Goal: Task Accomplishment & Management: Manage account settings

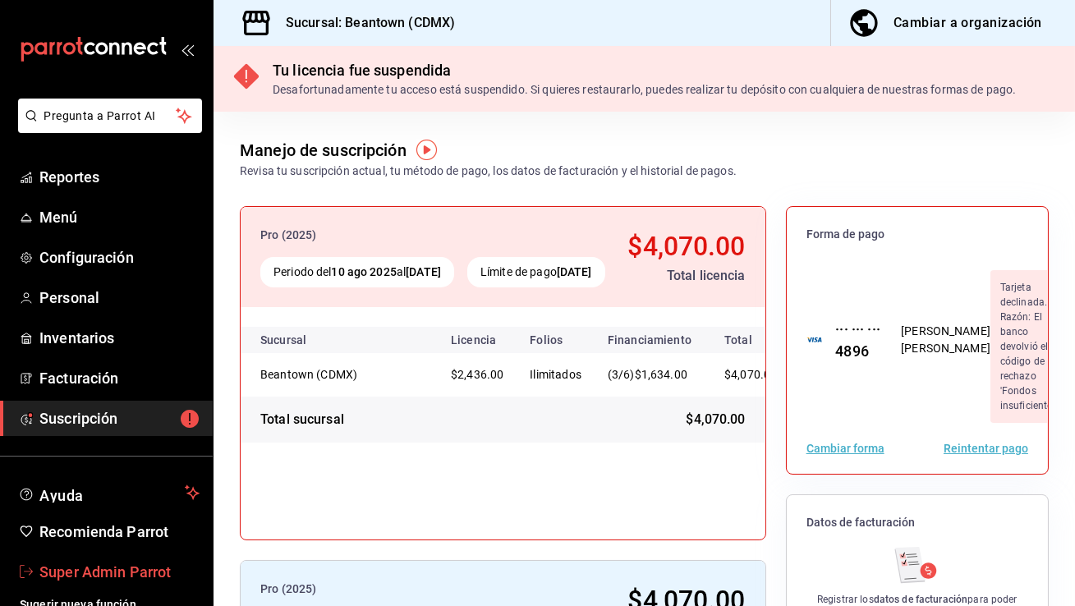
click at [137, 574] on span "Super Admin Parrot" at bounding box center [119, 572] width 160 height 22
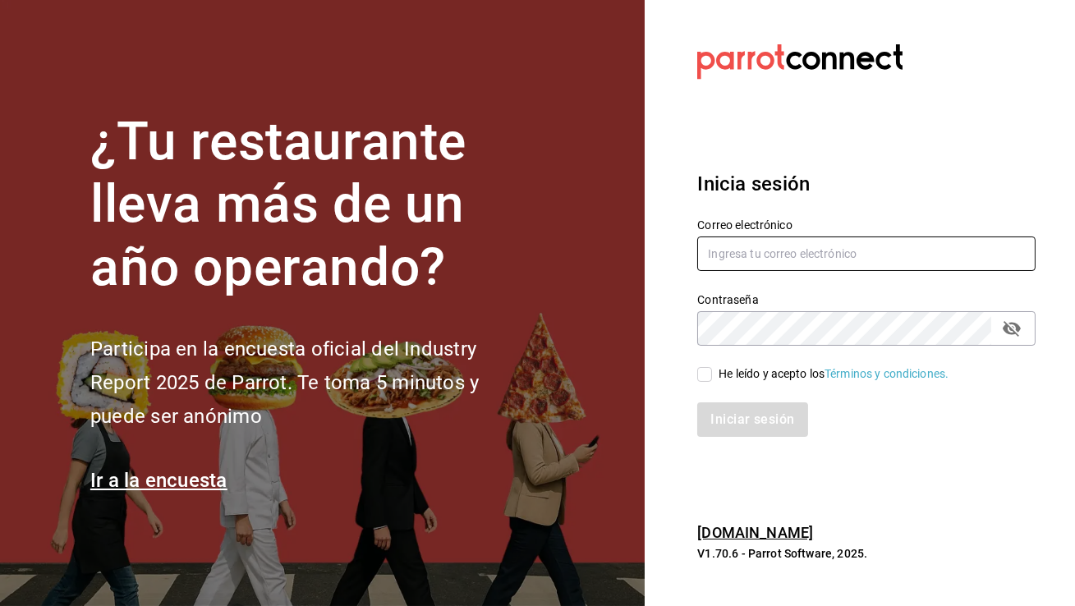
click at [786, 259] on input "text" at bounding box center [866, 253] width 338 height 34
type input "negrito@chiapas.com"
click at [704, 376] on input "He leído y acepto los Términos y condiciones." at bounding box center [704, 374] width 15 height 15
checkbox input "true"
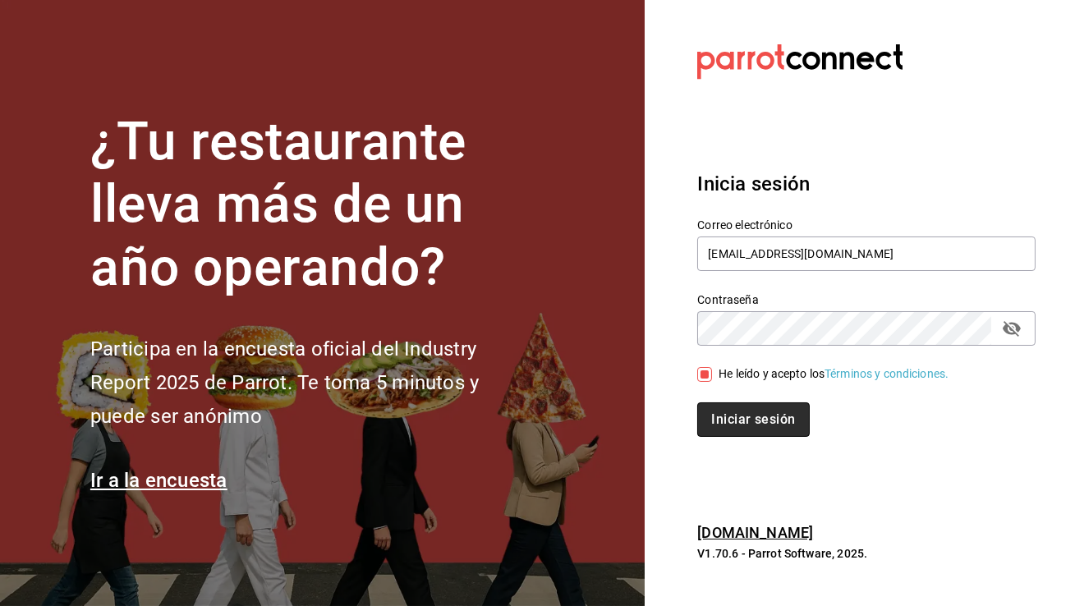
click at [739, 421] on button "Iniciar sesión" at bounding box center [753, 419] width 112 height 34
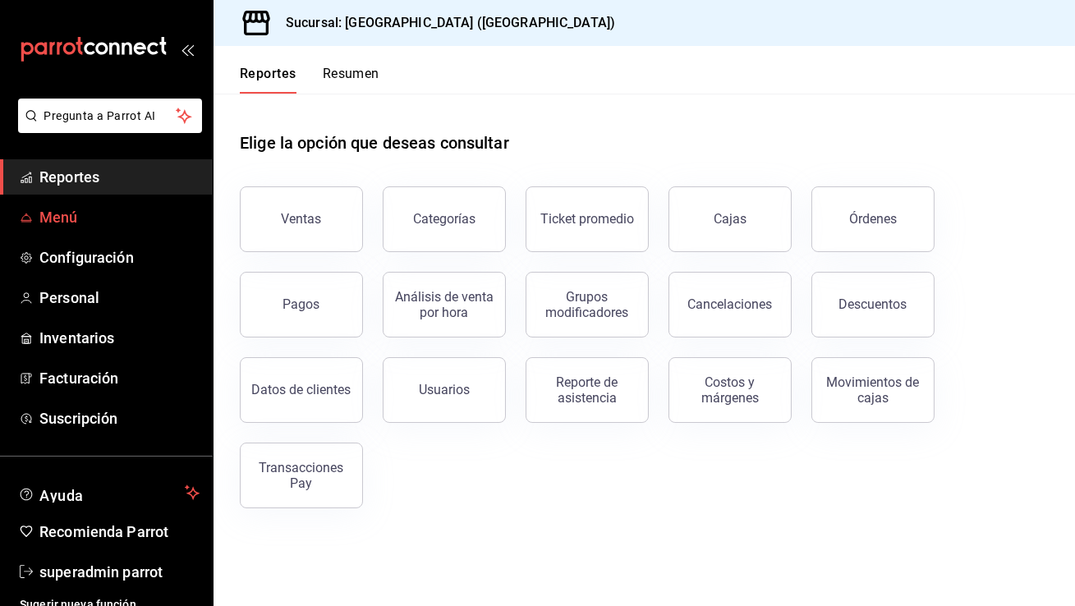
click at [64, 219] on span "Menú" at bounding box center [119, 217] width 160 height 22
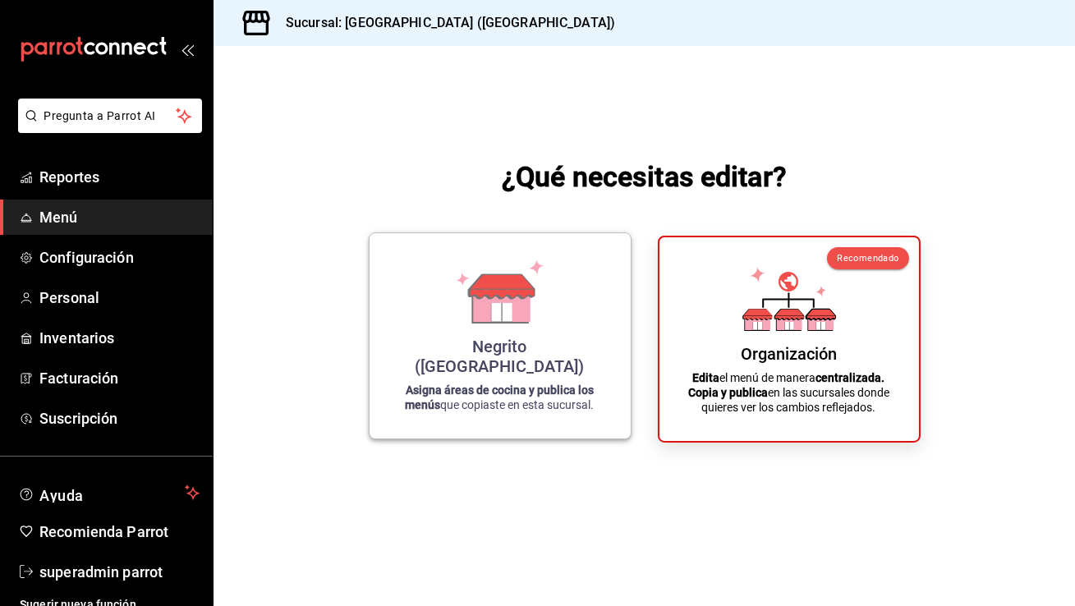
click at [526, 403] on p "Asigna áreas de cocina y publica los menús que copiaste en esta sucursal." at bounding box center [500, 398] width 222 height 30
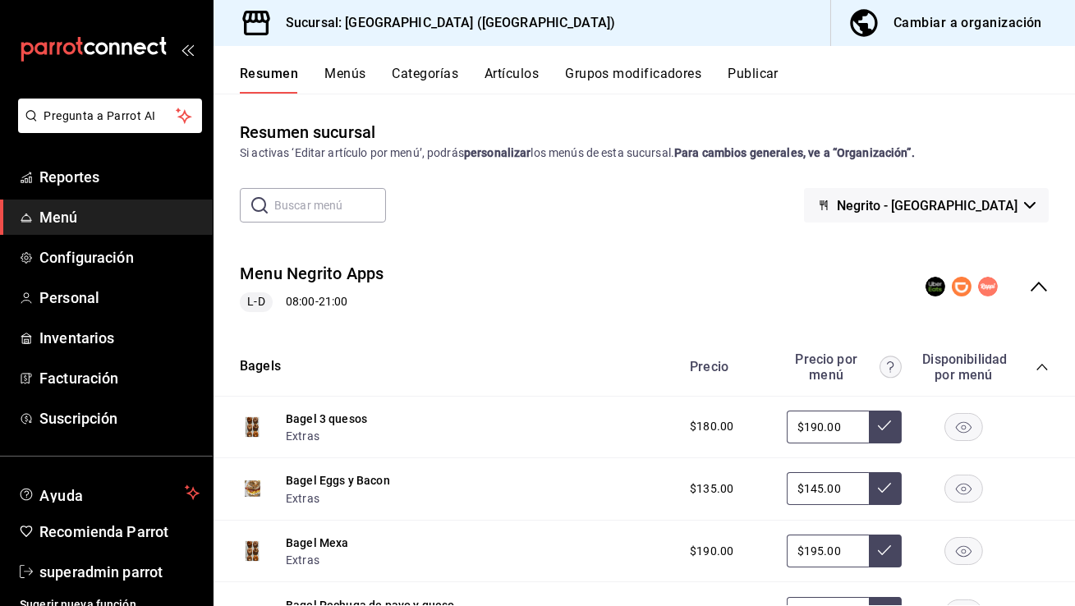
click at [754, 74] on button "Publicar" at bounding box center [752, 80] width 51 height 28
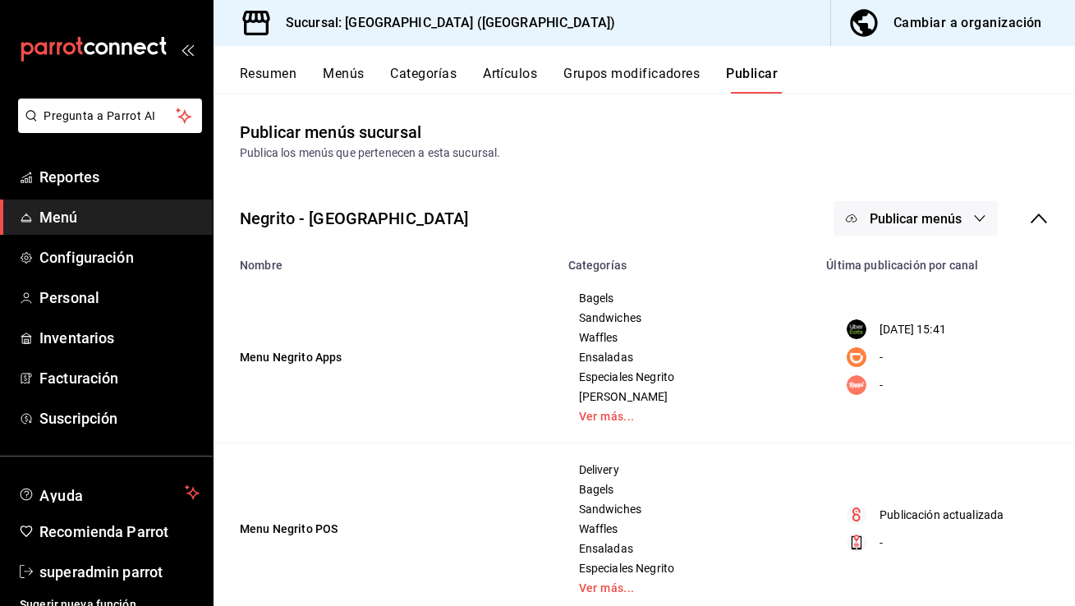
click at [310, 369] on td "Menu Negrito Apps" at bounding box center [385, 358] width 345 height 172
click at [919, 241] on div "Negrito - Chiapas Publicar menús" at bounding box center [643, 218] width 861 height 61
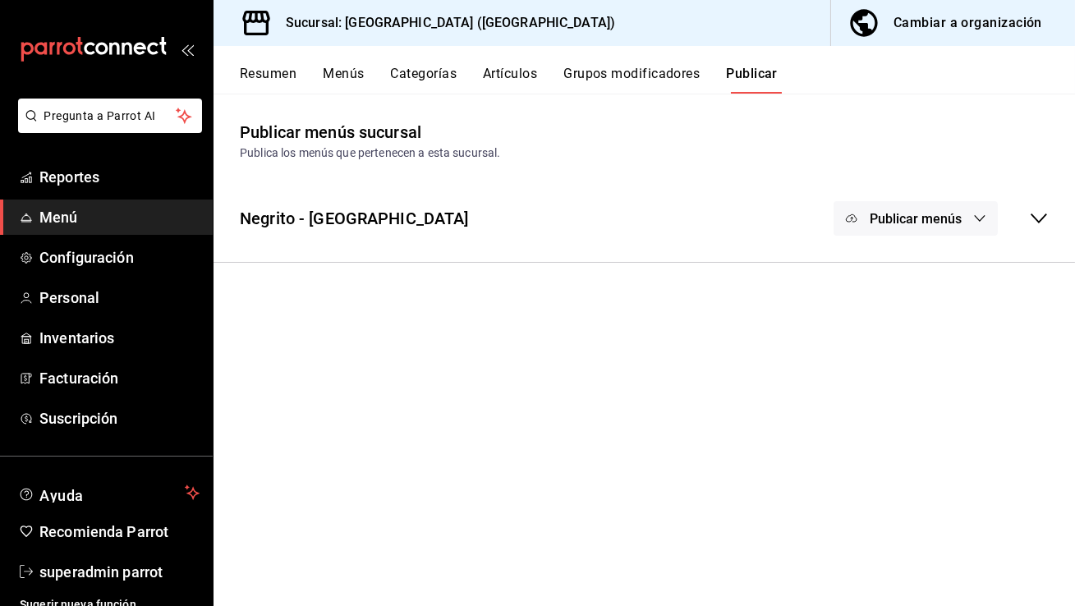
click at [819, 222] on div "Negrito - Chiapas Publicar menús" at bounding box center [643, 218] width 861 height 61
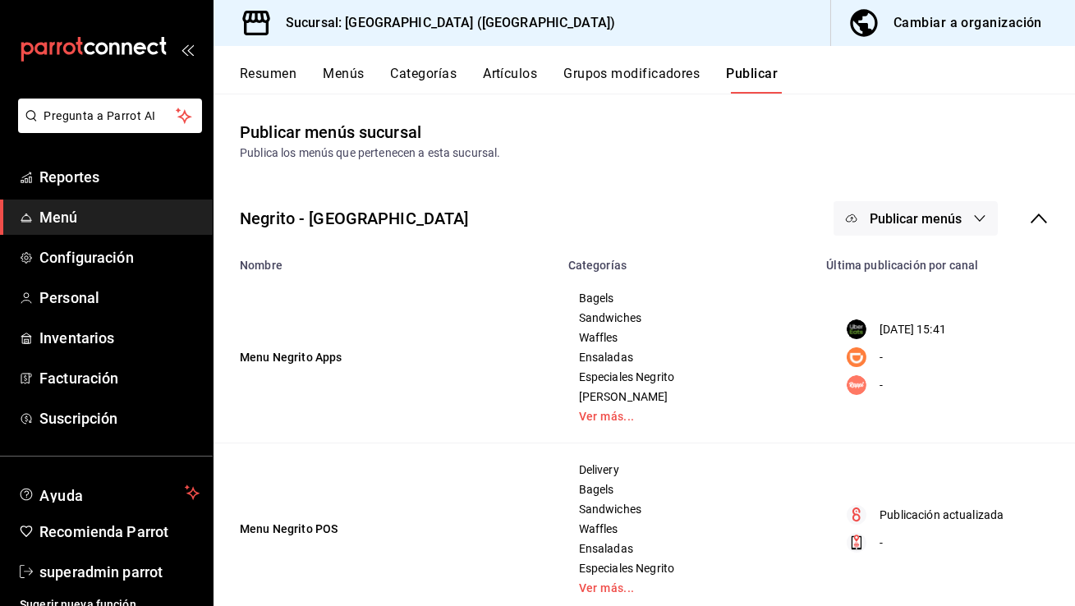
click at [888, 221] on span "Publicar menús" at bounding box center [916, 219] width 92 height 16
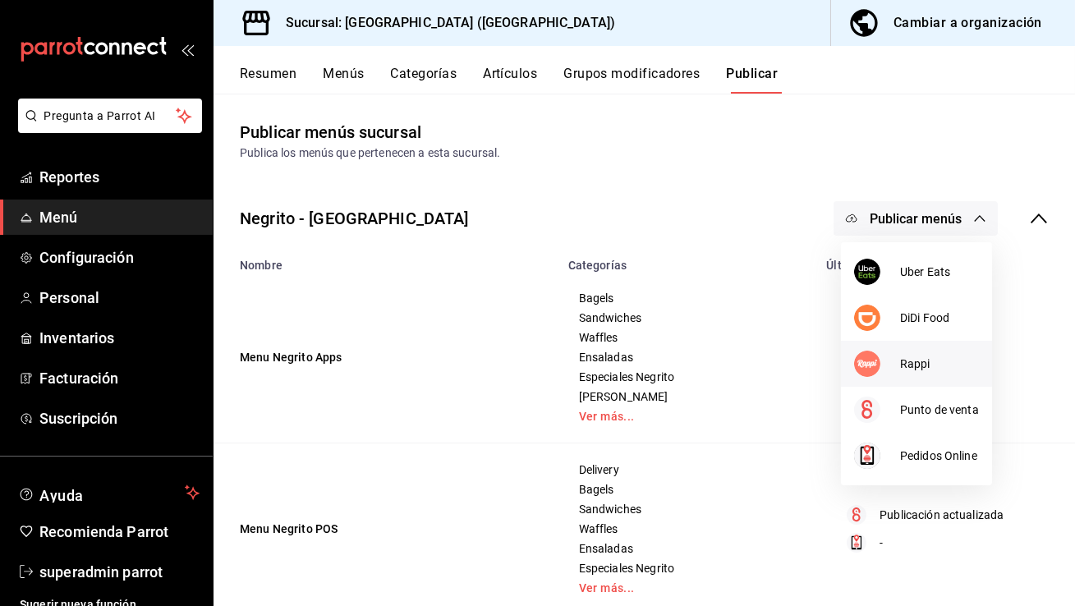
click at [906, 358] on span "Rappi" at bounding box center [939, 364] width 79 height 17
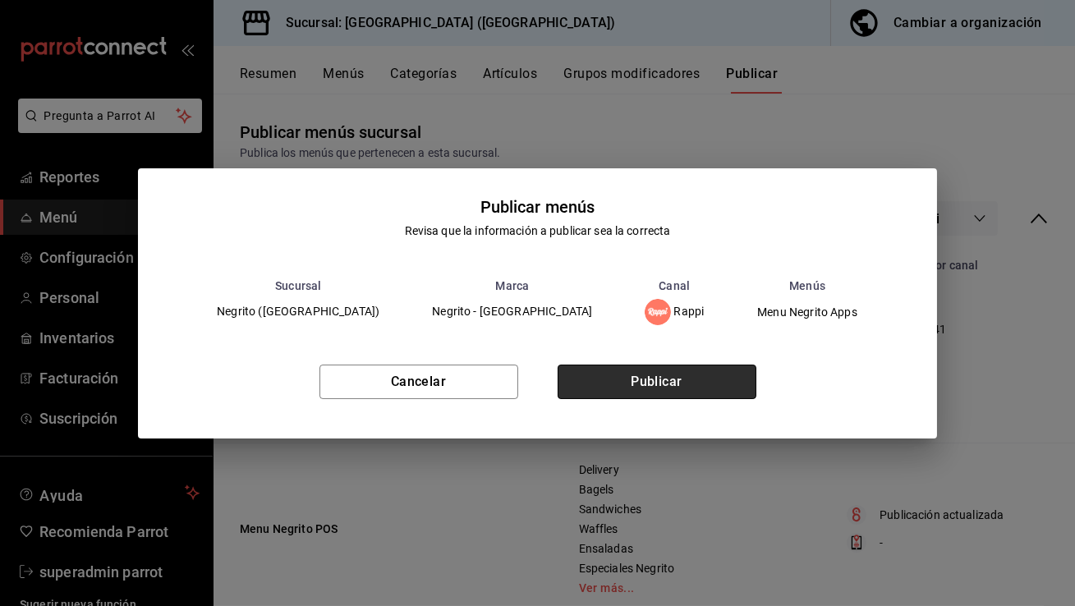
click at [701, 391] on button "Publicar" at bounding box center [657, 382] width 199 height 34
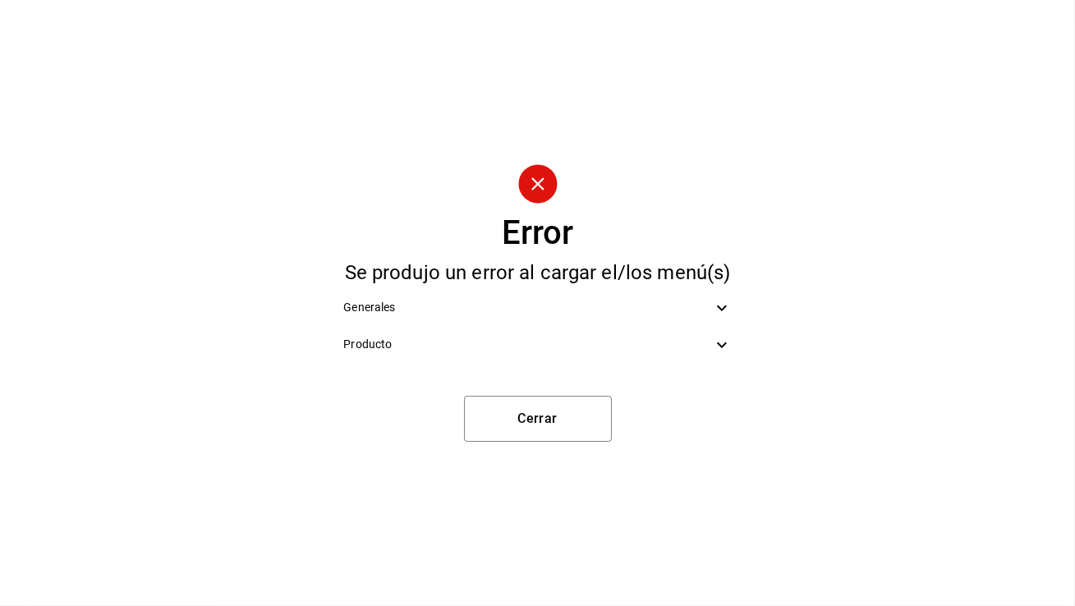
click at [562, 343] on span "Producto" at bounding box center [527, 344] width 368 height 17
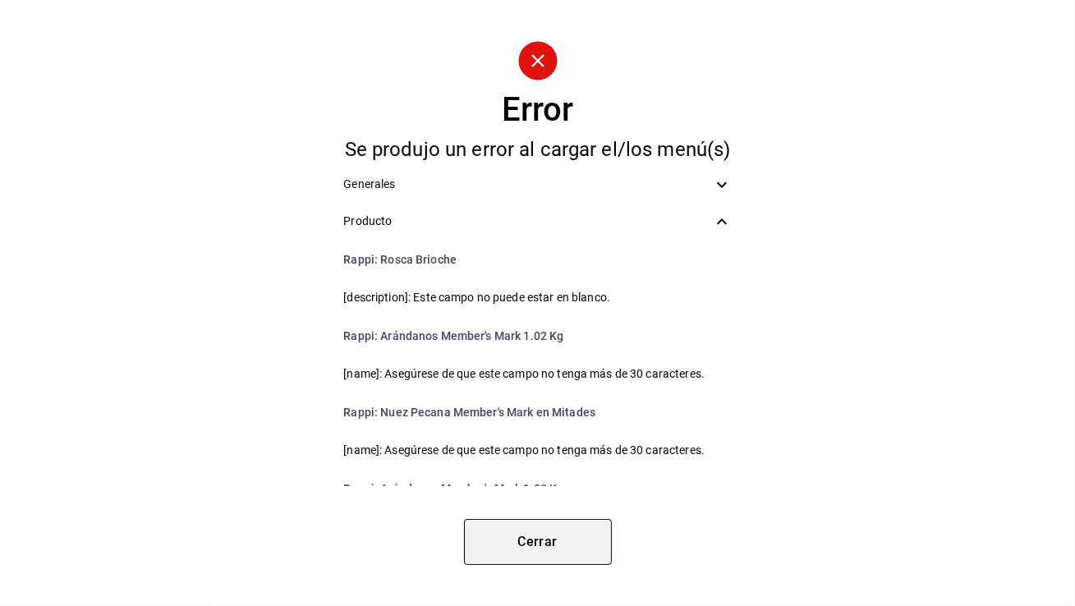
click at [534, 541] on button "Cerrar" at bounding box center [538, 542] width 148 height 46
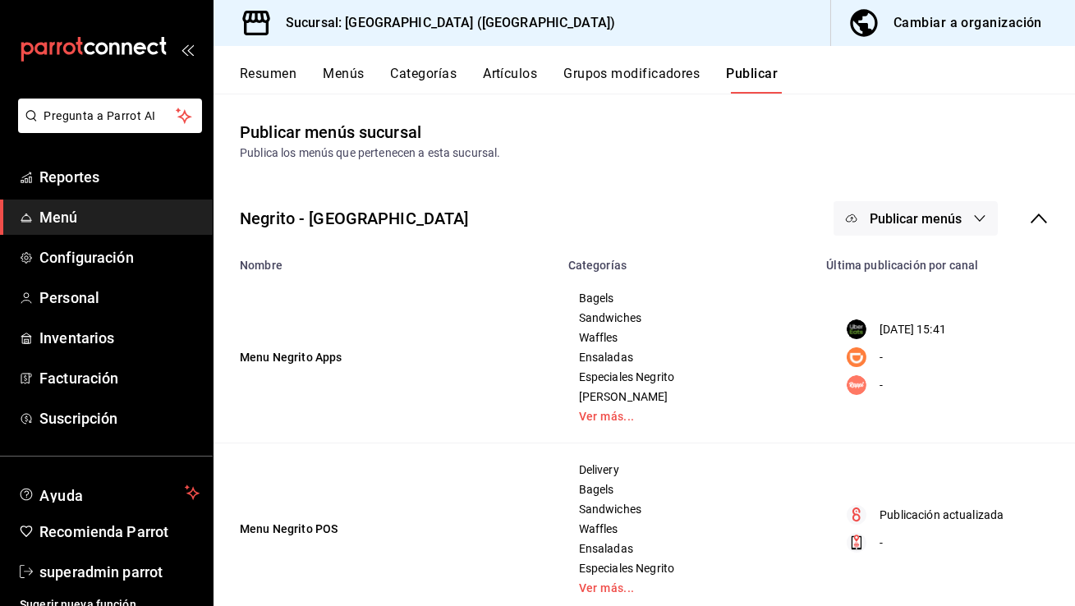
click at [339, 70] on button "Menús" at bounding box center [343, 80] width 41 height 28
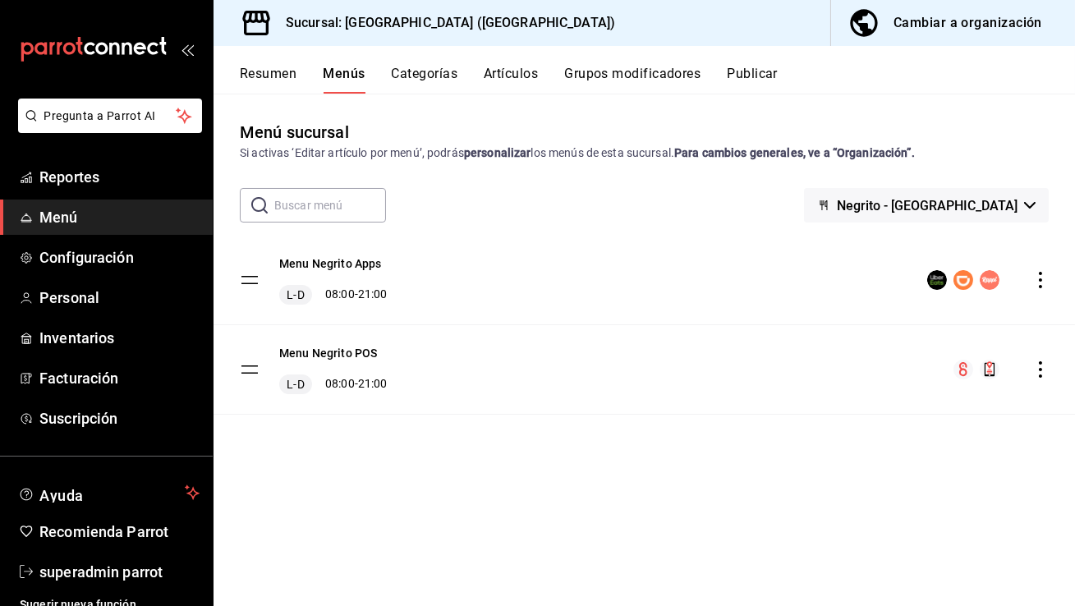
click at [278, 74] on button "Resumen" at bounding box center [268, 80] width 57 height 28
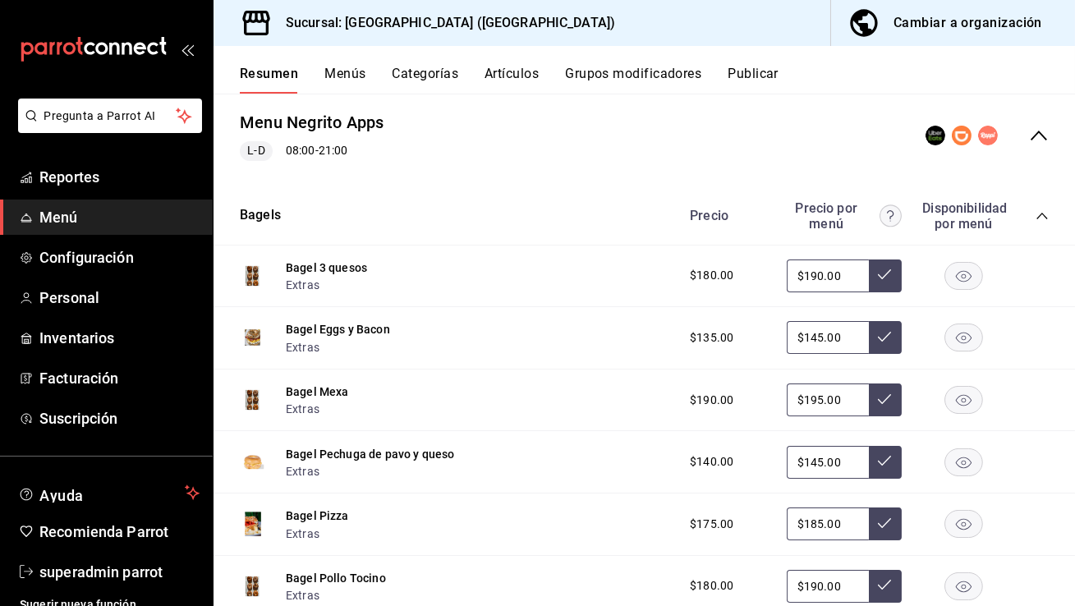
scroll to position [150, 0]
click at [1039, 212] on icon "collapse-category-row" at bounding box center [1041, 216] width 13 height 13
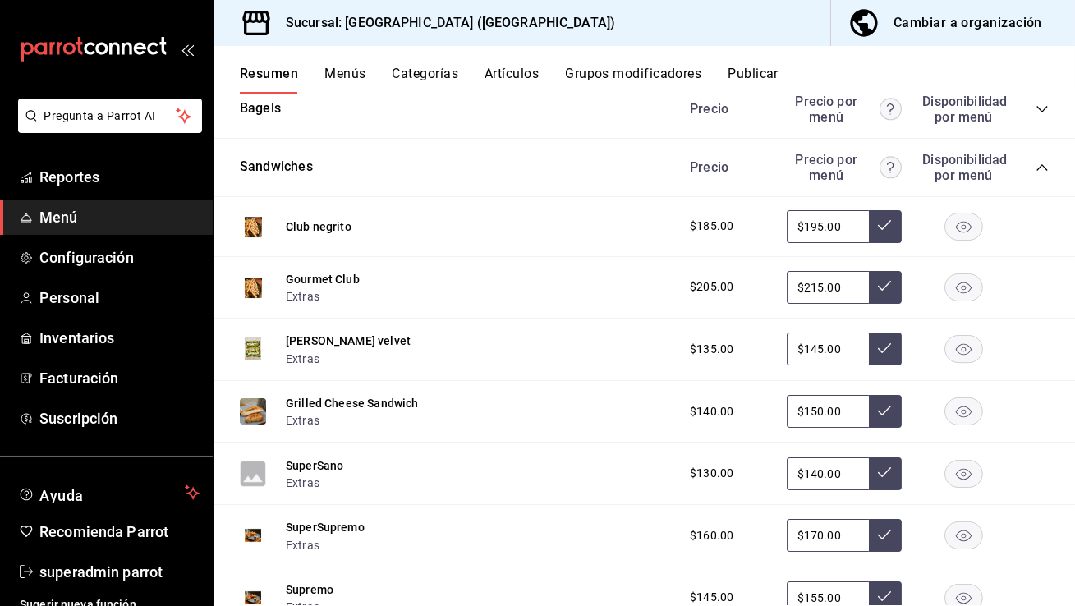
scroll to position [235, 0]
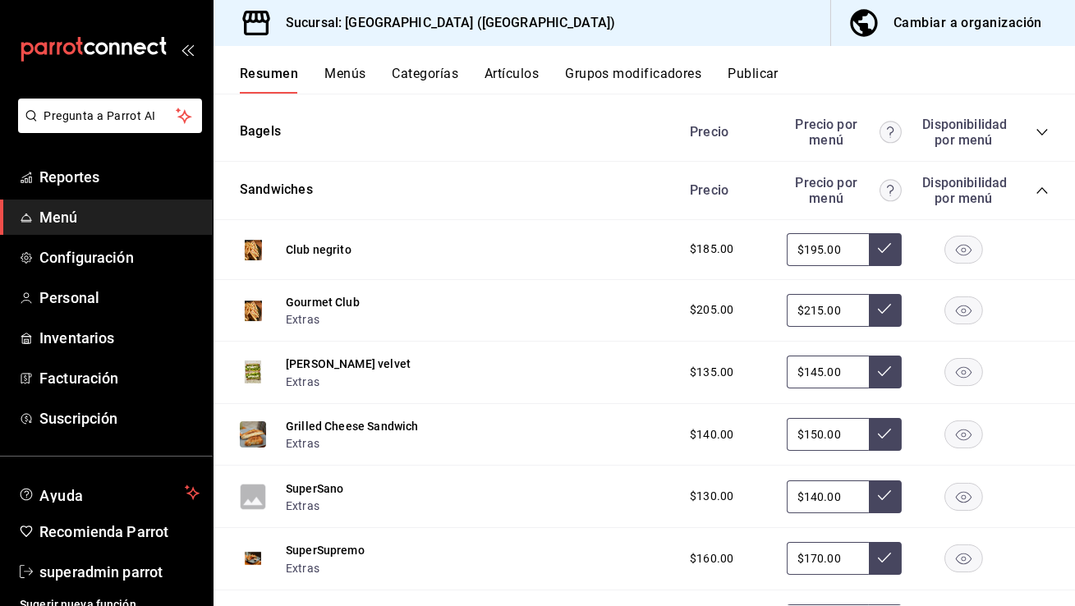
click at [1016, 186] on div "Precio Precio por menú Disponibilidad por menú" at bounding box center [860, 190] width 375 height 31
click at [1048, 190] on icon "collapse-category-row" at bounding box center [1041, 190] width 13 height 13
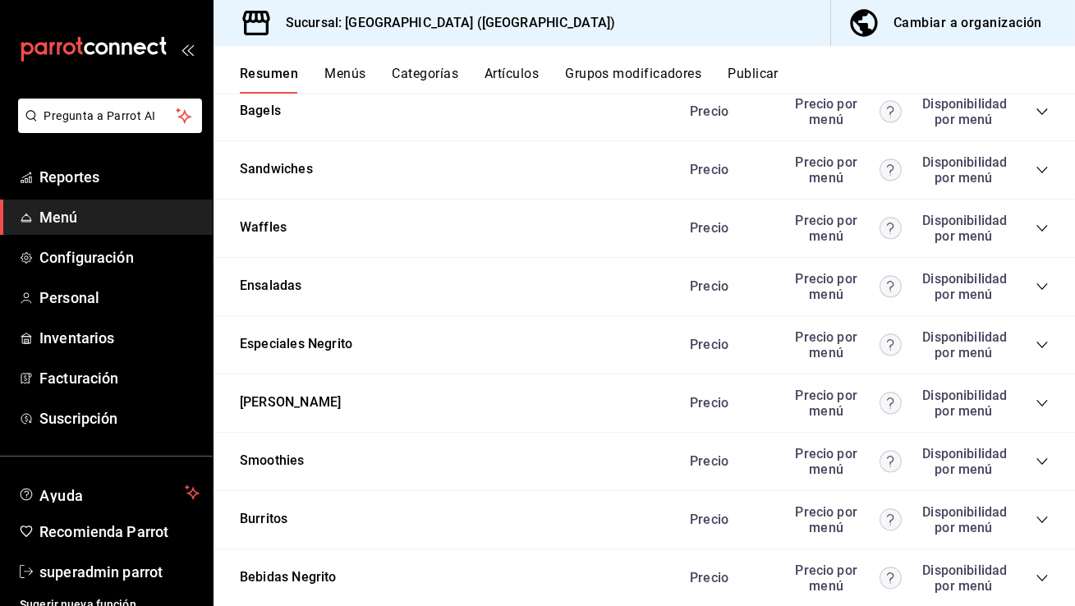
scroll to position [245, 0]
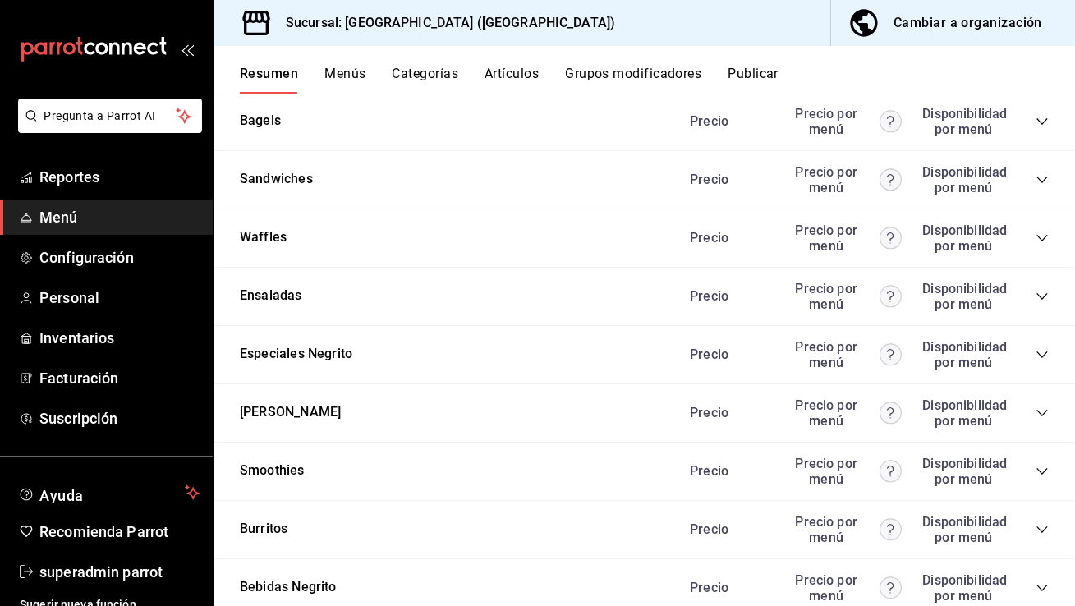
click at [1035, 236] on icon "collapse-category-row" at bounding box center [1041, 238] width 13 height 13
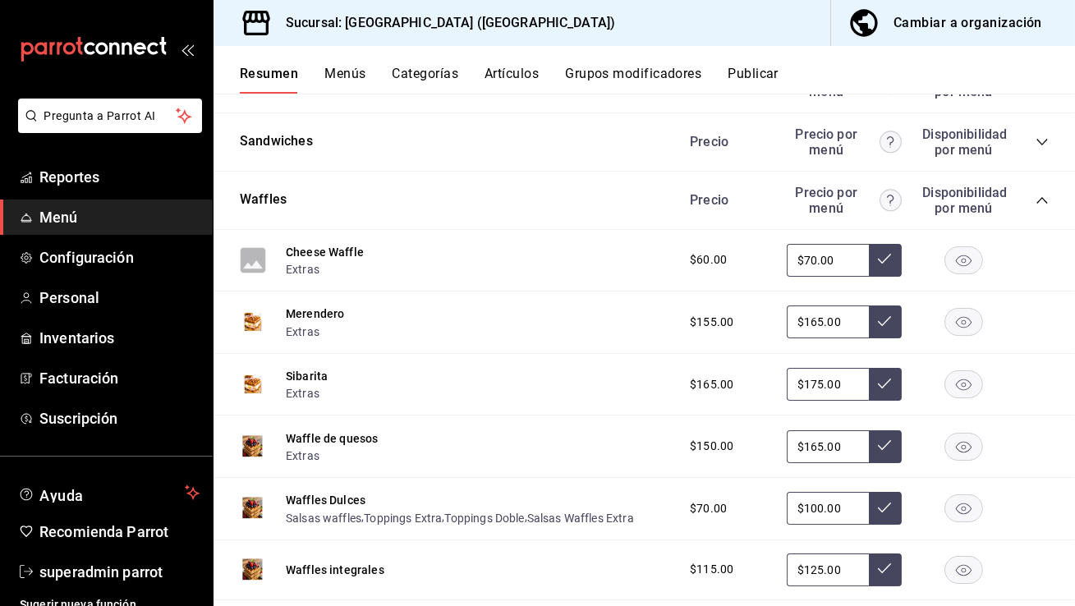
scroll to position [263, 0]
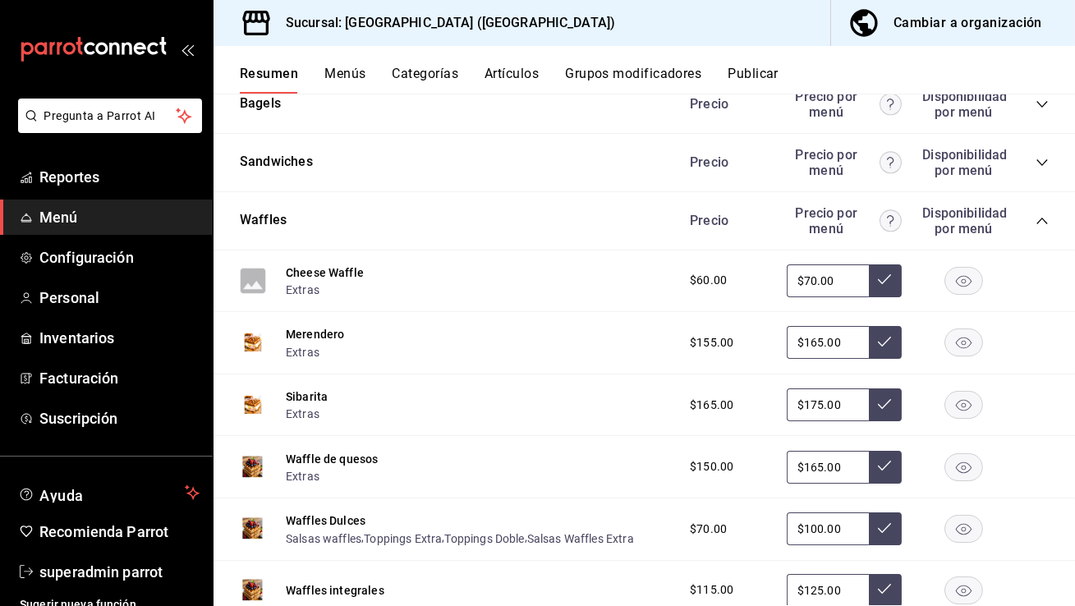
click at [1025, 212] on div "Precio Precio por menú Disponibilidad por menú" at bounding box center [860, 220] width 375 height 31
click at [1034, 220] on div "Precio Precio por menú Disponibilidad por menú" at bounding box center [860, 220] width 375 height 31
click at [1042, 222] on icon "collapse-category-row" at bounding box center [1041, 220] width 13 height 13
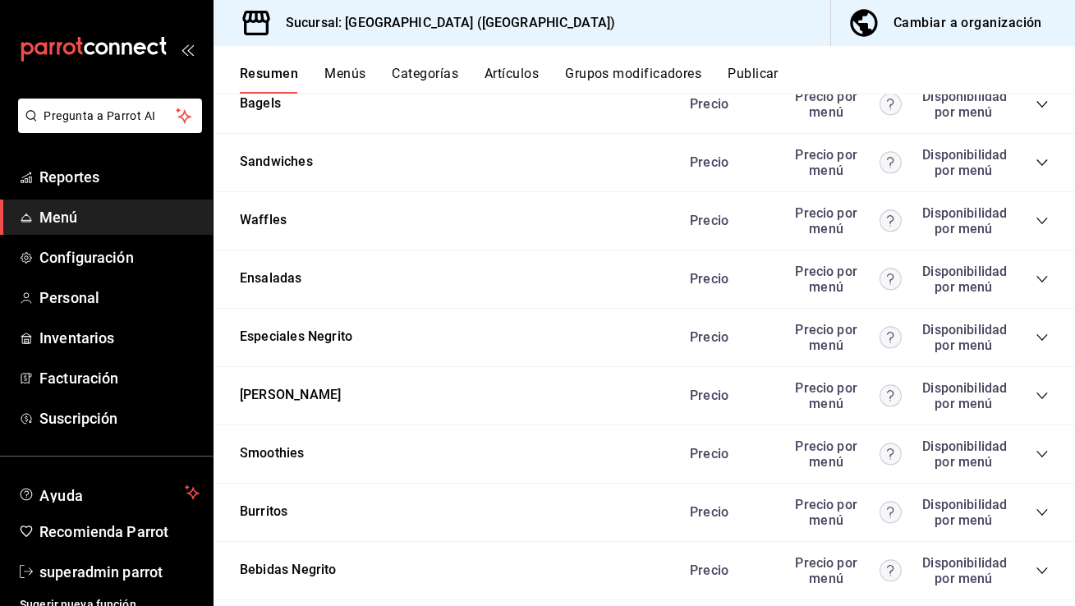
click at [1042, 281] on icon "collapse-category-row" at bounding box center [1041, 279] width 13 height 13
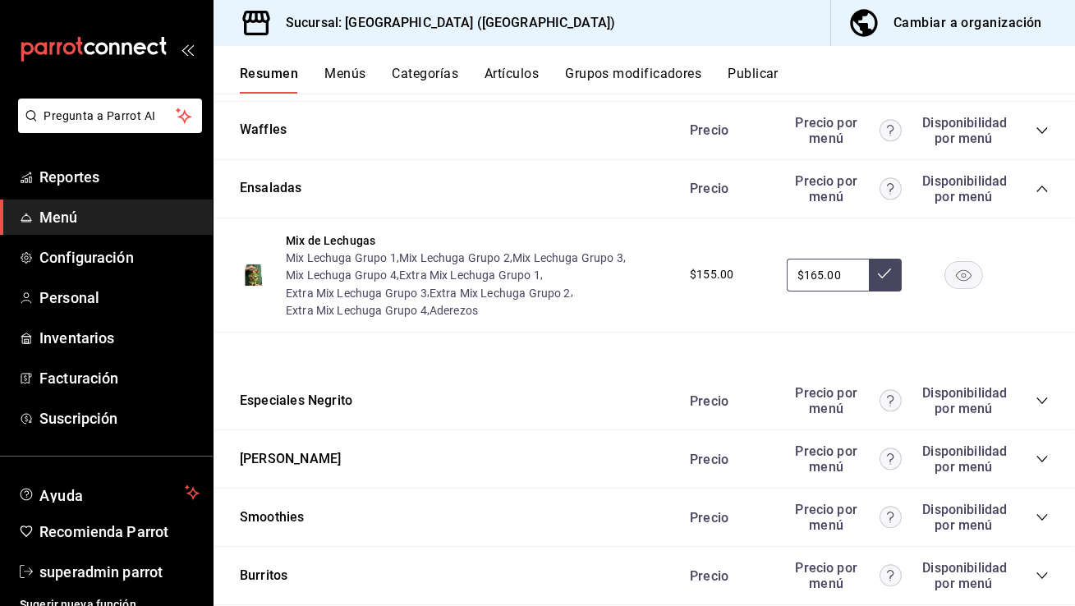
scroll to position [357, 0]
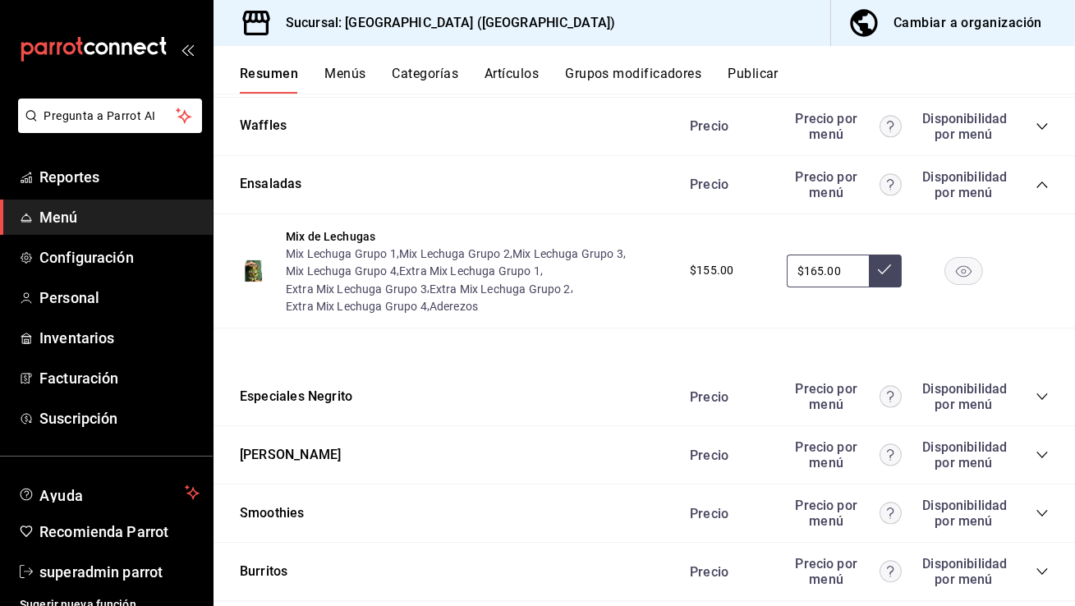
click at [1039, 189] on icon "collapse-category-row" at bounding box center [1041, 184] width 13 height 13
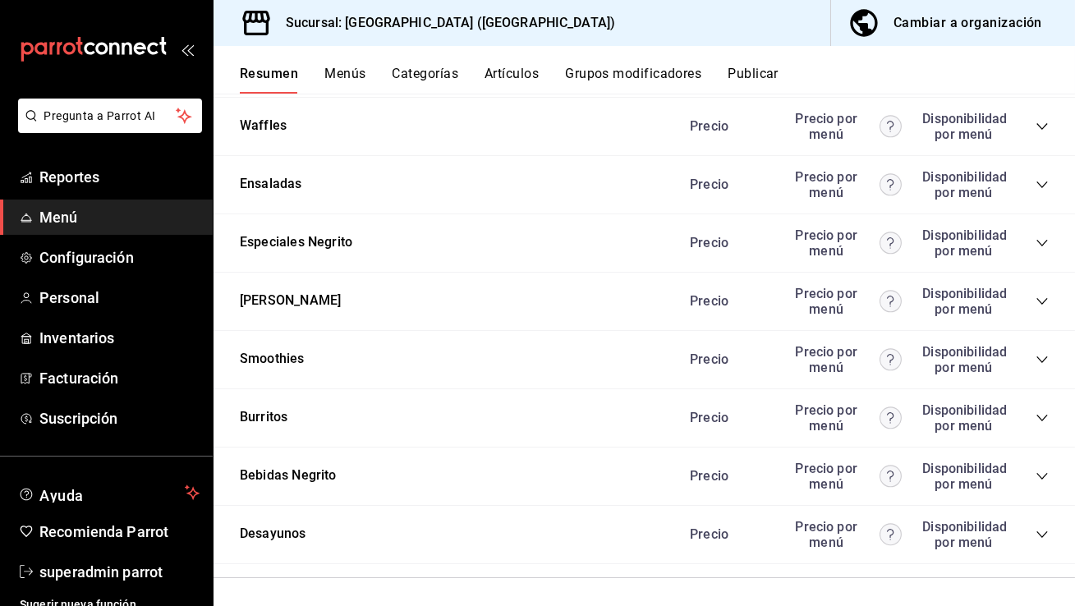
click at [1038, 250] on div "Precio Precio por menú Disponibilidad por menú" at bounding box center [860, 242] width 375 height 31
click at [1041, 244] on icon "collapse-category-row" at bounding box center [1041, 243] width 11 height 7
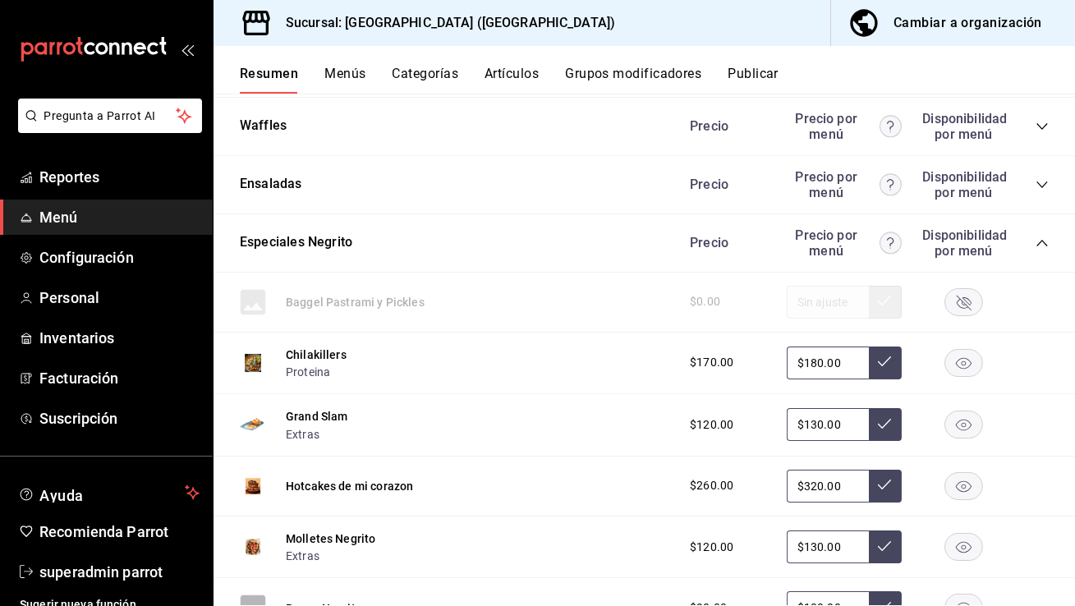
click at [1041, 244] on icon "collapse-category-row" at bounding box center [1041, 242] width 13 height 13
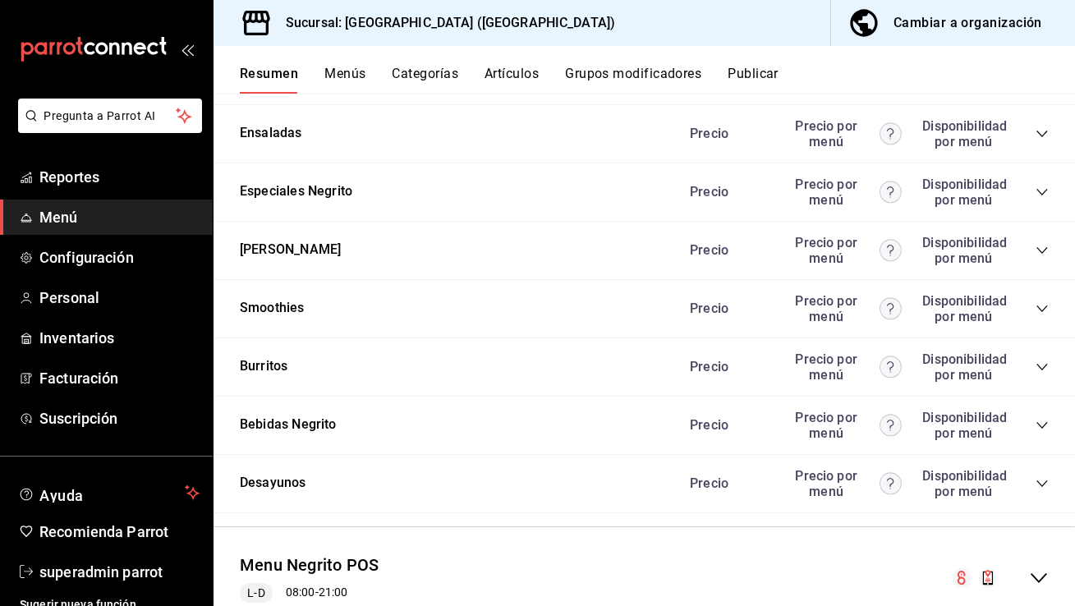
scroll to position [419, 0]
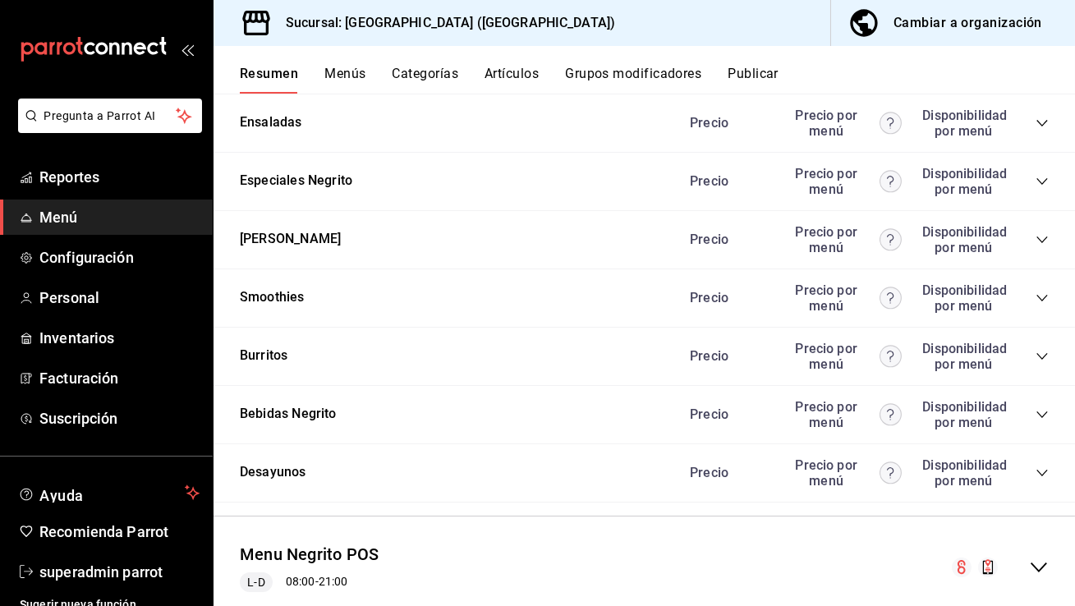
click at [1042, 235] on icon "collapse-category-row" at bounding box center [1041, 239] width 13 height 13
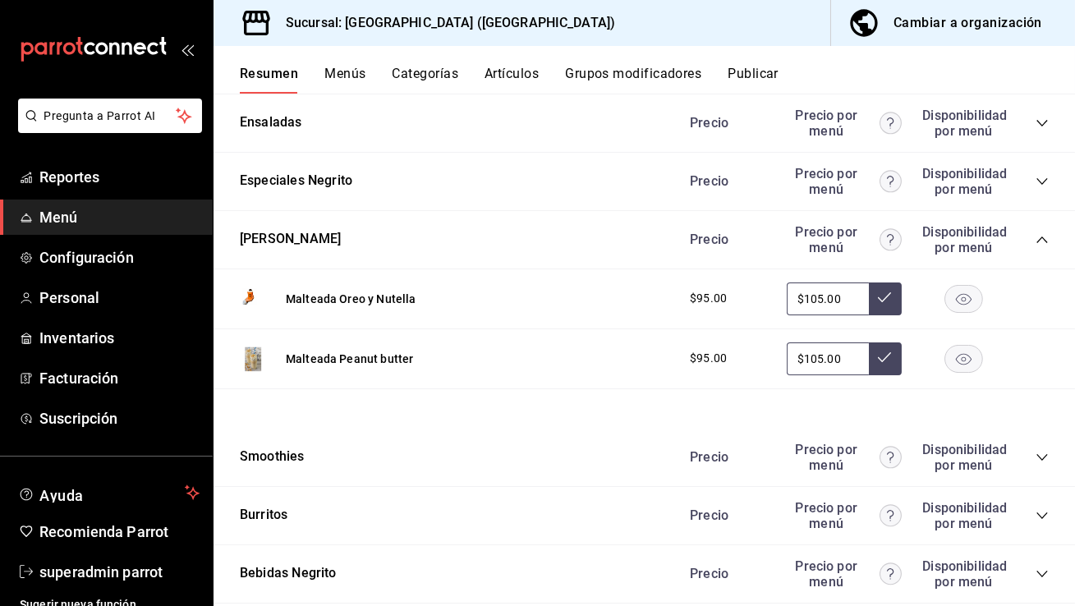
click at [1042, 235] on icon "collapse-category-row" at bounding box center [1041, 239] width 13 height 13
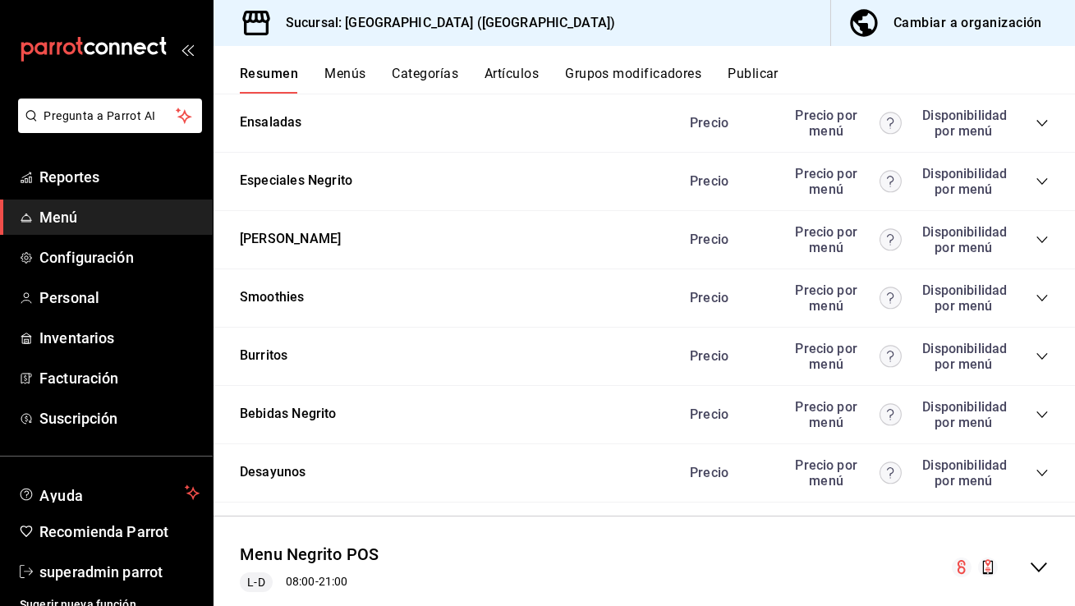
click at [1048, 295] on icon "collapse-category-row" at bounding box center [1041, 297] width 13 height 13
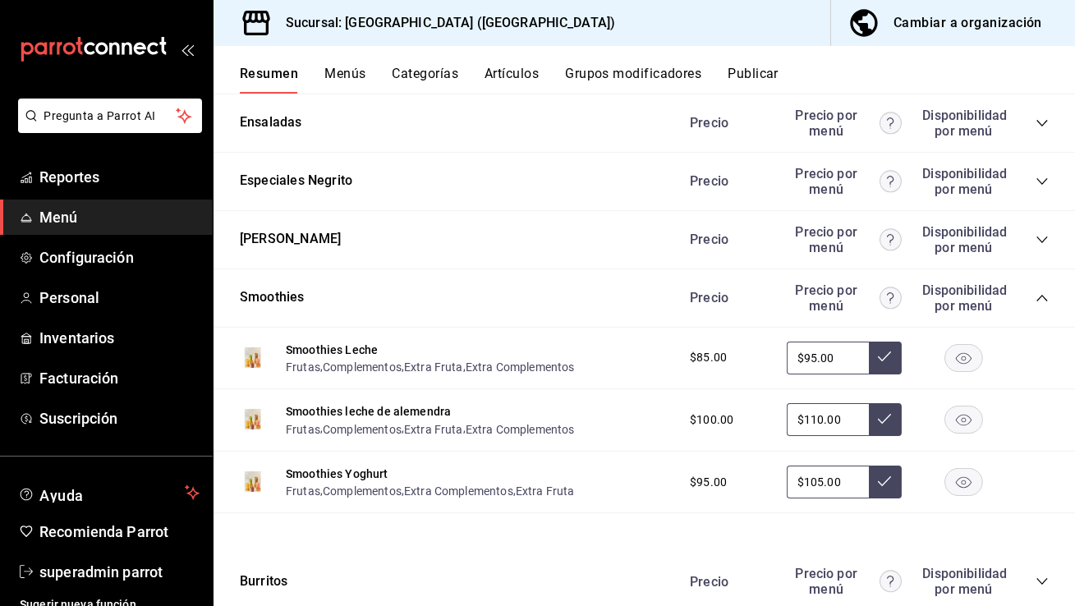
click at [1047, 300] on icon "collapse-category-row" at bounding box center [1041, 297] width 13 height 13
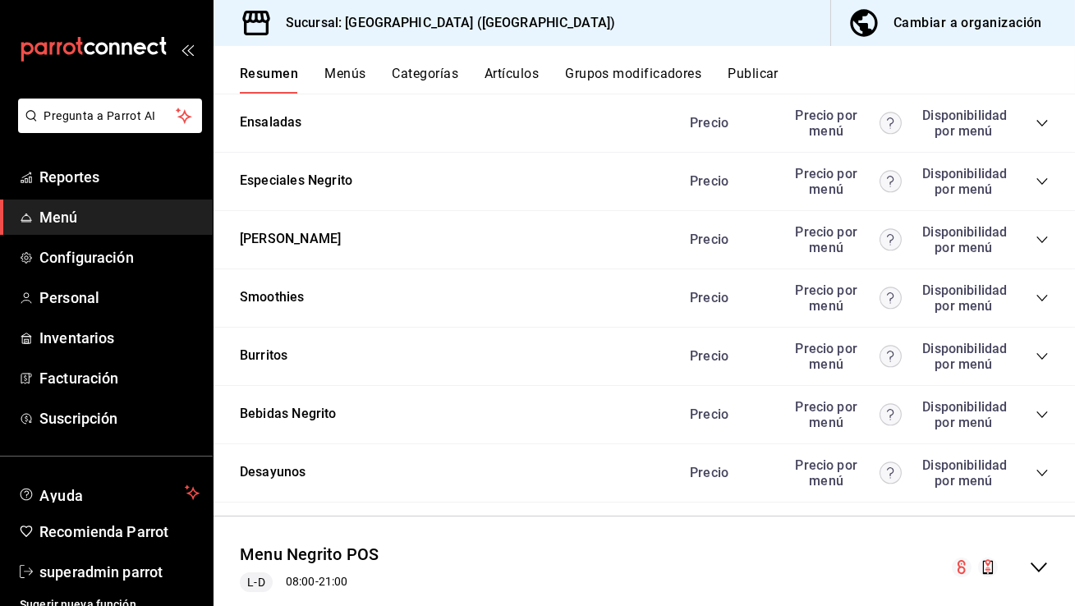
click at [1044, 351] on icon "collapse-category-row" at bounding box center [1041, 356] width 13 height 13
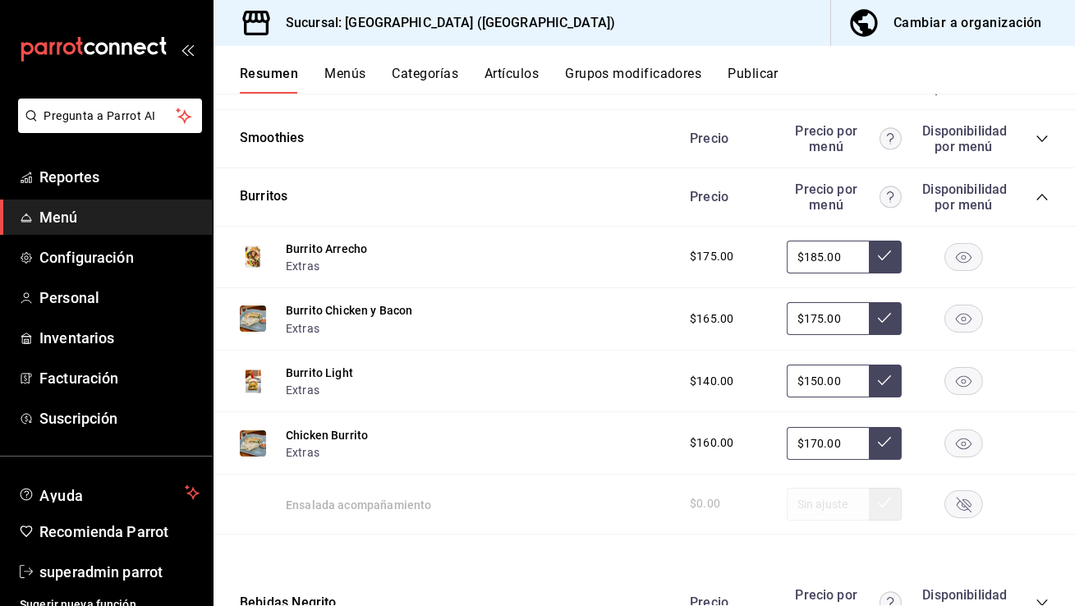
click at [1039, 199] on icon "collapse-category-row" at bounding box center [1041, 196] width 13 height 13
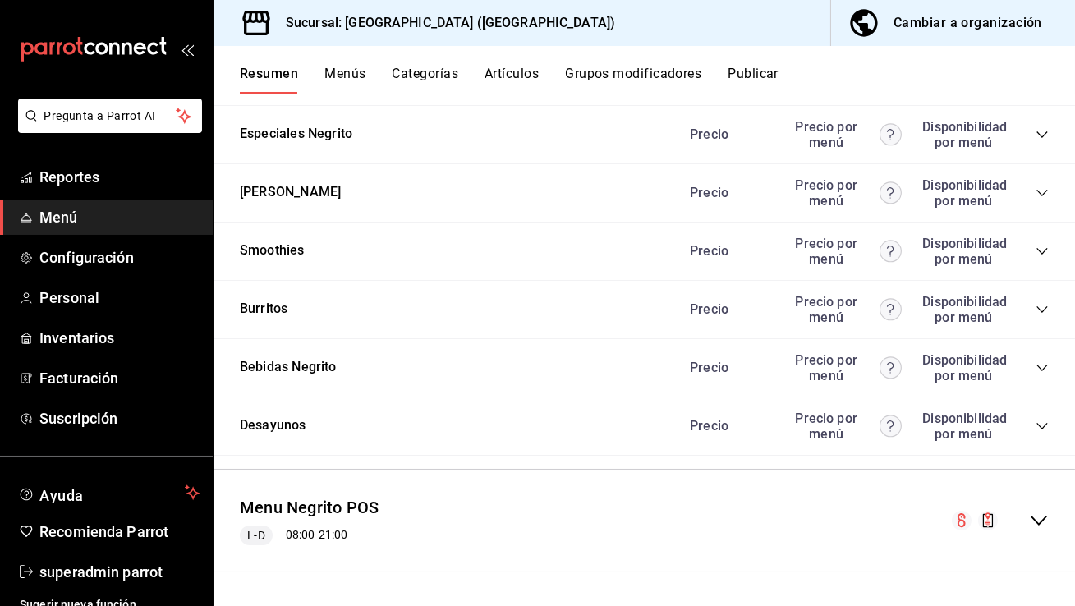
scroll to position [466, 0]
click at [1045, 431] on icon "collapse-category-row" at bounding box center [1041, 426] width 13 height 13
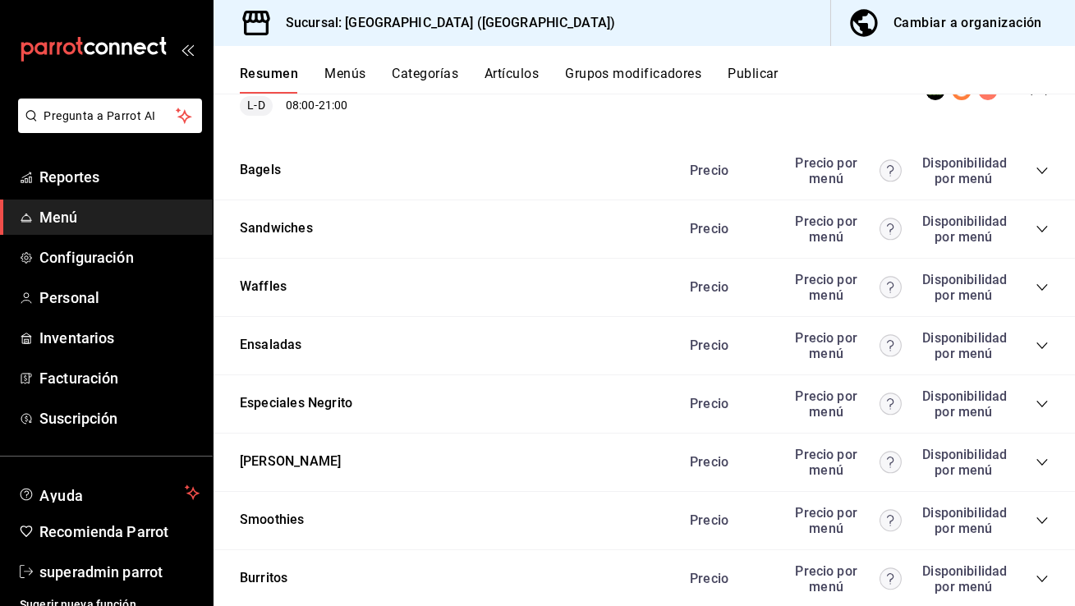
scroll to position [0, 0]
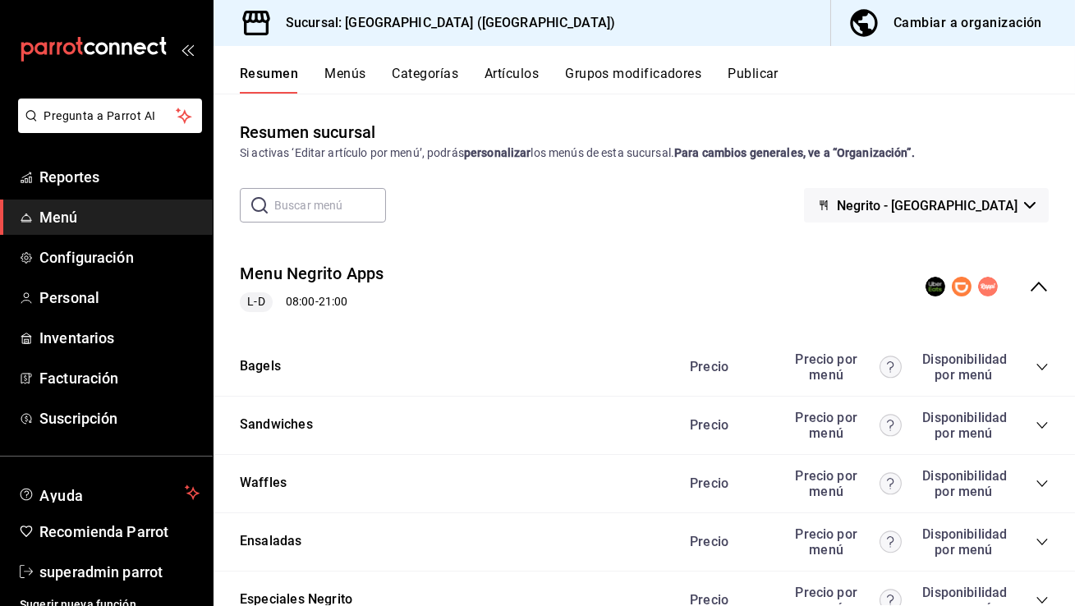
click at [671, 72] on button "Grupos modificadores" at bounding box center [633, 80] width 136 height 28
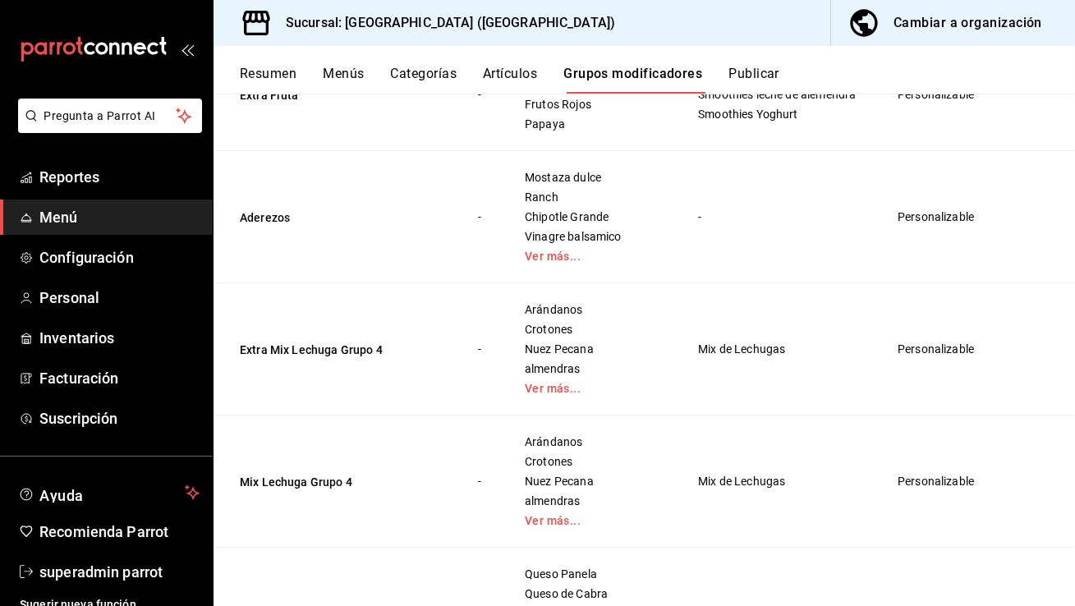
scroll to position [2192, 0]
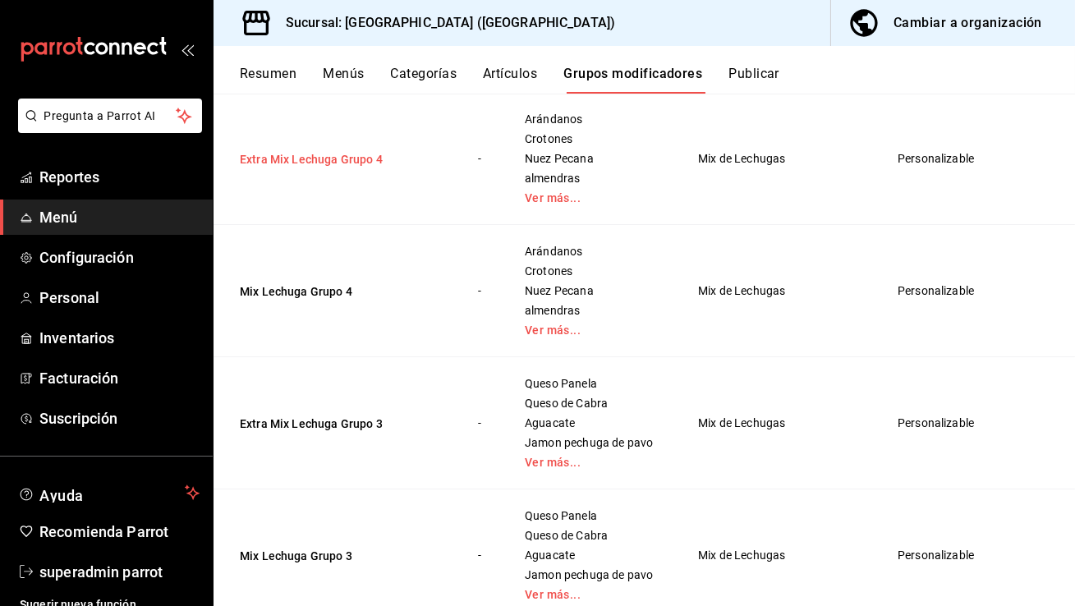
click at [366, 155] on button "Extra Mix Lechuga Grupo 4" at bounding box center [338, 159] width 197 height 16
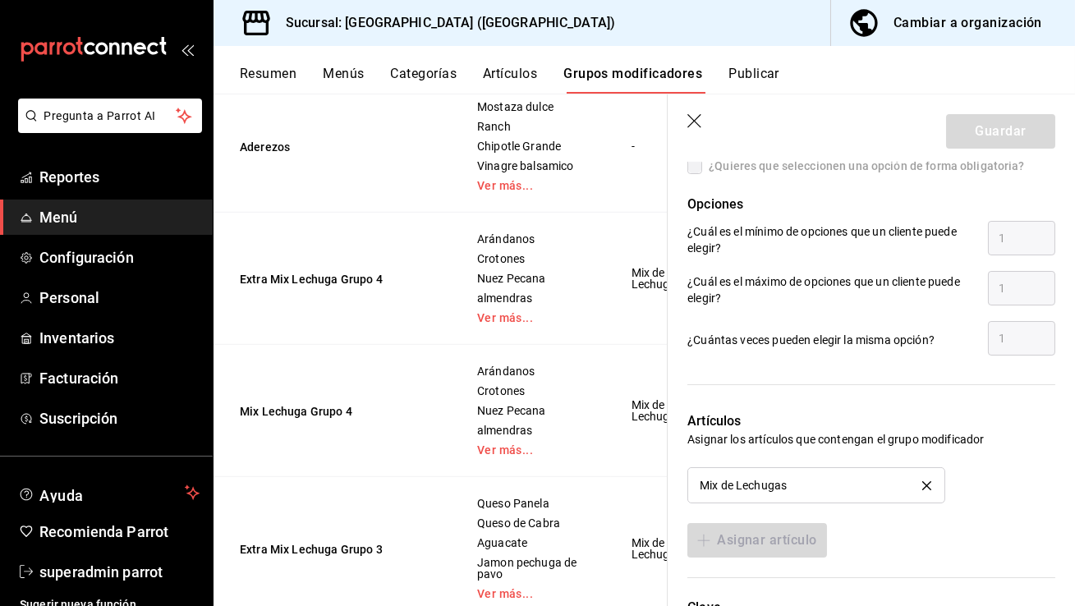
scroll to position [1003, 0]
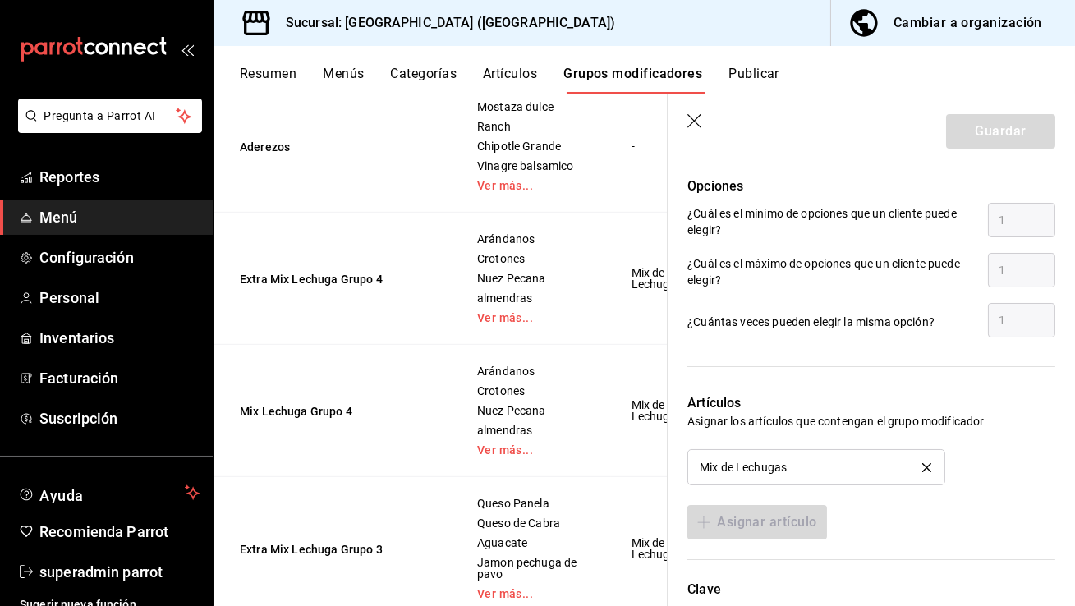
click at [698, 117] on icon "button" at bounding box center [695, 122] width 16 height 16
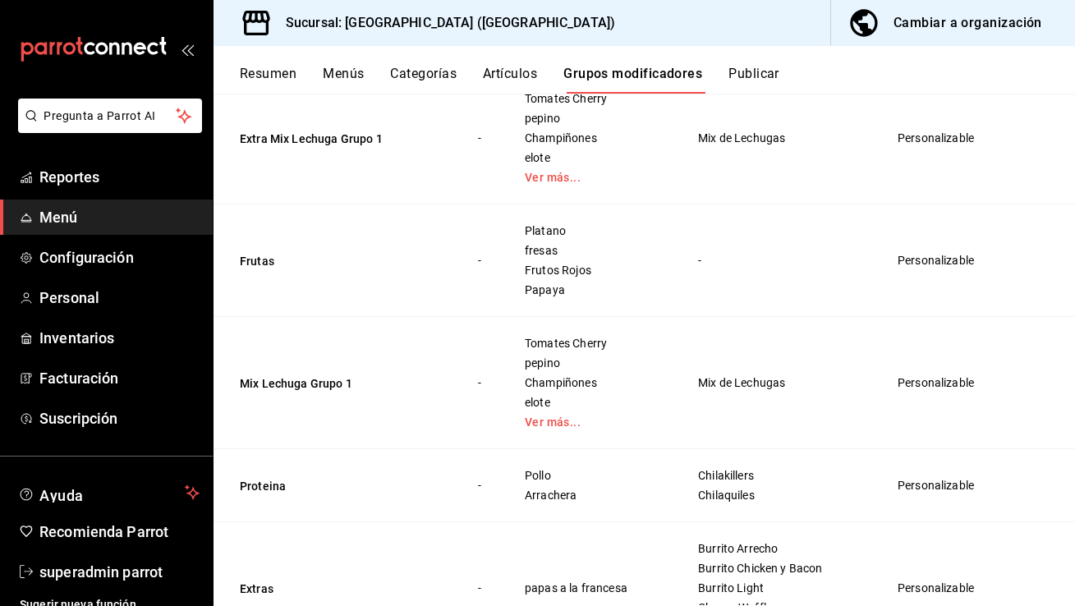
scroll to position [3072, 0]
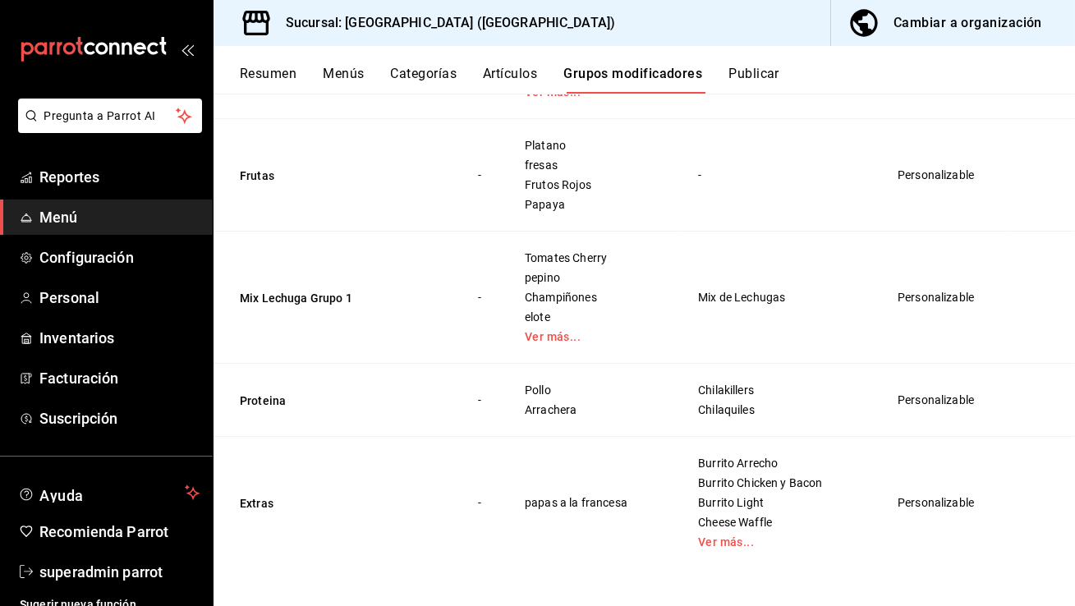
click at [513, 73] on button "Artículos" at bounding box center [510, 80] width 54 height 28
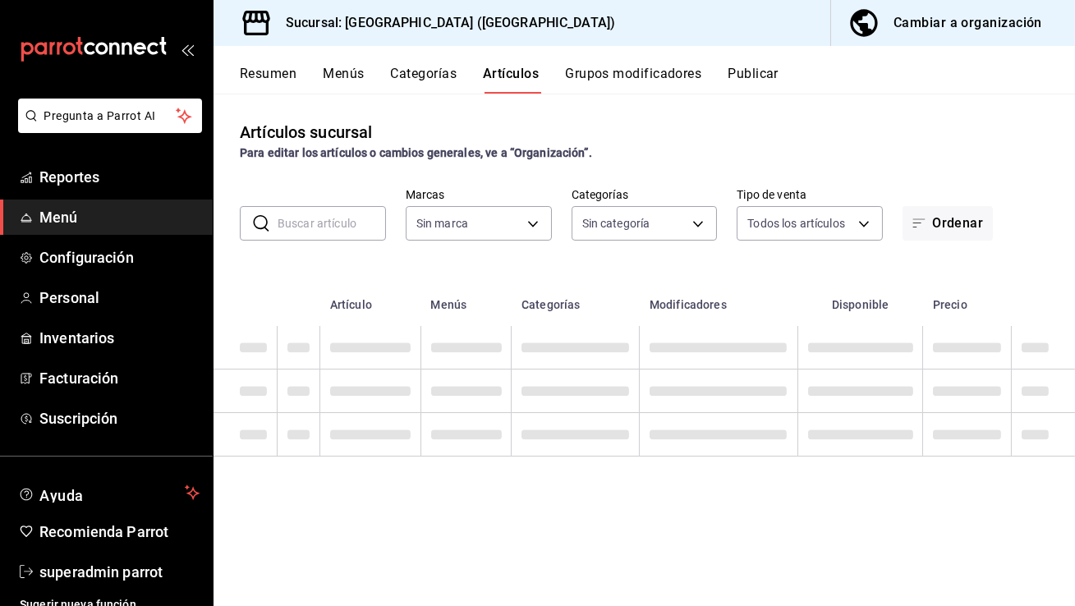
type input "287774e0-f4ba-4ef7-b69d-38b7dbe72ed9"
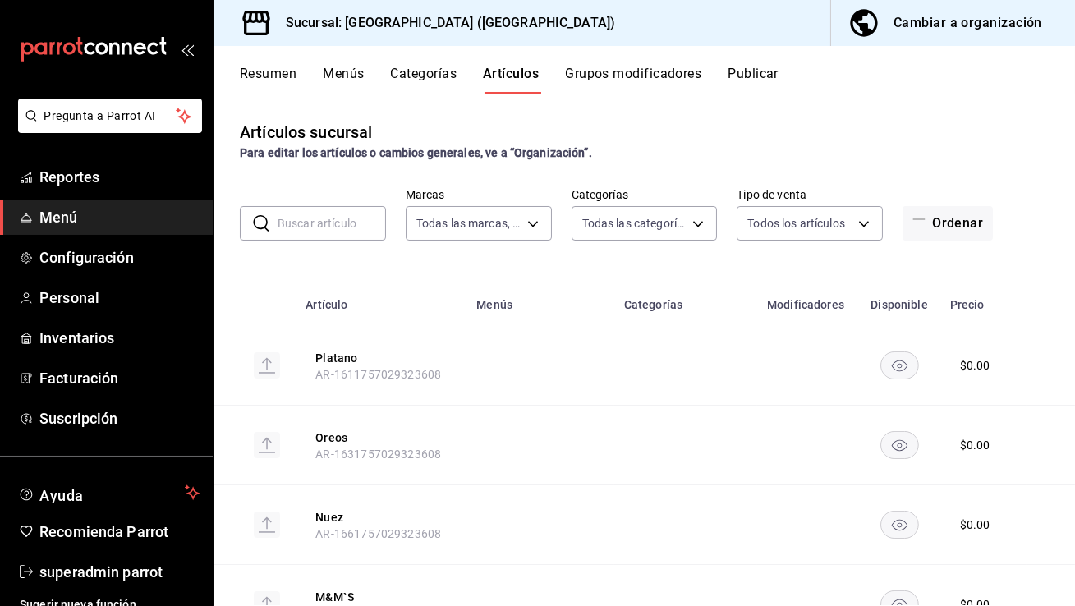
type input "780cf2b8-6edb-44f2-84cf-ffddcd253d93,7f0251e9-3bf6-4b32-a438-3799d135fbdb,3483e…"
click at [323, 223] on input "text" at bounding box center [332, 223] width 108 height 33
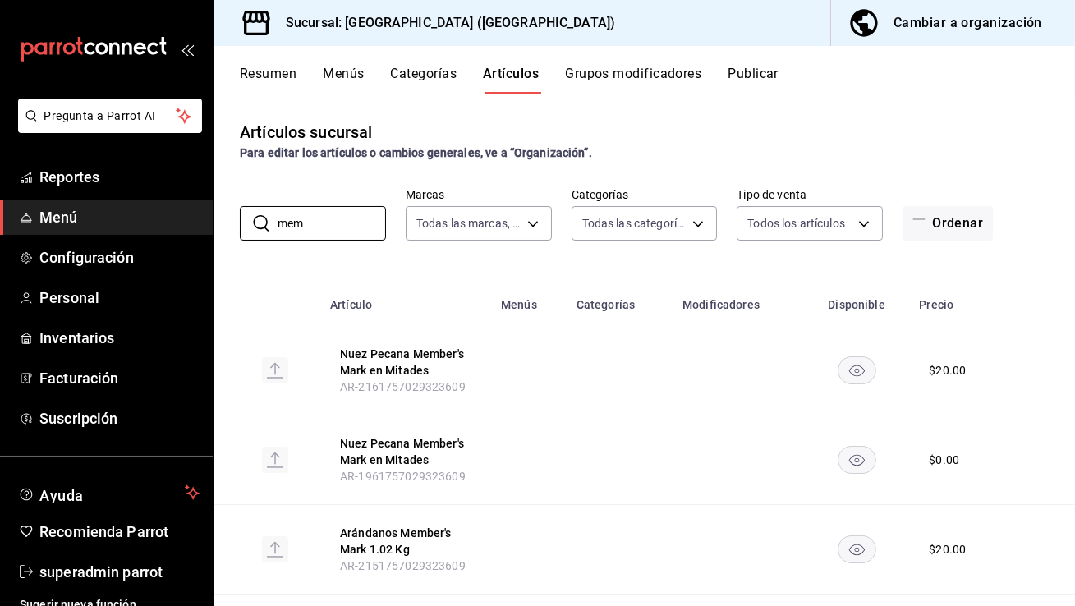
scroll to position [25, 0]
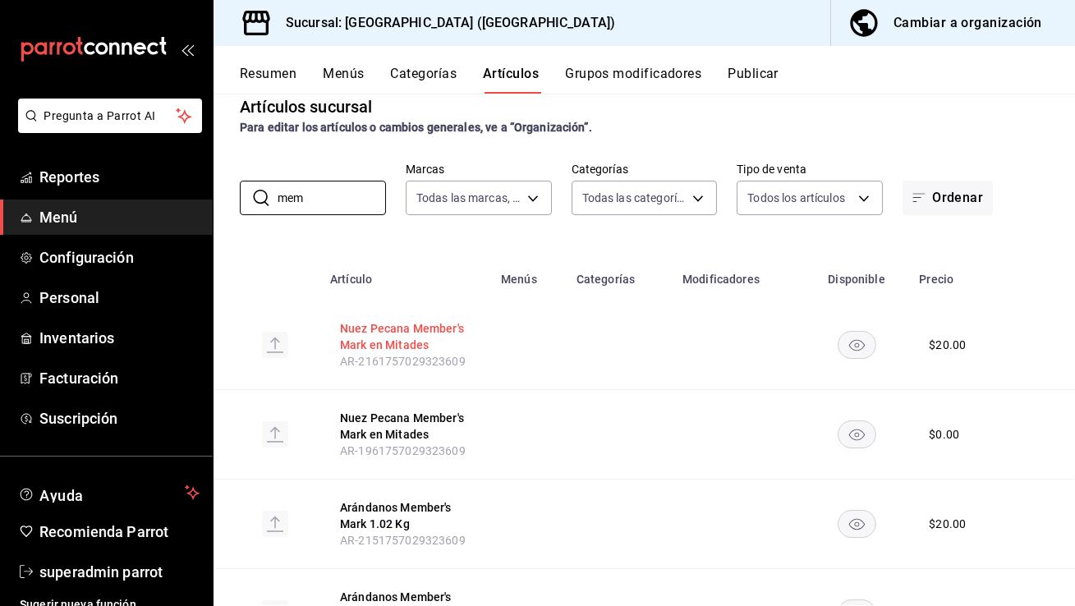
type input "mem"
click at [401, 335] on button "Nuez Pecana Member's Mark en Mitades" at bounding box center [405, 336] width 131 height 33
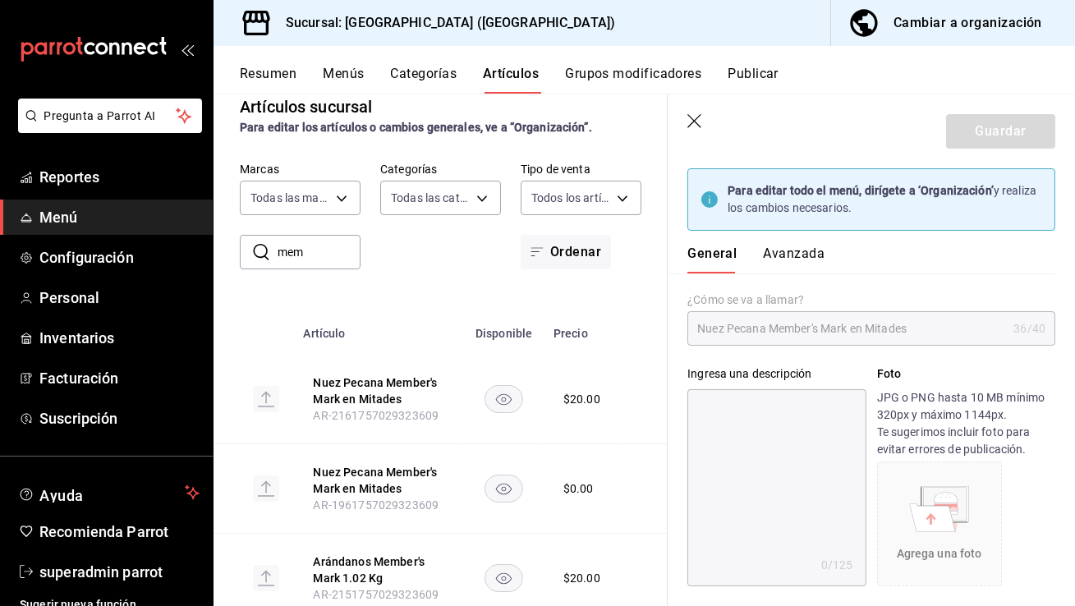
scroll to position [66, 0]
click at [695, 122] on icon "button" at bounding box center [694, 121] width 14 height 14
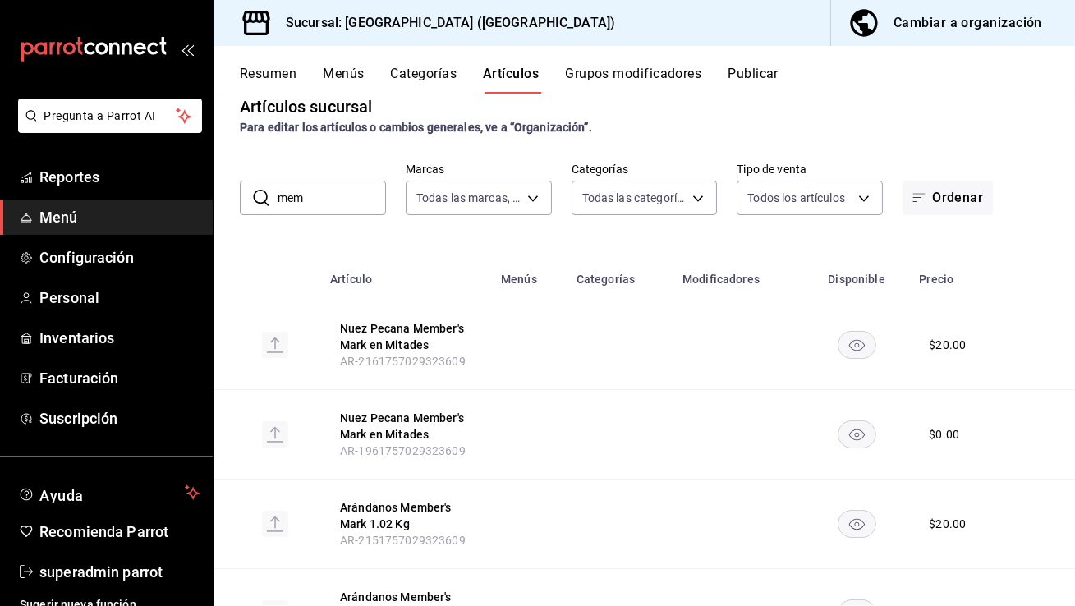
scroll to position [117, 0]
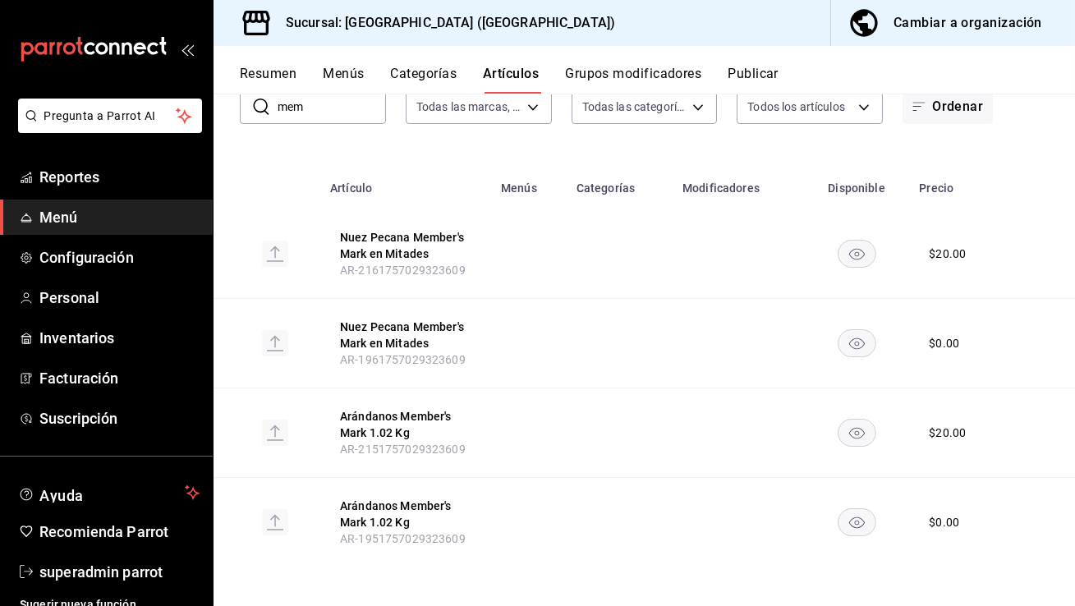
click at [920, 27] on div "Cambiar a organización" at bounding box center [967, 22] width 149 height 23
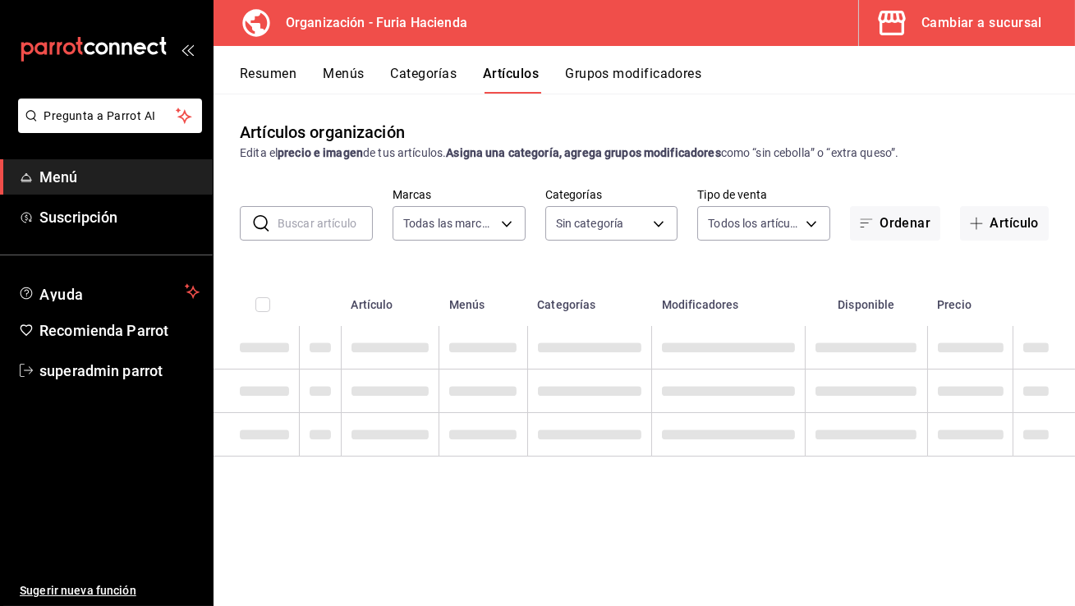
type input "bfeca42f-b570-411f-bb79-7bc68af5dd0e"
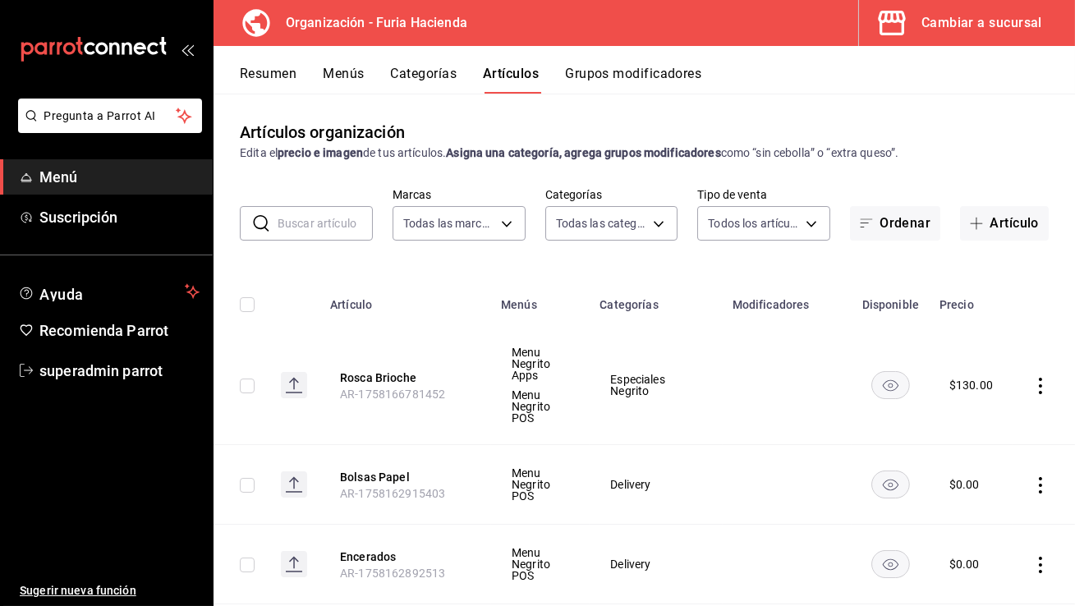
type input "99b9ebdb-d0ae-4833-8a3e-60a1aaf8fd34,735f63ab-f932-443b-841f-460156fe9515,c59b5…"
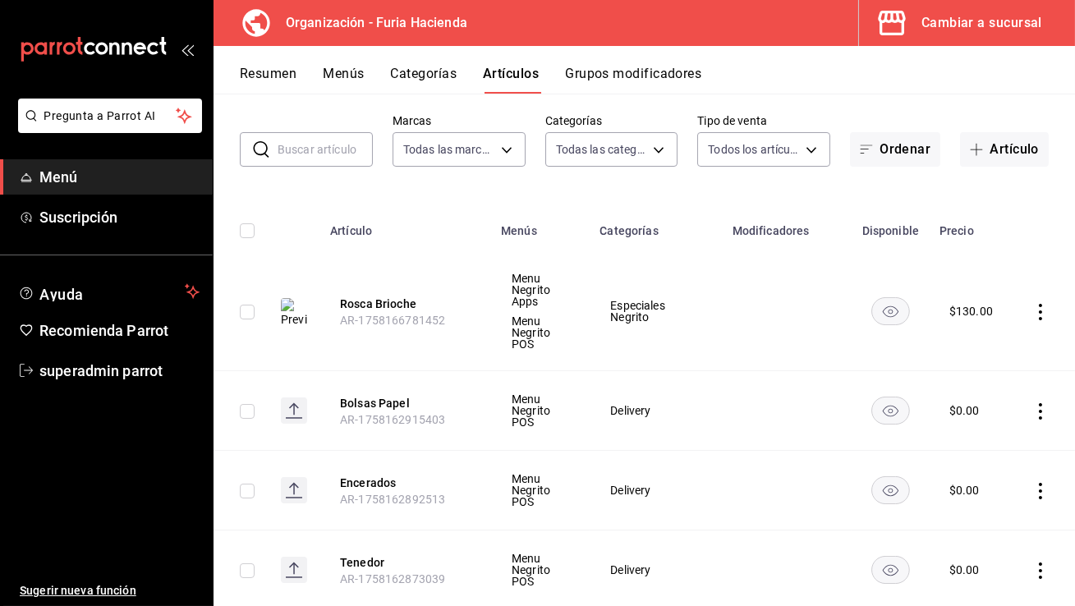
scroll to position [82, 0]
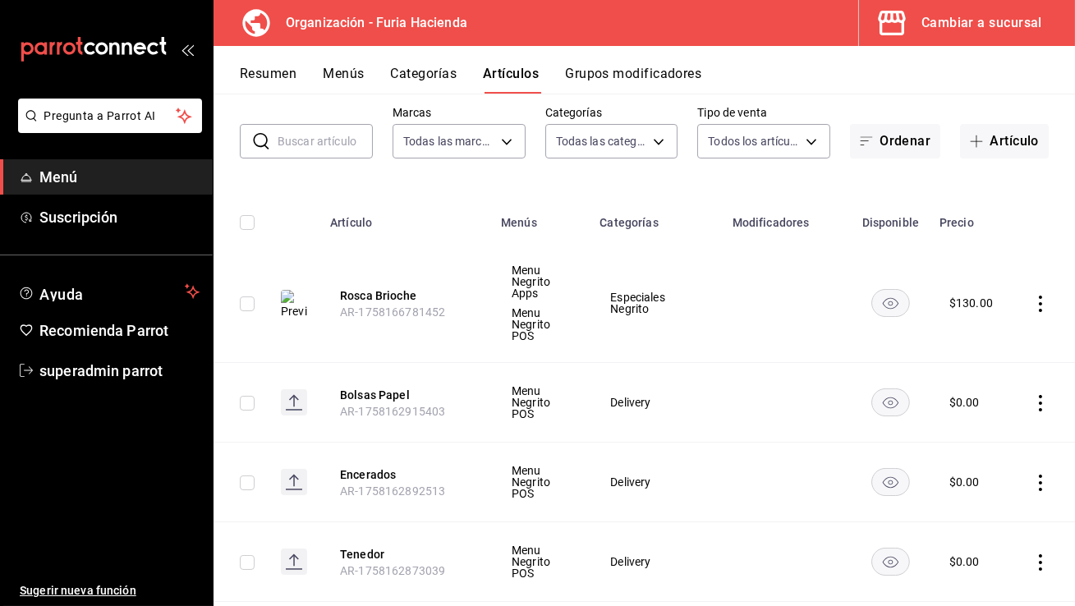
click at [309, 135] on input "text" at bounding box center [325, 141] width 95 height 33
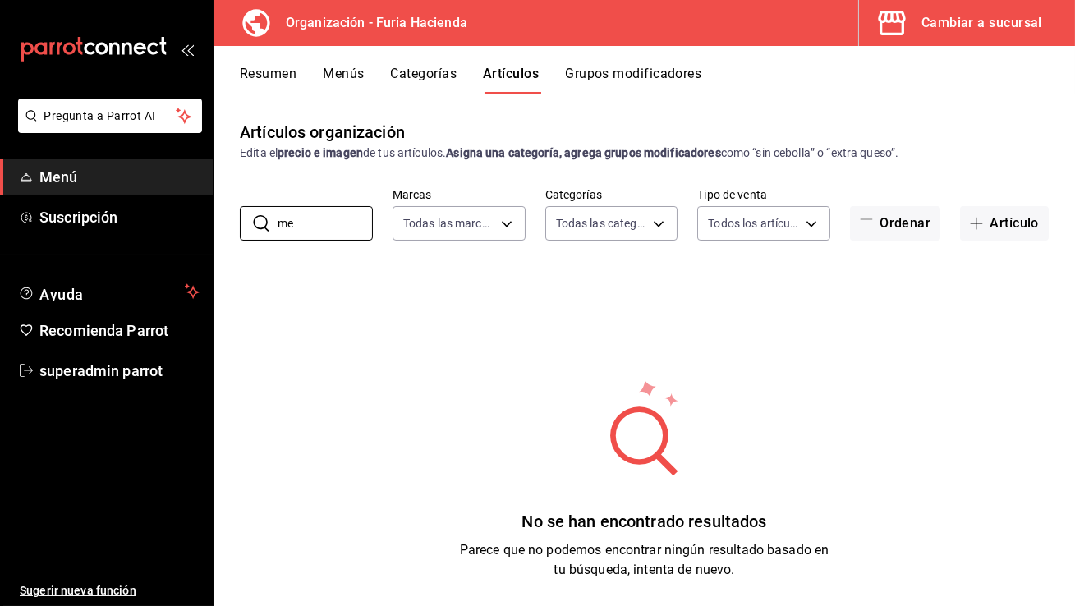
type input "m"
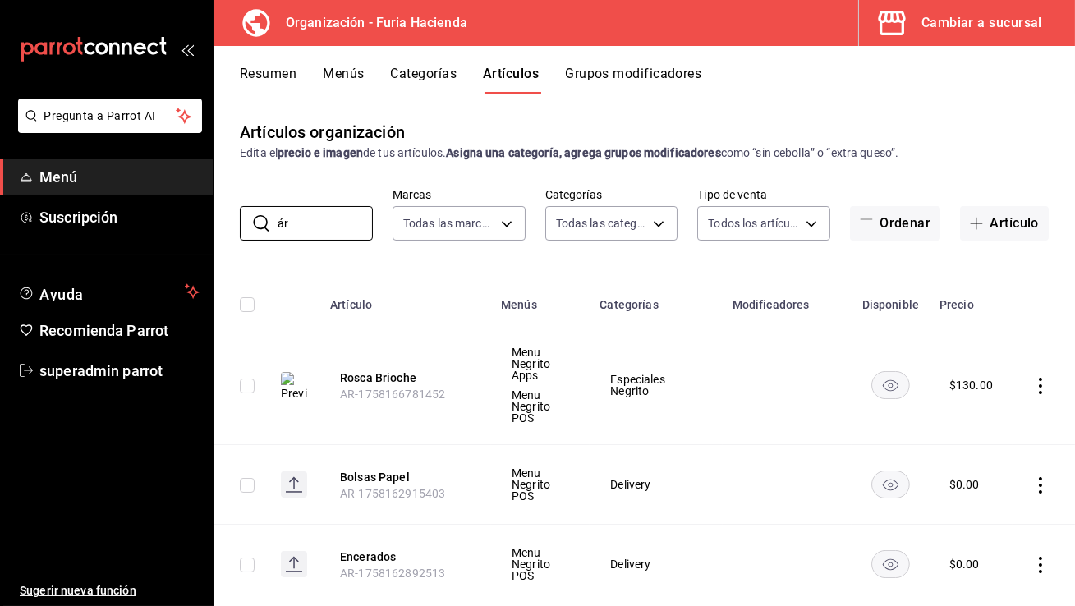
type input "á"
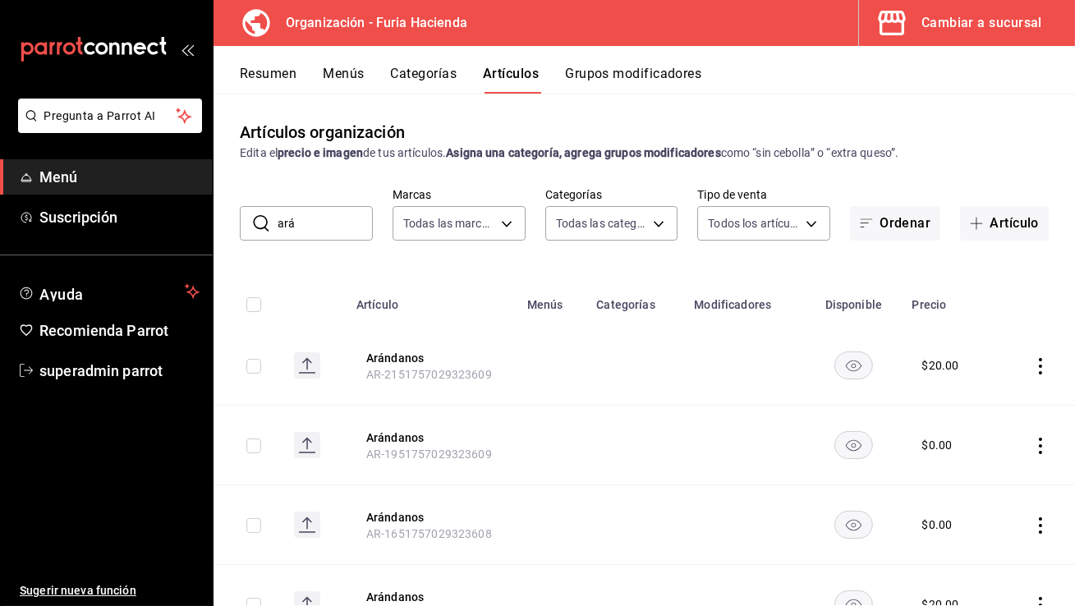
click at [310, 214] on input "ará" at bounding box center [325, 223] width 95 height 33
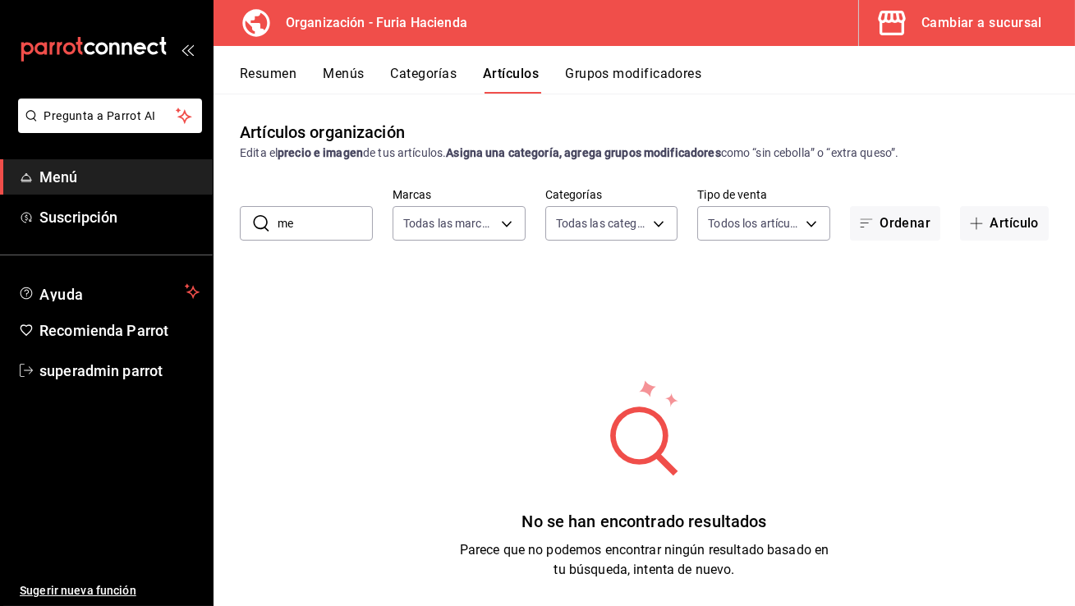
type input "m"
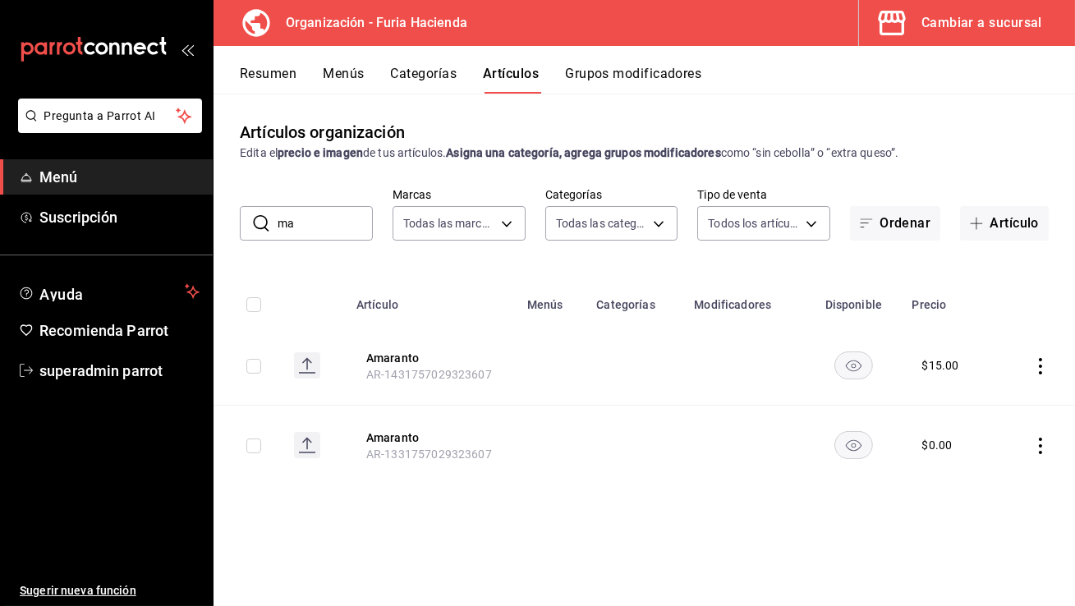
type input "m"
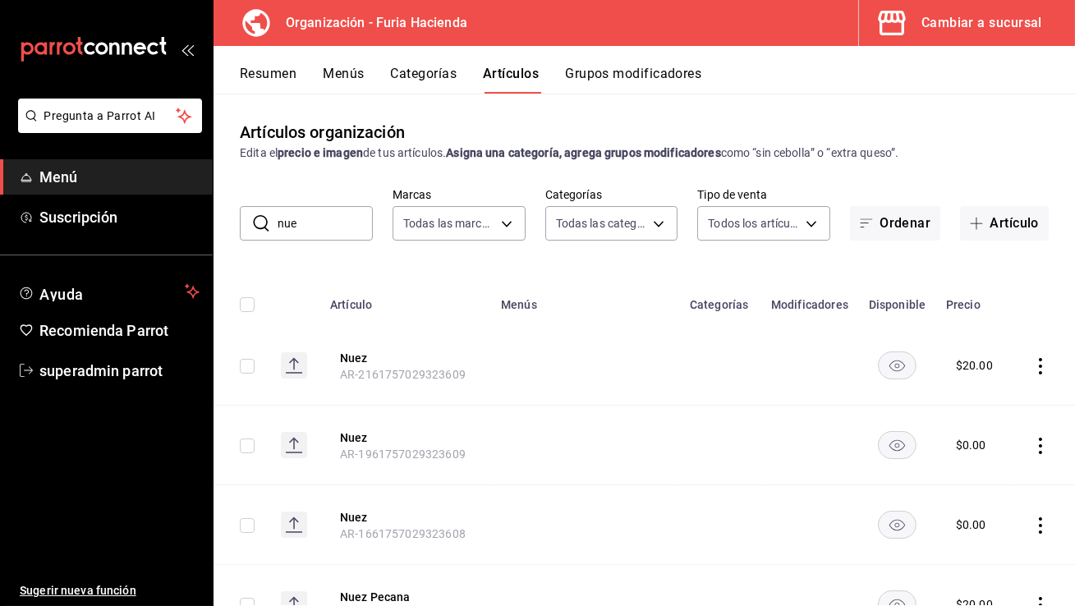
type input "nuez"
click at [356, 73] on button "Menús" at bounding box center [343, 80] width 41 height 28
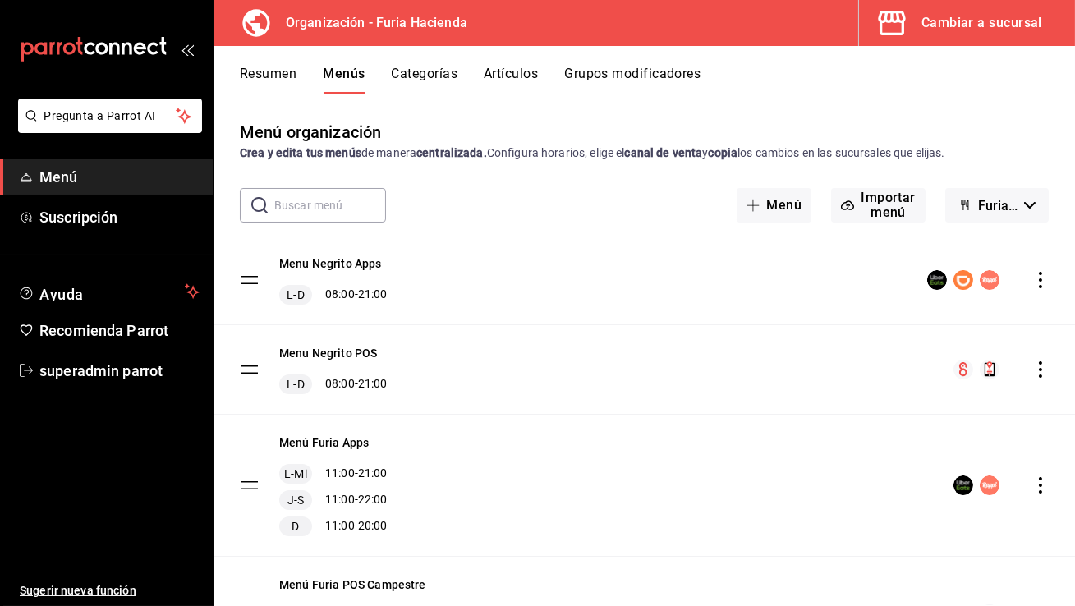
click at [1002, 16] on div "Cambiar a sucursal" at bounding box center [981, 22] width 121 height 23
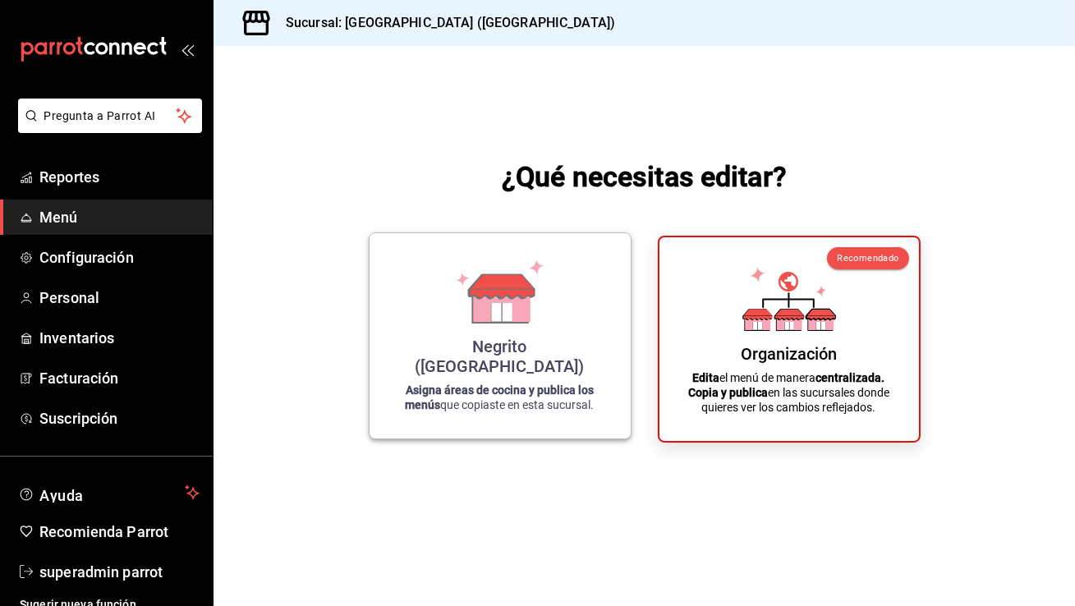
click at [470, 282] on icon at bounding box center [500, 291] width 94 height 64
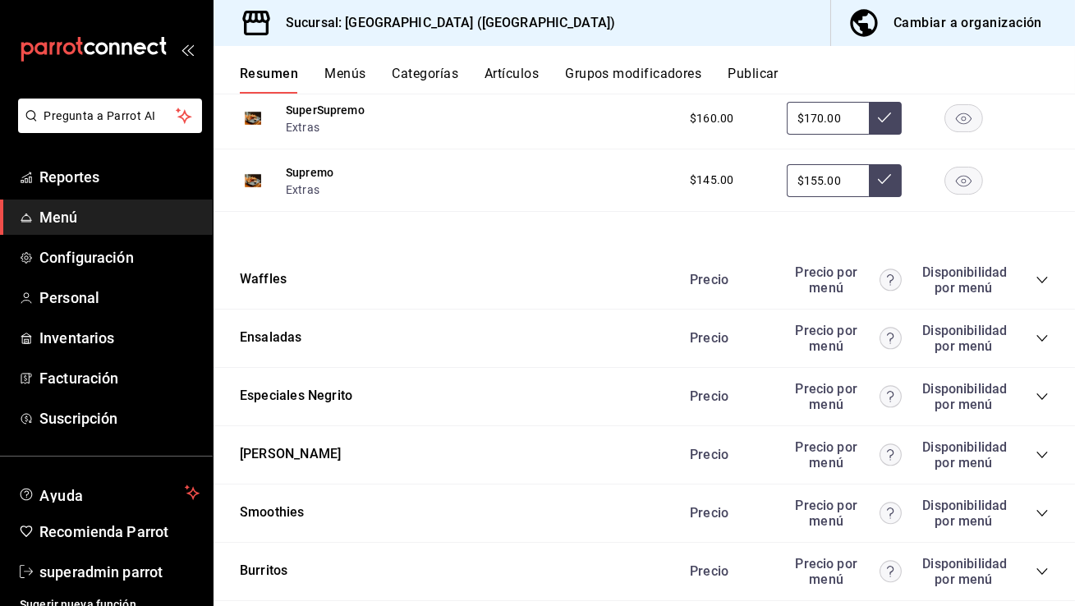
scroll to position [1278, 0]
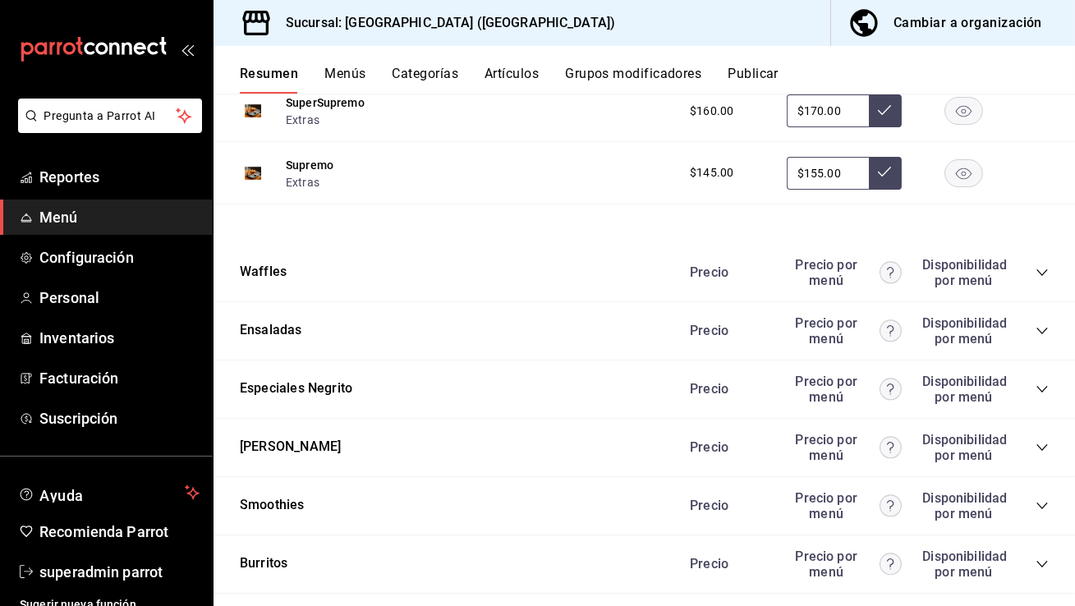
click at [352, 67] on button "Menús" at bounding box center [344, 80] width 41 height 28
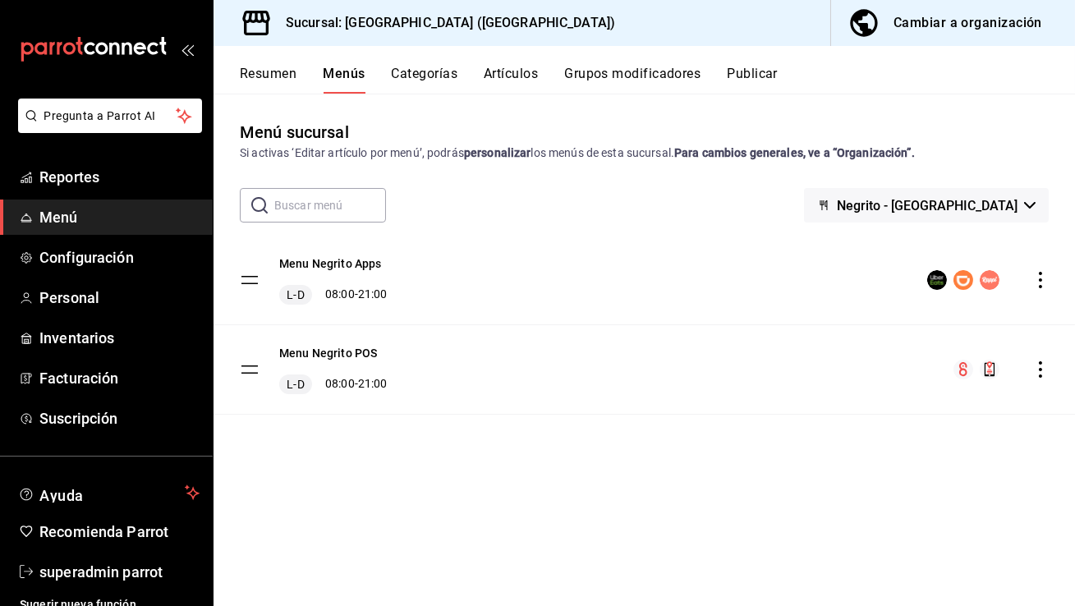
click at [981, 41] on button "Cambiar a organización" at bounding box center [946, 23] width 231 height 46
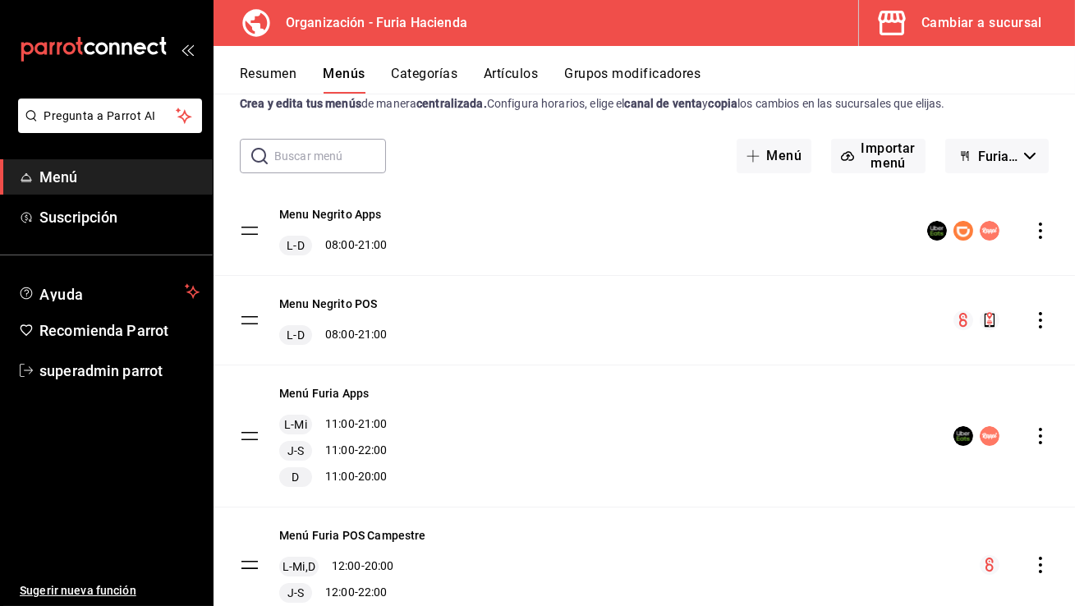
scroll to position [56, 0]
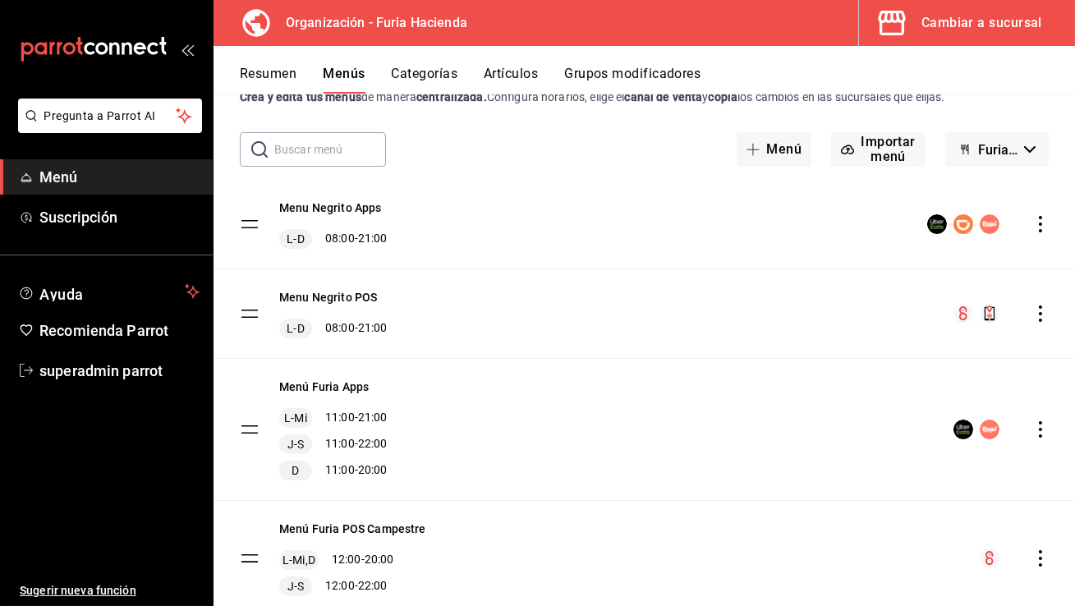
click at [1046, 309] on icon "actions" at bounding box center [1040, 313] width 16 height 16
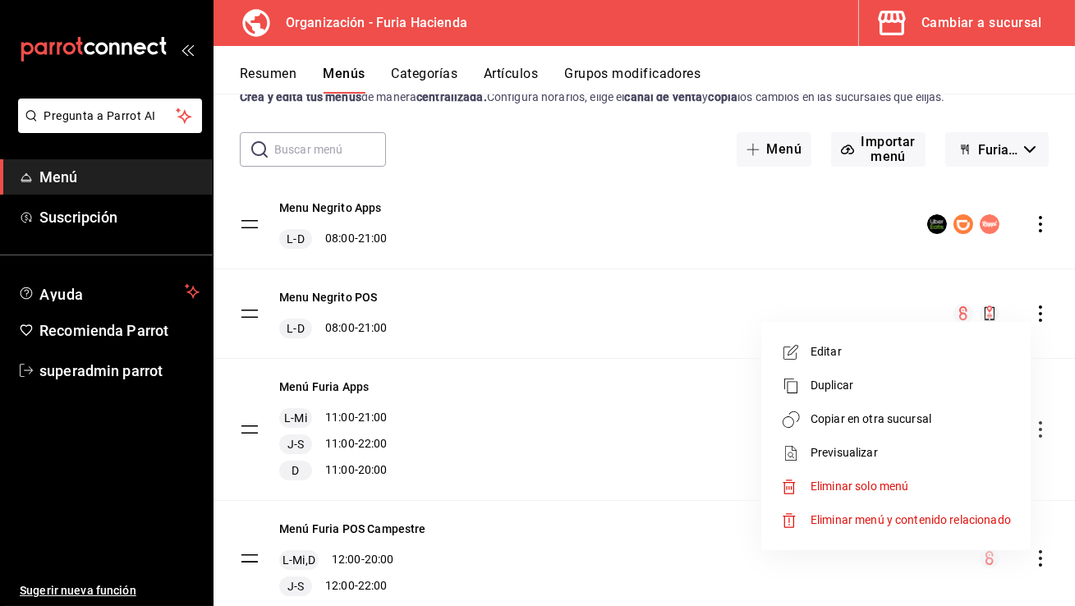
click at [890, 424] on span "Copiar en otra sucursal" at bounding box center [910, 419] width 200 height 17
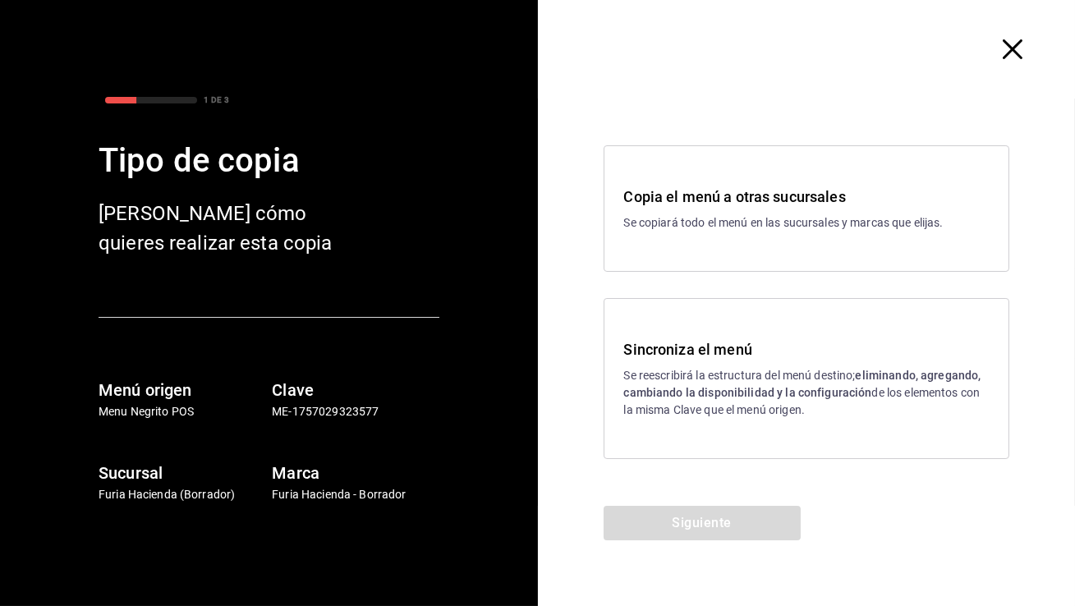
click at [674, 384] on p "Se reescribirá la estructura del menú destino; eliminando, agregando, cambiando…" at bounding box center [806, 393] width 365 height 52
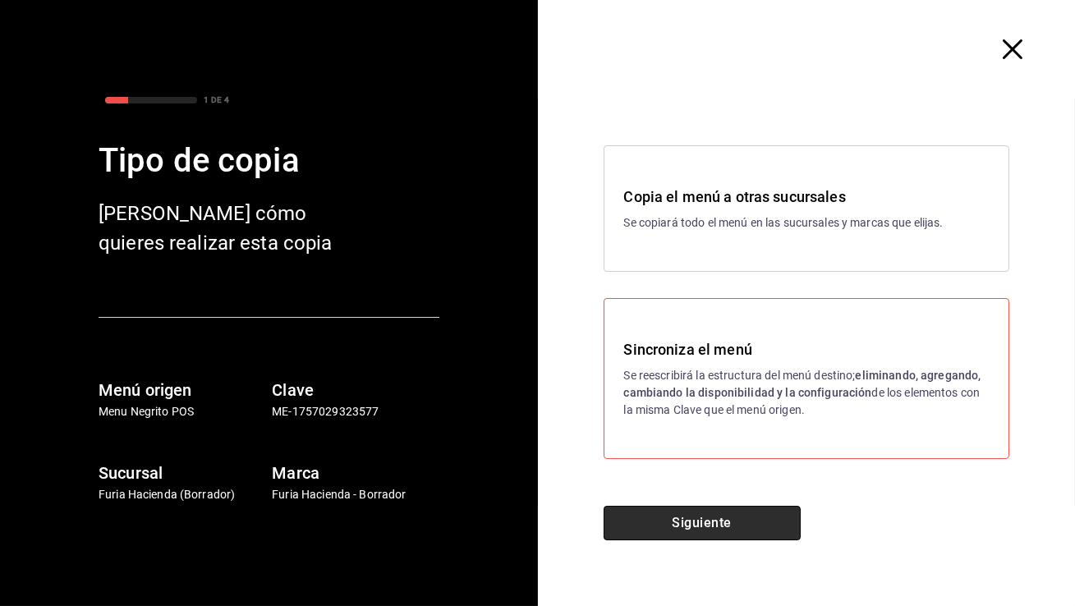
click at [674, 522] on button "Siguiente" at bounding box center [701, 523] width 197 height 34
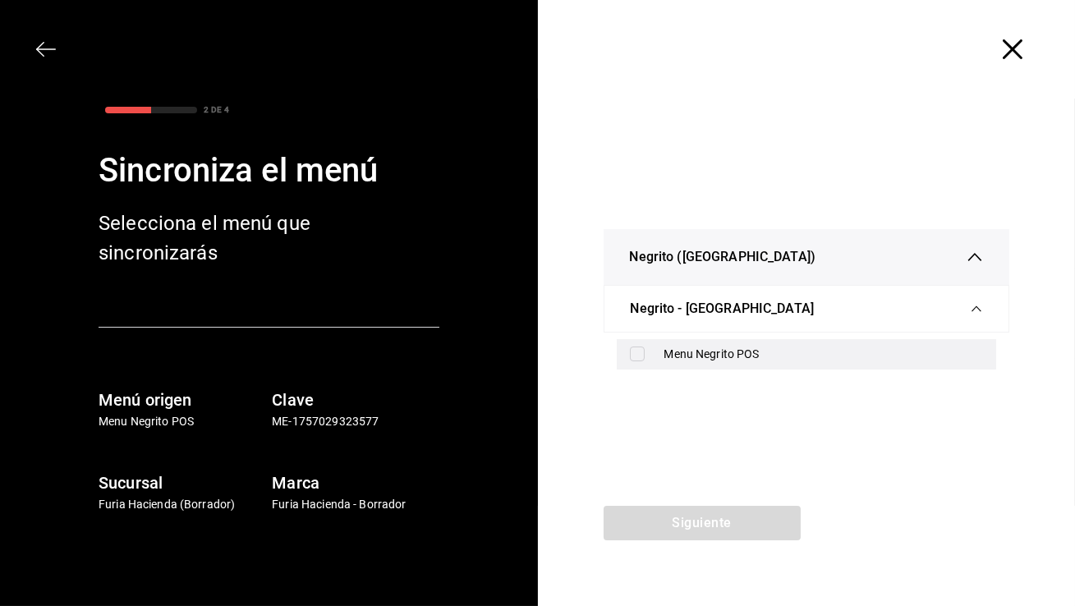
click at [711, 346] on div "Menu Negrito POS" at bounding box center [823, 354] width 319 height 17
checkbox input "true"
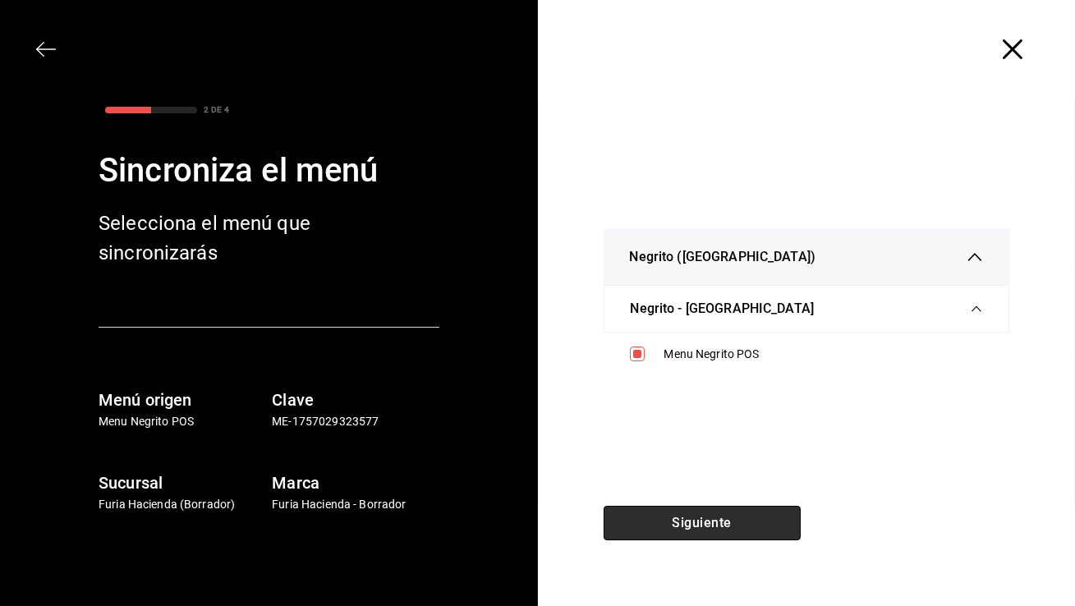
click at [677, 521] on button "Siguiente" at bounding box center [701, 523] width 197 height 34
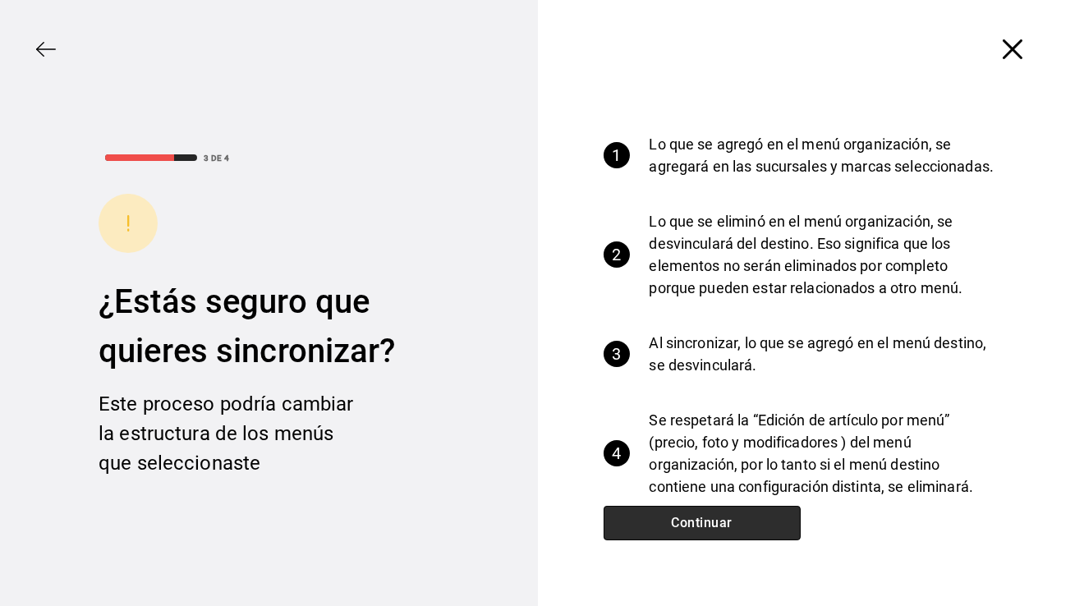
click at [677, 521] on button "Continuar" at bounding box center [701, 523] width 197 height 34
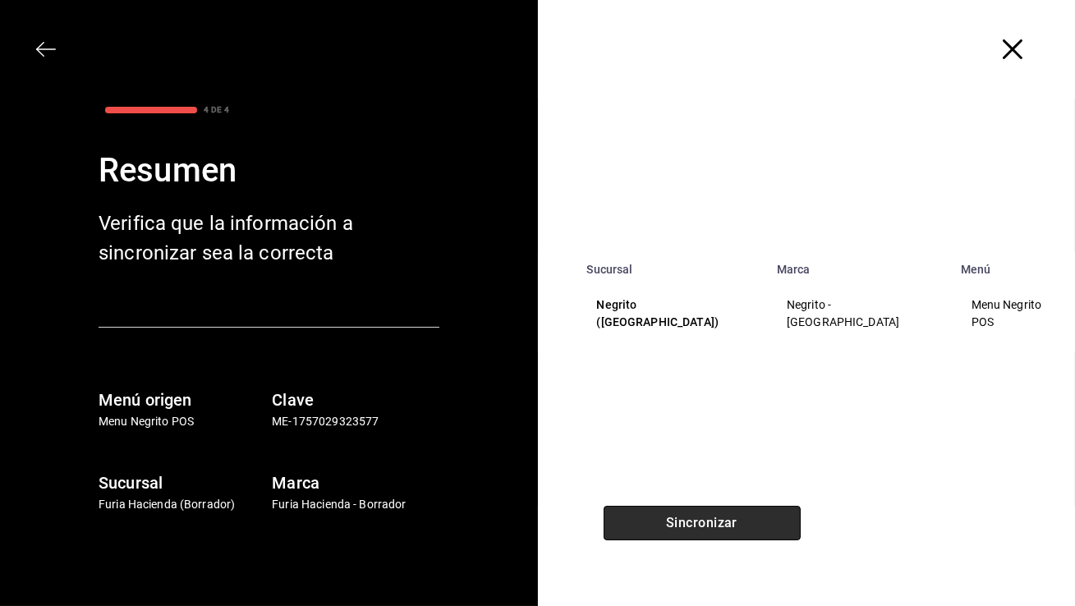
click at [677, 521] on button "Sincronizar" at bounding box center [701, 523] width 197 height 34
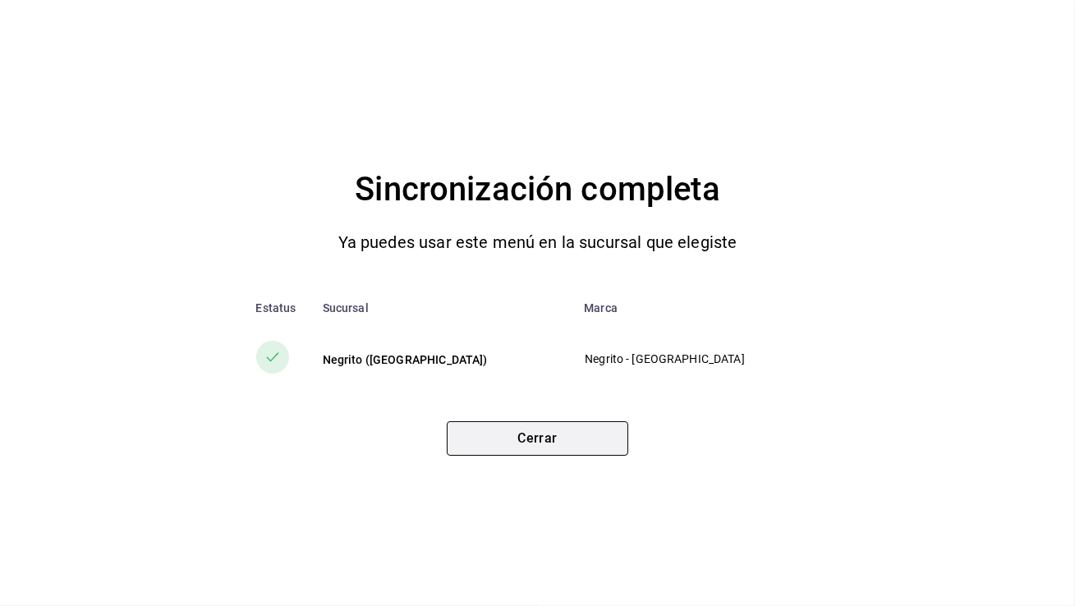
click at [533, 433] on button "Cerrar" at bounding box center [537, 438] width 181 height 34
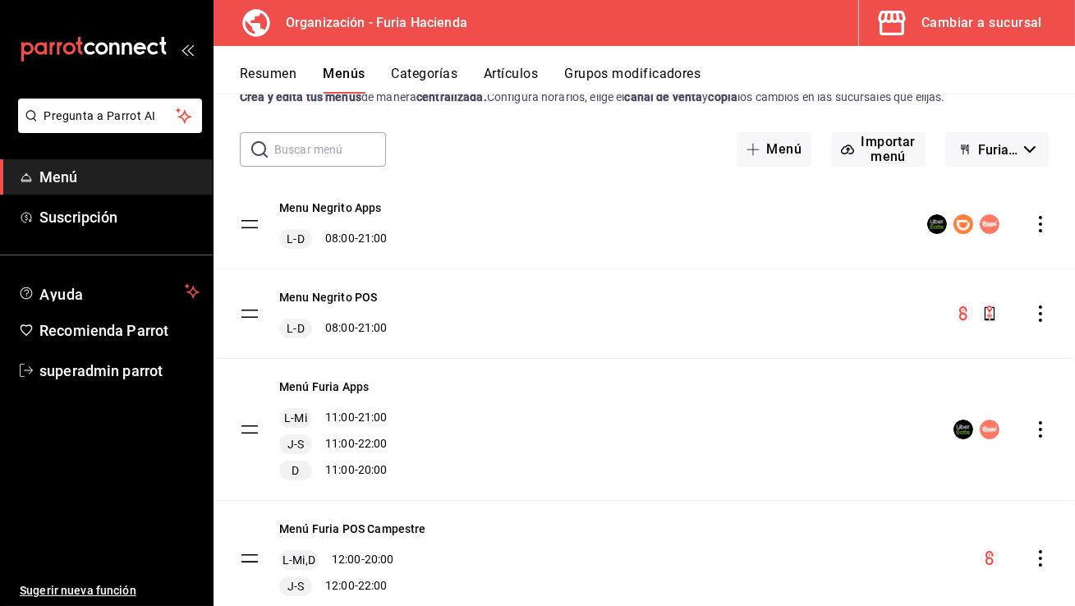
click at [1039, 223] on icon "actions" at bounding box center [1040, 224] width 3 height 16
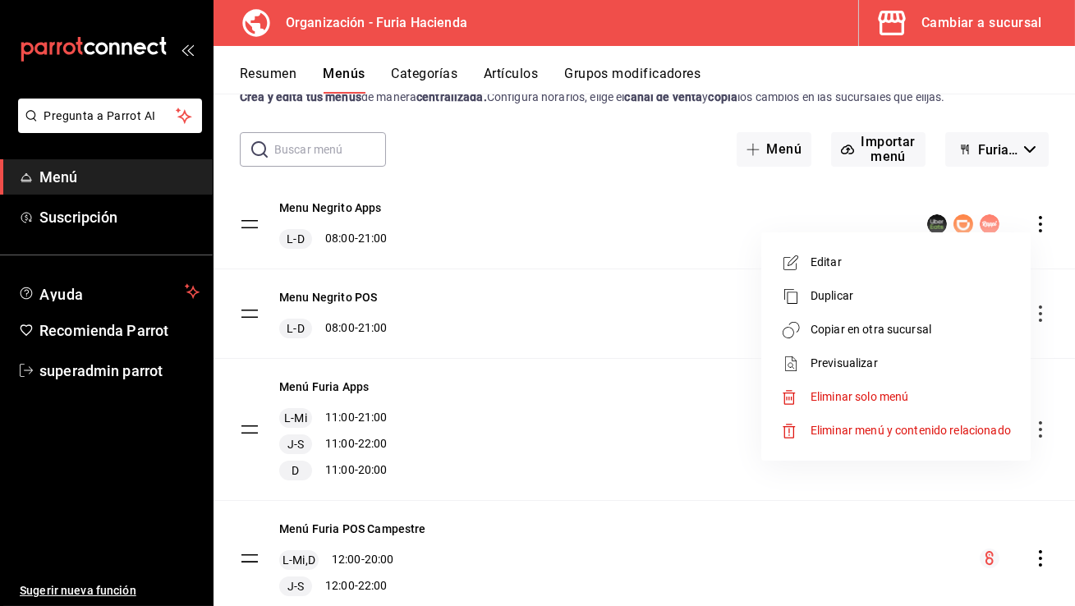
click at [881, 342] on li "Copiar en otra sucursal" at bounding box center [896, 330] width 256 height 34
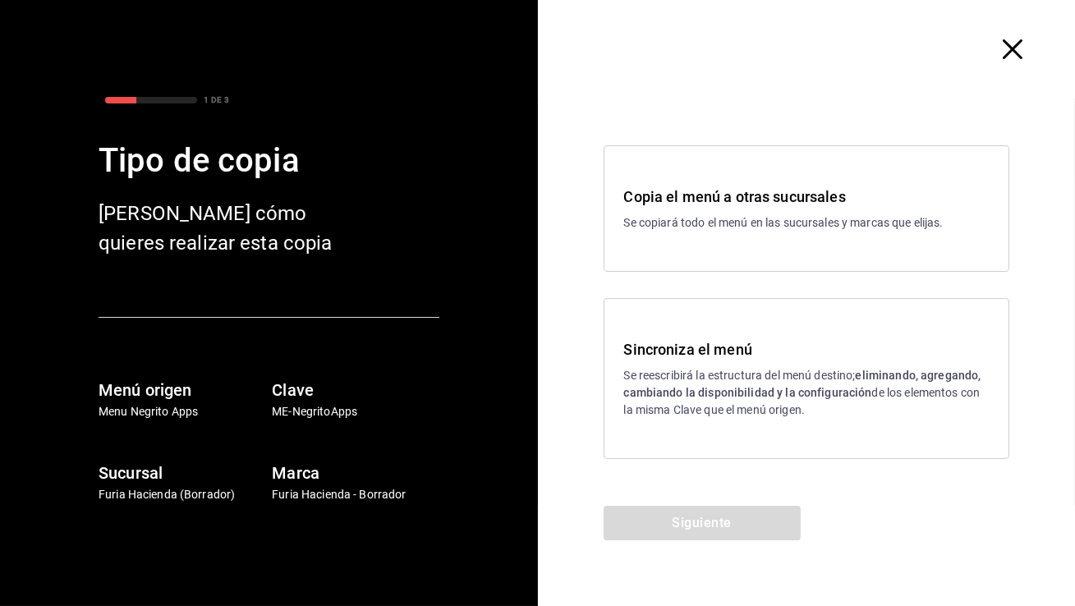
click at [694, 411] on p "Se reescribirá la estructura del menú destino; eliminando, agregando, cambiando…" at bounding box center [806, 393] width 365 height 52
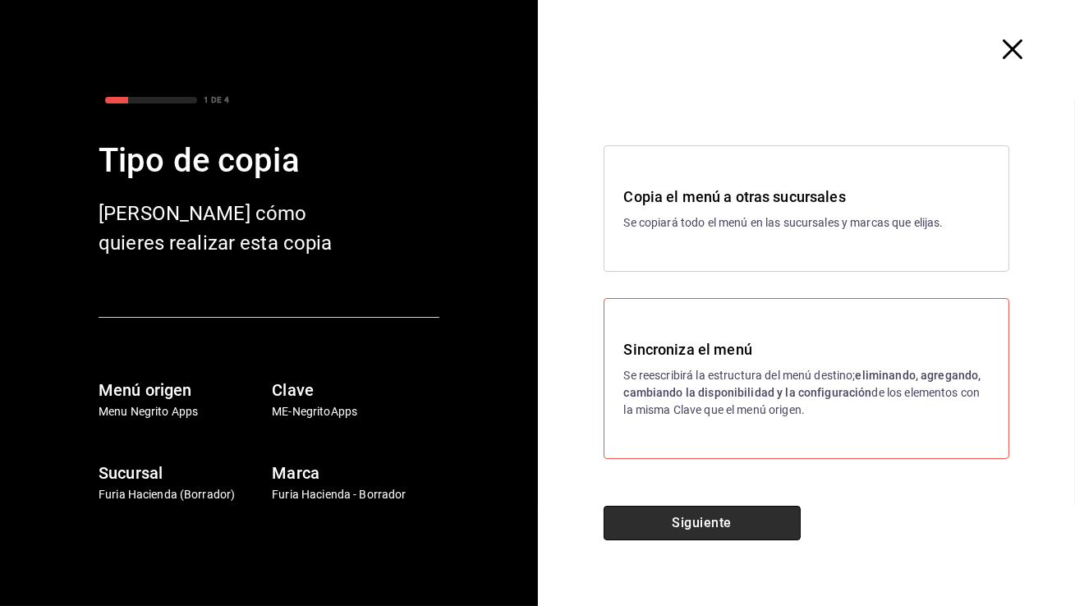
click at [675, 516] on button "Siguiente" at bounding box center [701, 523] width 197 height 34
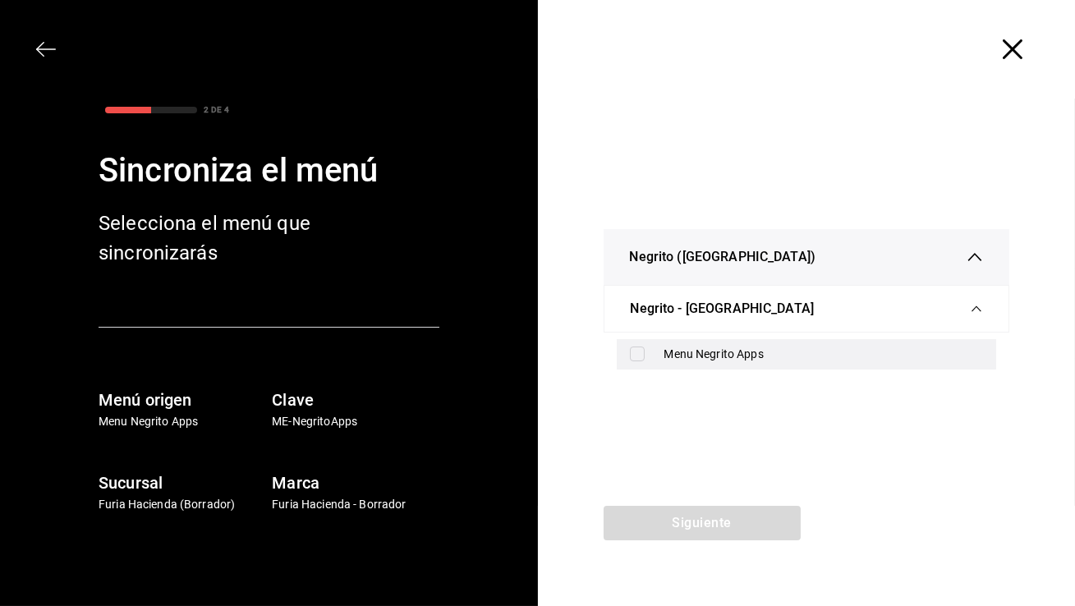
click at [697, 367] on div "Menu Negrito Apps" at bounding box center [807, 354] width 380 height 30
checkbox input "true"
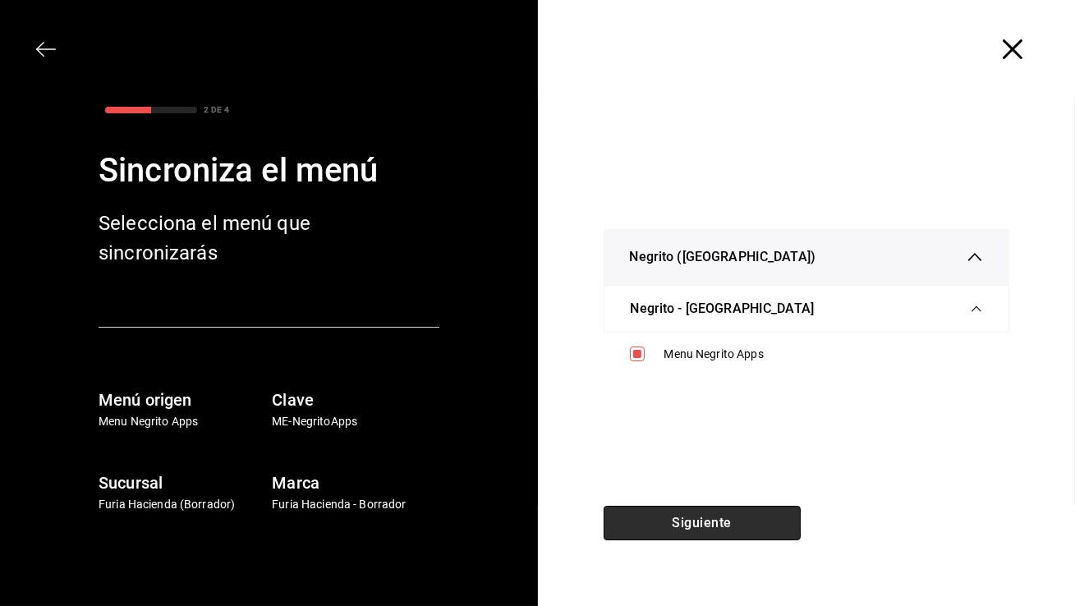
click at [686, 538] on button "Siguiente" at bounding box center [701, 523] width 197 height 34
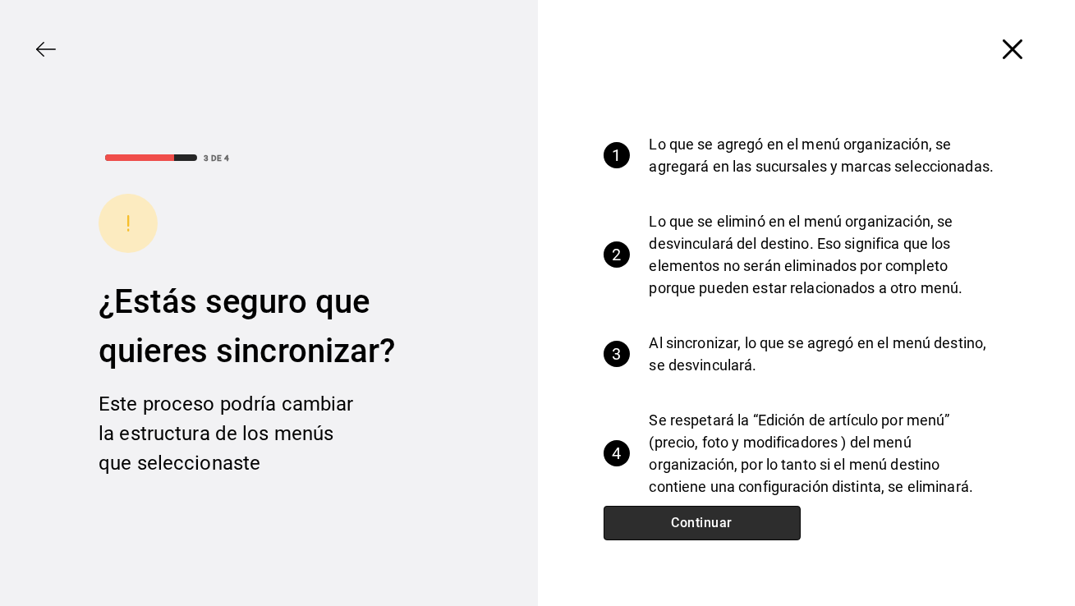
click at [686, 527] on button "Continuar" at bounding box center [701, 523] width 197 height 34
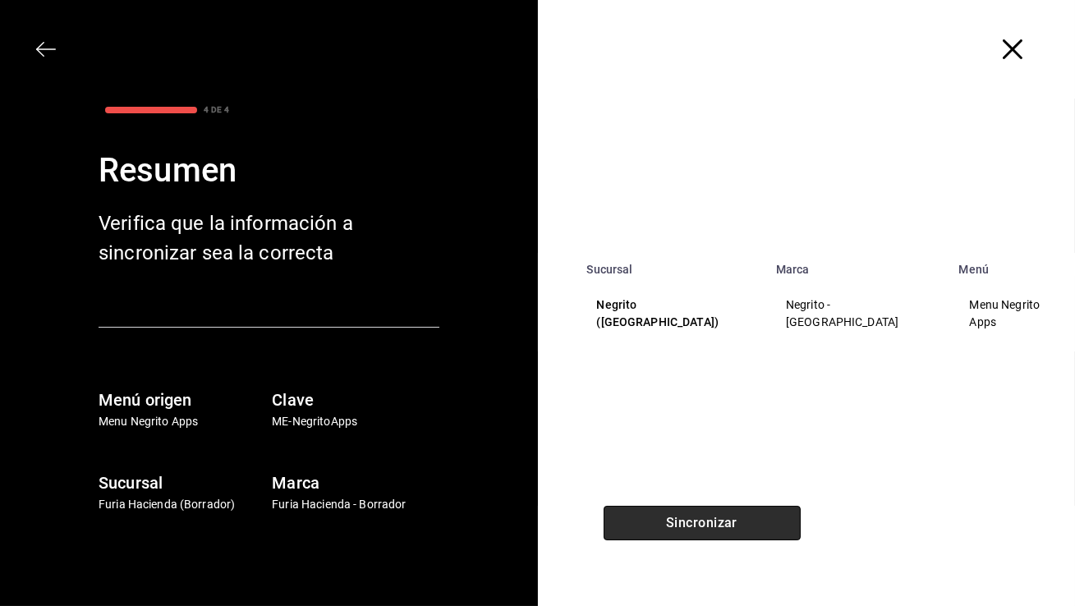
click at [686, 527] on button "Sincronizar" at bounding box center [701, 523] width 197 height 34
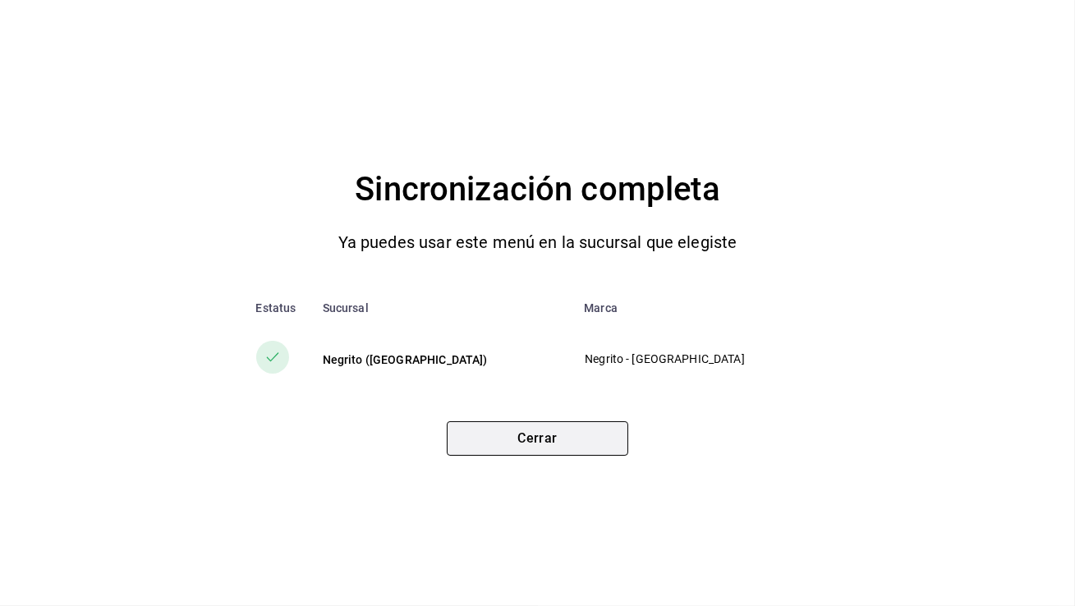
click at [489, 447] on button "Cerrar" at bounding box center [537, 438] width 181 height 34
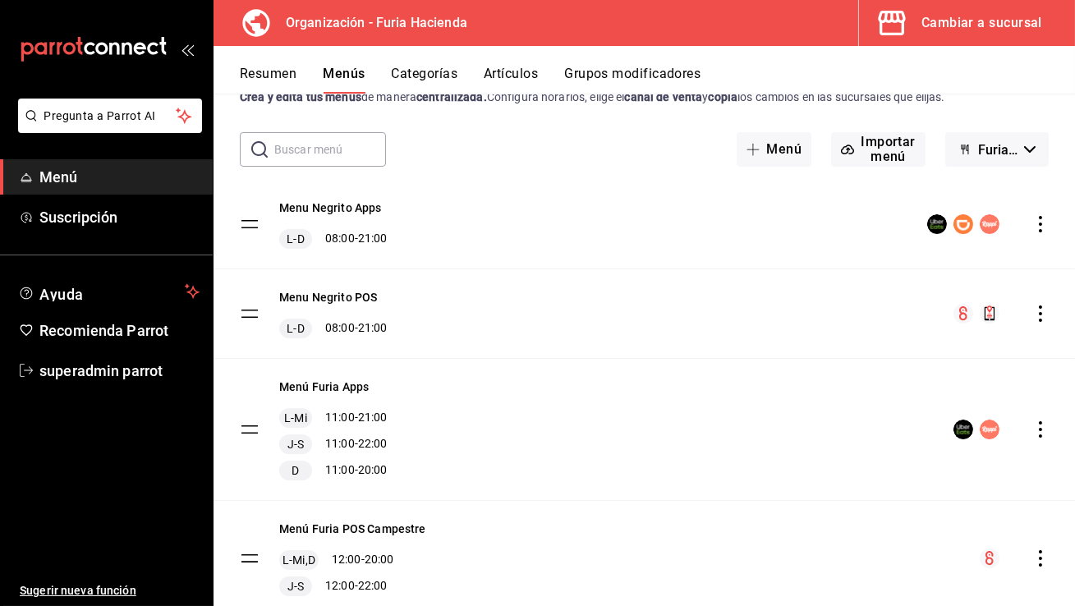
click at [973, 36] on button "Cambiar a sucursal" at bounding box center [960, 23] width 203 height 46
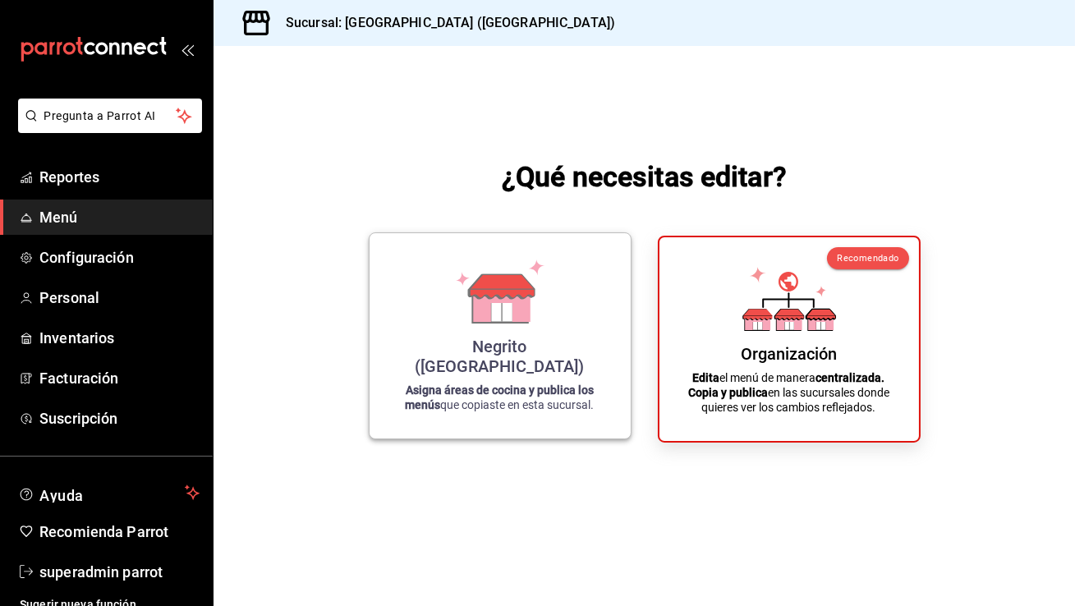
click at [396, 362] on div "Negrito (Chiapas) Asigna áreas de cocina y publica los menús que copiaste en es…" at bounding box center [500, 335] width 222 height 179
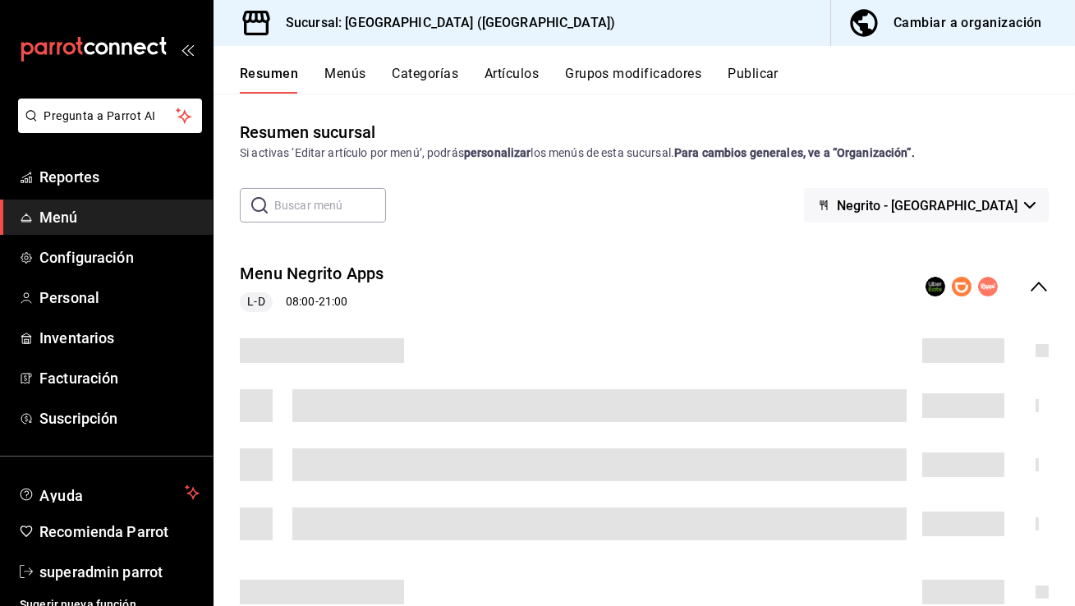
click at [527, 66] on button "Artículos" at bounding box center [511, 80] width 54 height 28
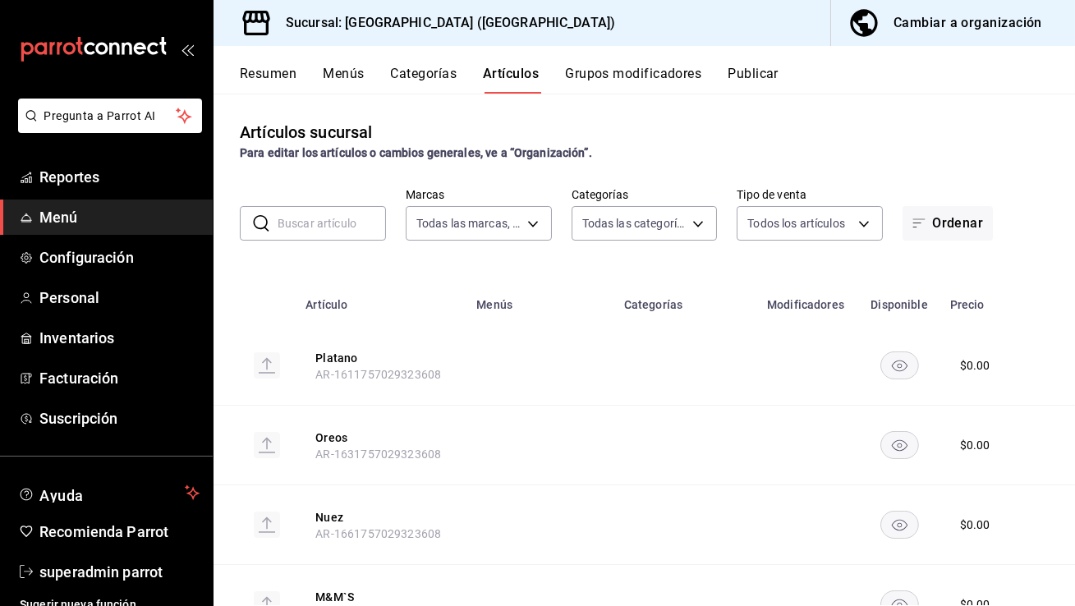
type input "287774e0-f4ba-4ef7-b69d-38b7dbe72ed9"
type input "780cf2b8-6edb-44f2-84cf-ffddcd253d93,7f0251e9-3bf6-4b32-a438-3799d135fbdb,3483e…"
click at [301, 225] on input "text" at bounding box center [332, 223] width 108 height 33
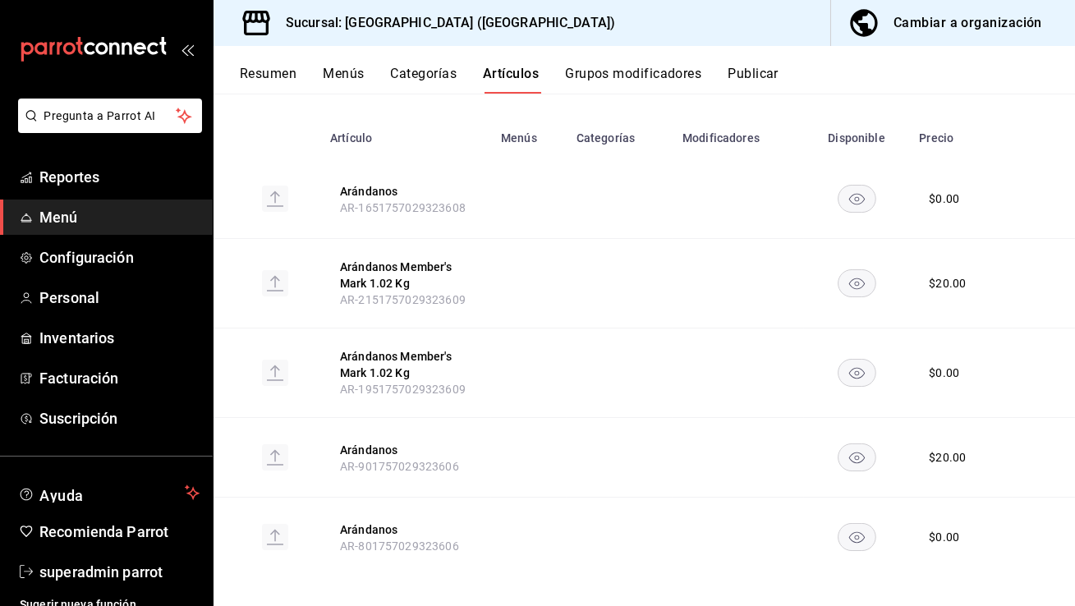
scroll to position [177, 0]
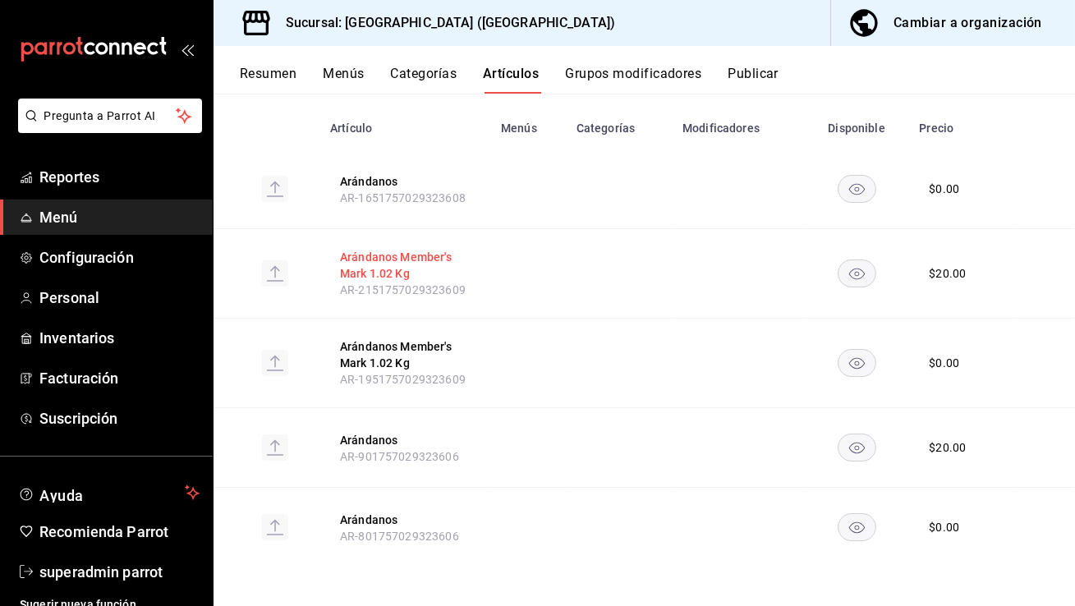
type input "ará"
click at [409, 259] on button "Arándanos Member's Mark 1.02 Kg" at bounding box center [405, 265] width 131 height 33
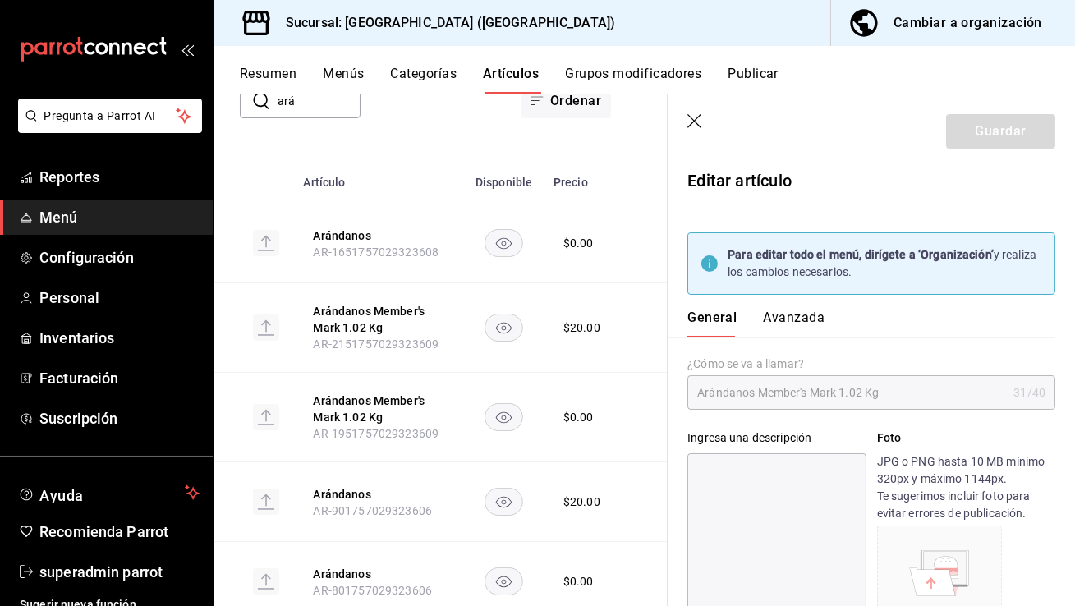
type input "$20.00"
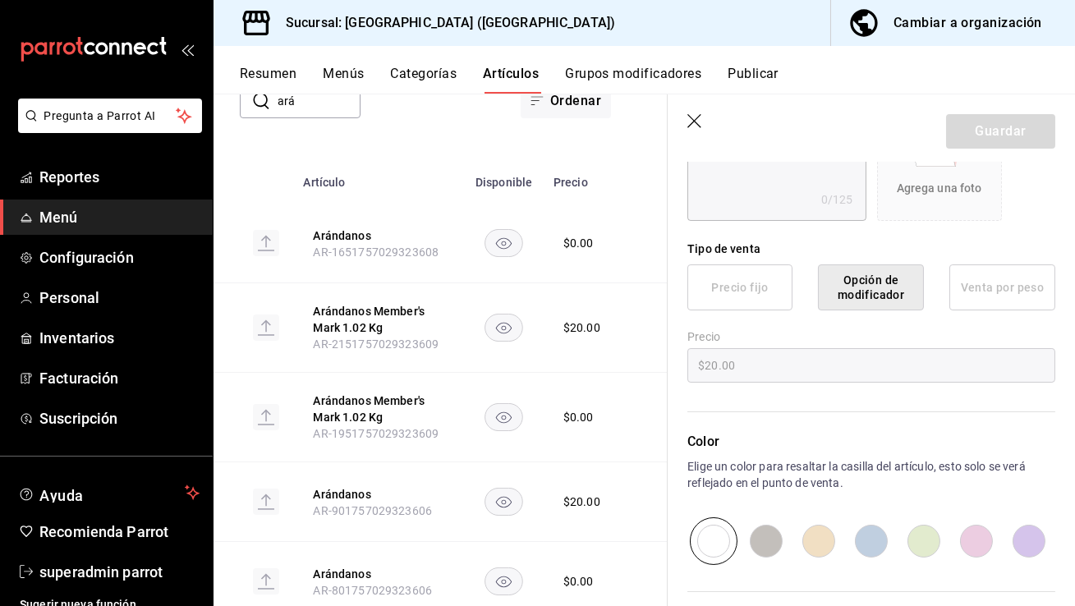
scroll to position [370, 0]
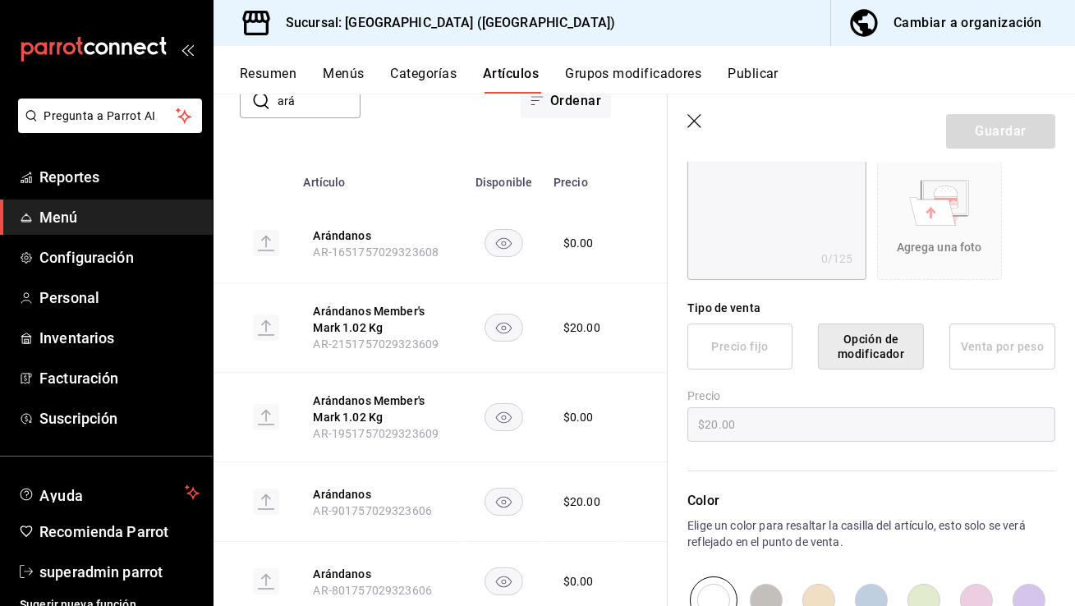
click at [784, 344] on div "Precio fijo Opción de modificador Venta por peso" at bounding box center [871, 346] width 368 height 46
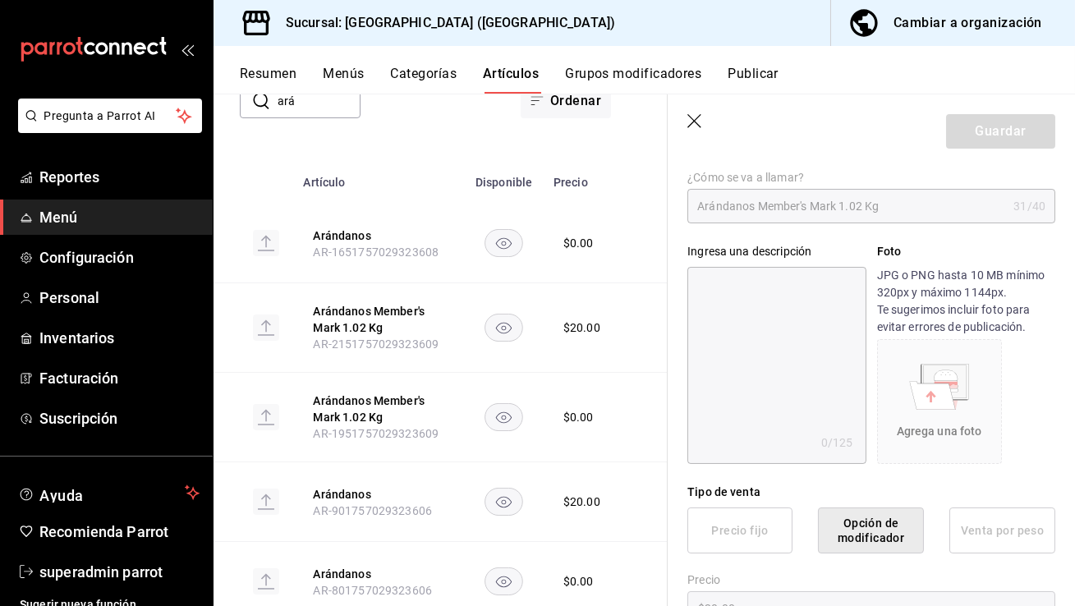
scroll to position [0, 0]
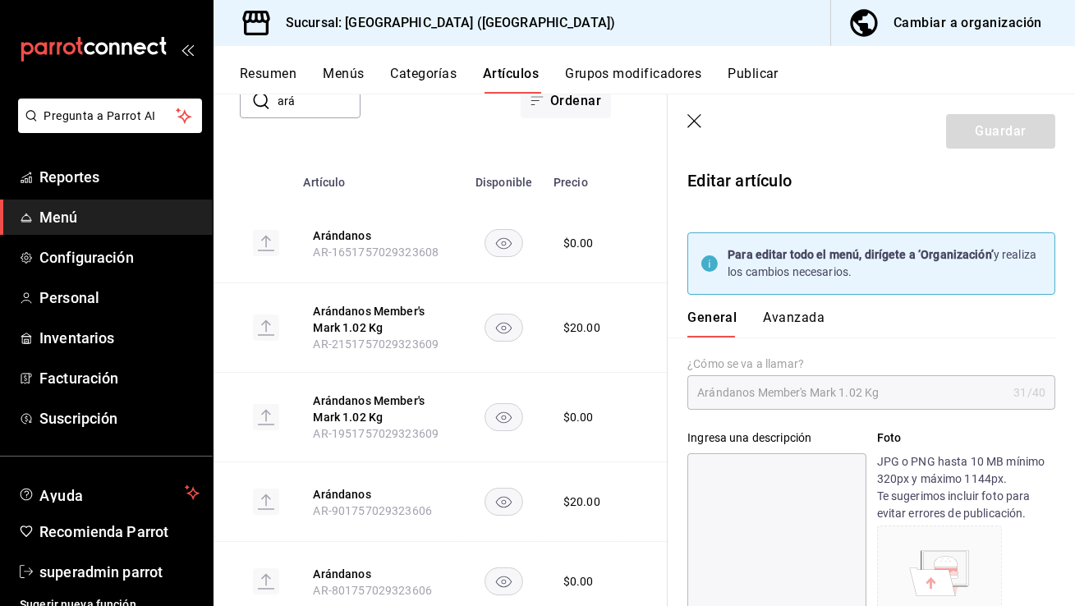
click at [697, 120] on icon "button" at bounding box center [695, 122] width 16 height 16
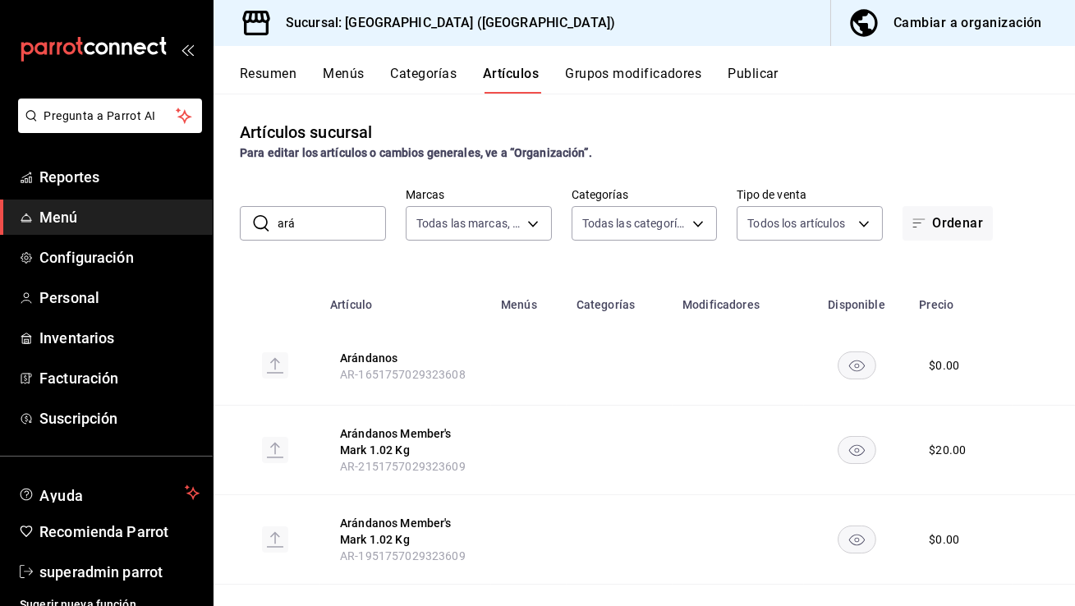
click at [651, 72] on button "Grupos modificadores" at bounding box center [633, 80] width 136 height 28
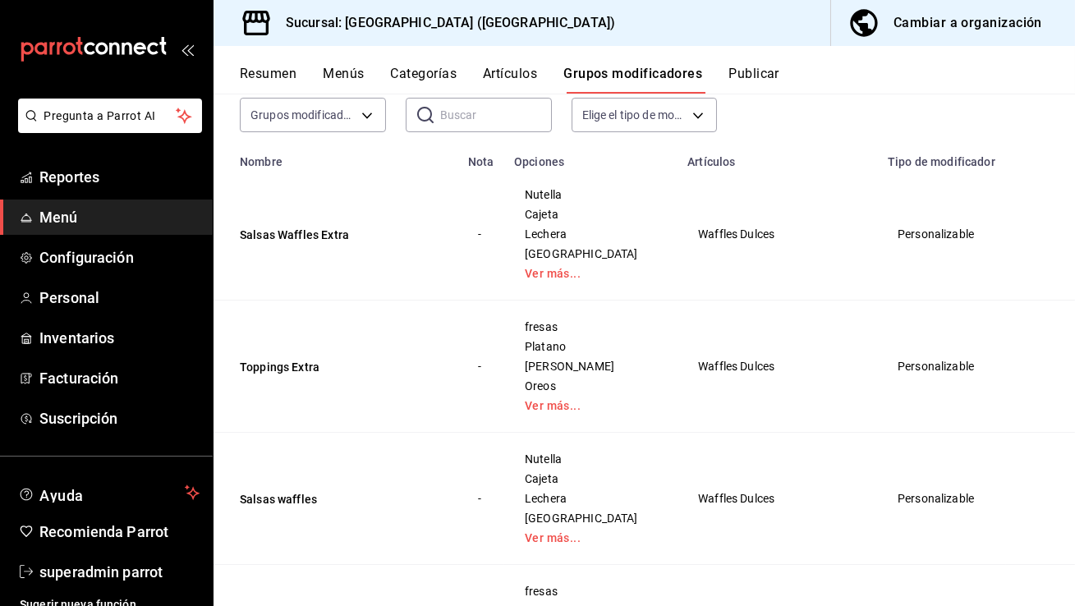
scroll to position [183, 0]
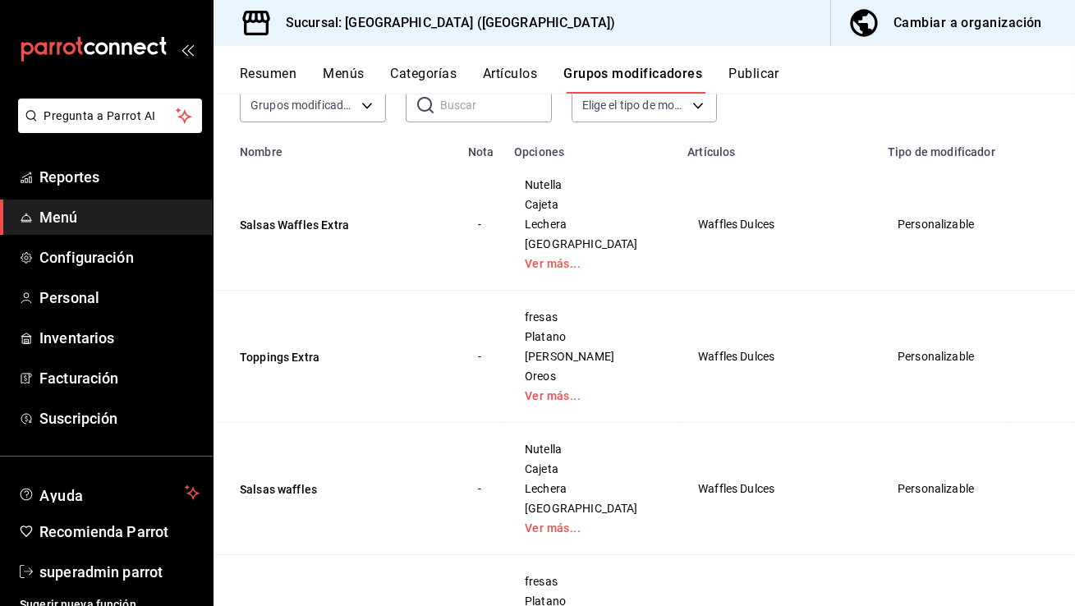
click at [524, 258] on div "Nutella Cajeta Lechera Philadelphia Ver más..." at bounding box center [591, 224] width 134 height 92
click at [539, 262] on link "Ver más..." at bounding box center [591, 263] width 132 height 11
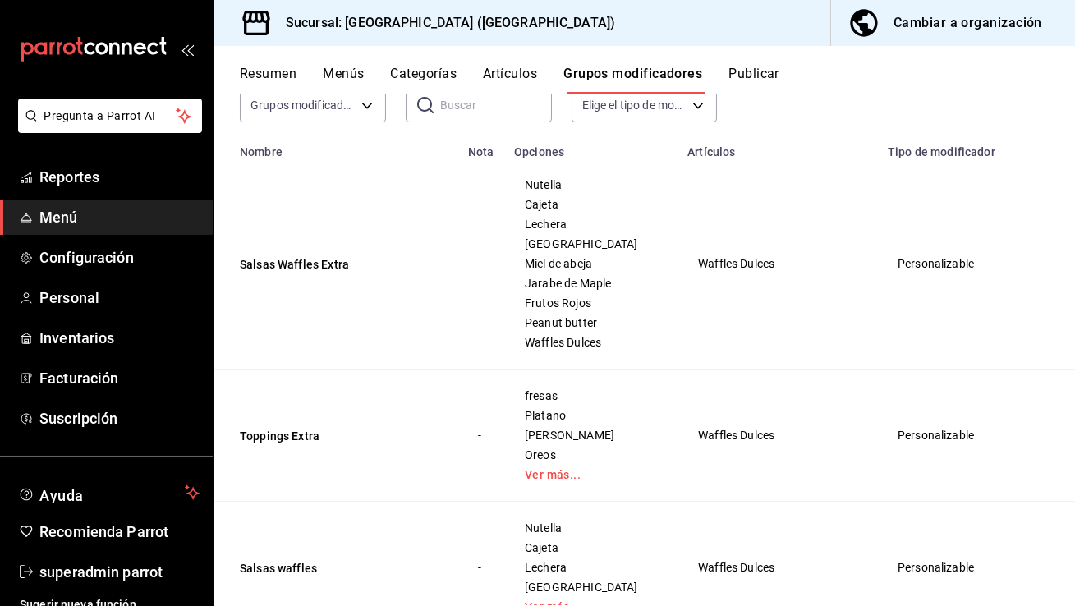
scroll to position [217, 0]
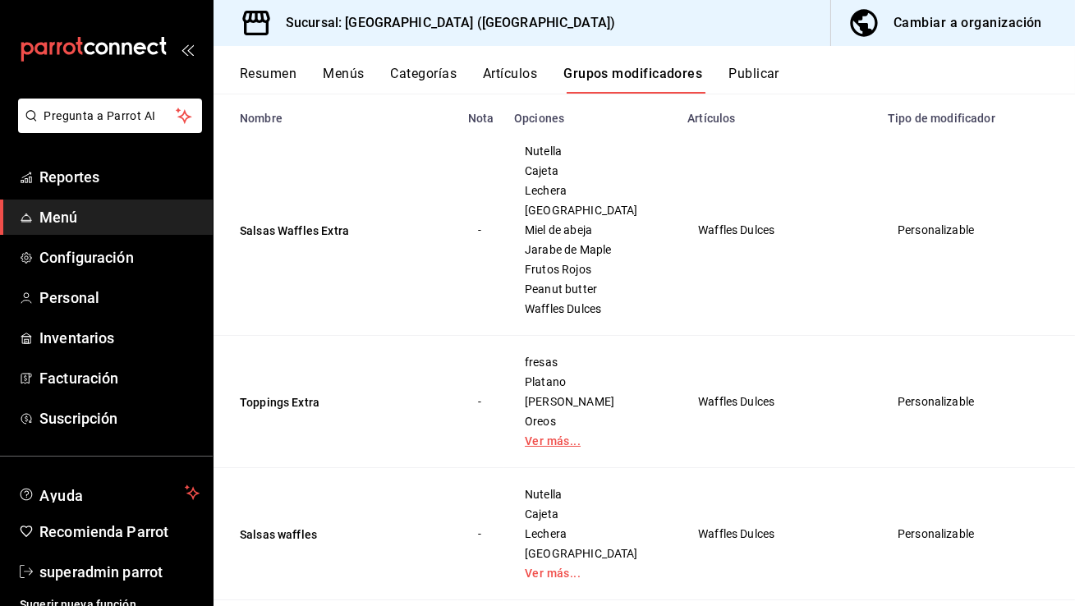
click at [551, 443] on link "Ver más..." at bounding box center [591, 440] width 132 height 11
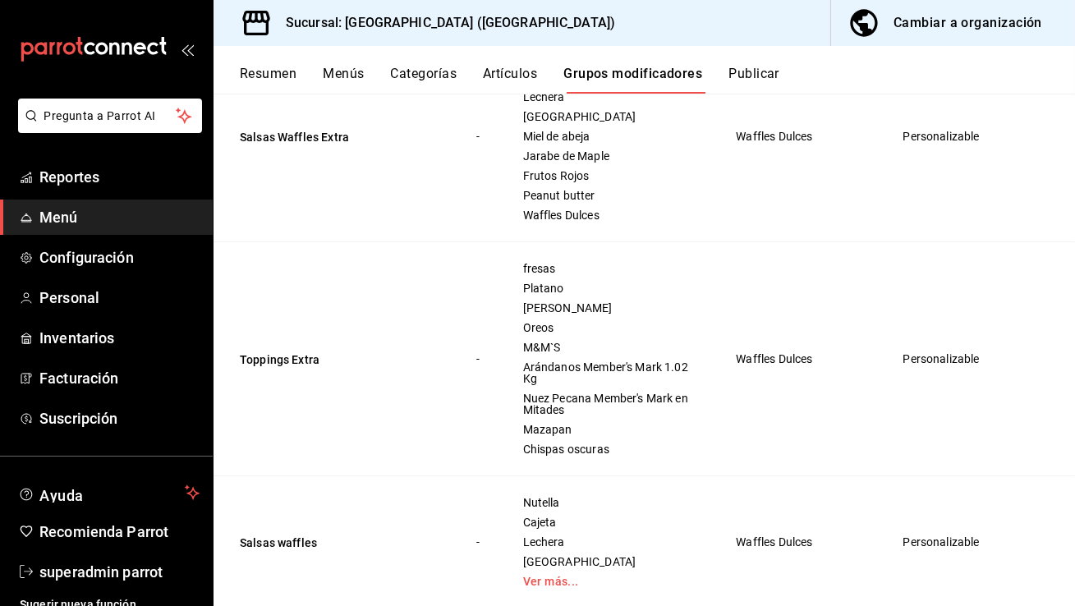
scroll to position [332, 0]
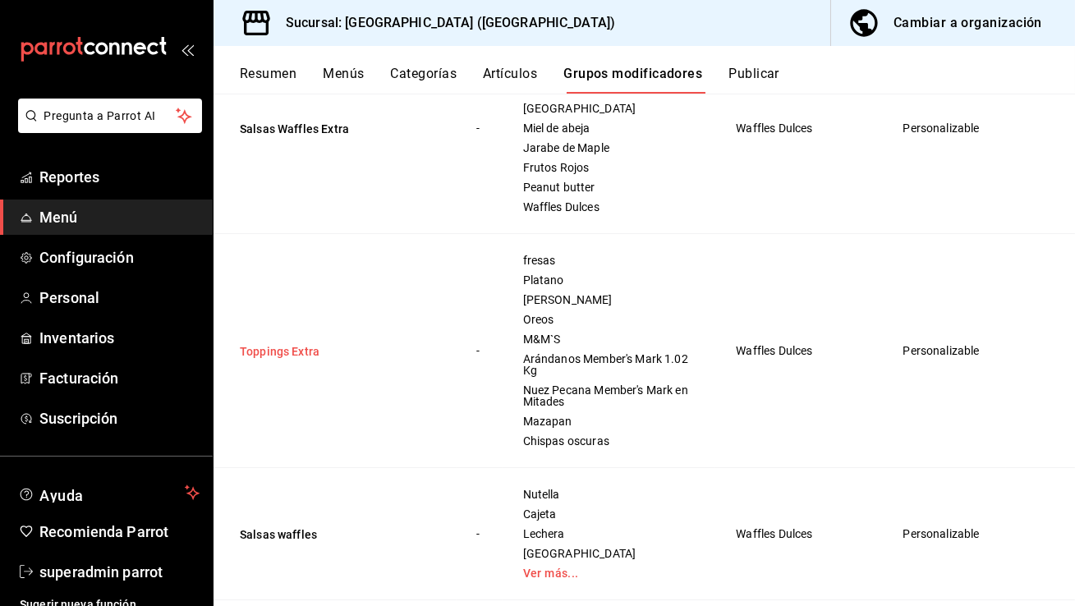
click at [301, 357] on button "Toppings Extra" at bounding box center [338, 351] width 197 height 16
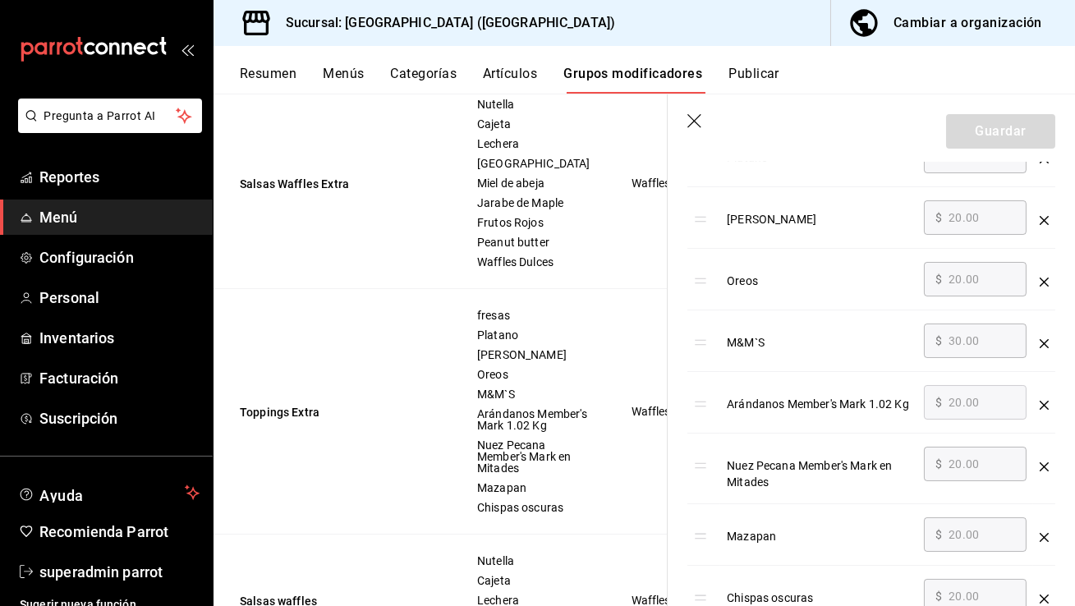
scroll to position [686, 0]
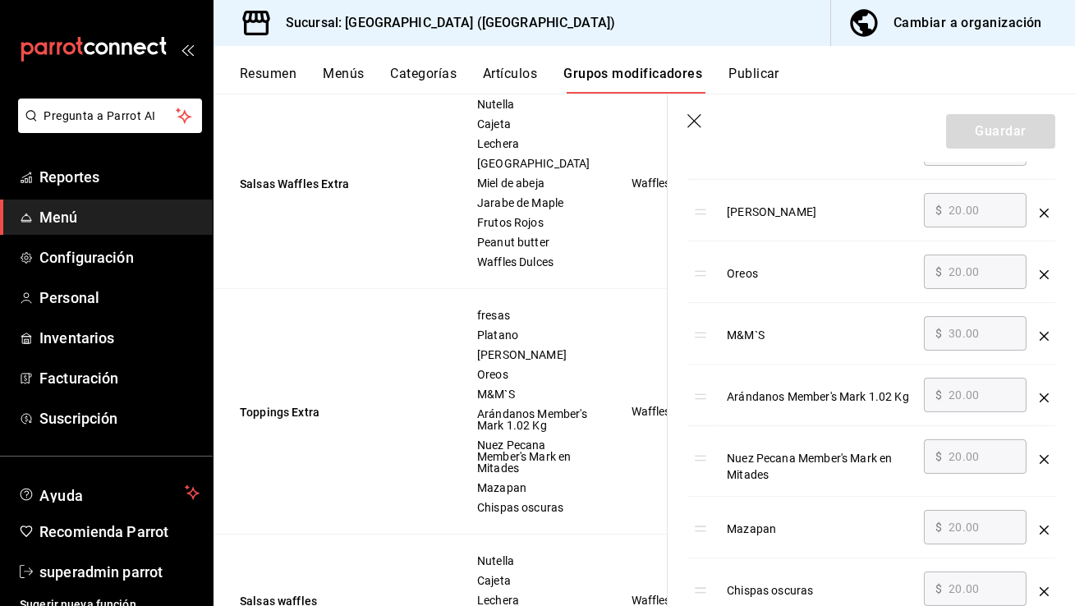
click at [844, 390] on div "Arándanos Member's Mark 1.02 Kg" at bounding box center [819, 391] width 184 height 27
click at [800, 181] on td "[PERSON_NAME]" at bounding box center [818, 211] width 197 height 62
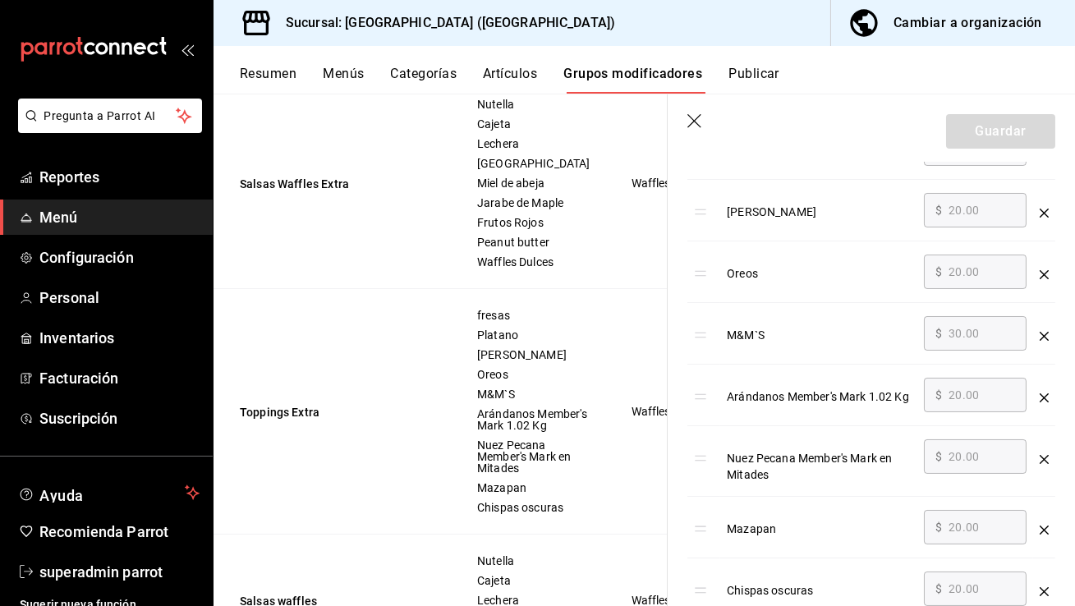
scroll to position [0, 0]
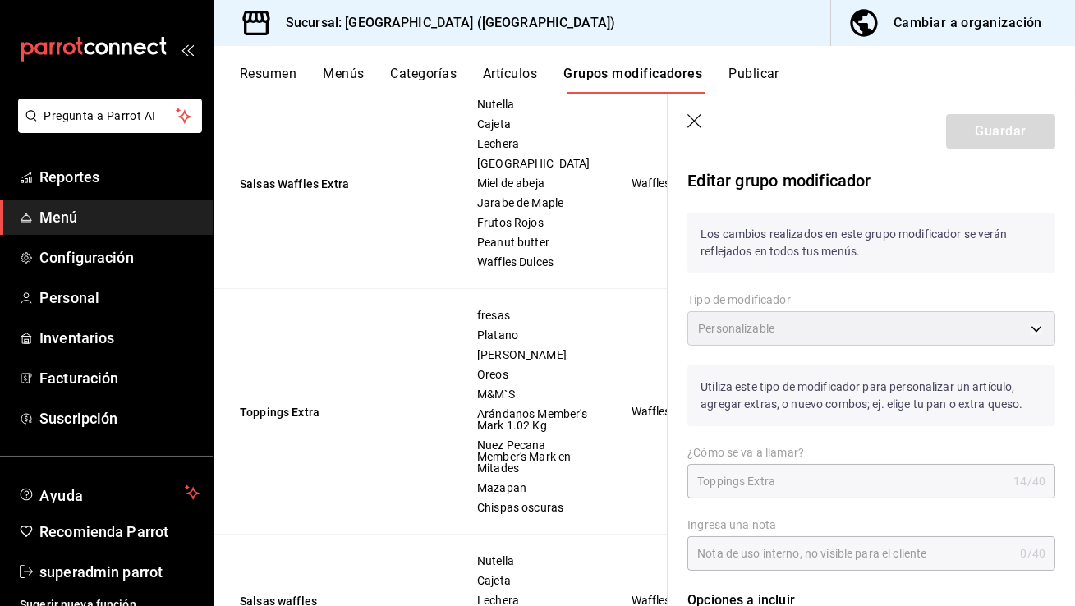
click at [979, 27] on div "Cambiar a organización" at bounding box center [967, 22] width 149 height 23
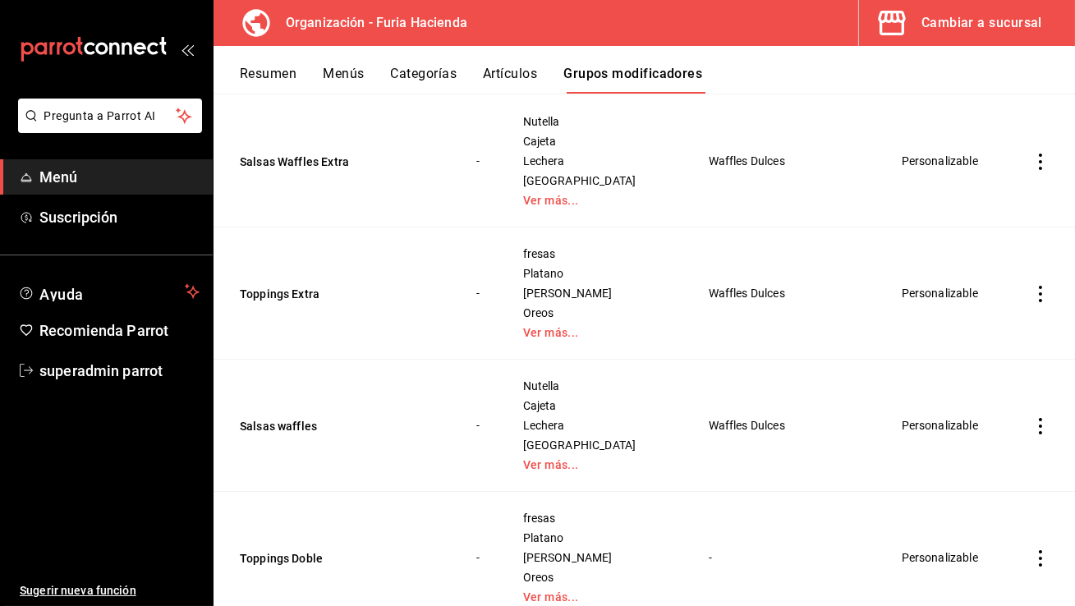
scroll to position [279, 0]
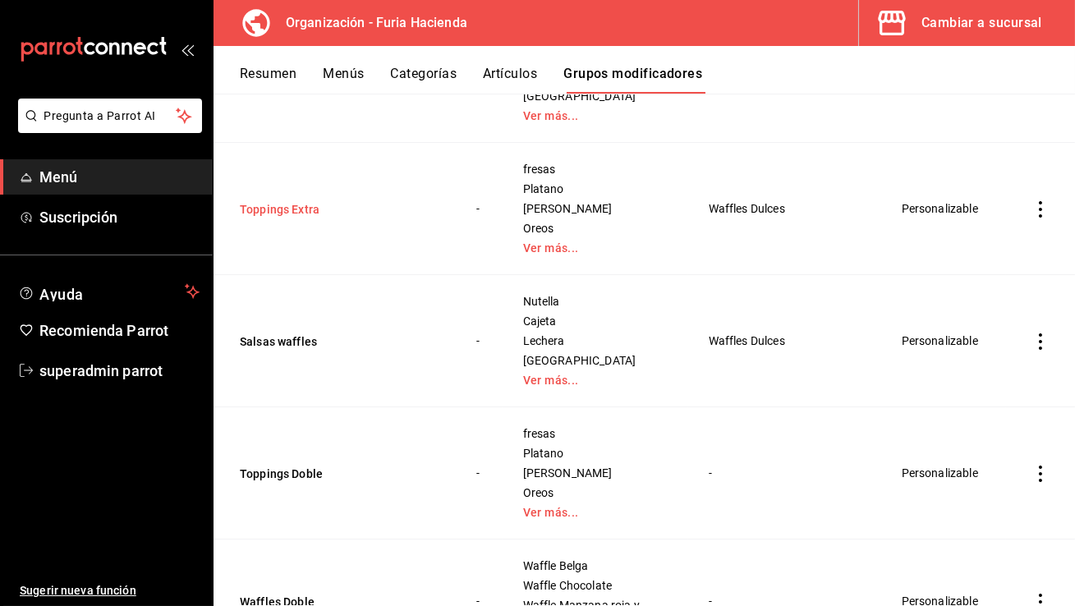
click at [287, 207] on button "Toppings Extra" at bounding box center [338, 209] width 197 height 16
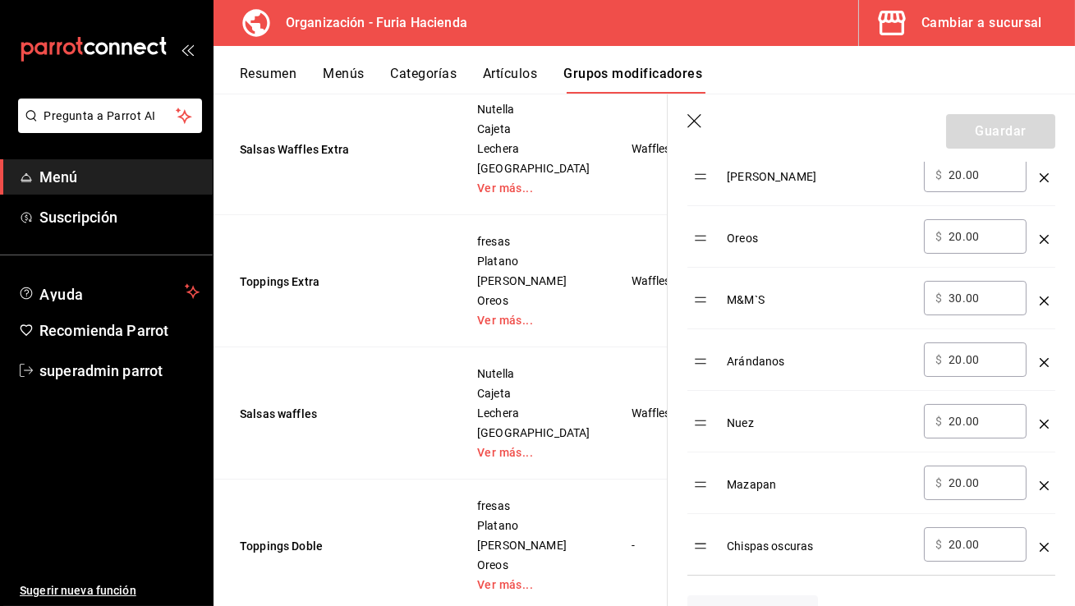
scroll to position [682, 0]
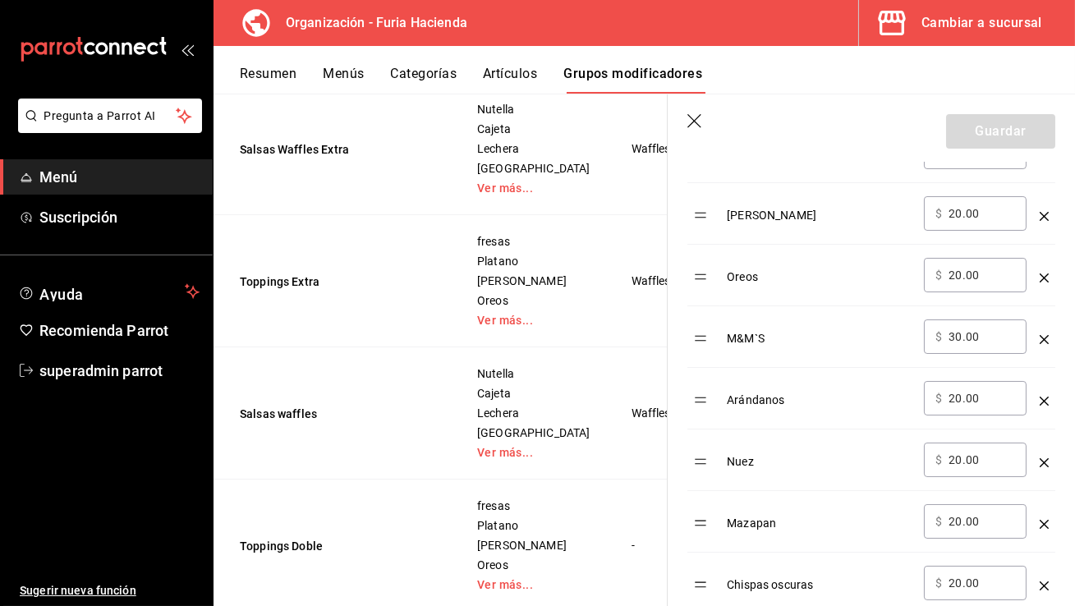
click at [696, 122] on icon "button" at bounding box center [695, 122] width 16 height 16
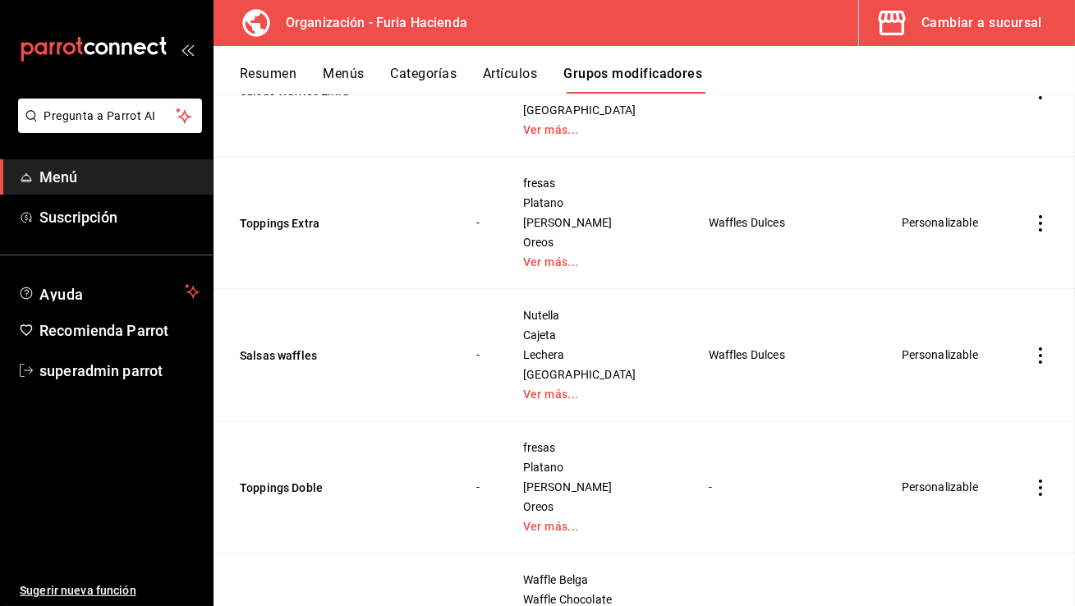
scroll to position [224, 0]
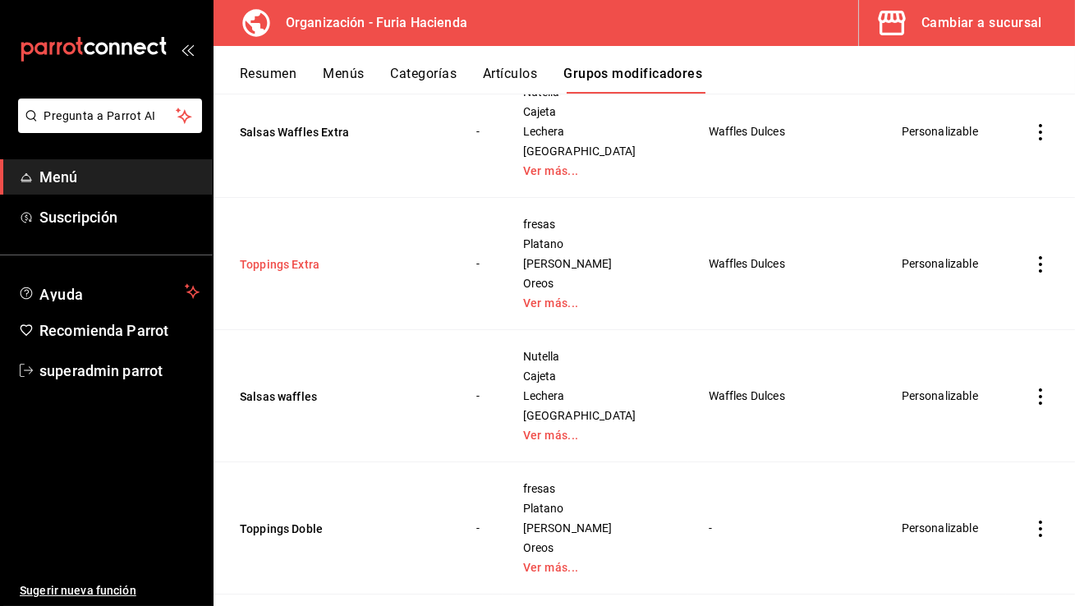
click at [299, 257] on button "Toppings Extra" at bounding box center [338, 264] width 197 height 16
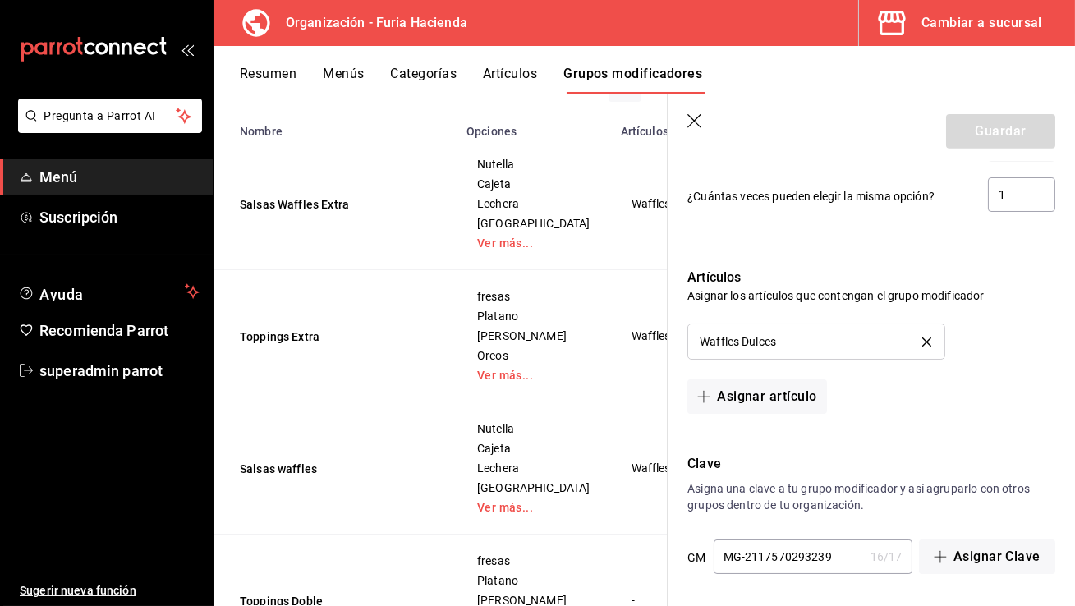
scroll to position [1429, 0]
click at [508, 71] on button "Artículos" at bounding box center [510, 80] width 54 height 28
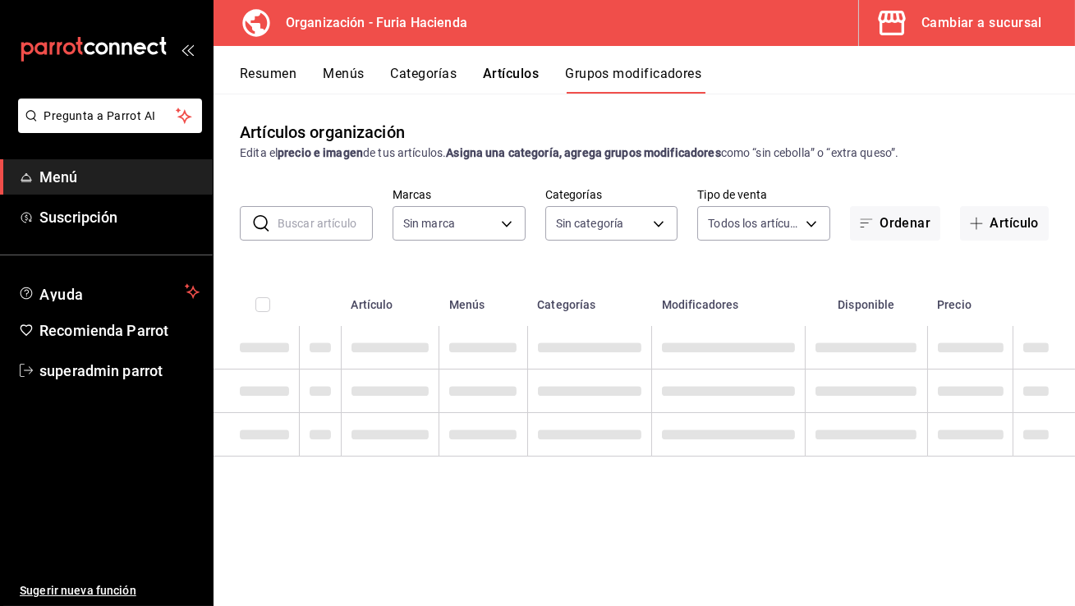
type input "bfeca42f-b570-411f-bb79-7bc68af5dd0e"
type input "99b9ebdb-d0ae-4833-8a3e-60a1aaf8fd34,735f63ab-f932-443b-841f-460156fe9515,c59b5…"
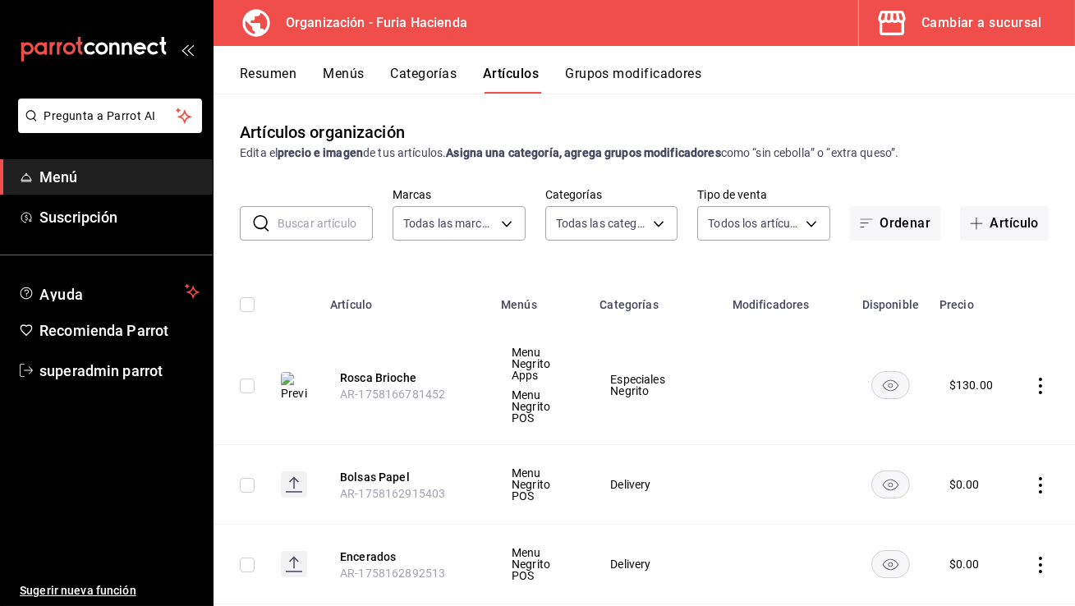
click at [317, 227] on input "text" at bounding box center [325, 223] width 95 height 33
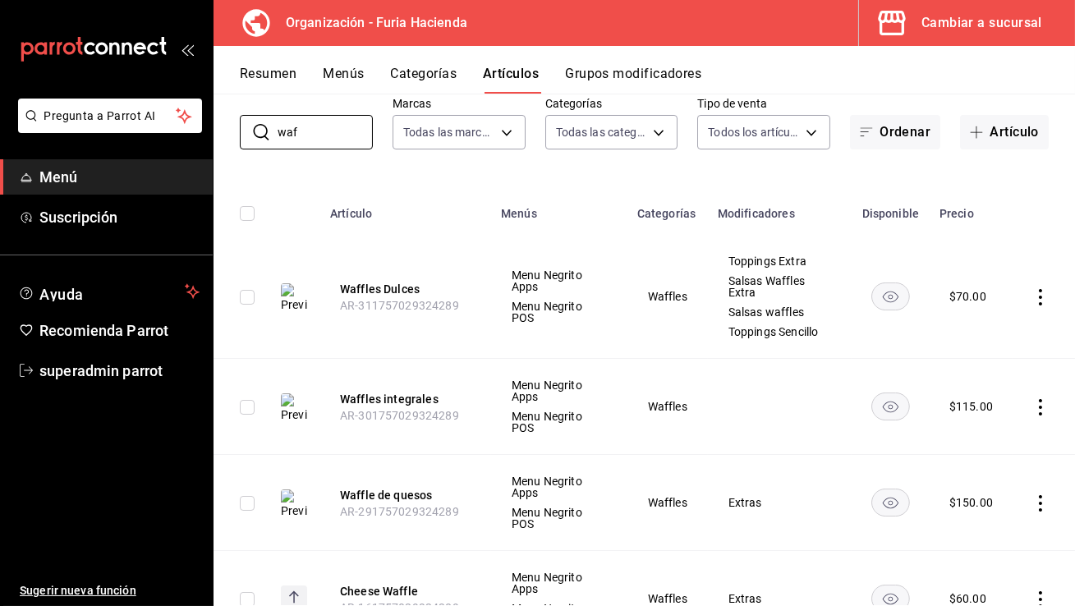
scroll to position [57, 0]
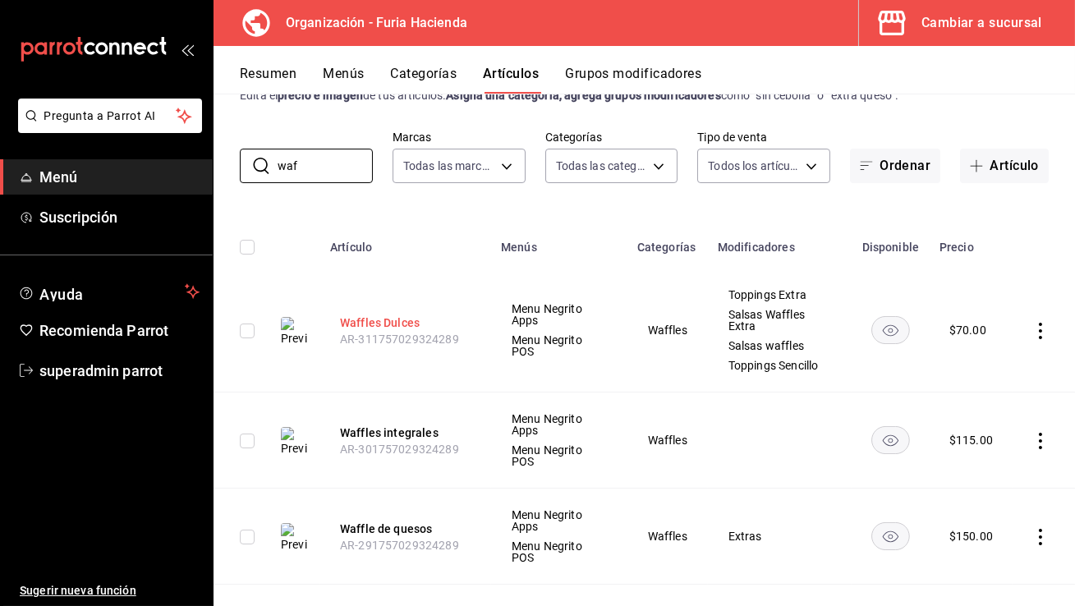
type input "waf"
click at [420, 319] on button "Waffles Dulces" at bounding box center [405, 322] width 131 height 16
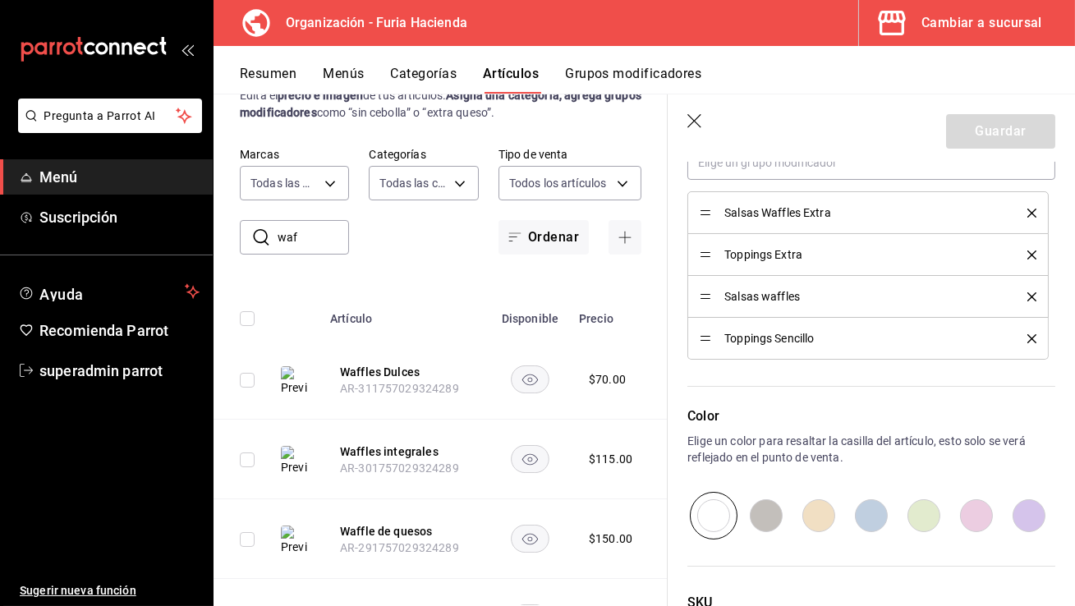
scroll to position [906, 0]
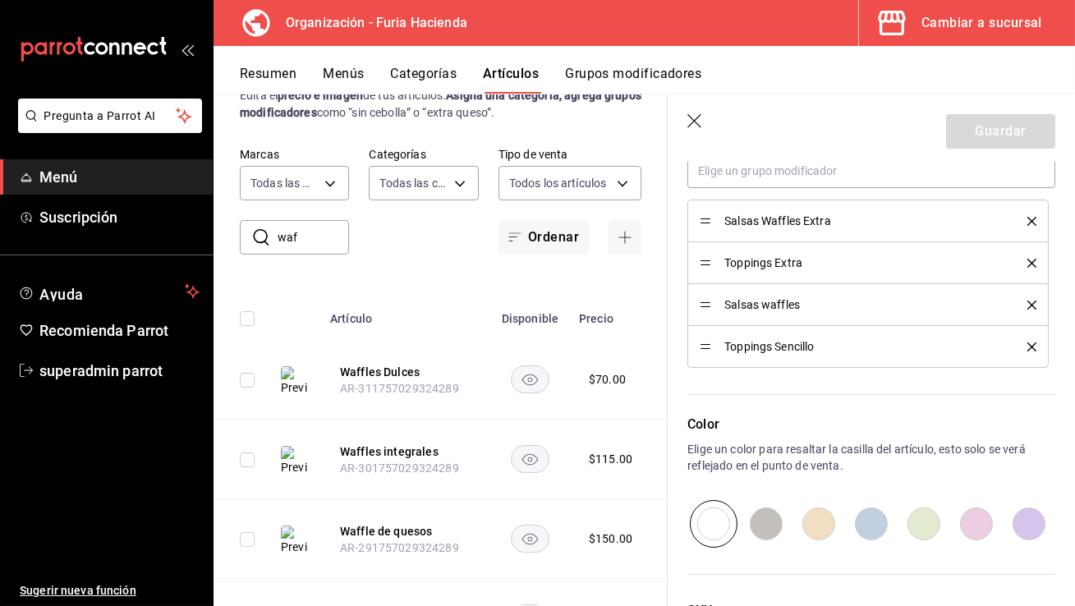
click at [626, 76] on button "Grupos modificadores" at bounding box center [633, 80] width 136 height 28
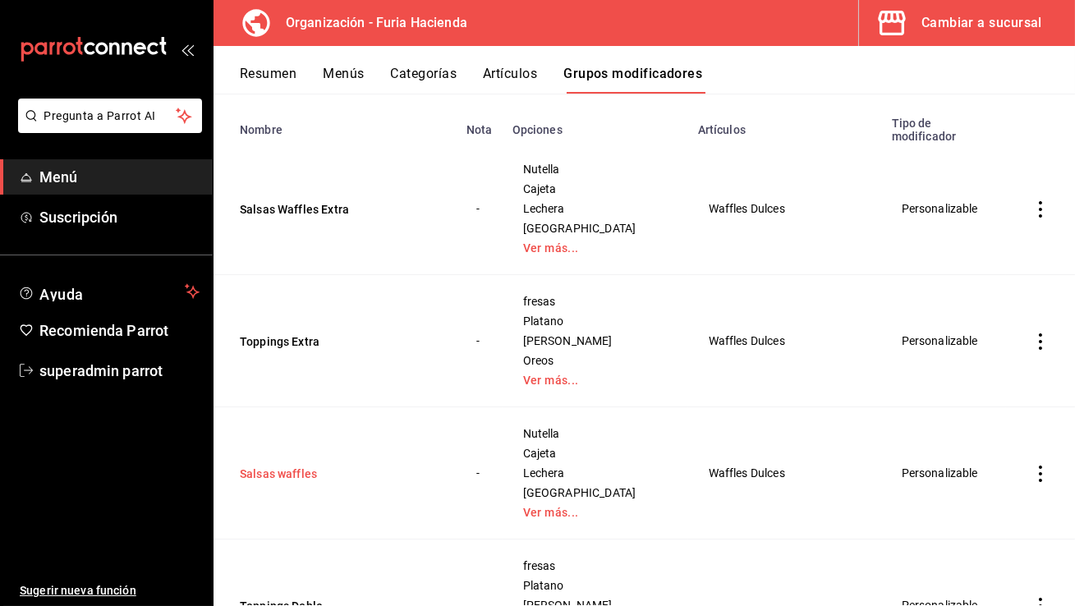
scroll to position [134, 0]
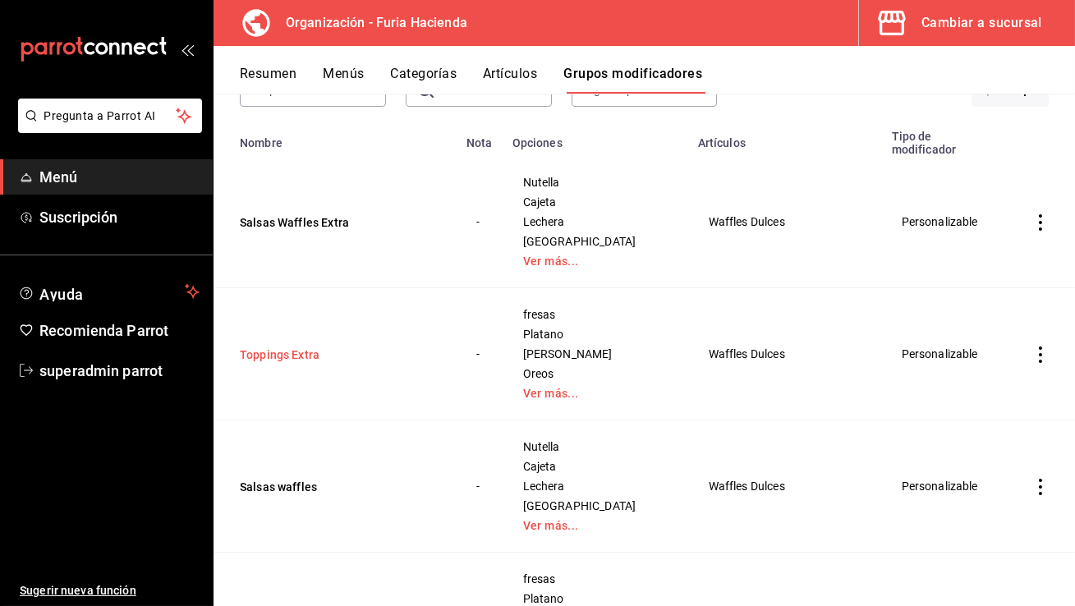
click at [304, 362] on button "Toppings Extra" at bounding box center [338, 354] width 197 height 16
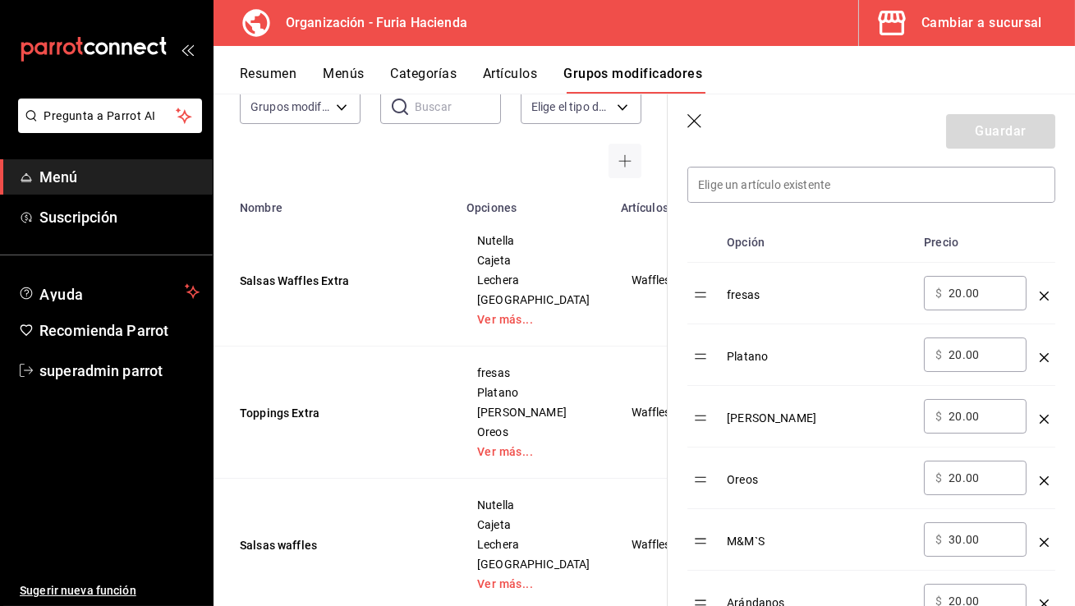
scroll to position [408, 0]
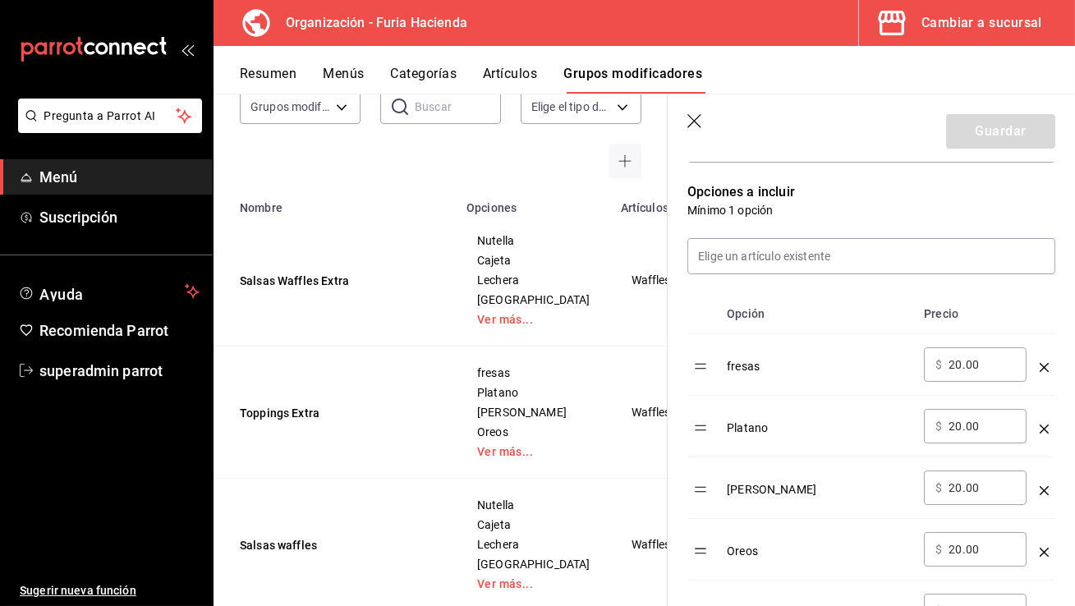
click at [479, 418] on span "[PERSON_NAME]" at bounding box center [533, 411] width 113 height 11
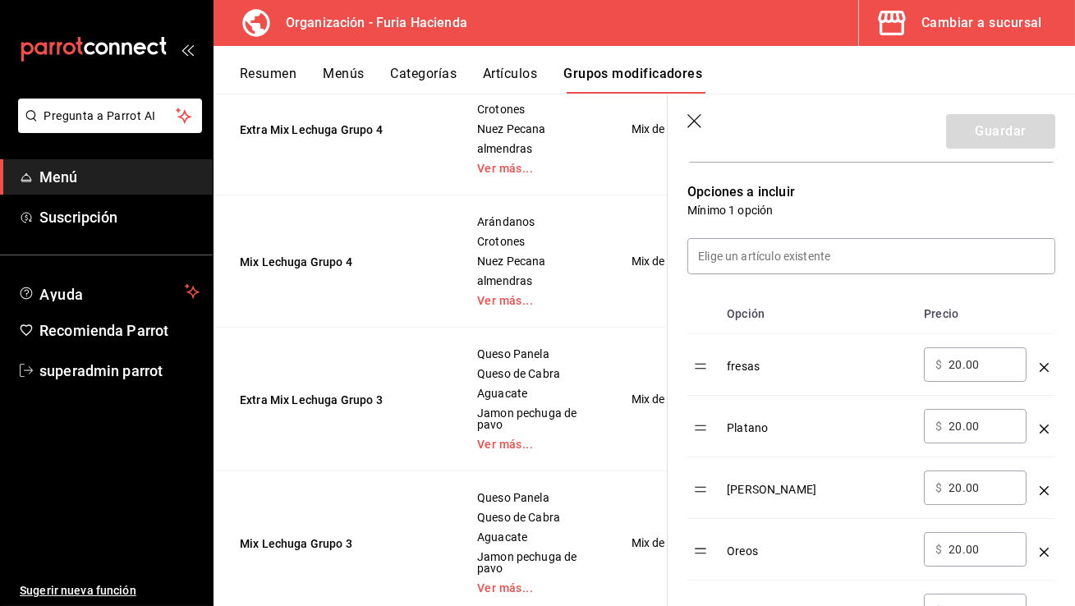
scroll to position [2069, 0]
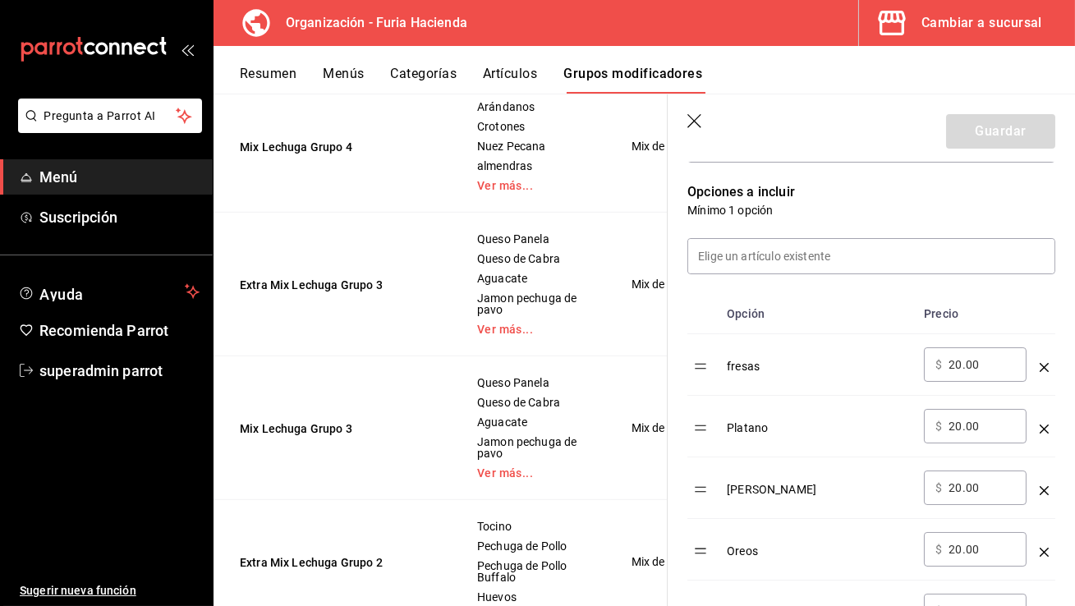
click at [356, 213] on td "Mix Lechuga Grupo 4" at bounding box center [334, 146] width 243 height 132
click at [708, 118] on header "Guardar" at bounding box center [871, 127] width 407 height 67
click at [695, 119] on icon "button" at bounding box center [694, 121] width 14 height 14
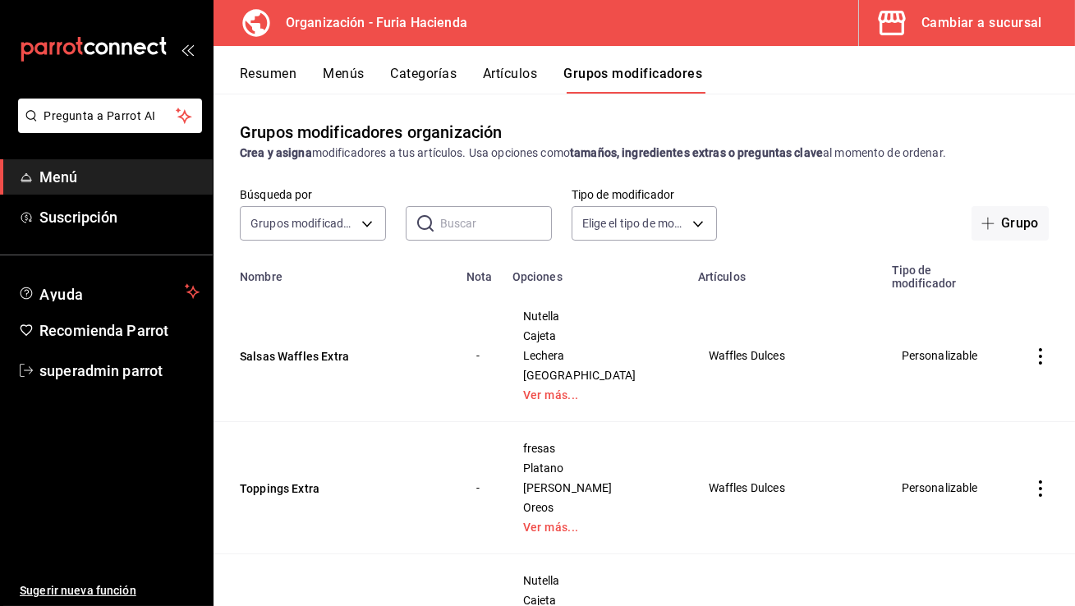
click at [346, 71] on button "Menús" at bounding box center [343, 80] width 41 height 28
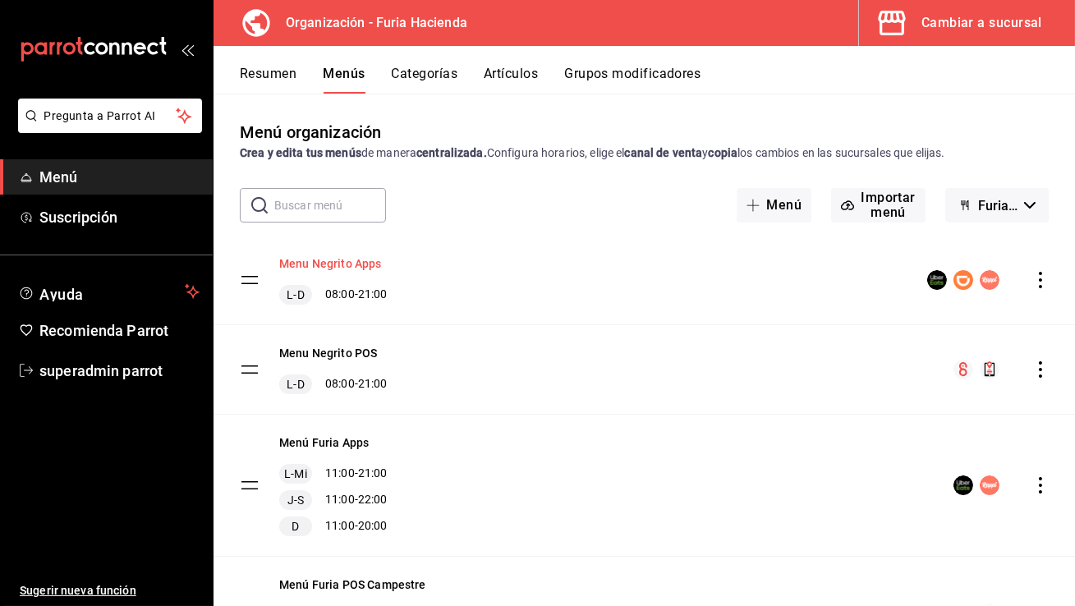
click at [343, 263] on button "Menu Negrito Apps" at bounding box center [330, 263] width 103 height 16
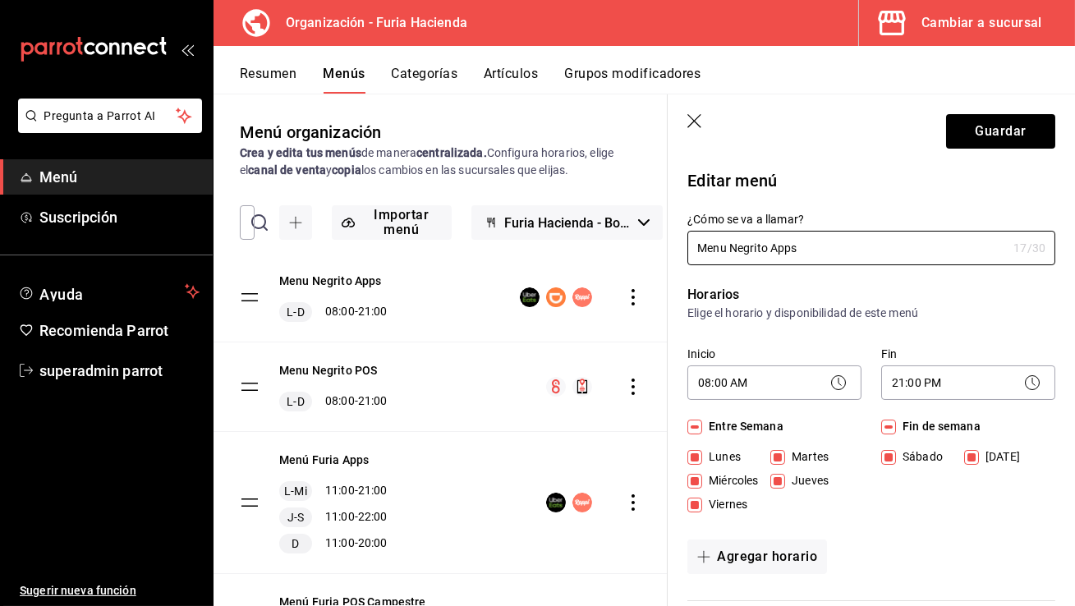
click at [690, 119] on icon "button" at bounding box center [695, 122] width 16 height 16
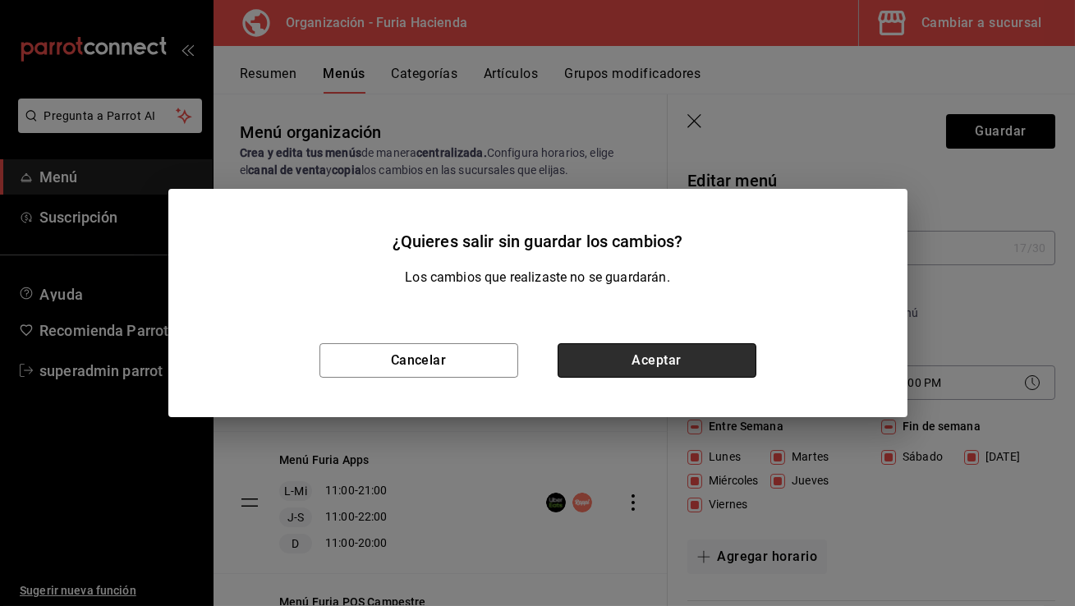
click at [689, 356] on button "Aceptar" at bounding box center [657, 360] width 199 height 34
checkbox input "false"
type input "1758313121142"
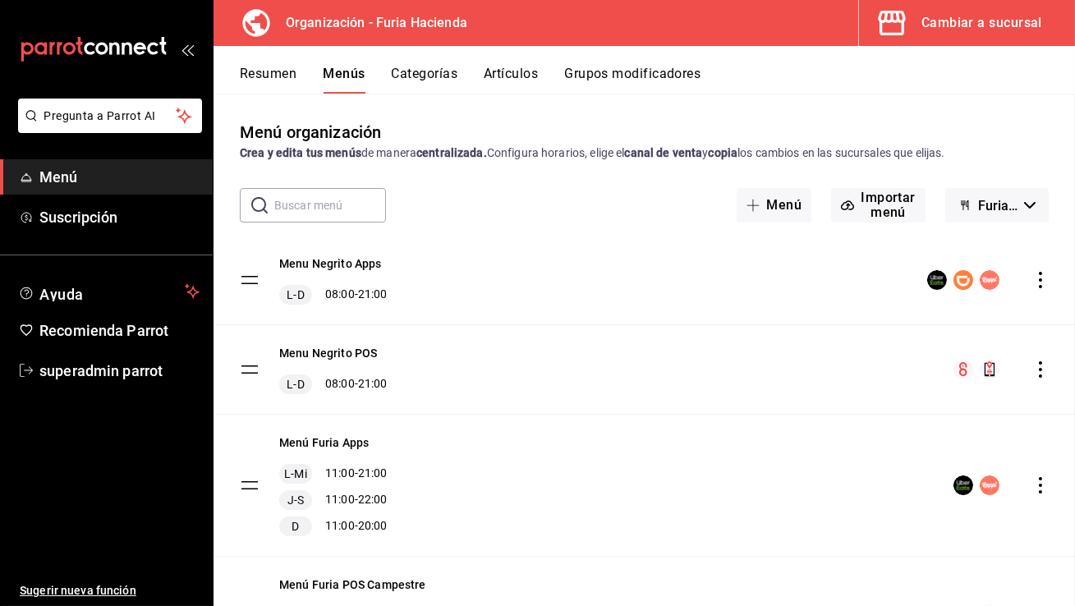
checkbox input "false"
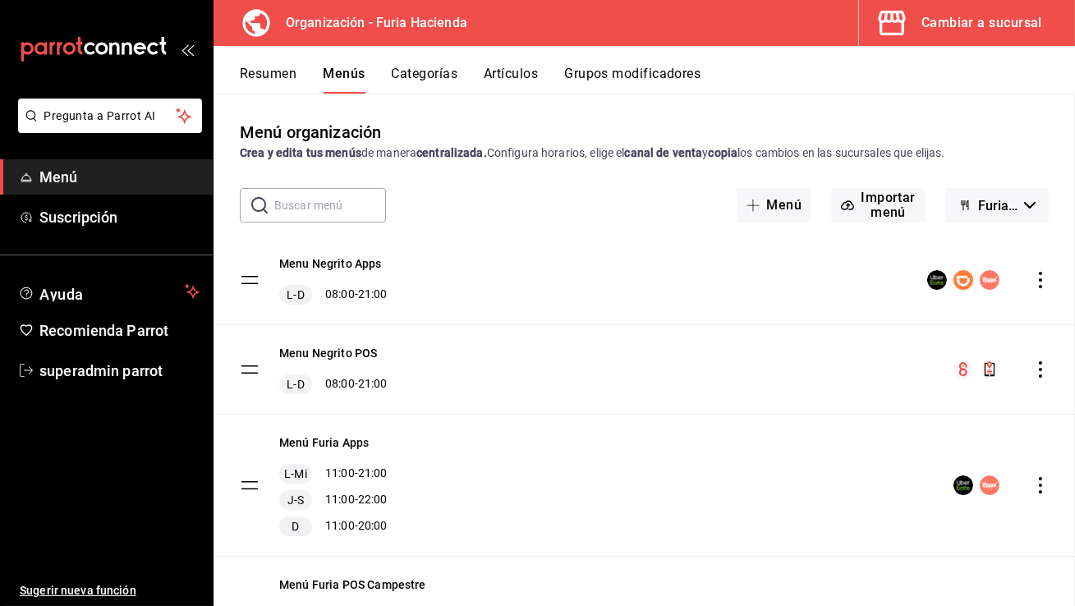
checkbox input "false"
click at [1048, 278] on icon "actions" at bounding box center [1040, 280] width 16 height 16
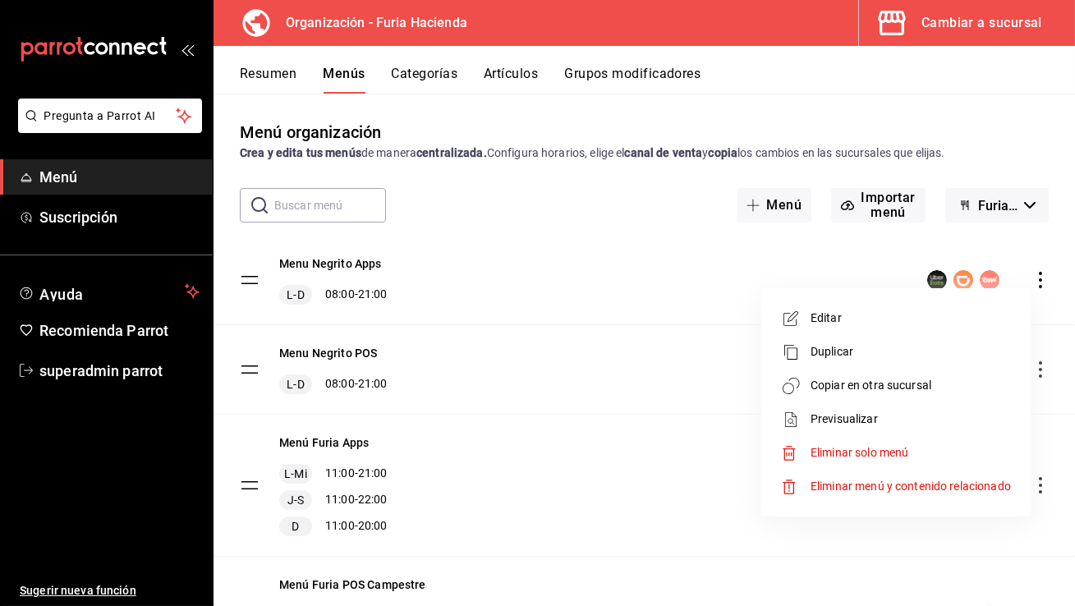
click at [905, 404] on li "Previsualizar" at bounding box center [896, 419] width 256 height 34
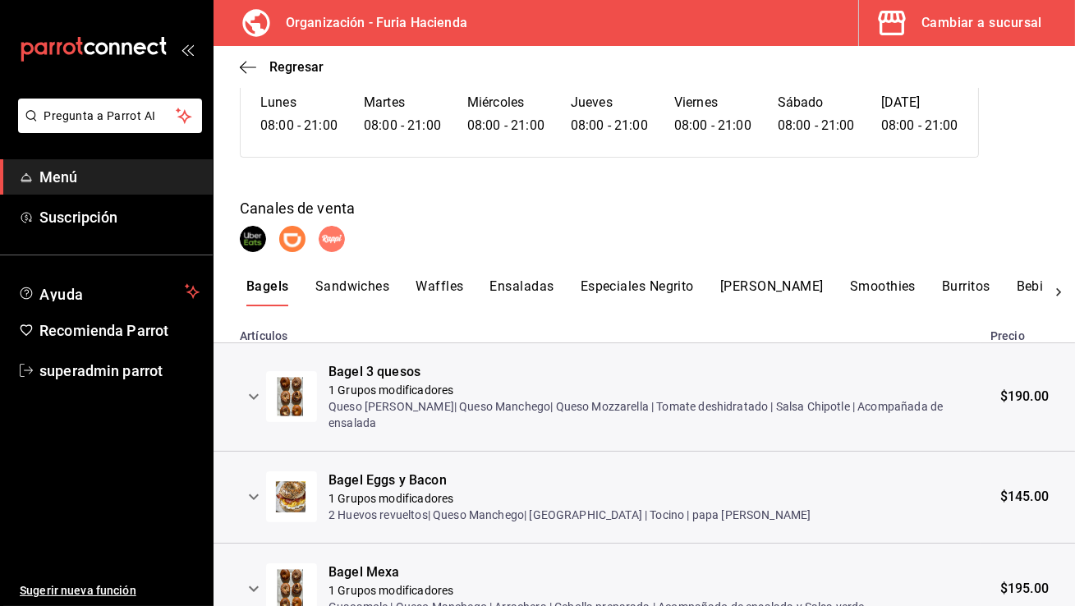
scroll to position [172, 0]
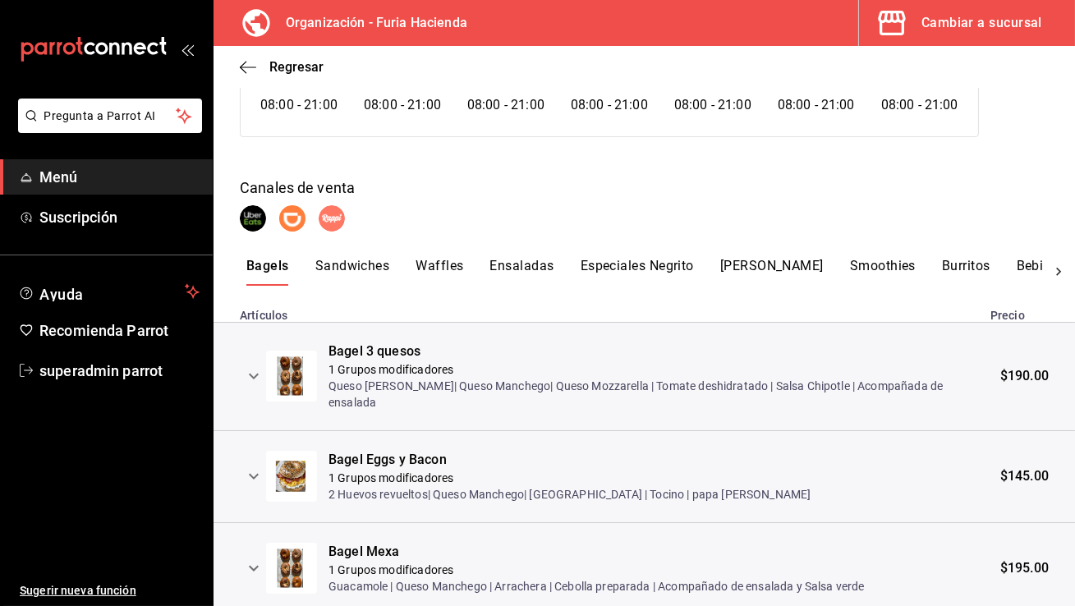
click at [441, 260] on button "Waffles" at bounding box center [439, 272] width 48 height 28
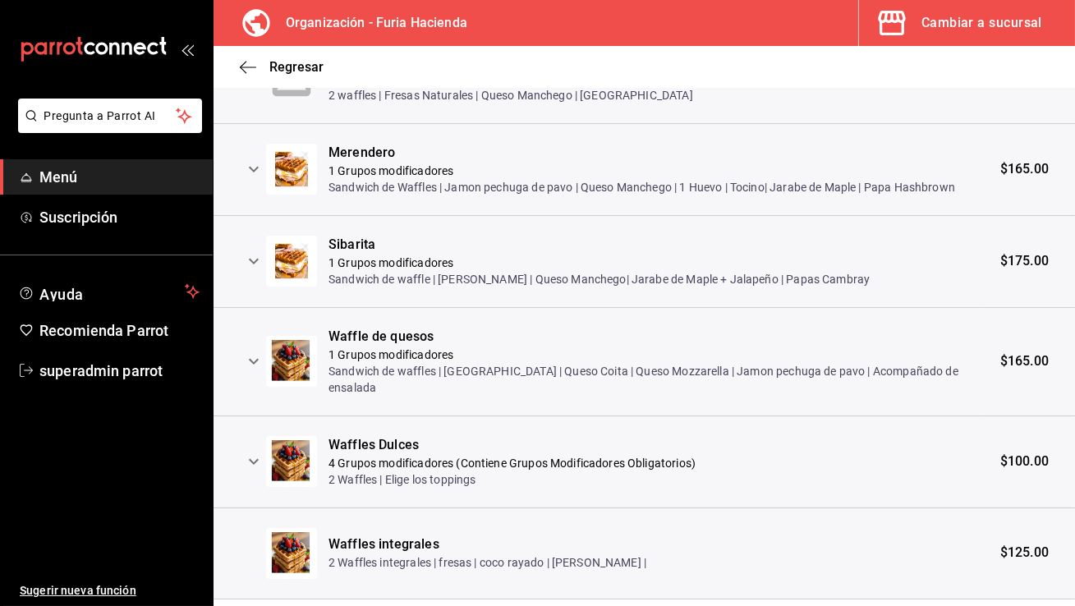
scroll to position [524, 0]
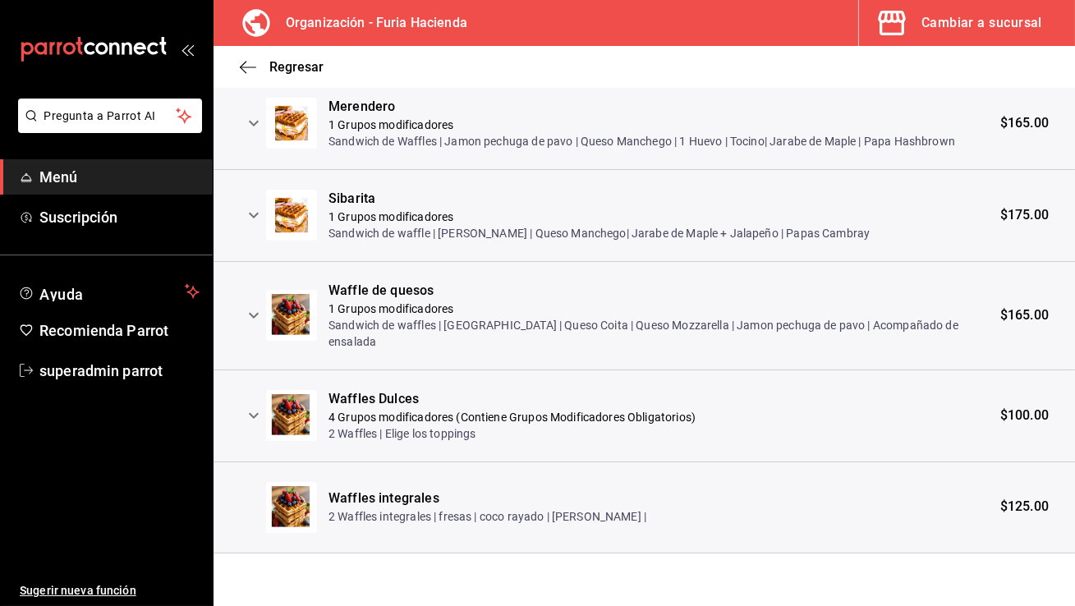
click at [369, 404] on div "Waffles Dulces" at bounding box center [511, 399] width 367 height 19
click at [259, 414] on icon "expand row" at bounding box center [254, 416] width 20 height 20
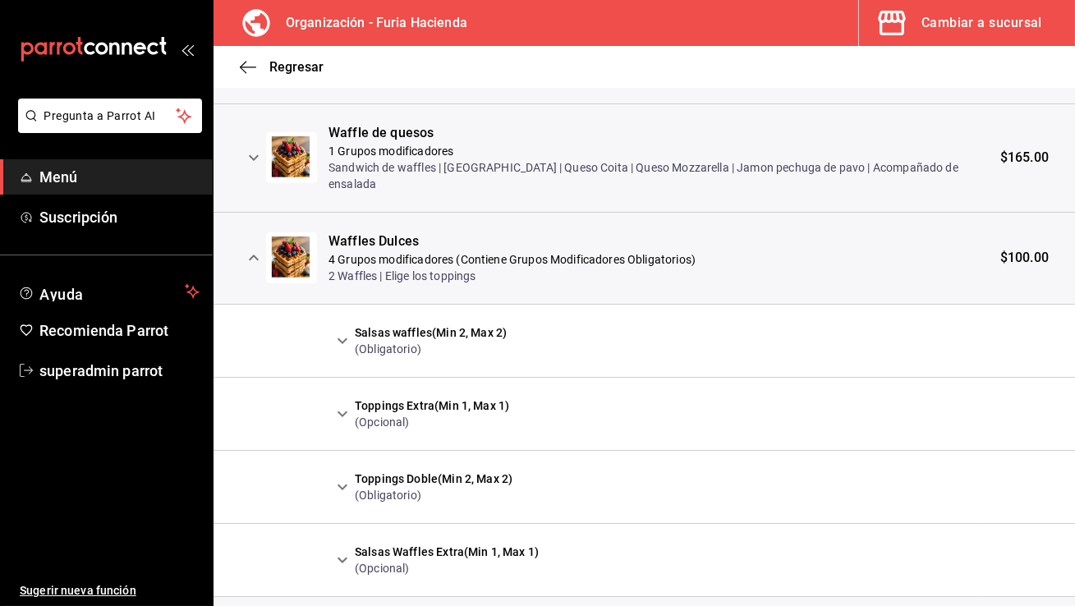
scroll to position [765, 0]
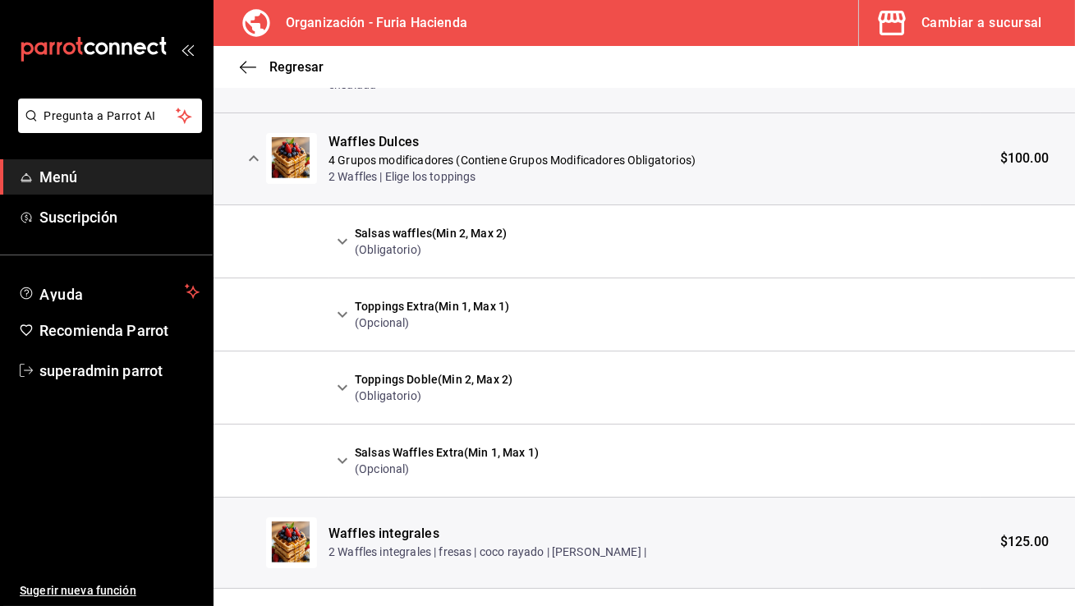
click at [331, 320] on button "expand row" at bounding box center [342, 315] width 28 height 28
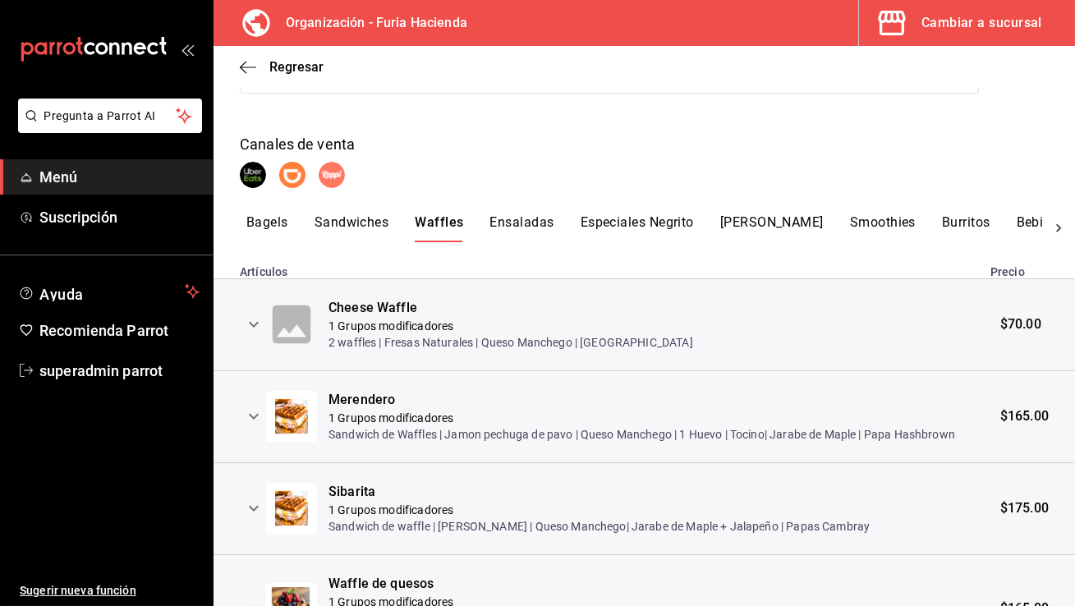
scroll to position [0, 0]
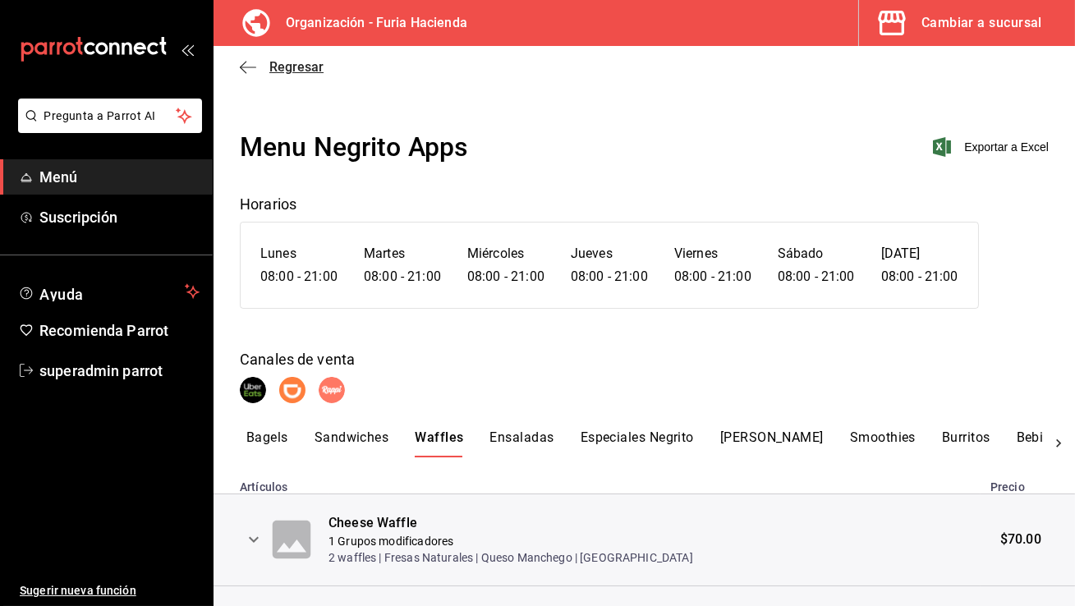
click at [255, 60] on icon "button" at bounding box center [248, 67] width 16 height 15
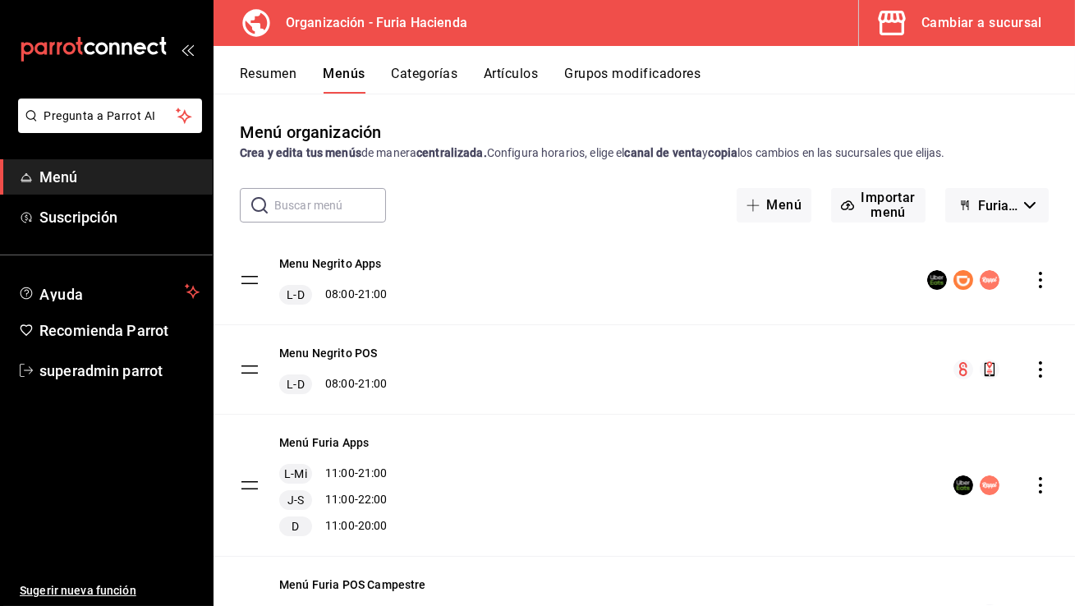
click at [1043, 275] on icon "actions" at bounding box center [1040, 280] width 16 height 16
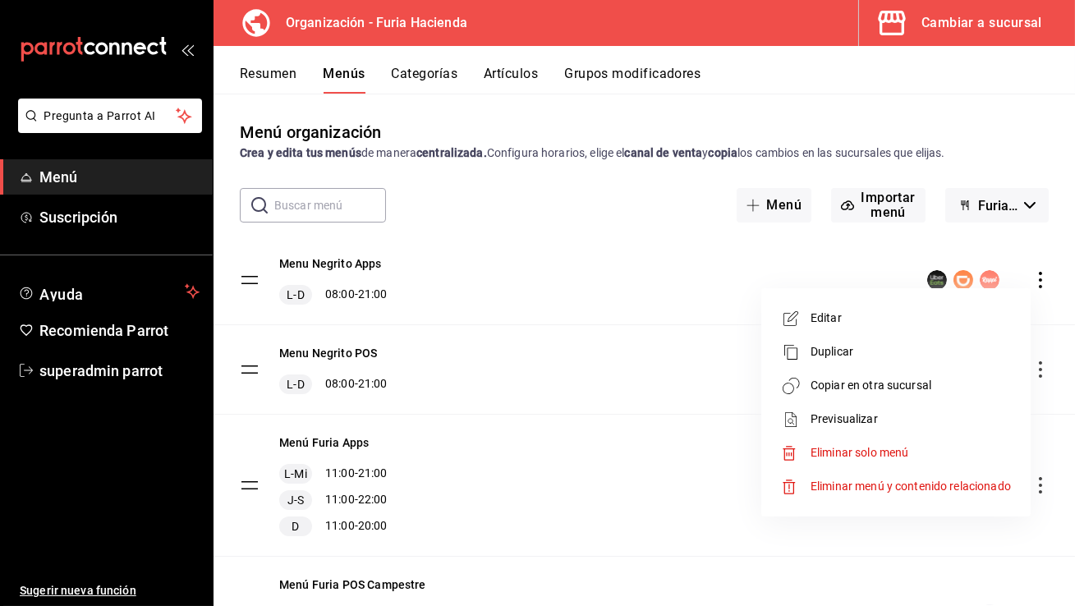
click at [901, 392] on span "Copiar en otra sucursal" at bounding box center [910, 385] width 200 height 17
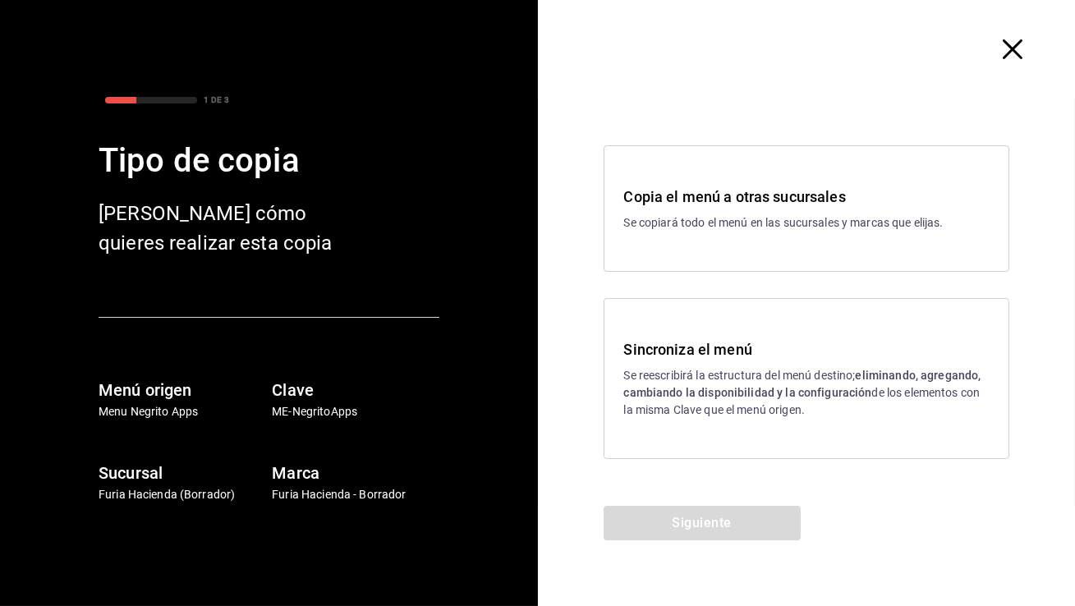
click at [778, 375] on p "Se reescribirá la estructura del menú destino; eliminando, agregando, cambiando…" at bounding box center [806, 393] width 365 height 52
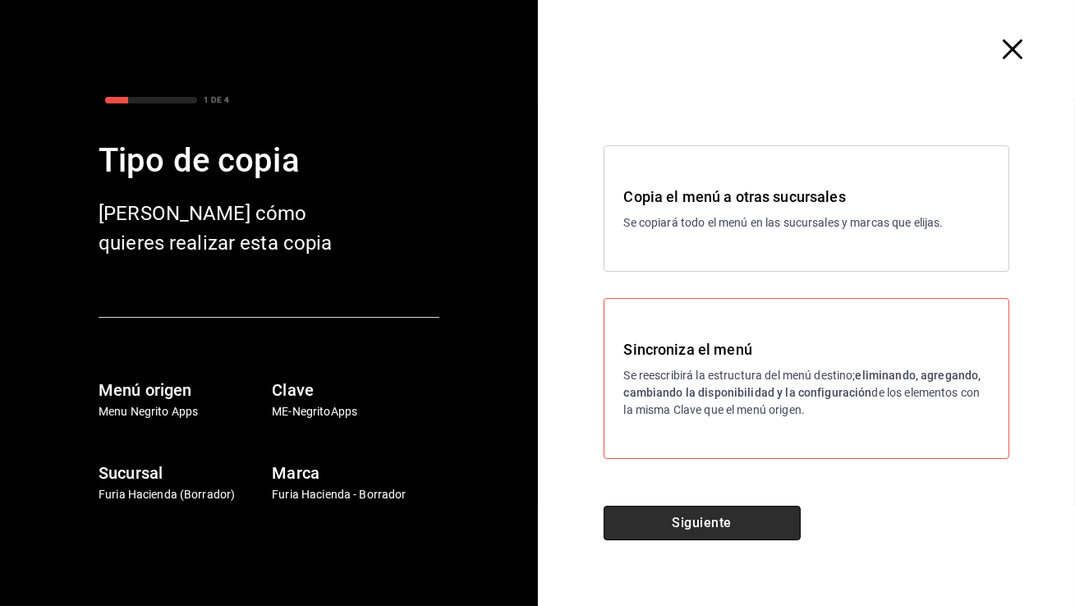
click at [727, 524] on button "Siguiente" at bounding box center [701, 523] width 197 height 34
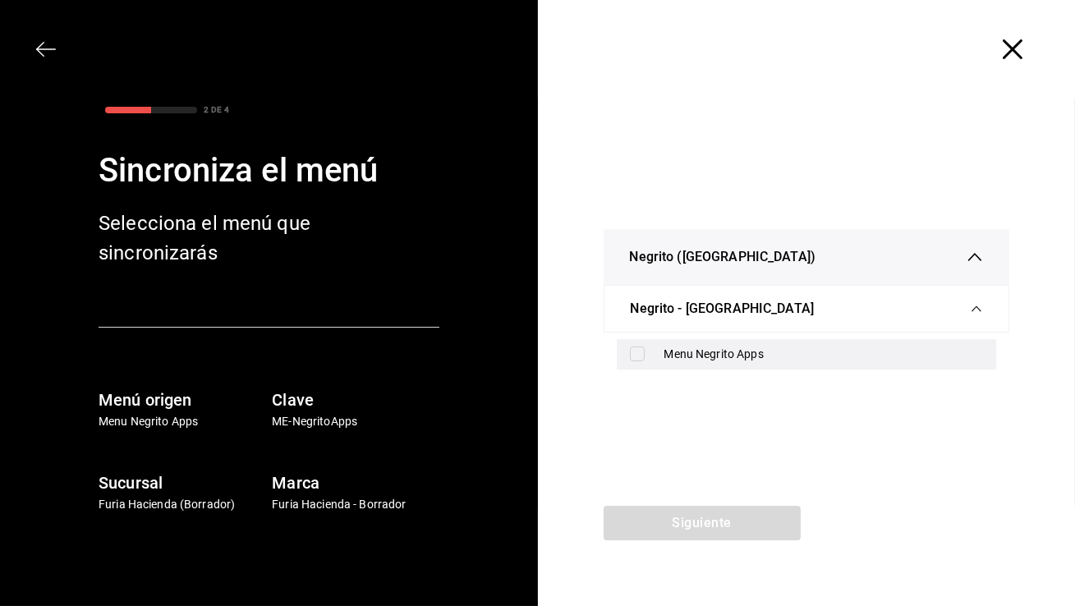
click at [764, 352] on div "Menu Negrito Apps" at bounding box center [823, 354] width 319 height 17
checkbox input "true"
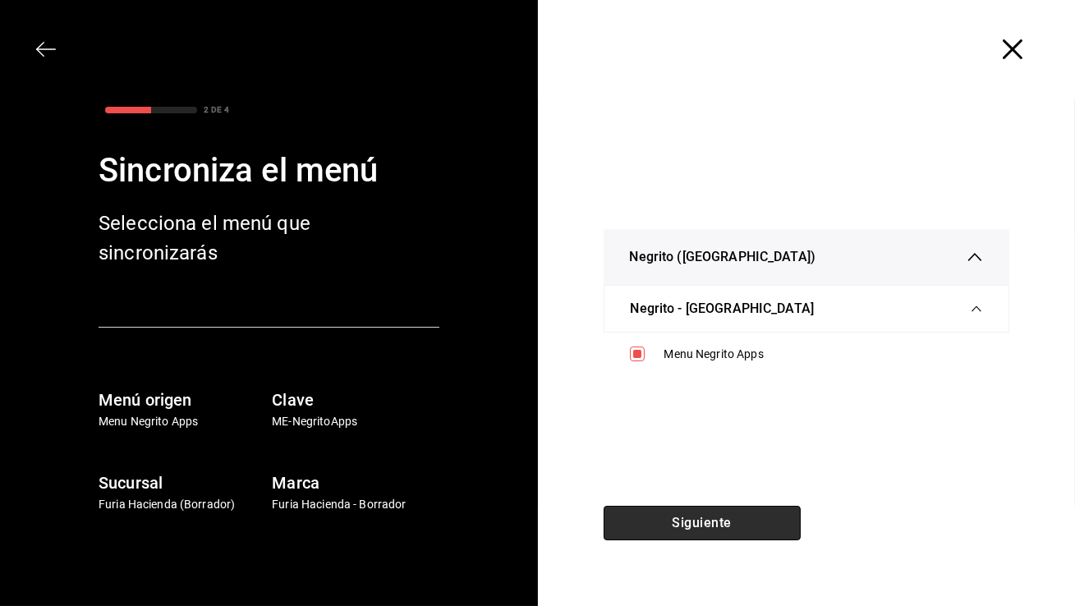
click at [705, 528] on button "Siguiente" at bounding box center [701, 523] width 197 height 34
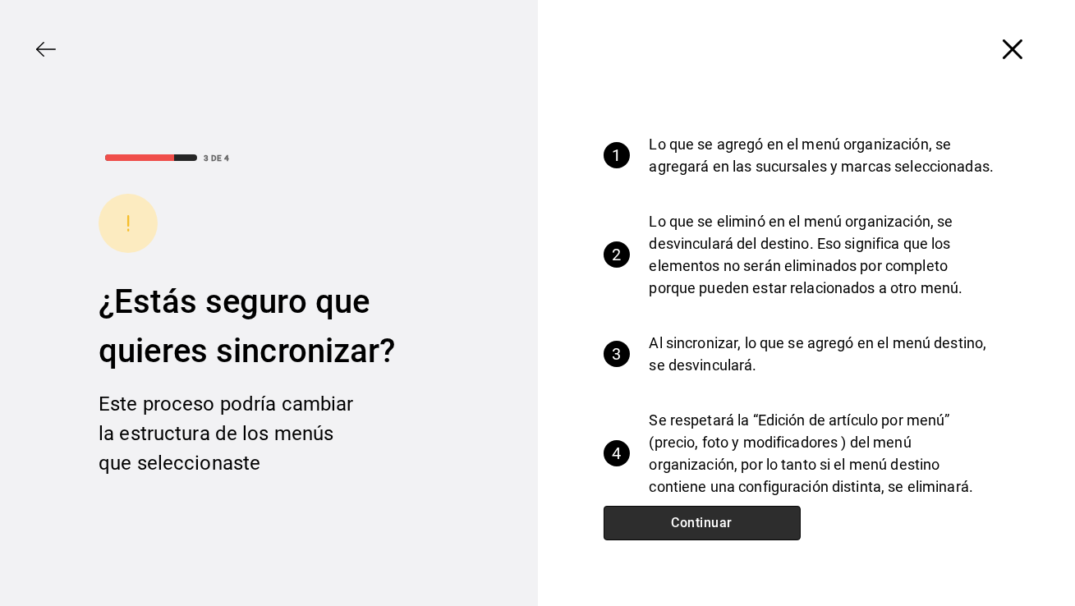
click at [705, 528] on button "Continuar" at bounding box center [701, 523] width 197 height 34
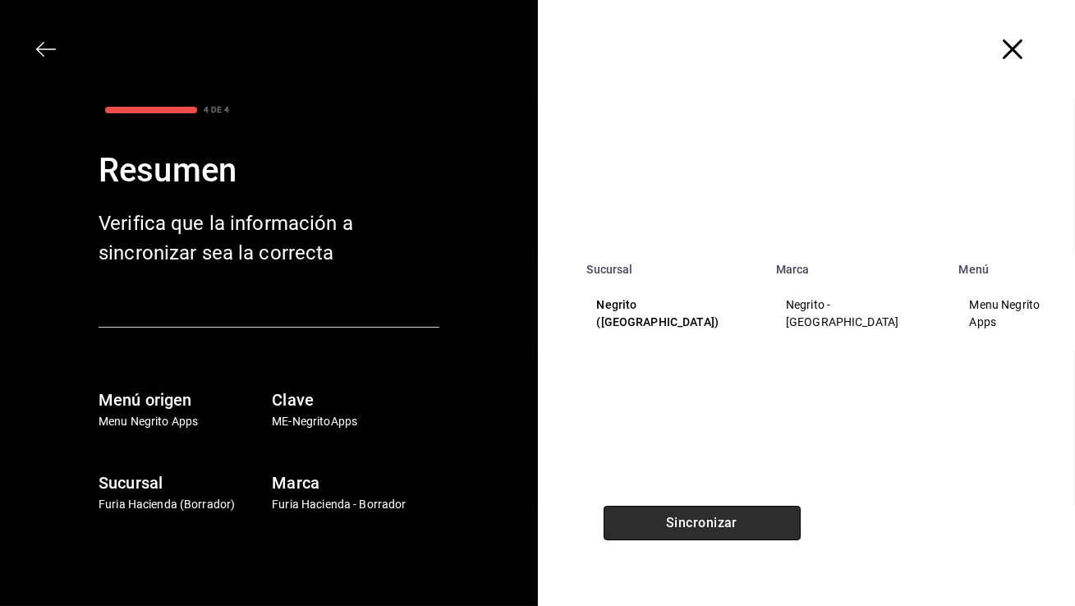
click at [705, 528] on button "Sincronizar" at bounding box center [701, 523] width 197 height 34
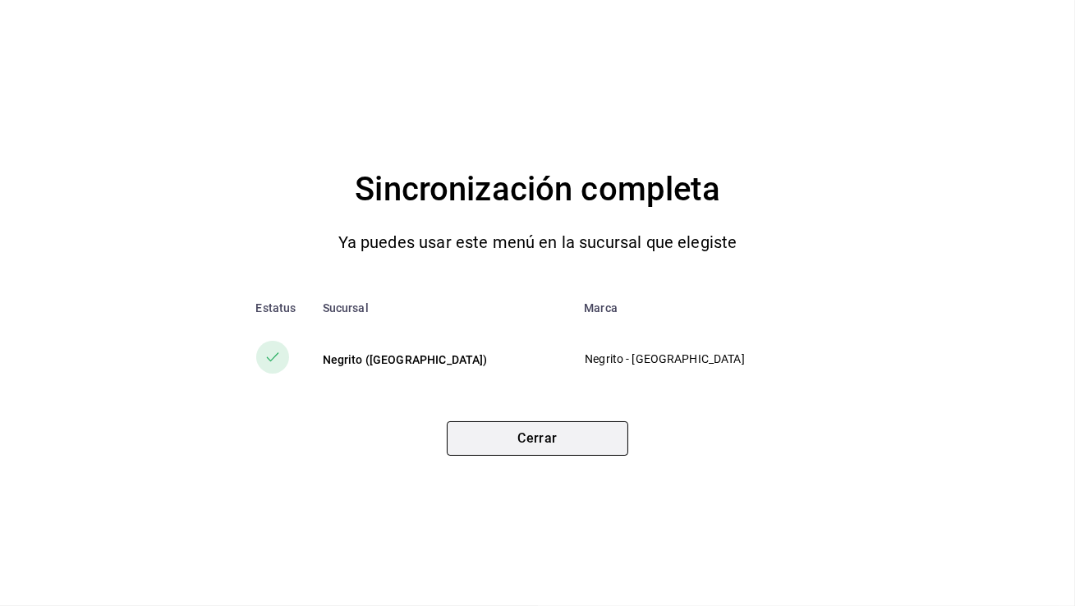
click at [587, 452] on button "Cerrar" at bounding box center [537, 438] width 181 height 34
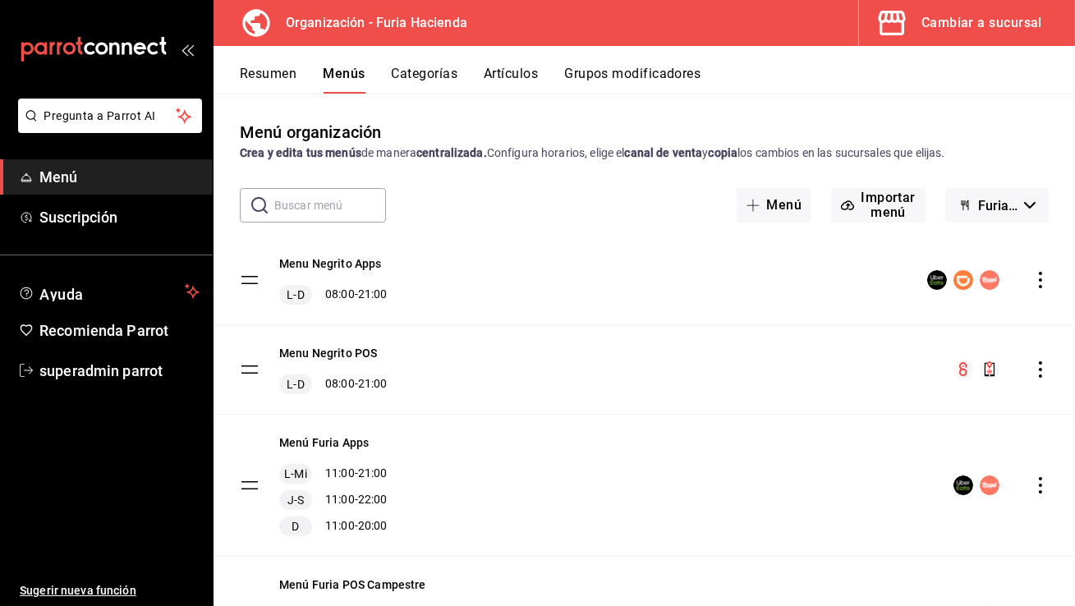
click at [1043, 368] on icon "actions" at bounding box center [1040, 369] width 16 height 16
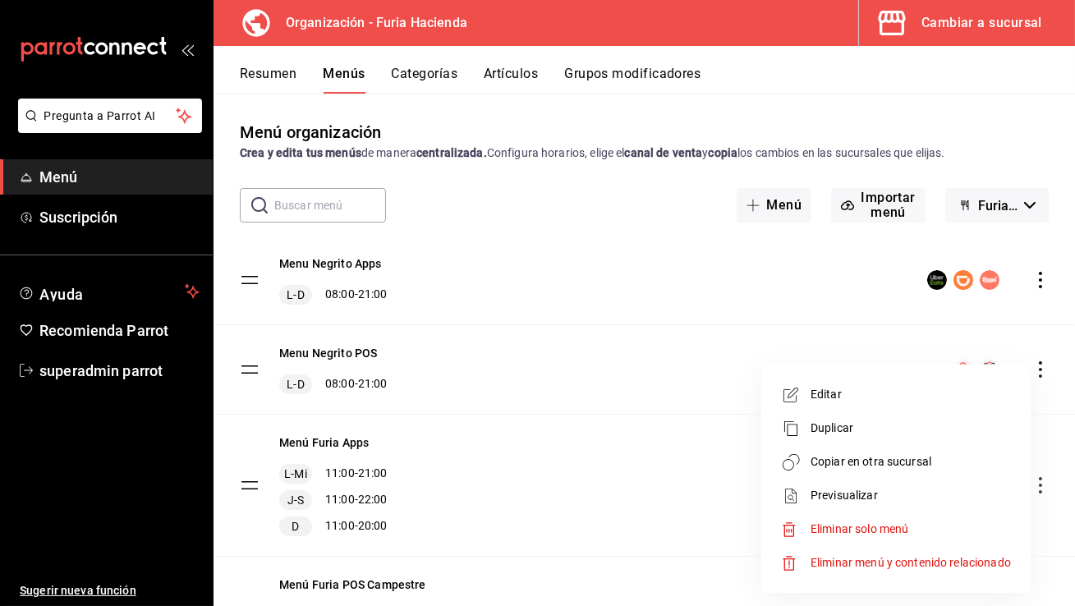
click at [892, 460] on span "Copiar en otra sucursal" at bounding box center [910, 461] width 200 height 17
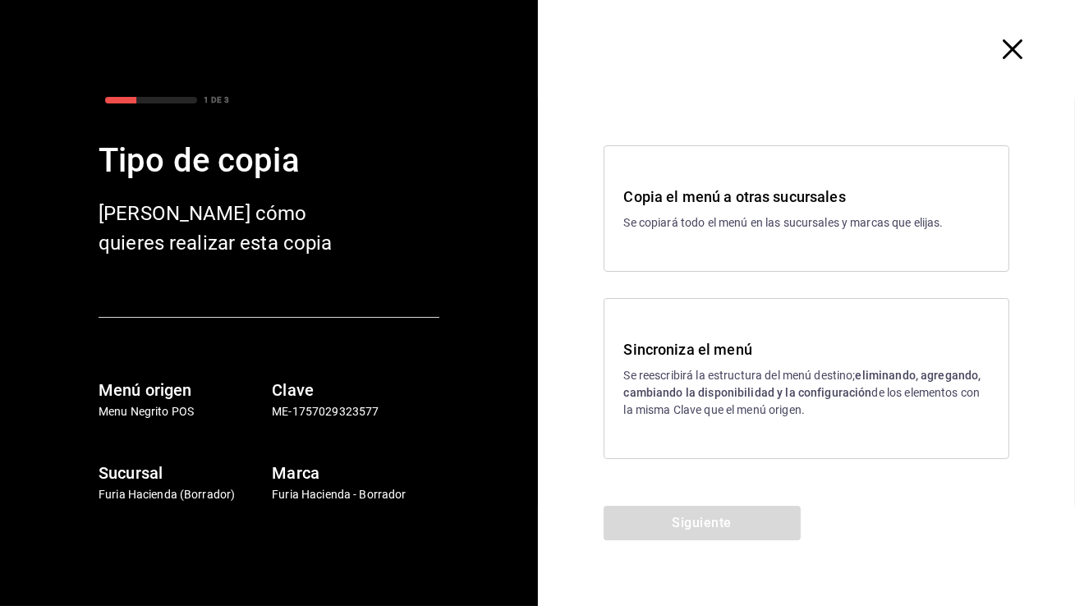
click at [715, 334] on div "Sincroniza el menú Se reescribirá la estructura del menú destino; eliminando, a…" at bounding box center [806, 378] width 406 height 161
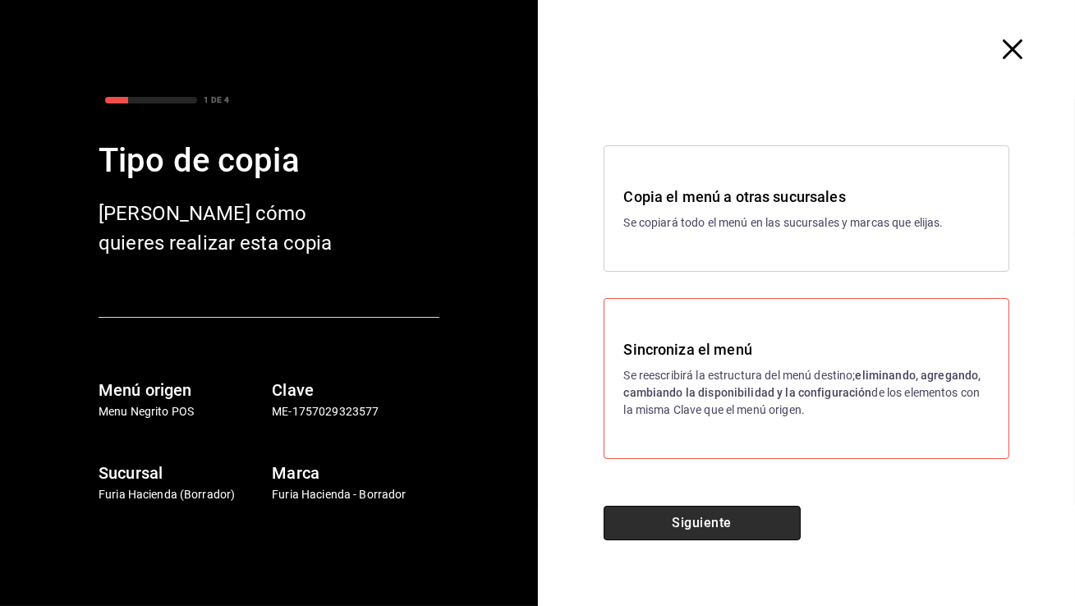
click at [681, 538] on button "Siguiente" at bounding box center [701, 523] width 197 height 34
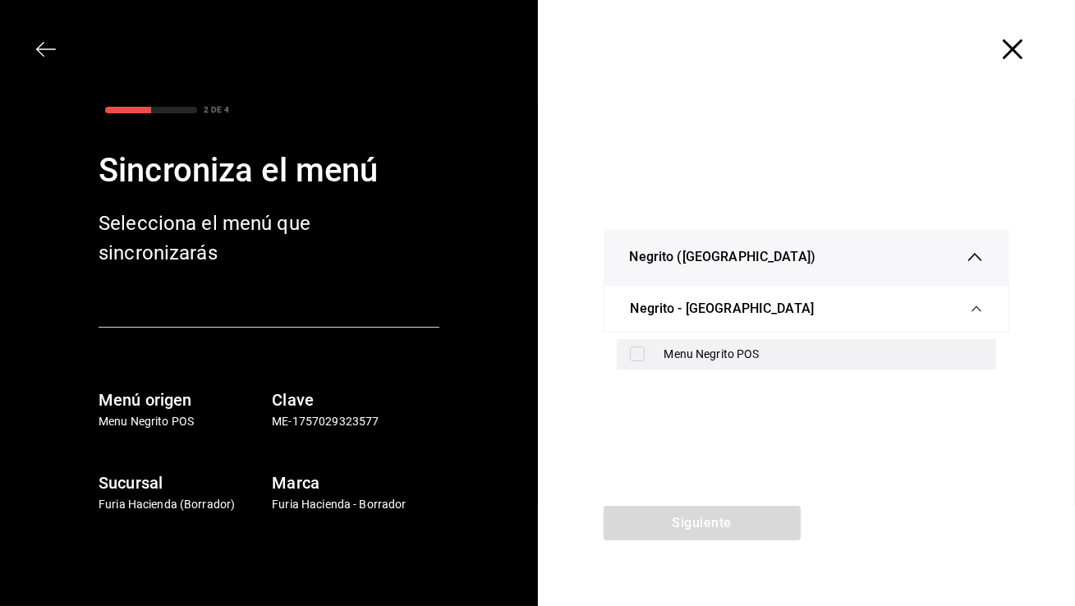
click at [700, 341] on div "Menu Negrito POS" at bounding box center [807, 354] width 380 height 30
checkbox input "true"
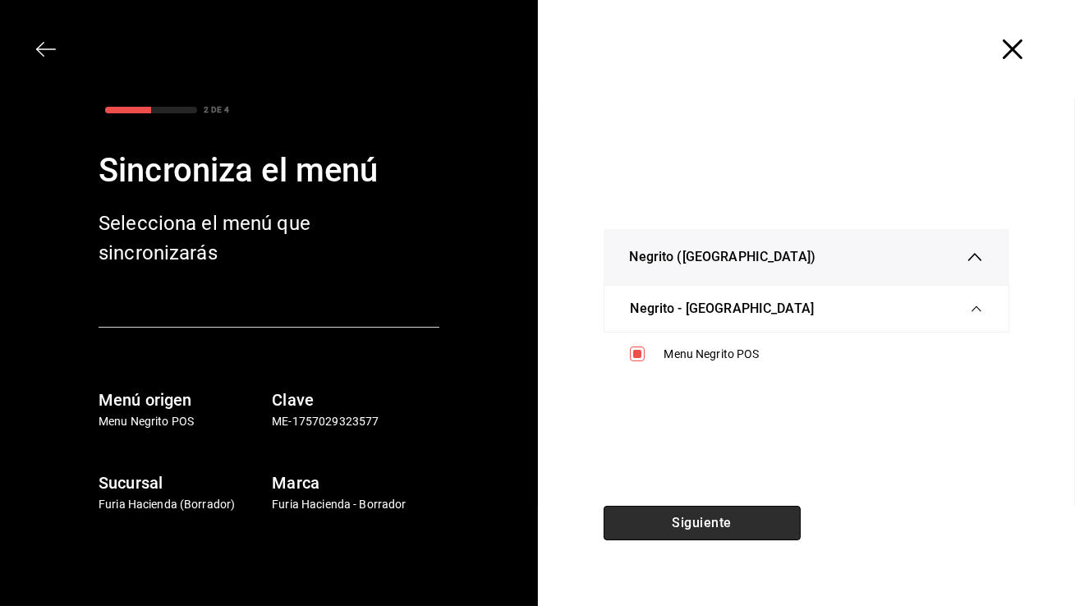
click at [655, 522] on button "Siguiente" at bounding box center [701, 523] width 197 height 34
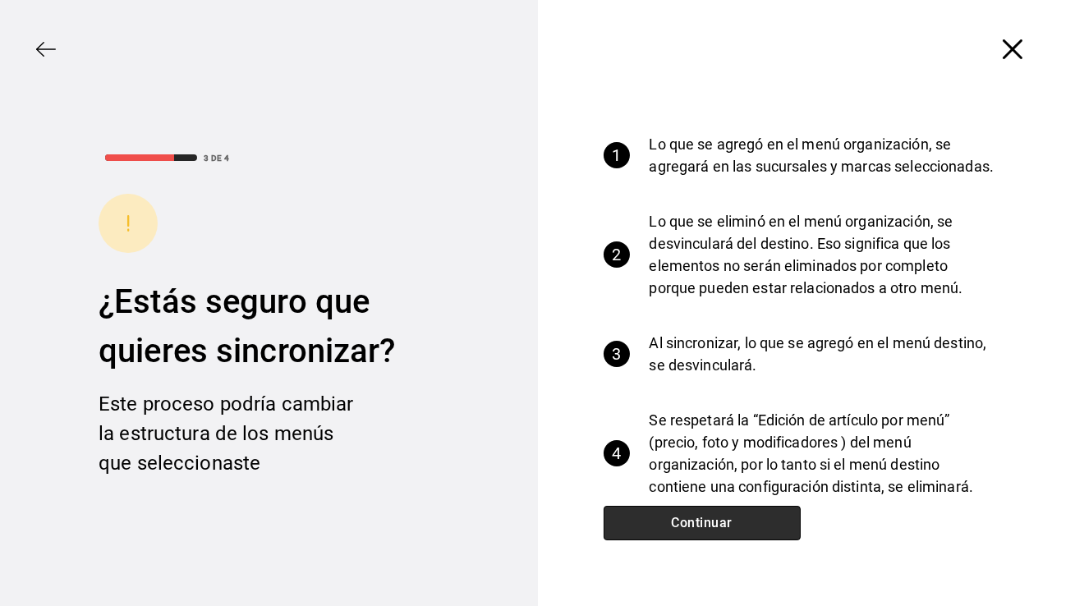
click at [655, 522] on button "Continuar" at bounding box center [701, 523] width 197 height 34
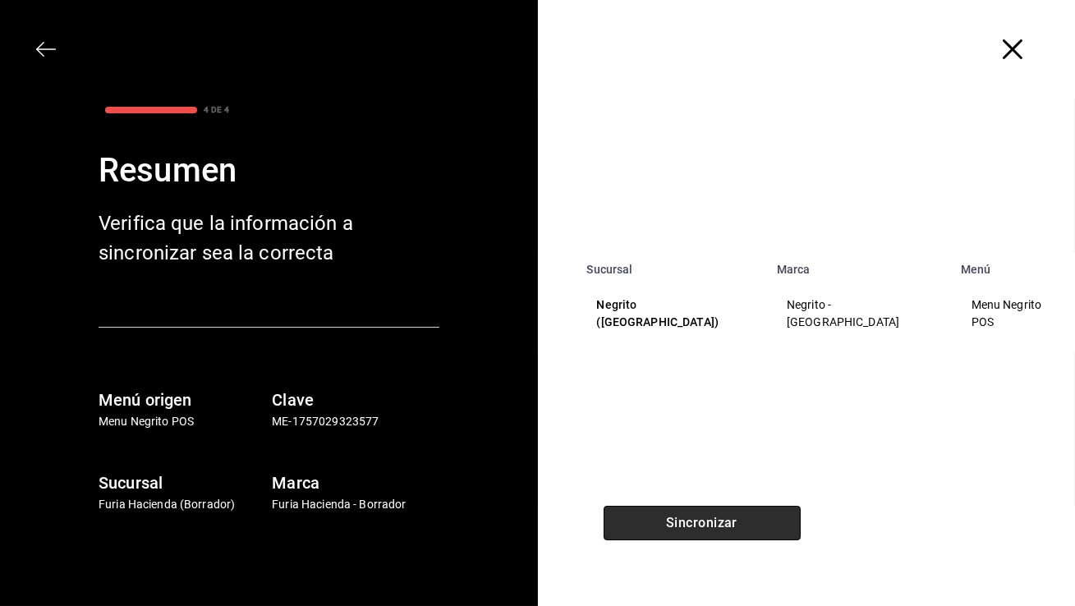
click at [655, 522] on button "Sincronizar" at bounding box center [701, 523] width 197 height 34
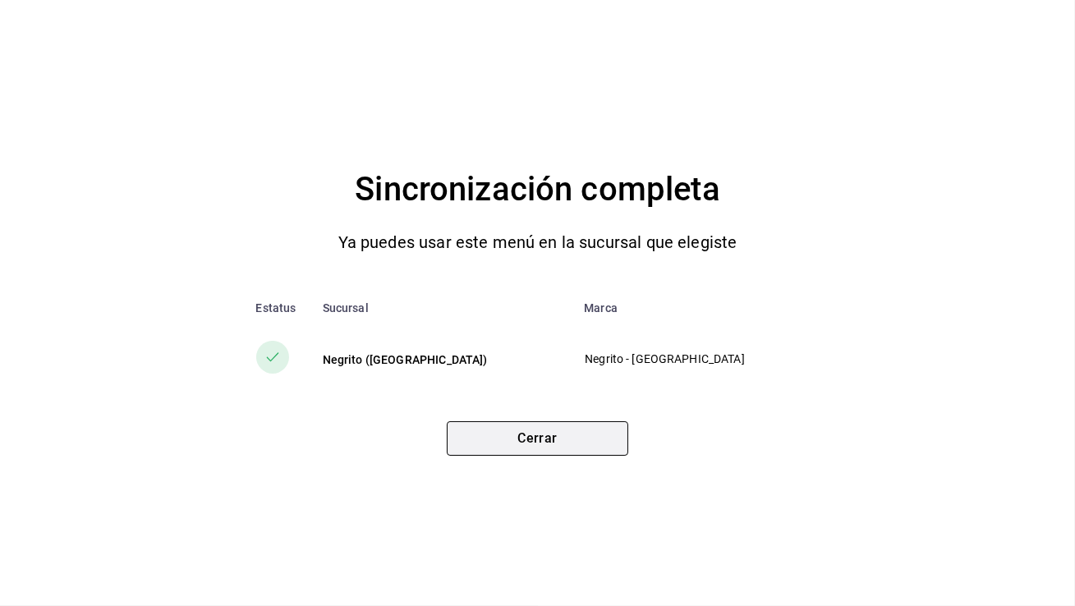
click at [529, 432] on button "Cerrar" at bounding box center [537, 438] width 181 height 34
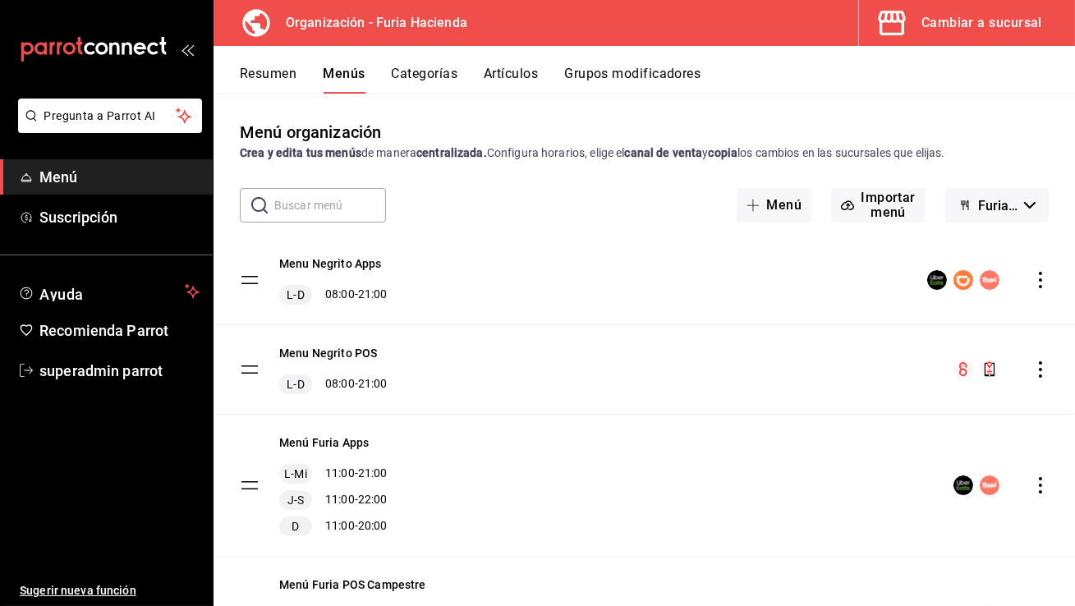
click at [954, 27] on div "Cambiar a sucursal" at bounding box center [981, 22] width 121 height 23
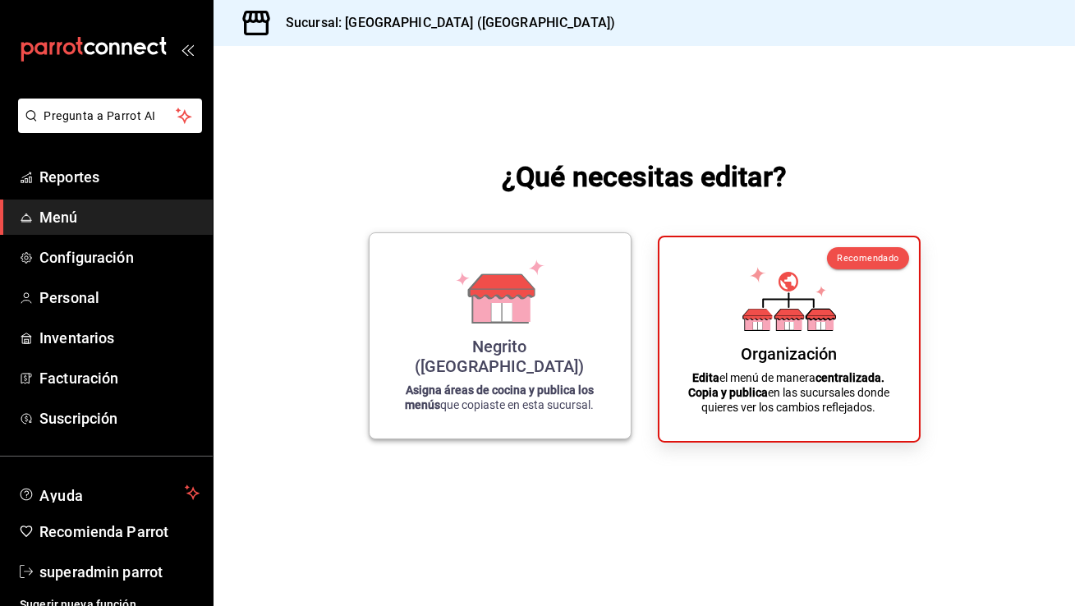
click at [524, 281] on icon at bounding box center [500, 291] width 94 height 64
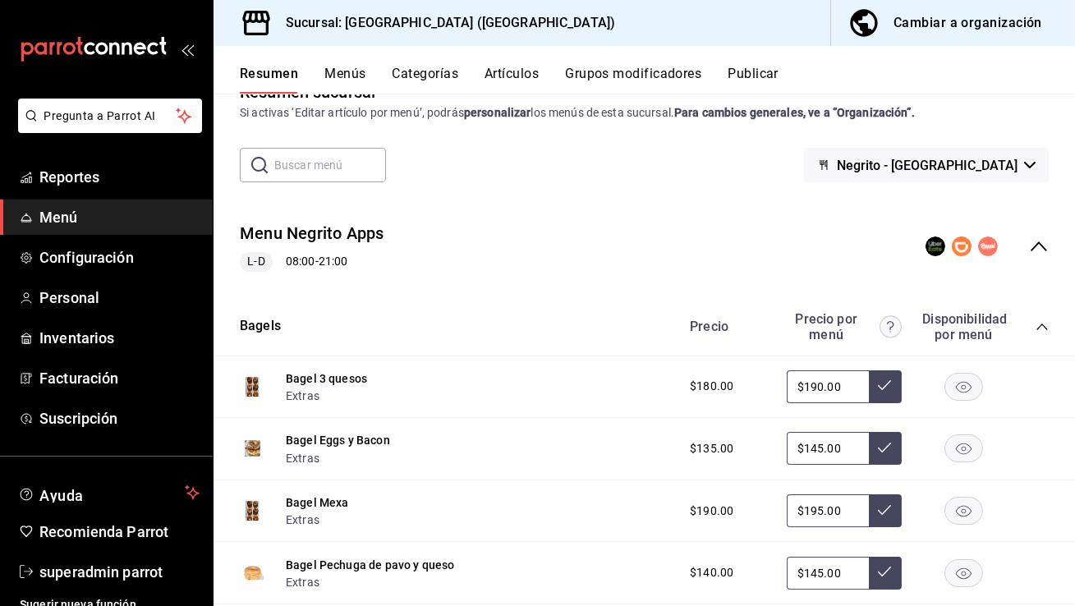
scroll to position [43, 0]
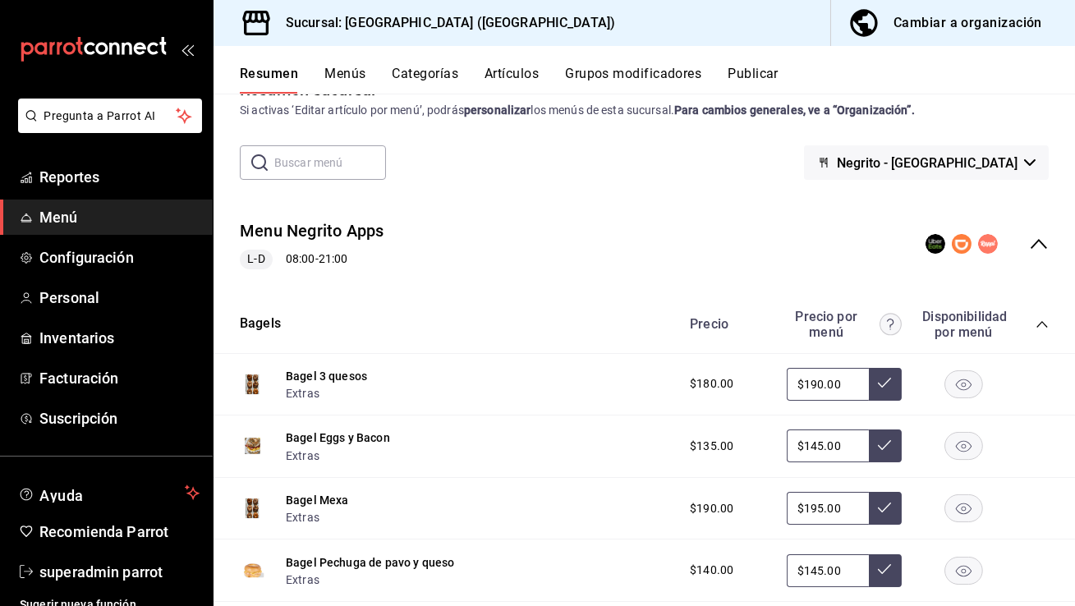
click at [360, 76] on button "Menús" at bounding box center [344, 80] width 41 height 28
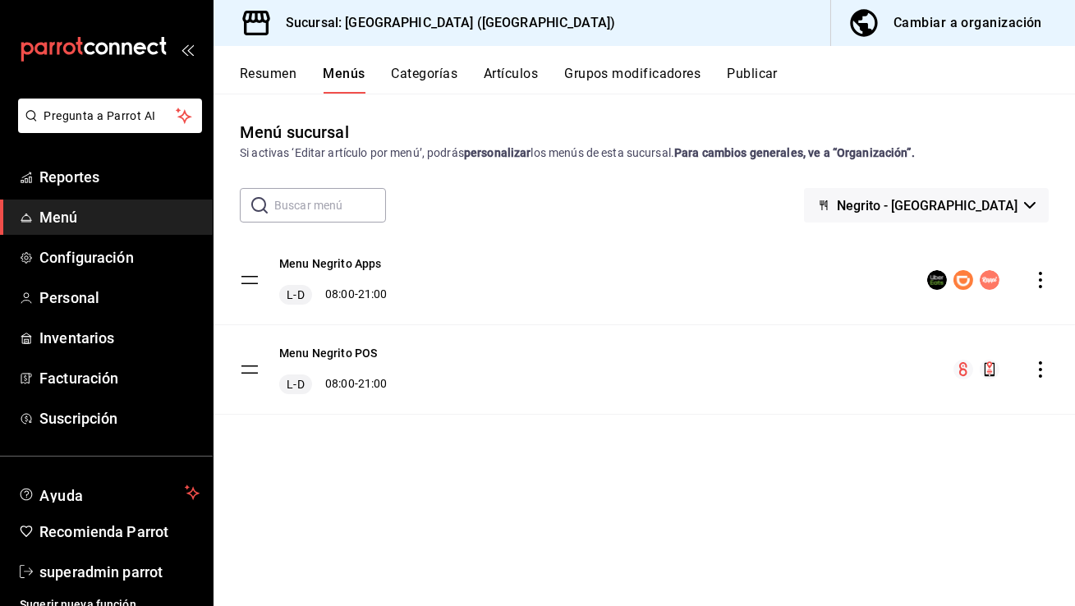
click at [1036, 280] on icon "actions" at bounding box center [1040, 280] width 16 height 16
click at [929, 320] on span "Previsualizar" at bounding box center [910, 318] width 200 height 17
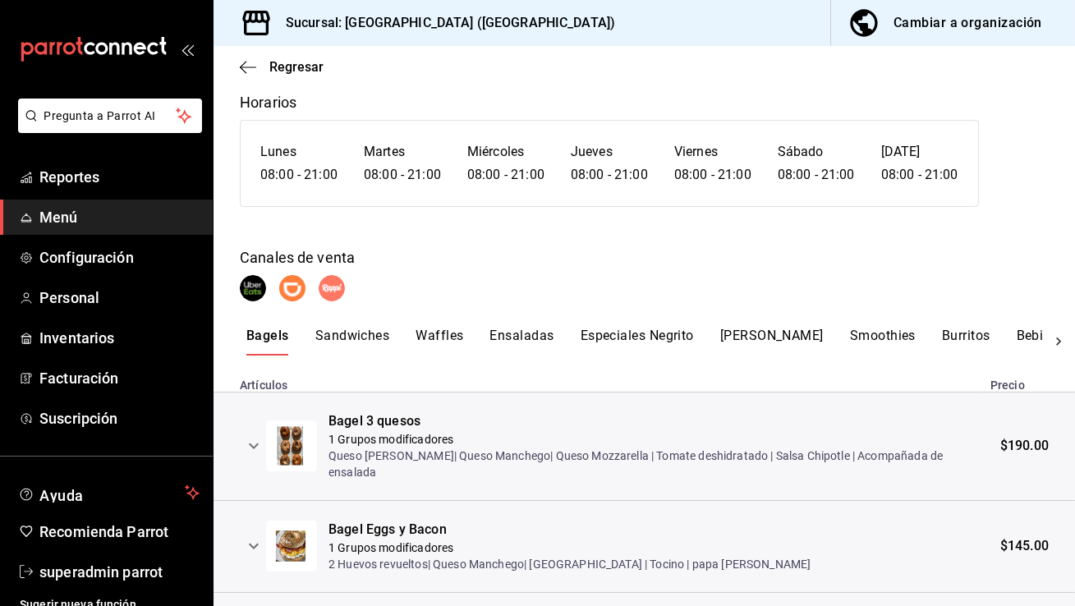
scroll to position [159, 0]
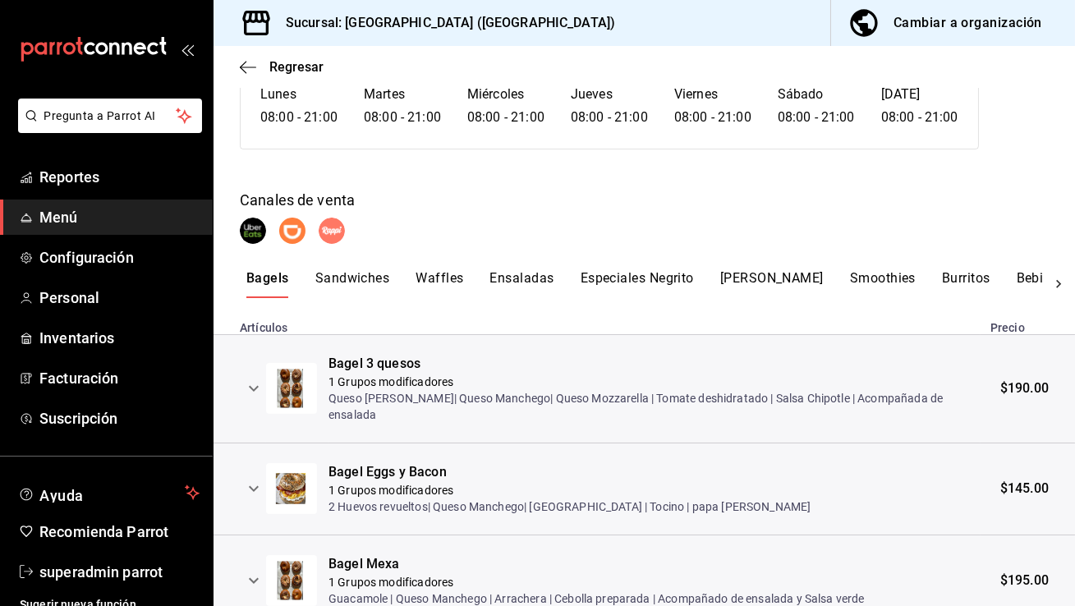
click at [438, 278] on button "Waffles" at bounding box center [439, 284] width 48 height 28
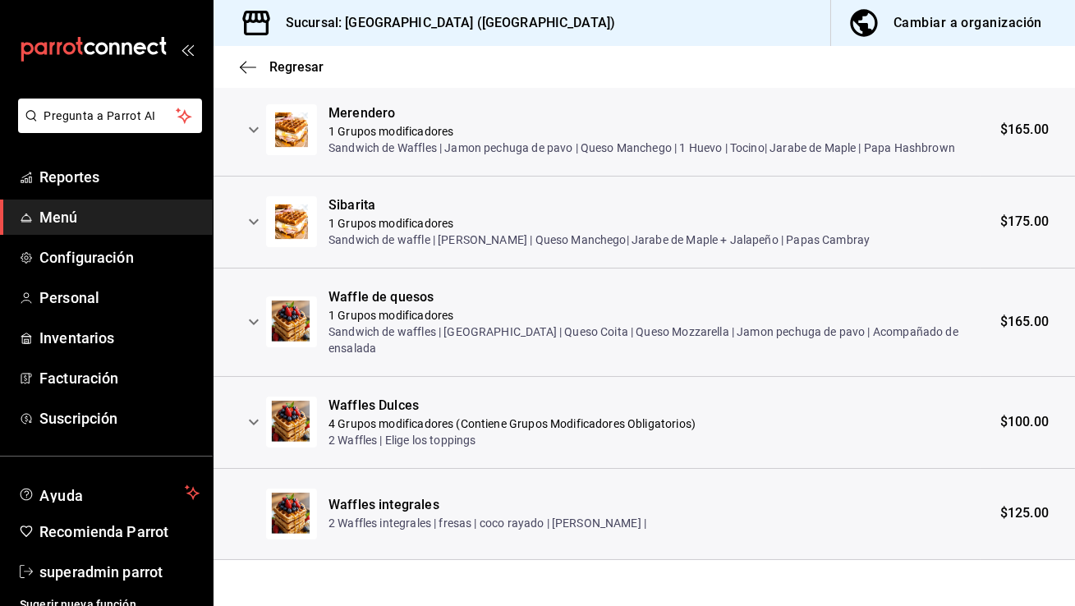
scroll to position [524, 0]
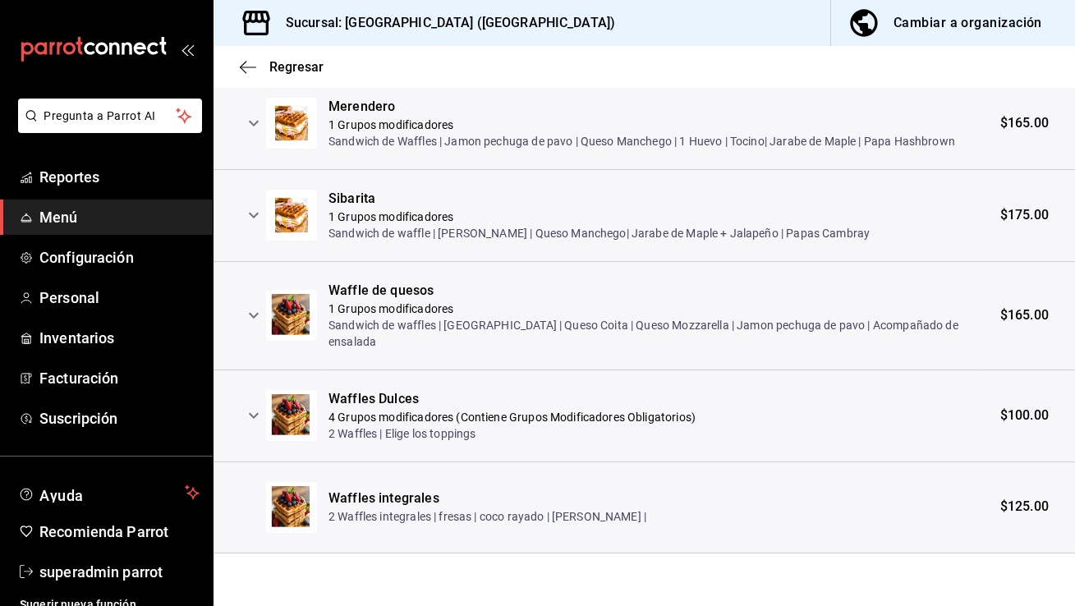
click at [419, 408] on div "Waffles Dulces" at bounding box center [511, 399] width 367 height 19
click at [260, 414] on icon "expand row" at bounding box center [254, 416] width 20 height 20
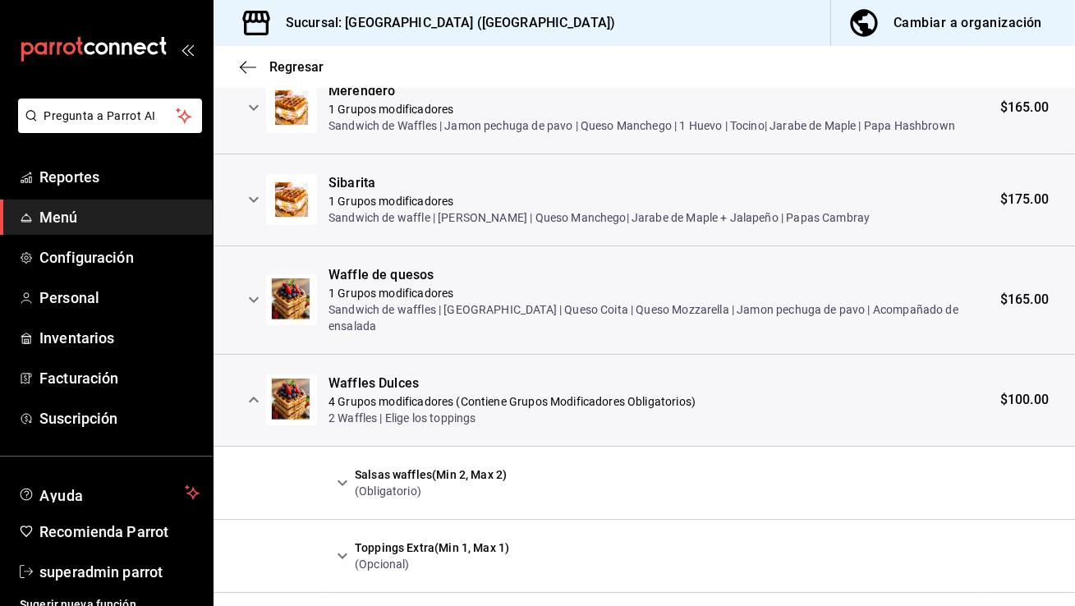
click at [338, 493] on icon "expand row" at bounding box center [343, 483] width 20 height 20
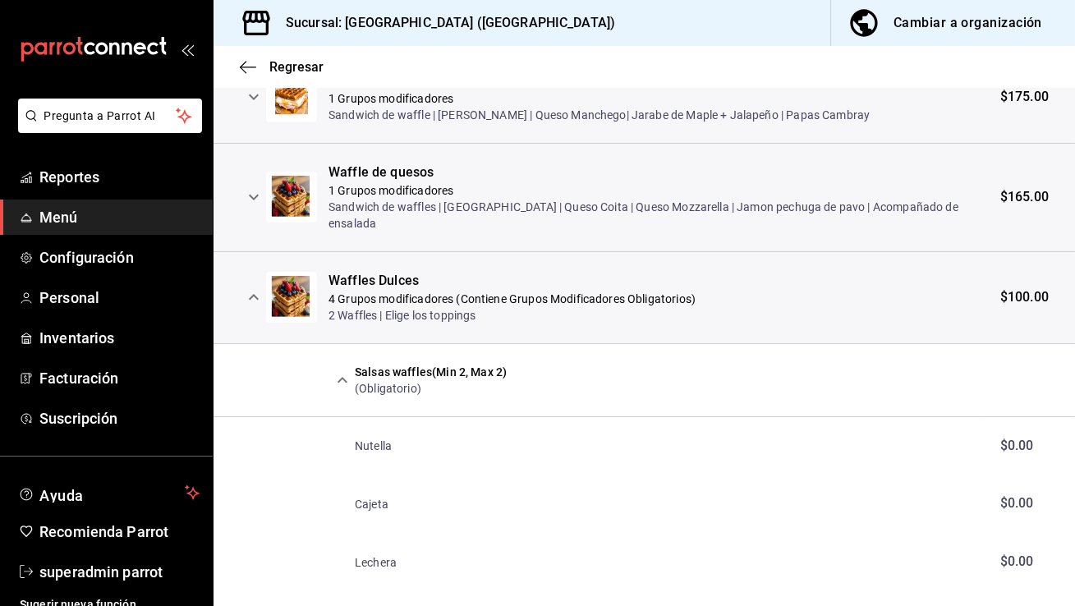
scroll to position [658, 0]
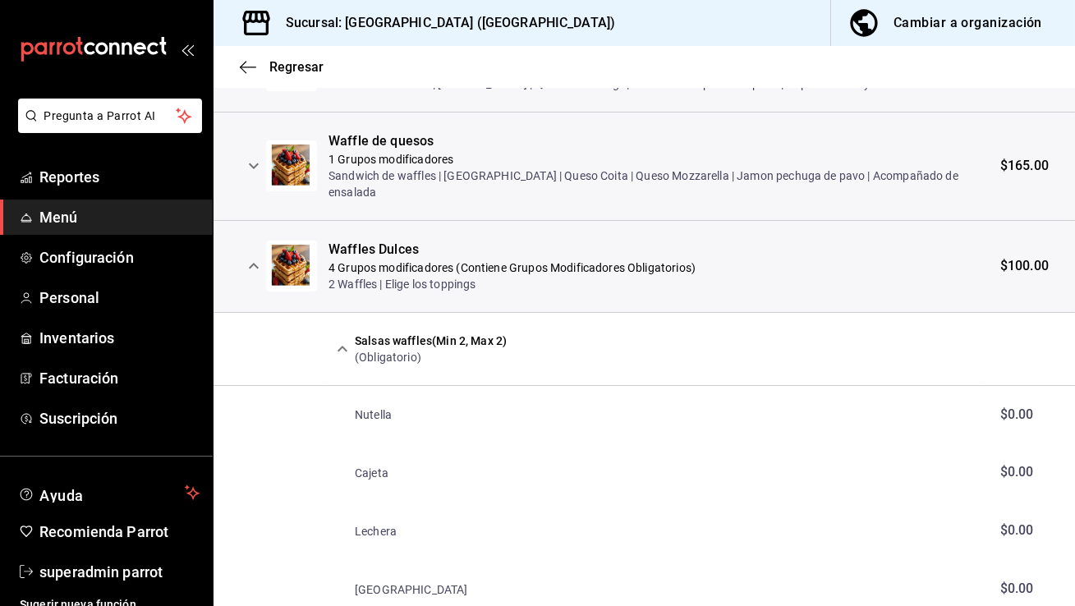
click at [340, 359] on icon "expand row" at bounding box center [343, 349] width 20 height 20
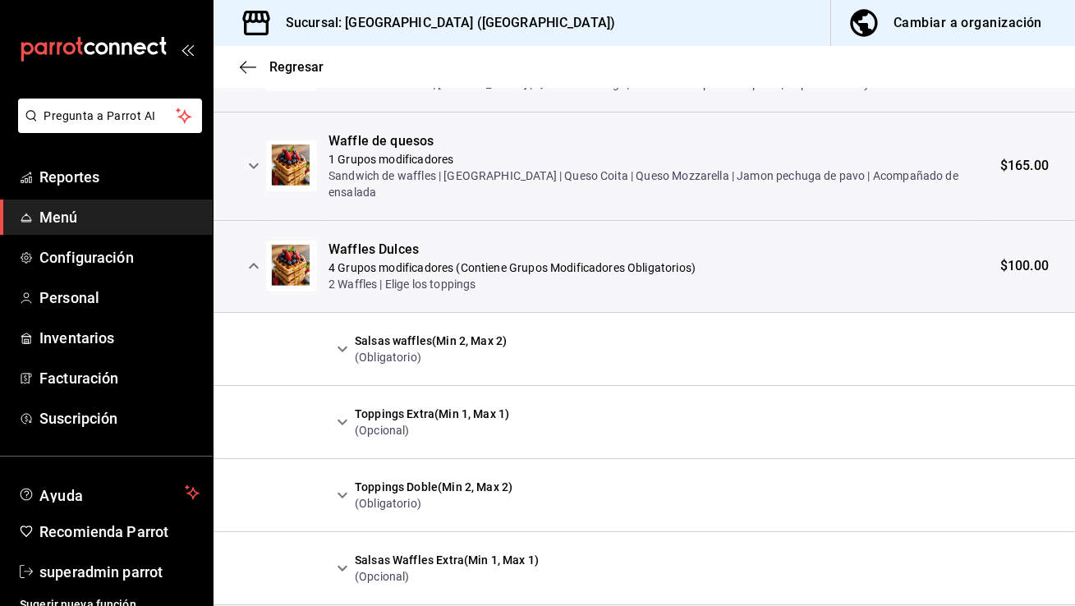
click at [339, 432] on icon "expand row" at bounding box center [343, 422] width 20 height 20
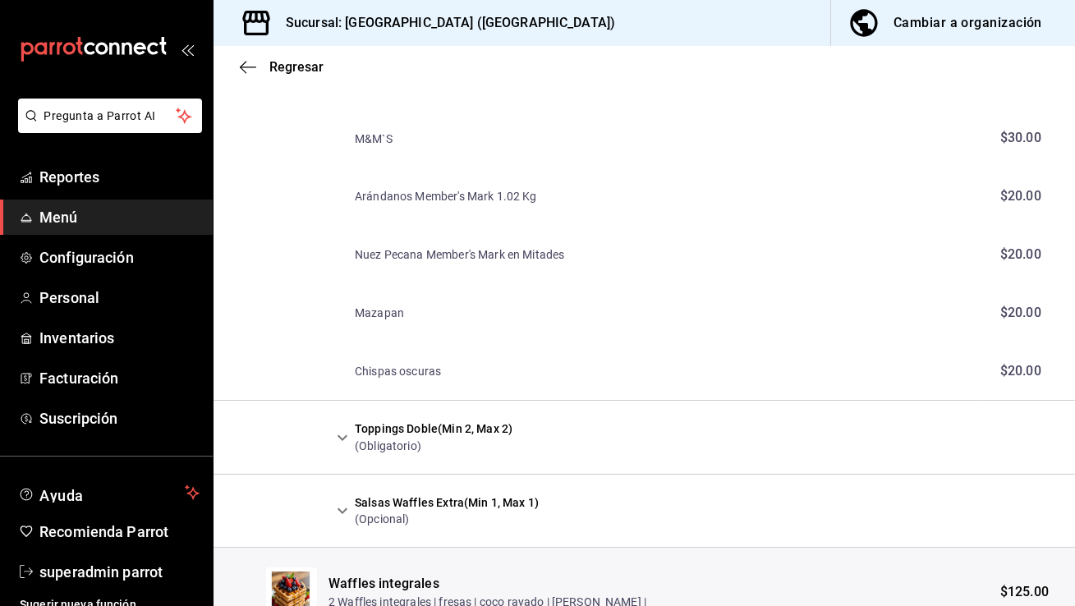
scroll to position [1240, 0]
click at [470, 263] on p "Nuez Pecana Member's Mark en Mitades" at bounding box center [459, 254] width 209 height 16
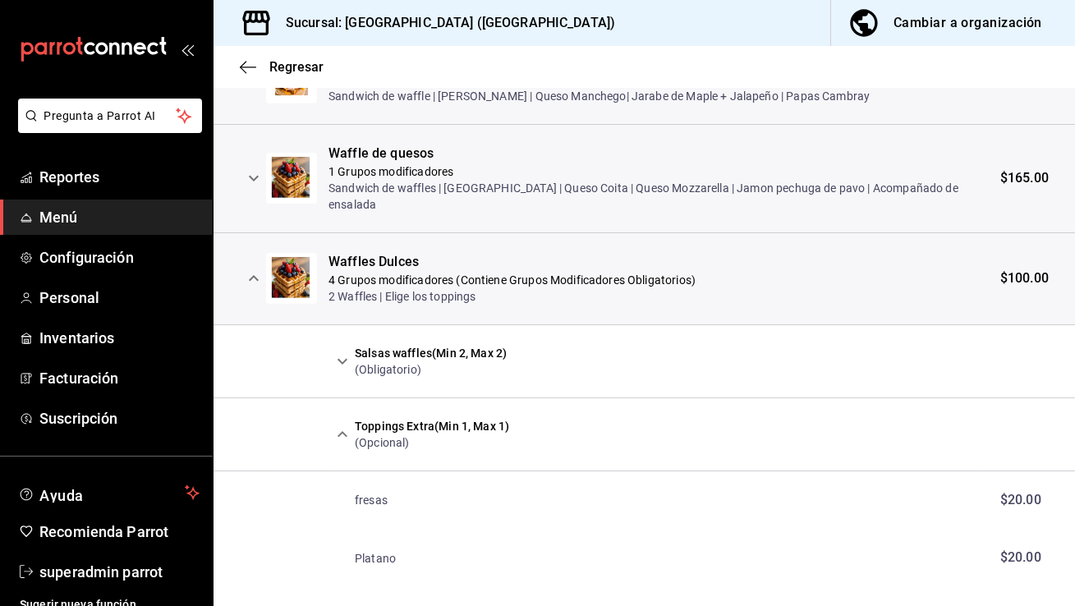
scroll to position [598, 0]
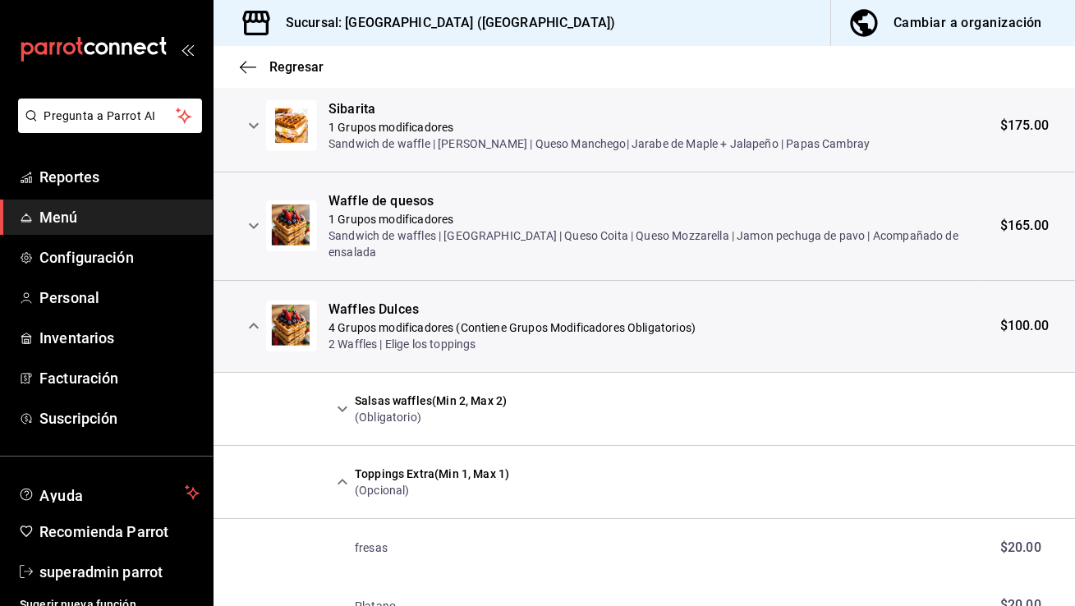
click at [264, 57] on div "Regresar" at bounding box center [643, 67] width 861 height 42
click at [265, 67] on span "Regresar" at bounding box center [282, 67] width 84 height 16
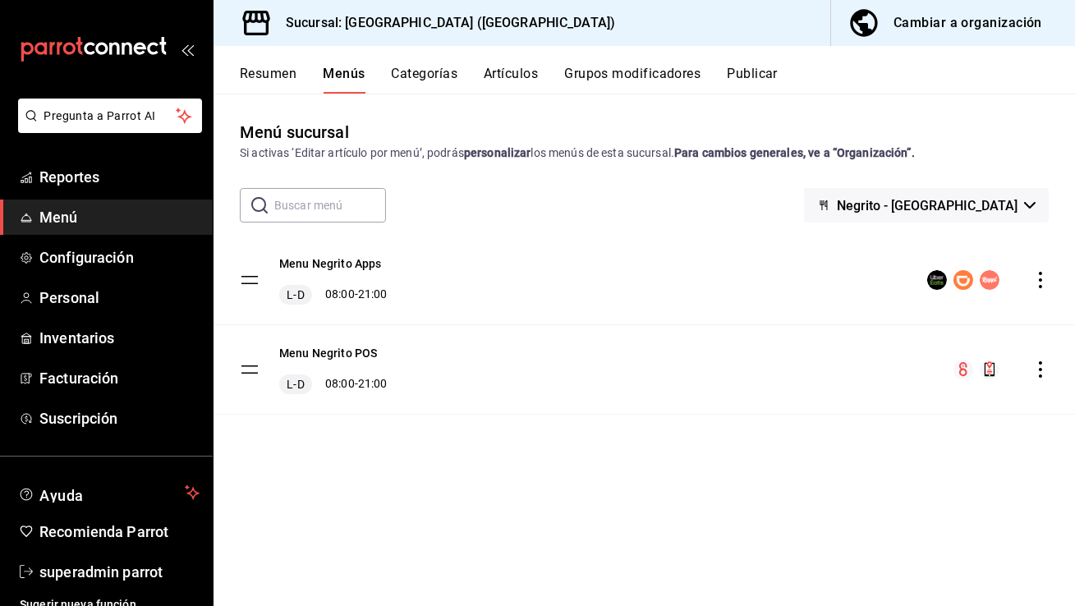
click at [675, 79] on button "Grupos modificadores" at bounding box center [632, 80] width 136 height 28
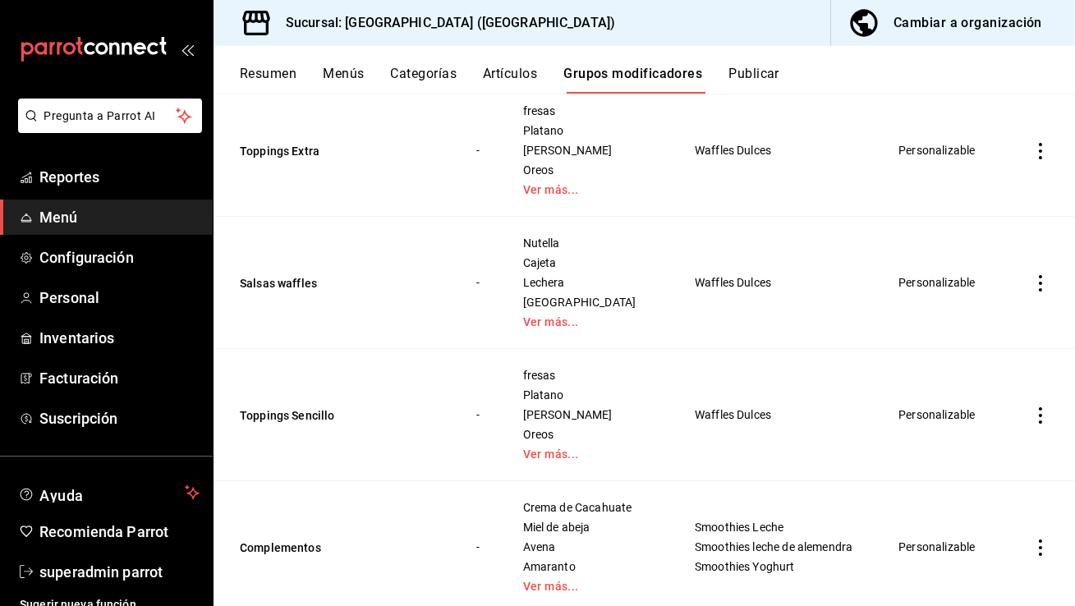
scroll to position [299, 0]
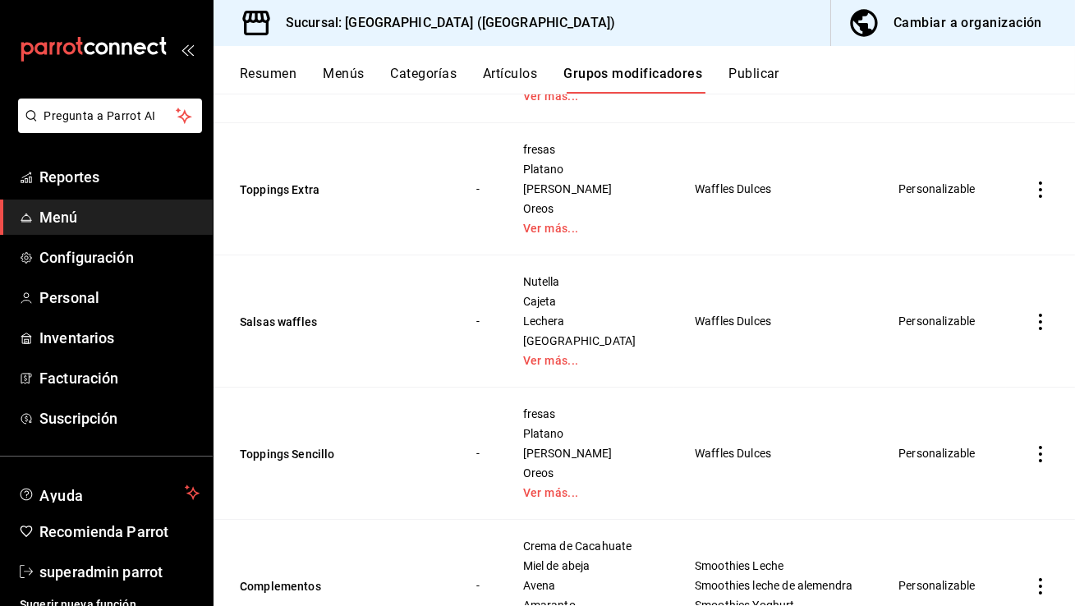
click at [301, 166] on td "Toppings Extra" at bounding box center [334, 189] width 243 height 132
click at [299, 181] on button "Toppings Extra" at bounding box center [338, 189] width 197 height 16
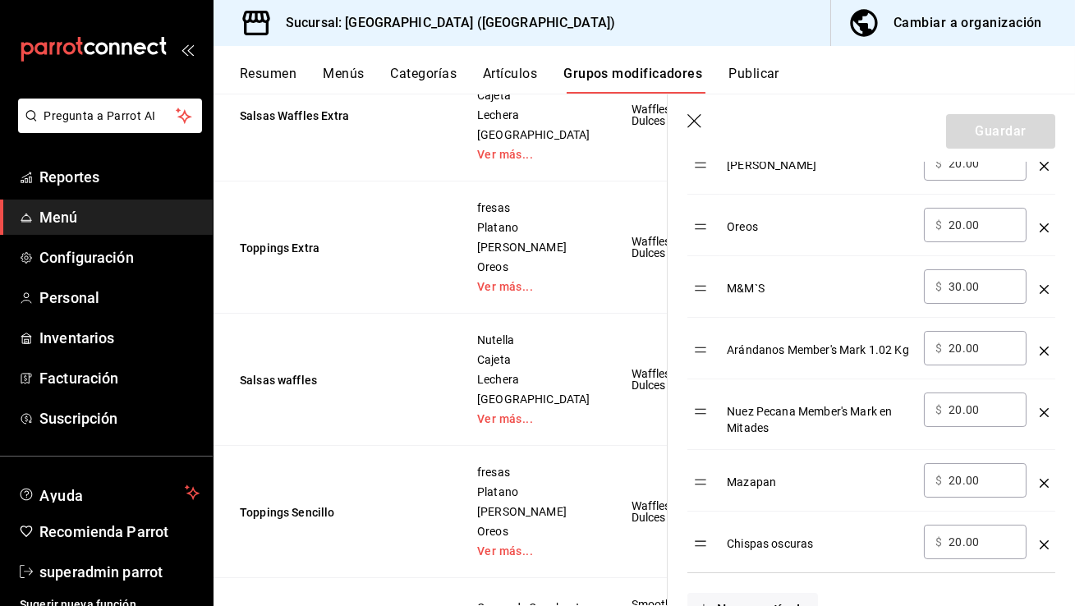
scroll to position [810, 0]
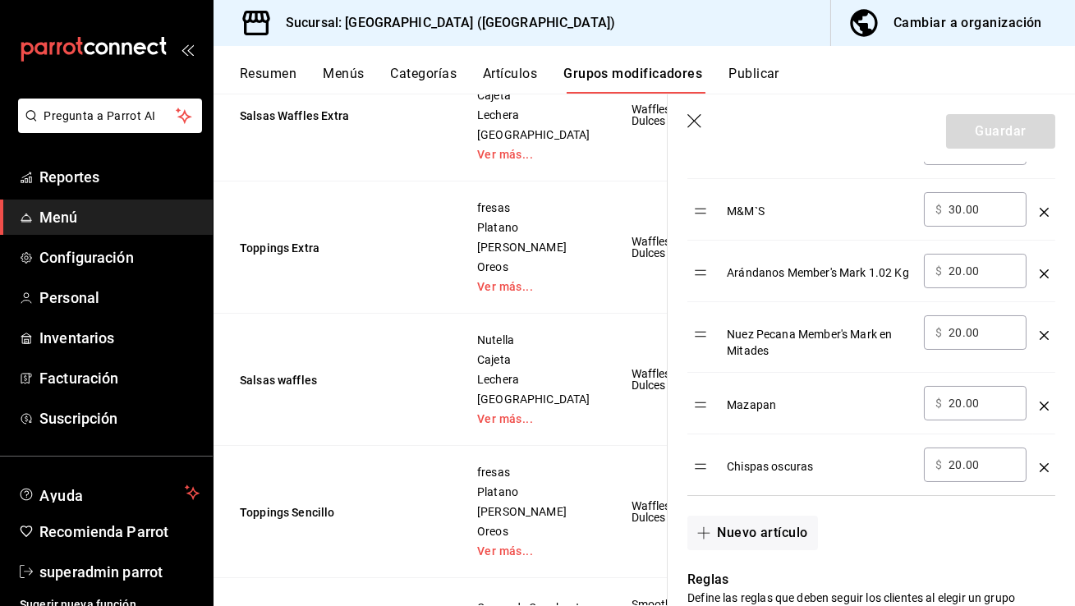
click at [819, 272] on div "Arándanos Member's Mark 1.02 Kg" at bounding box center [819, 267] width 184 height 27
click at [519, 68] on button "Artículos" at bounding box center [510, 80] width 54 height 28
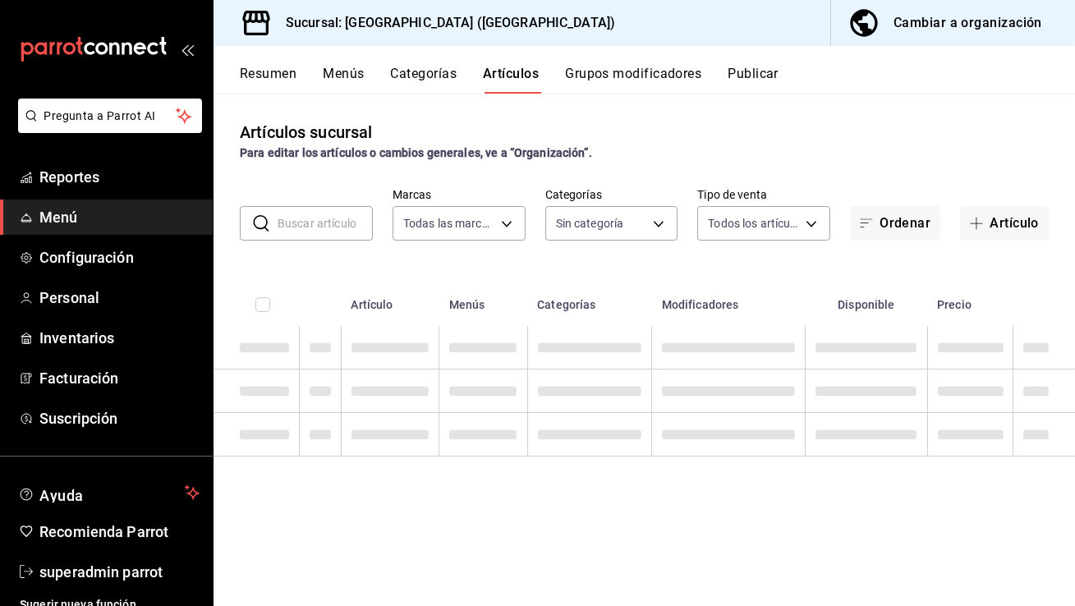
type input "287774e0-f4ba-4ef7-b69d-38b7dbe72ed9"
type input "780cf2b8-6edb-44f2-84cf-ffddcd253d93,7f0251e9-3bf6-4b32-a438-3799d135fbdb,3483e…"
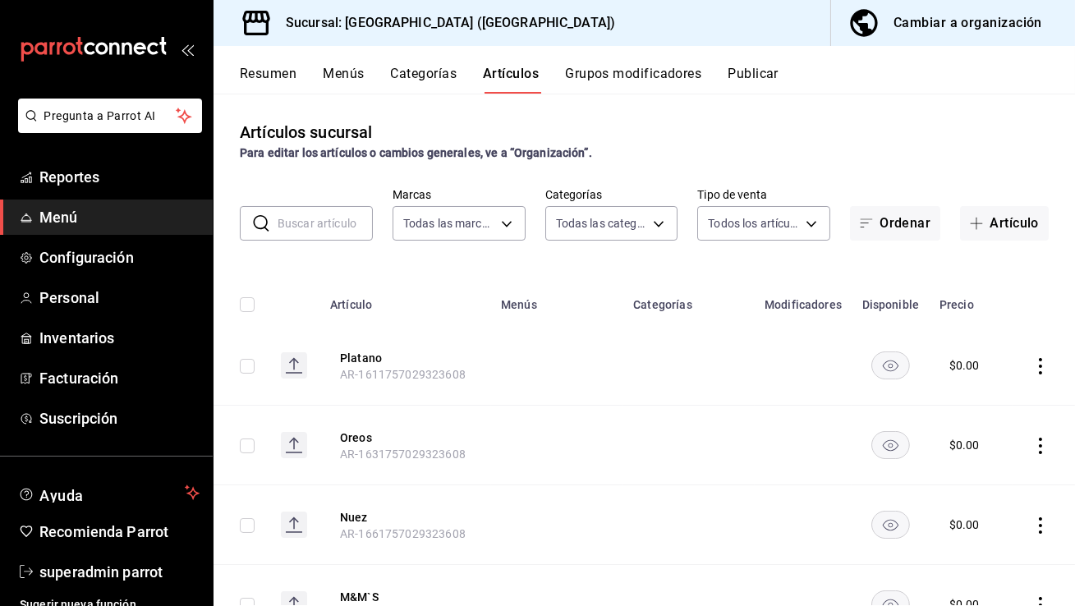
click at [287, 223] on input "text" at bounding box center [325, 223] width 95 height 33
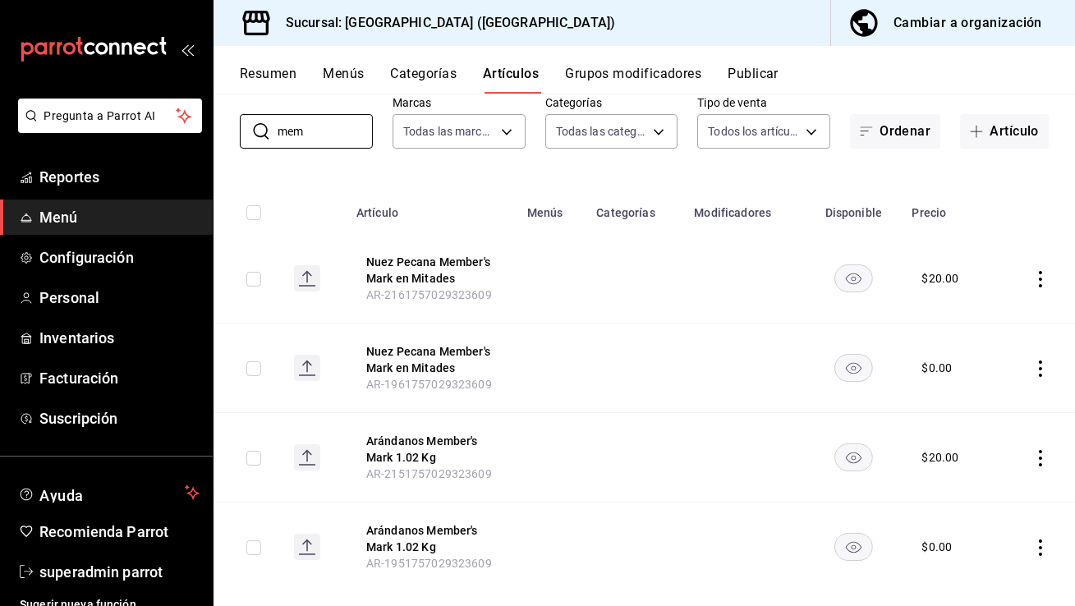
scroll to position [117, 0]
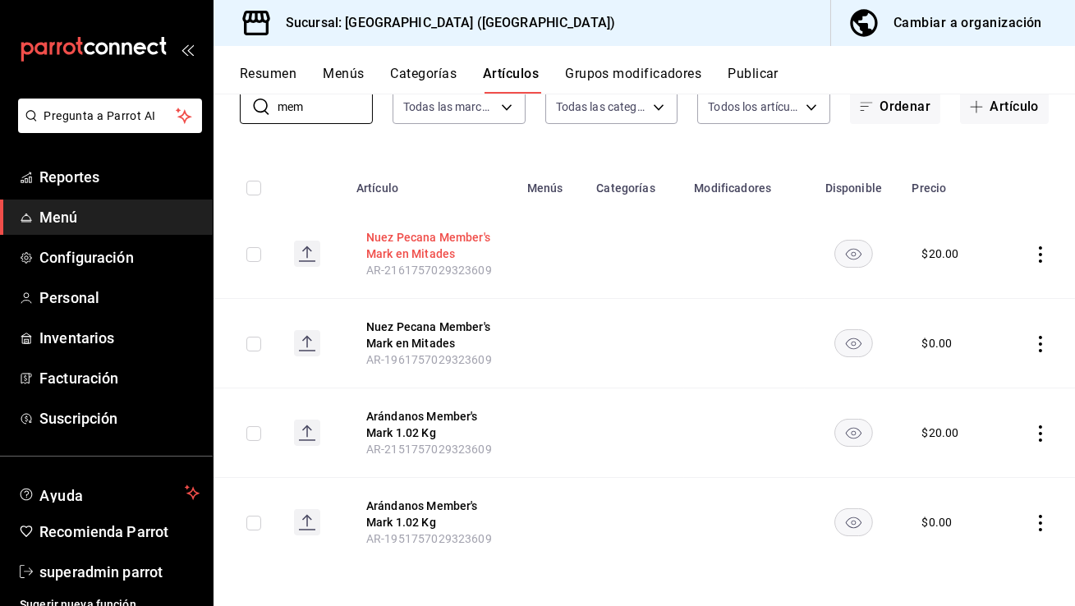
type input "mem"
click at [466, 236] on button "Nuez Pecana Member's Mark en Mitades" at bounding box center [431, 245] width 131 height 33
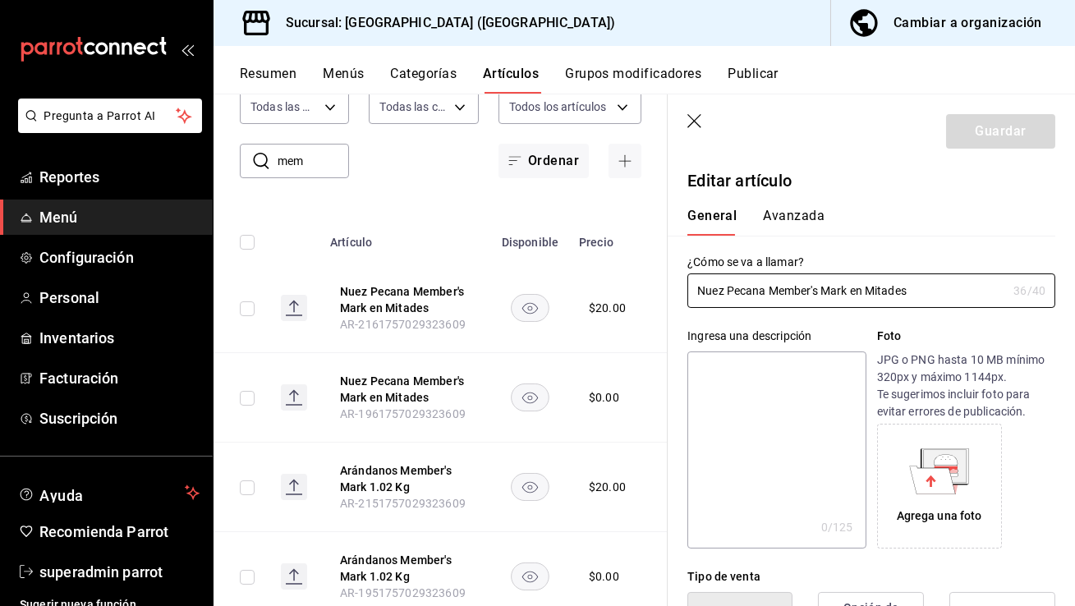
type input "$20.00"
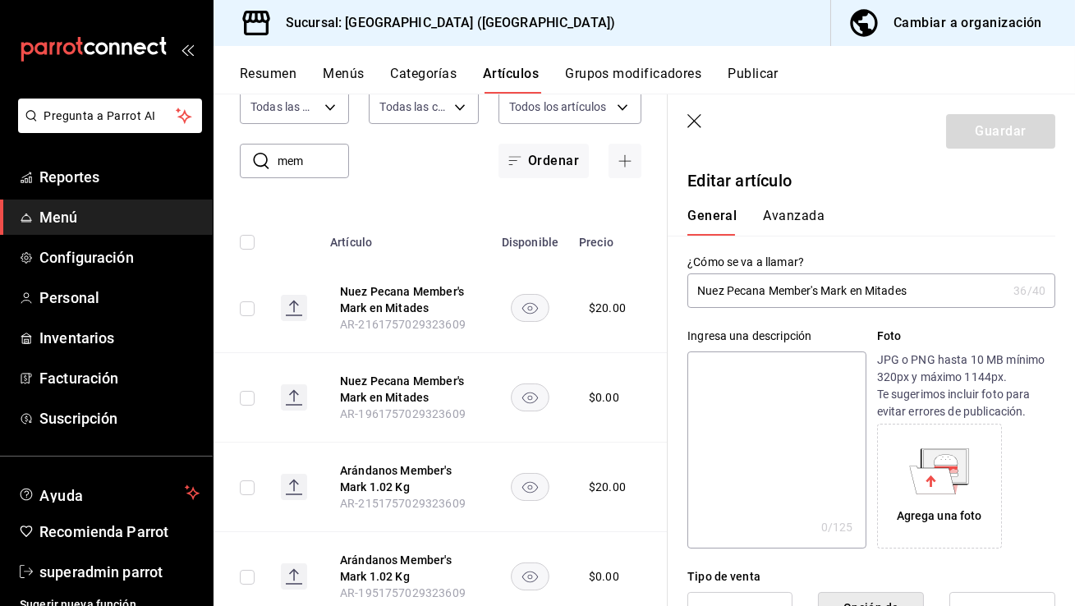
click at [842, 291] on input "Nuez Pecana Member's Mark en Mitades" at bounding box center [846, 290] width 319 height 33
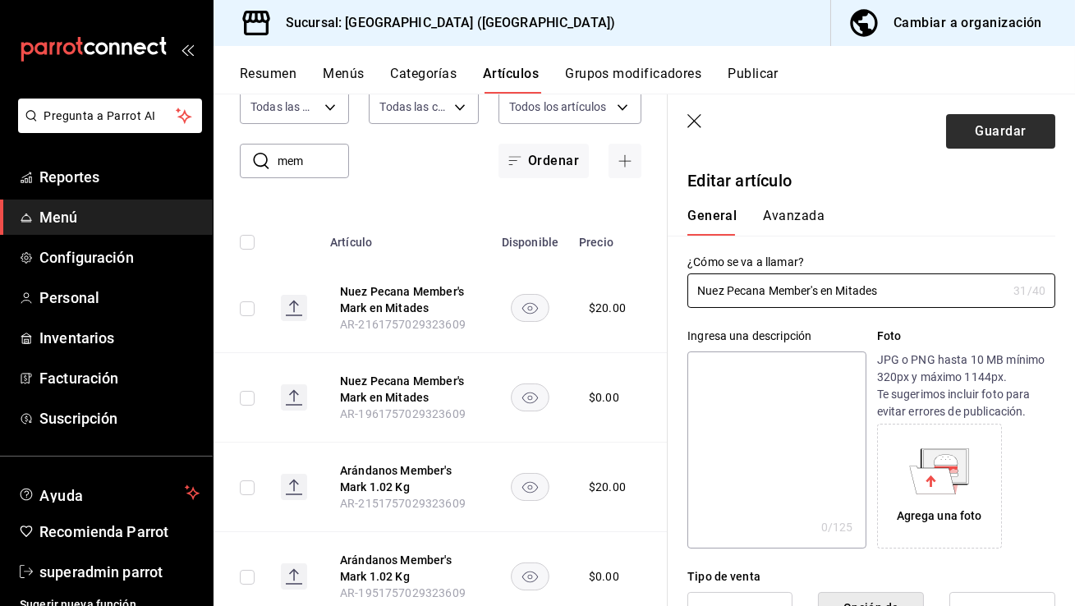
type input "Nuez Pecana Member's en Mitades"
click at [1014, 131] on button "Guardar" at bounding box center [1000, 131] width 109 height 34
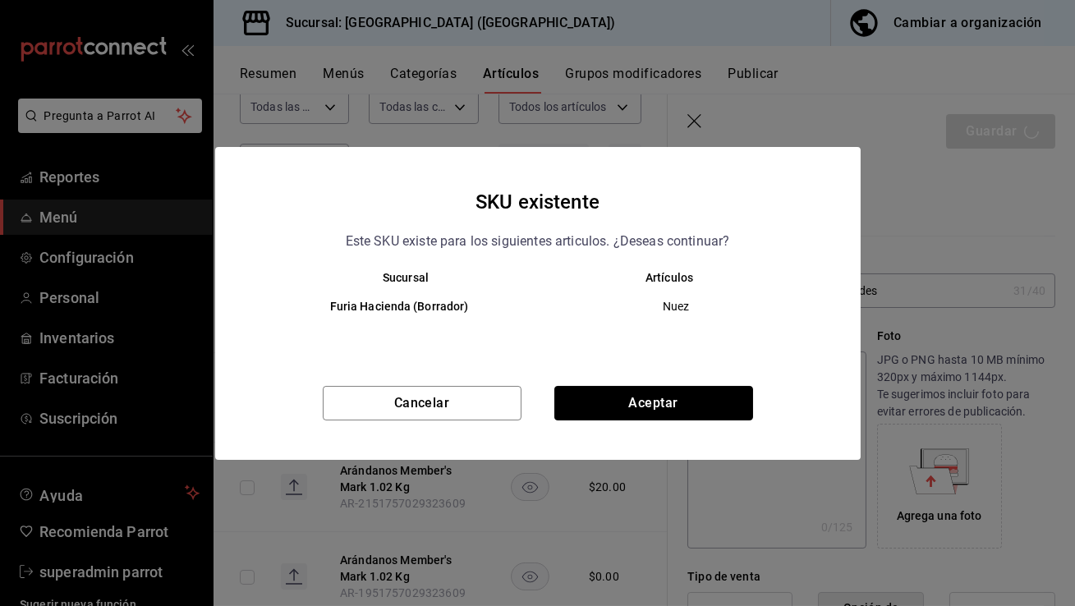
click at [632, 388] on button "Aceptar" at bounding box center [653, 403] width 199 height 34
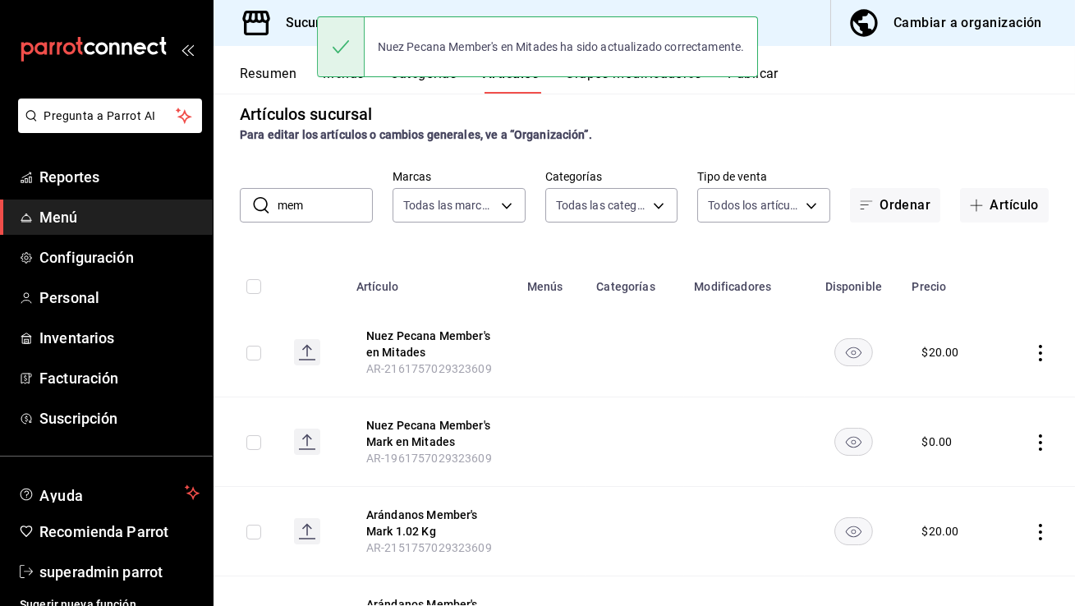
scroll to position [30, 0]
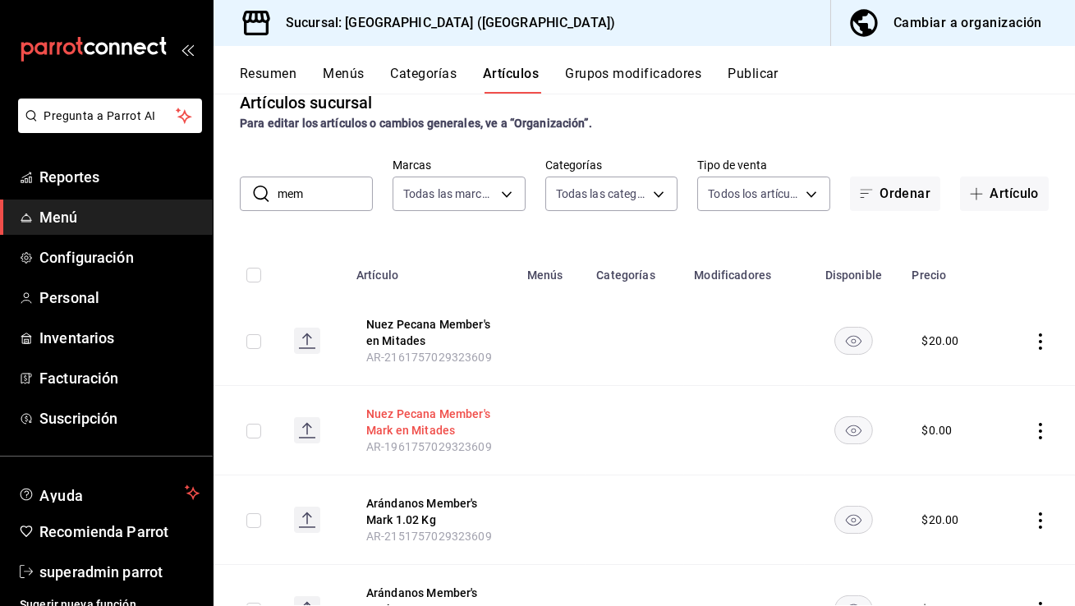
click at [427, 428] on button "Nuez Pecana Member's Mark en Mitades" at bounding box center [431, 422] width 131 height 33
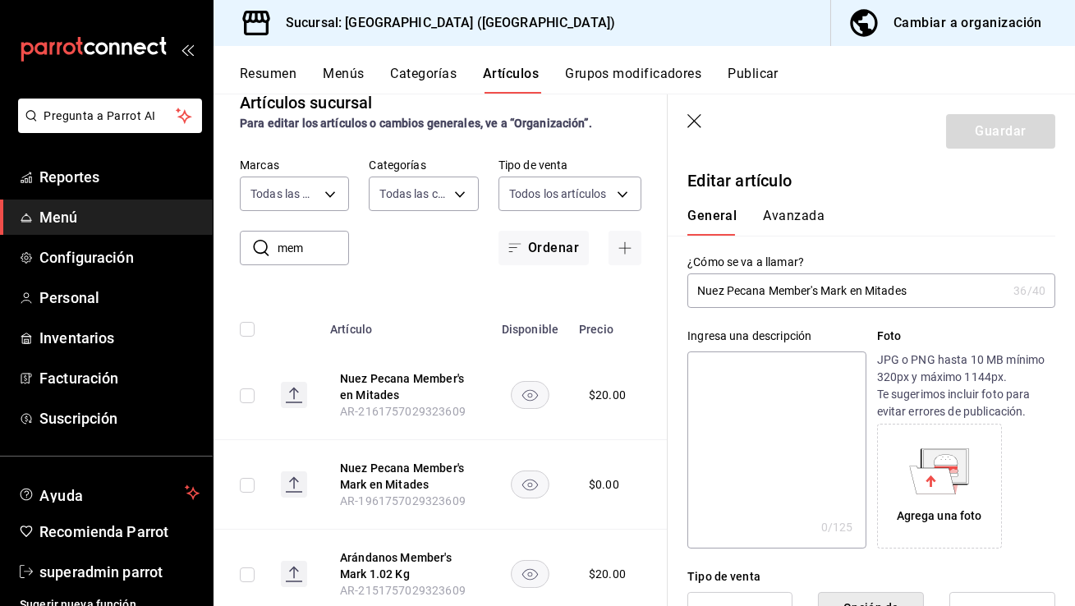
click at [838, 287] on input "Nuez Pecana Member's Mark en Mitades" at bounding box center [846, 290] width 319 height 33
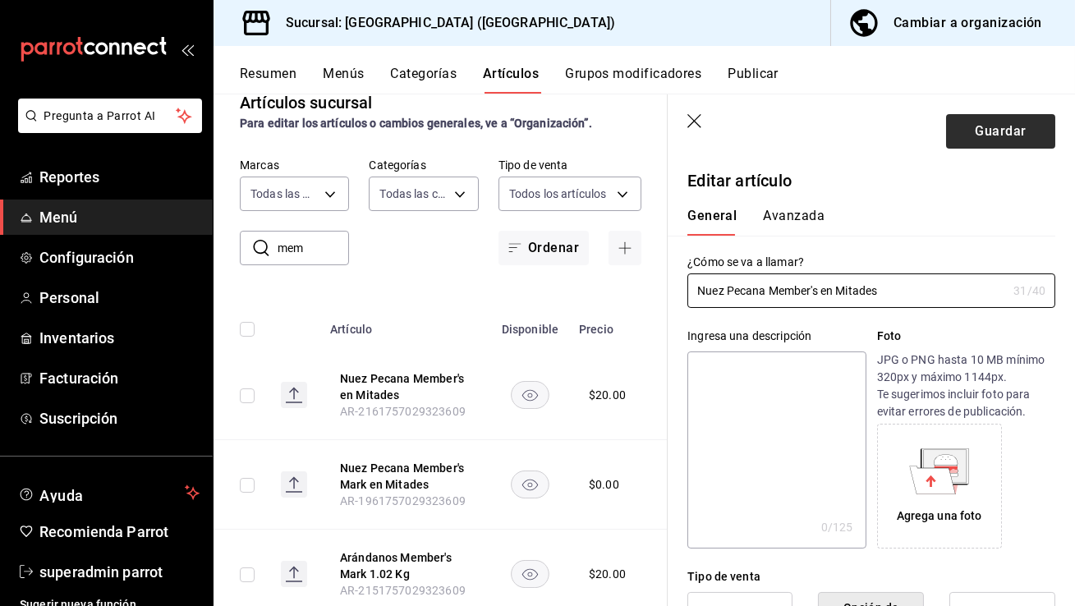
type input "Nuez Pecana Member's en Mitades"
click at [1007, 146] on button "Guardar" at bounding box center [1000, 131] width 109 height 34
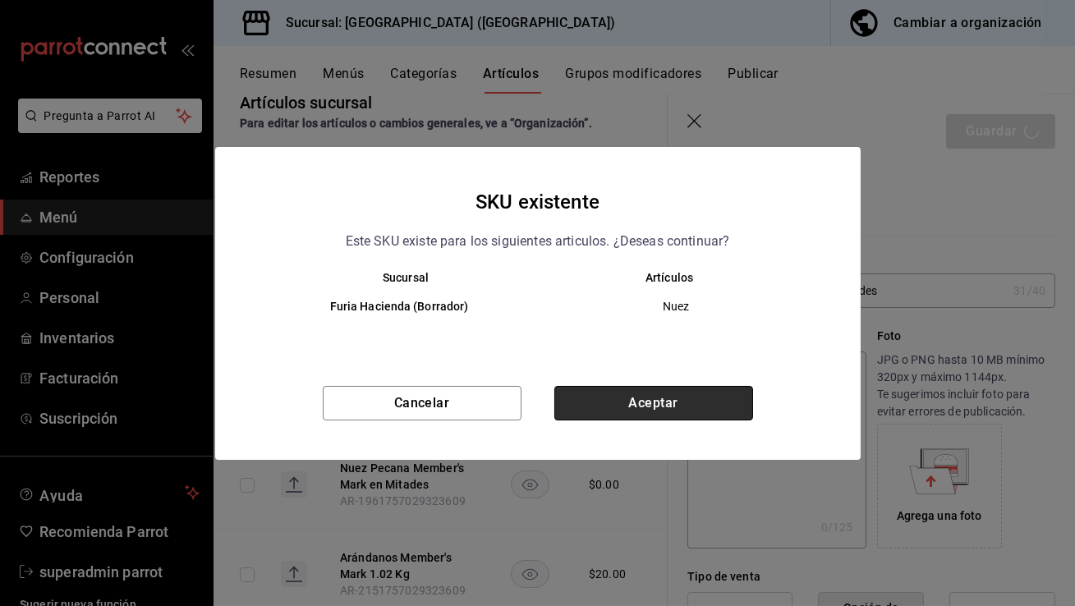
click at [637, 402] on button "Aceptar" at bounding box center [653, 403] width 199 height 34
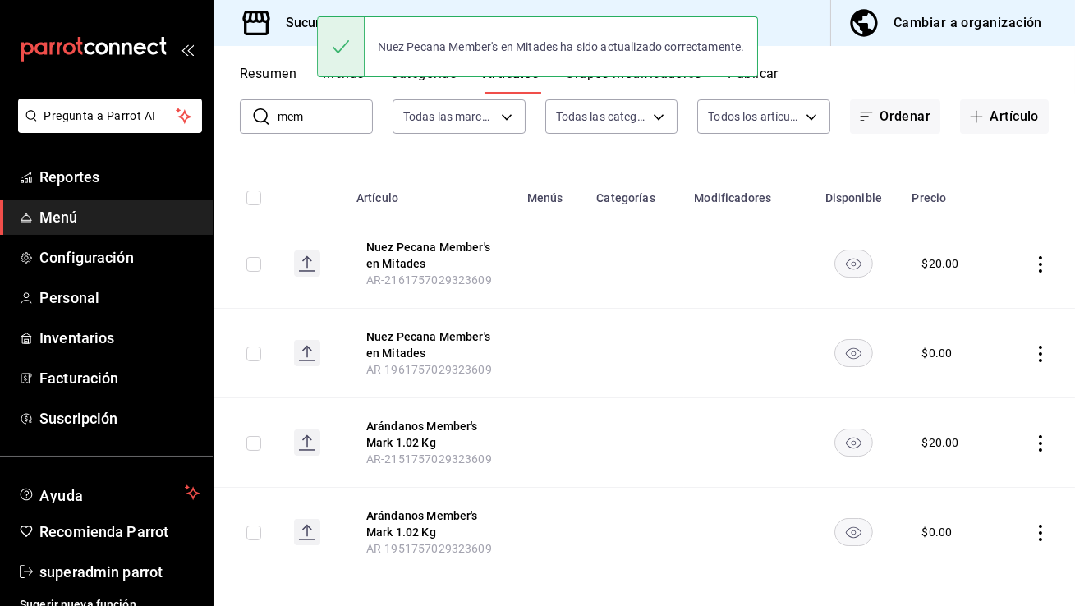
scroll to position [117, 0]
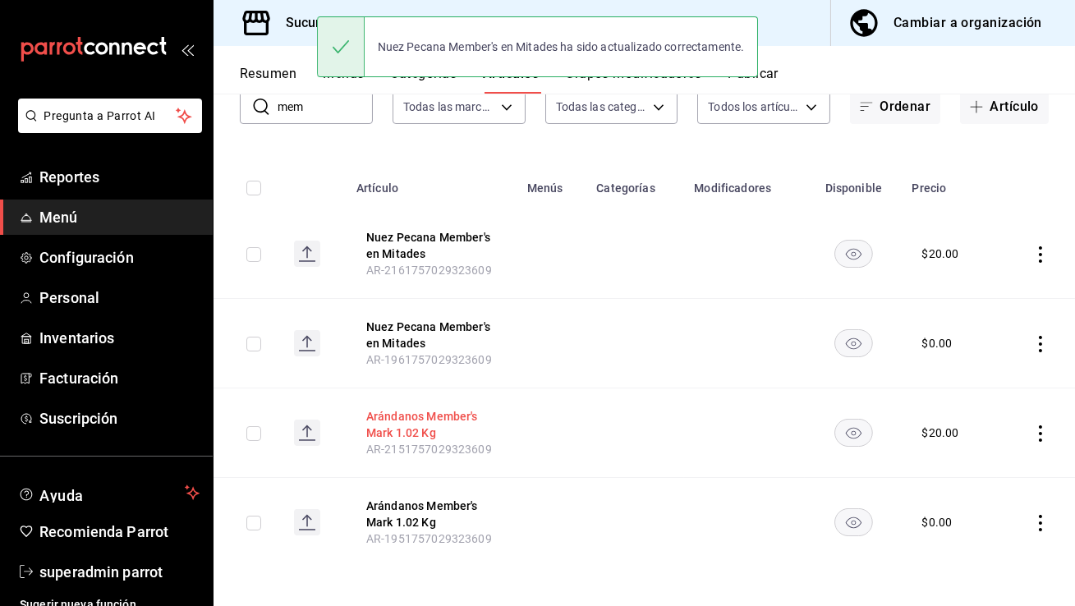
click at [438, 416] on button "Arándanos Member's Mark 1.02 Kg" at bounding box center [431, 424] width 131 height 33
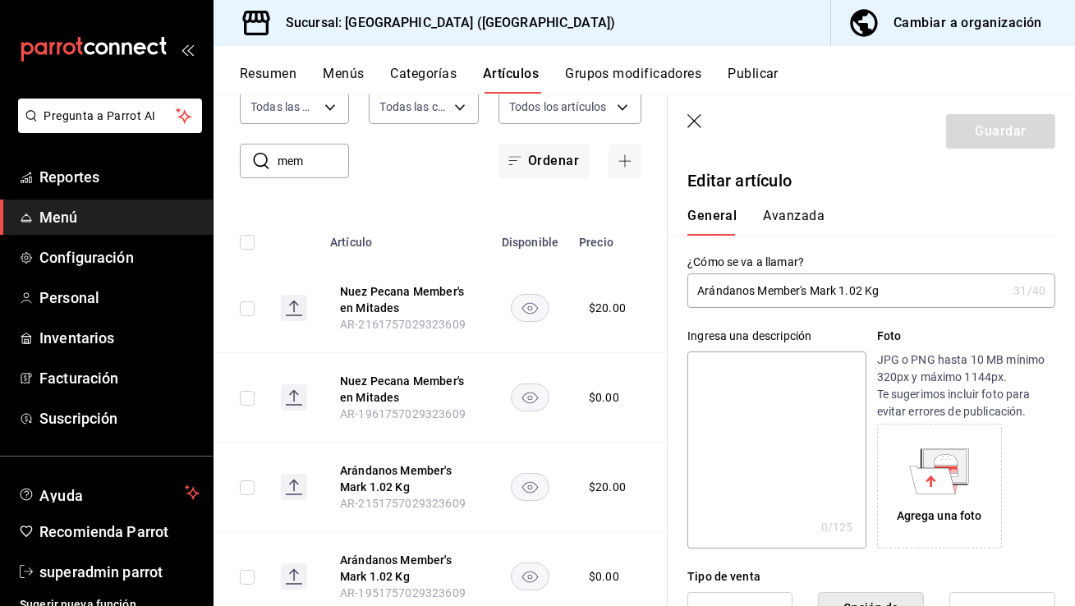
click at [827, 296] on input "Arándanos Member's Mark 1.02 Kg" at bounding box center [846, 290] width 319 height 33
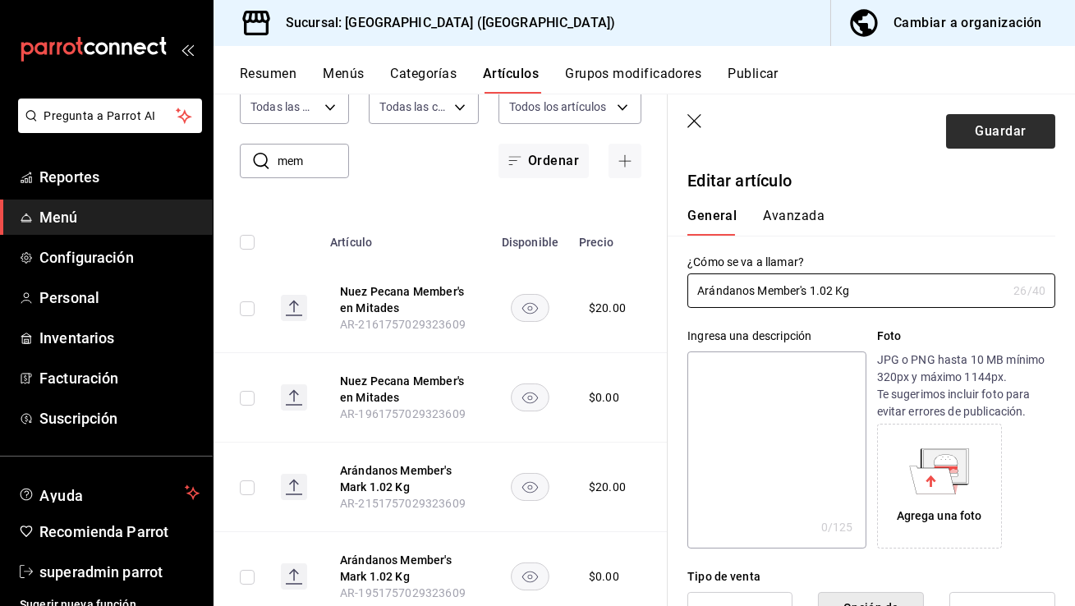
type input "Arándanos Member's 1.02 Kg"
click at [1011, 133] on button "Guardar" at bounding box center [1000, 131] width 109 height 34
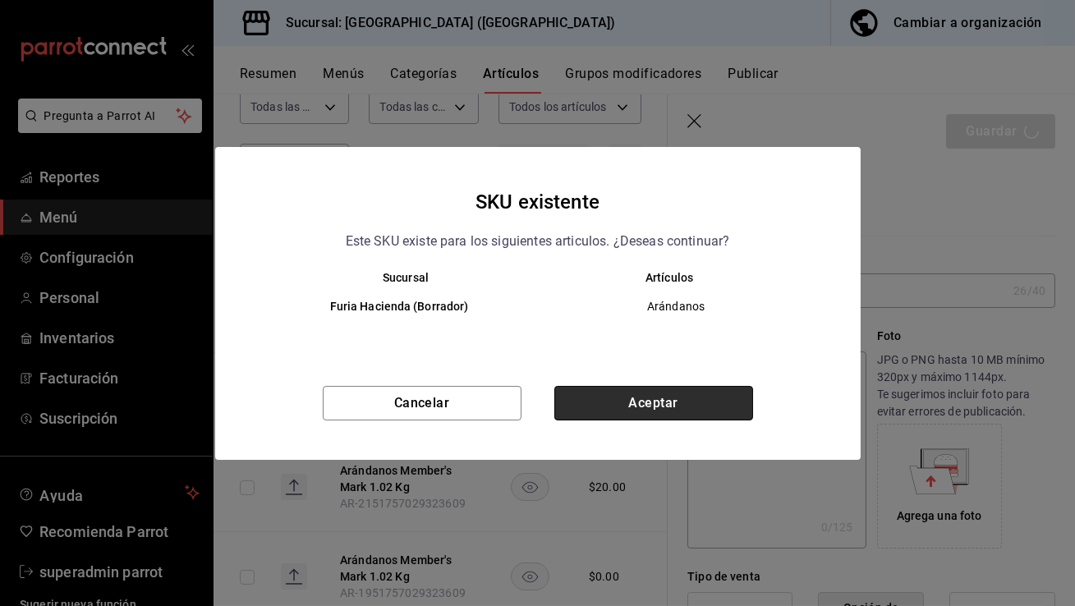
click at [672, 394] on button "Aceptar" at bounding box center [653, 403] width 199 height 34
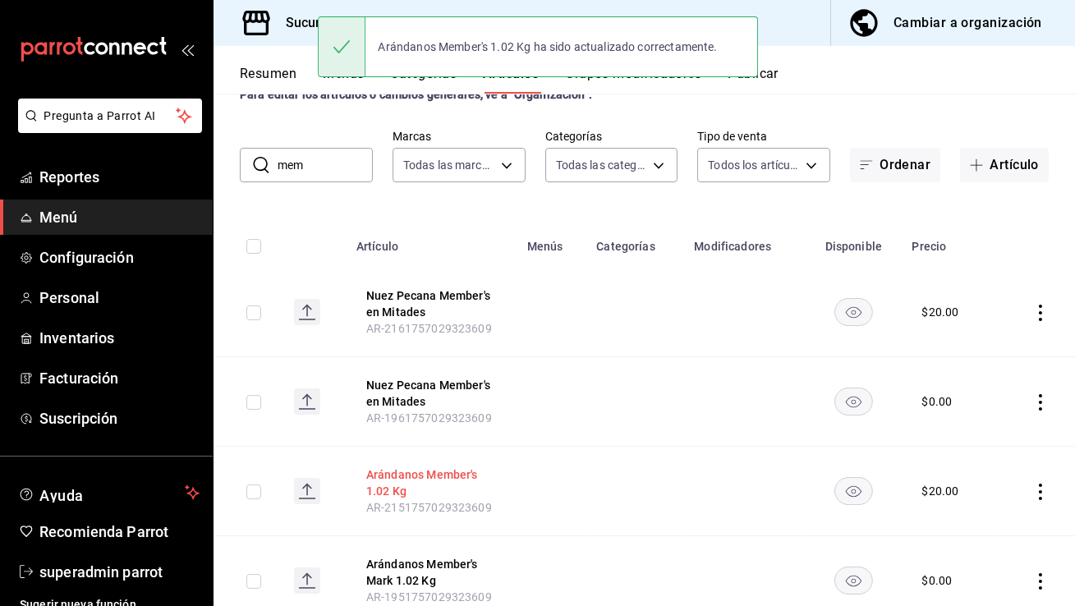
scroll to position [117, 0]
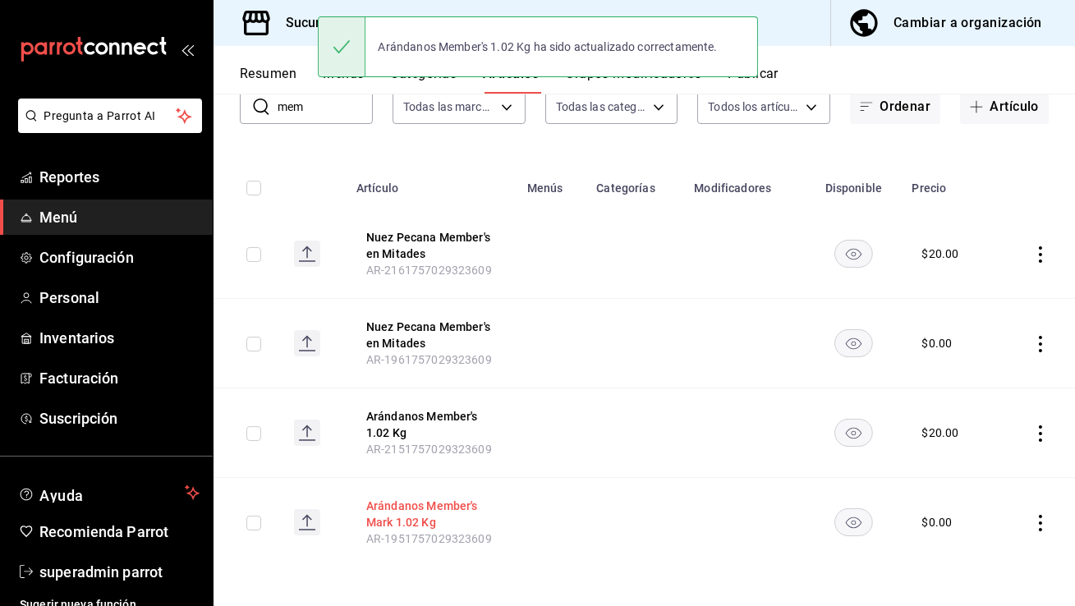
click at [415, 506] on button "Arándanos Member's Mark 1.02 Kg" at bounding box center [431, 514] width 131 height 33
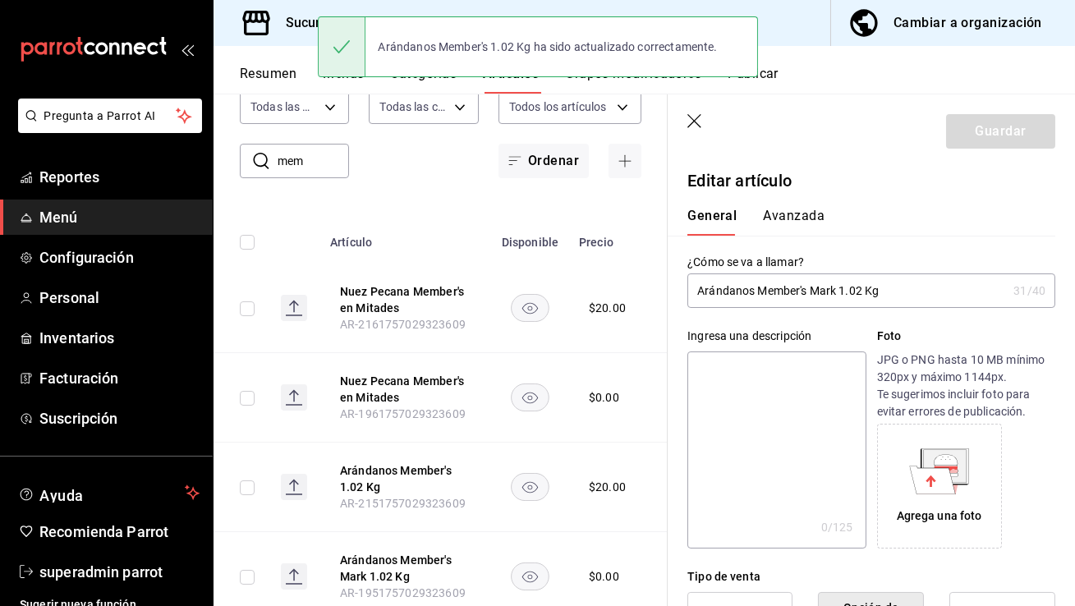
click at [827, 288] on input "Arándanos Member's Mark 1.02 Kg" at bounding box center [846, 290] width 319 height 33
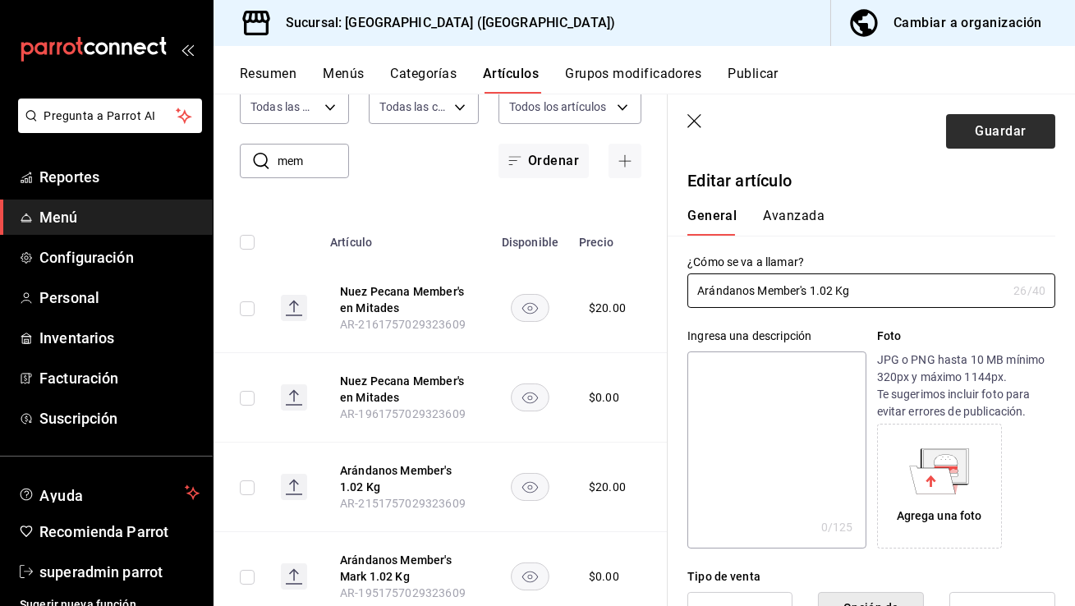
type input "Arándanos Member's 1.02 Kg"
click at [990, 130] on button "Guardar" at bounding box center [1000, 131] width 109 height 34
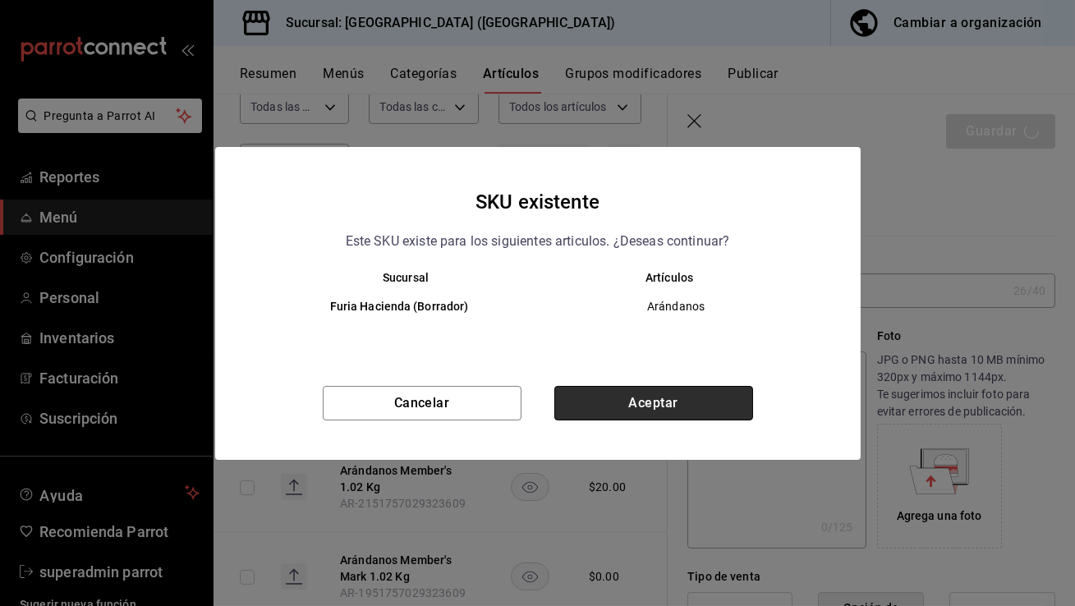
click at [700, 407] on button "Aceptar" at bounding box center [653, 403] width 199 height 34
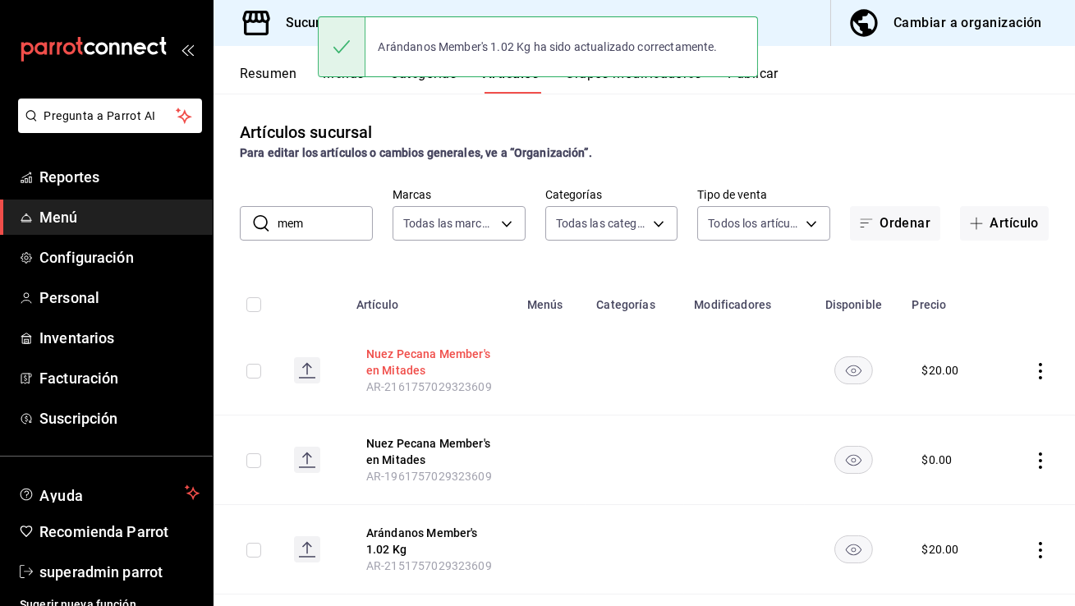
click at [434, 360] on button "Nuez Pecana Member's en Mitades" at bounding box center [431, 362] width 131 height 33
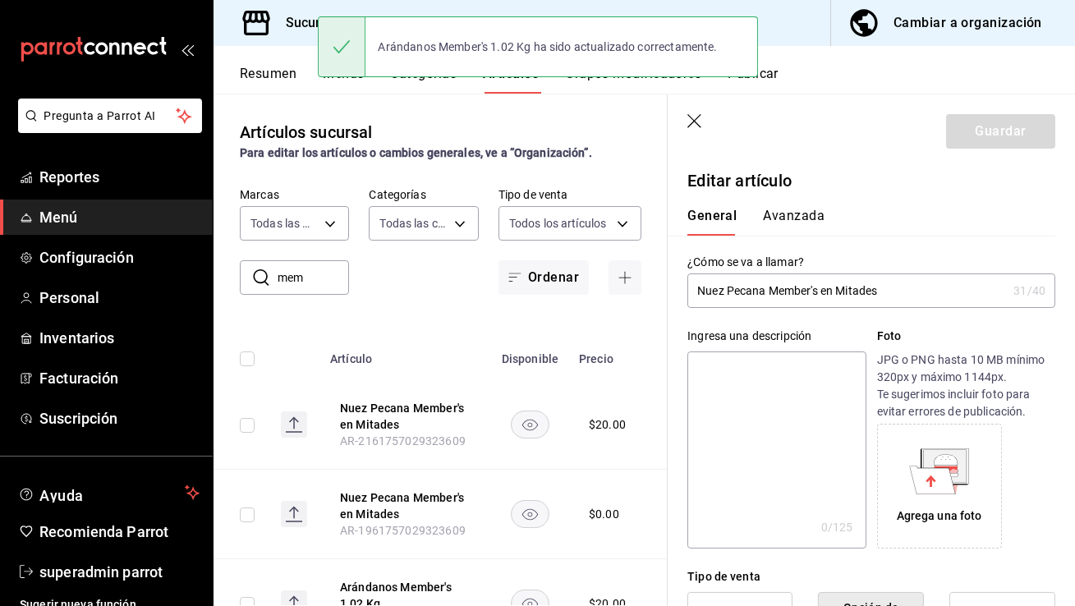
drag, startPoint x: 893, startPoint y: 282, endPoint x: 828, endPoint y: 293, distance: 65.9
click at [828, 293] on input "Nuez Pecana Member's en Mitades" at bounding box center [846, 290] width 319 height 33
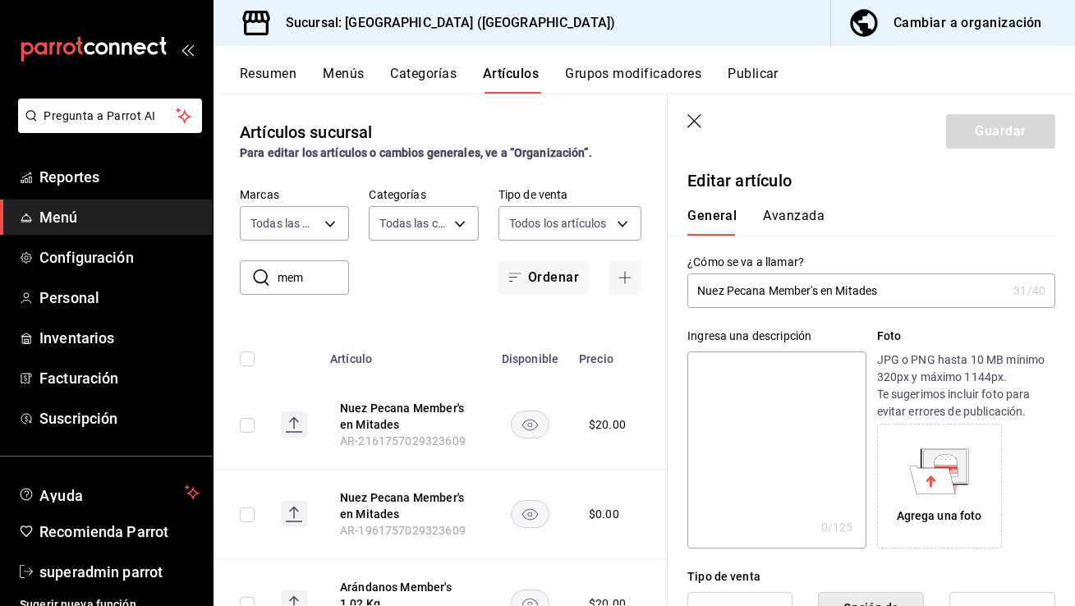
click at [886, 292] on input "Nuez Pecana Member's en Mitades" at bounding box center [846, 290] width 319 height 33
drag, startPoint x: 885, startPoint y: 292, endPoint x: 825, endPoint y: 292, distance: 59.9
click at [825, 292] on input "Nuez Pecana Member's en Mitades" at bounding box center [846, 290] width 319 height 33
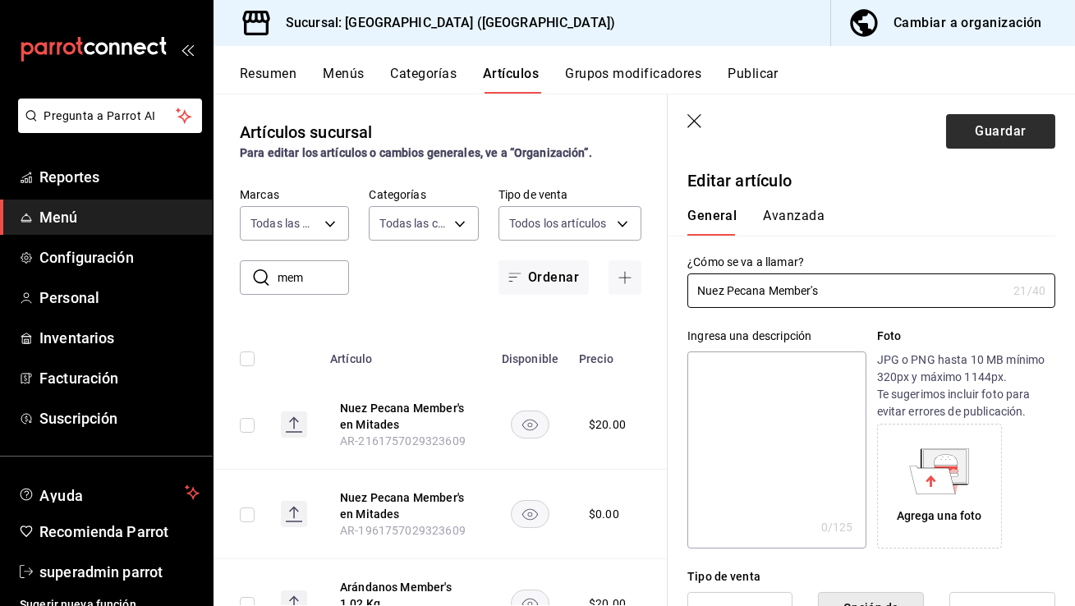
type input "Nuez Pecana Member's"
click at [974, 131] on button "Guardar" at bounding box center [1000, 131] width 109 height 34
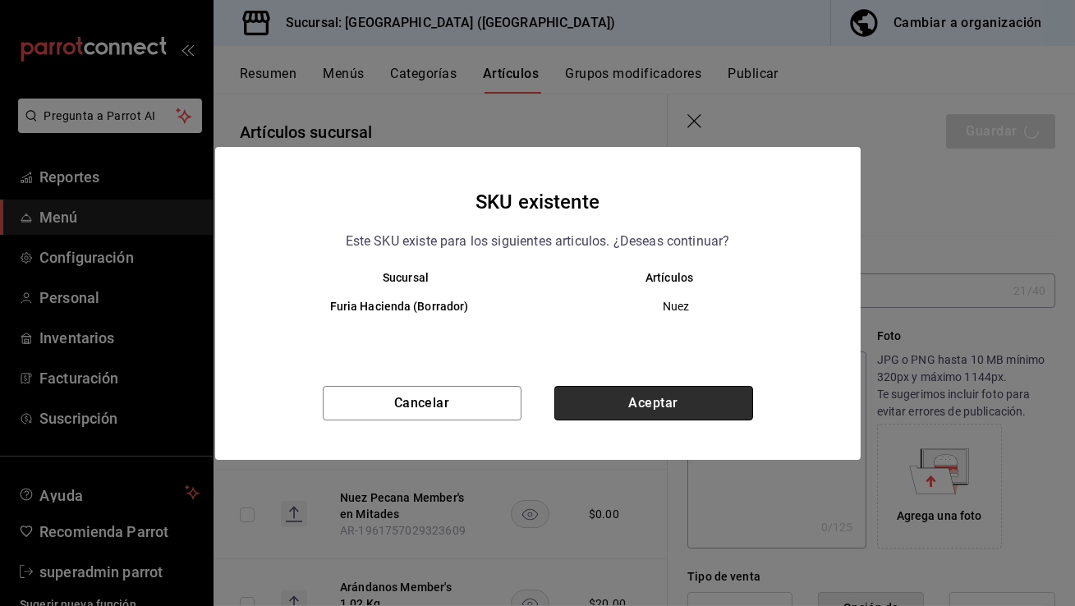
click at [649, 402] on button "Aceptar" at bounding box center [653, 403] width 199 height 34
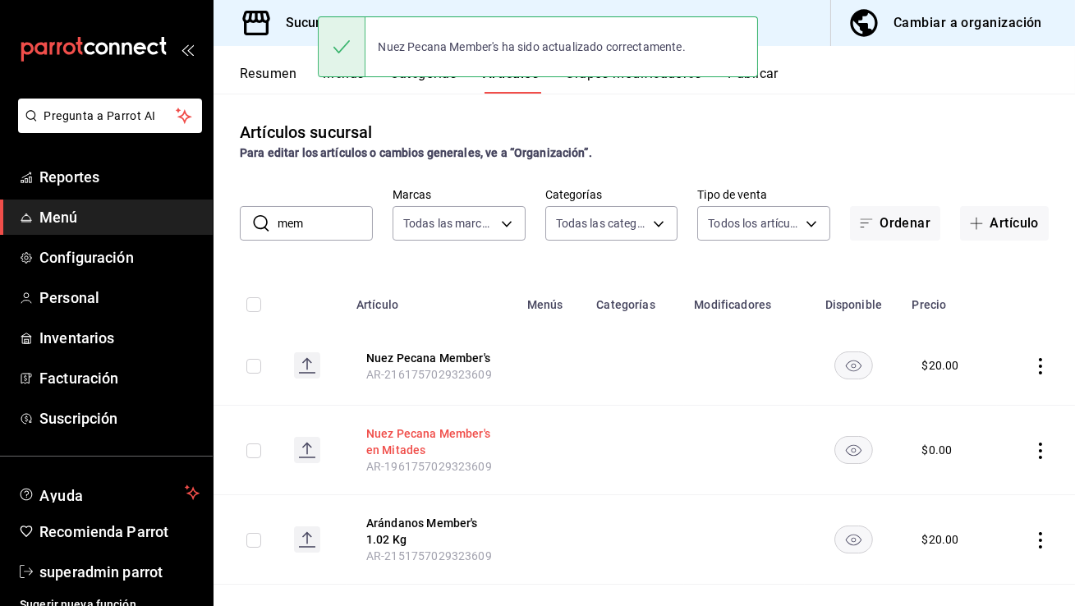
click at [481, 433] on button "Nuez Pecana Member's en Mitades" at bounding box center [431, 441] width 131 height 33
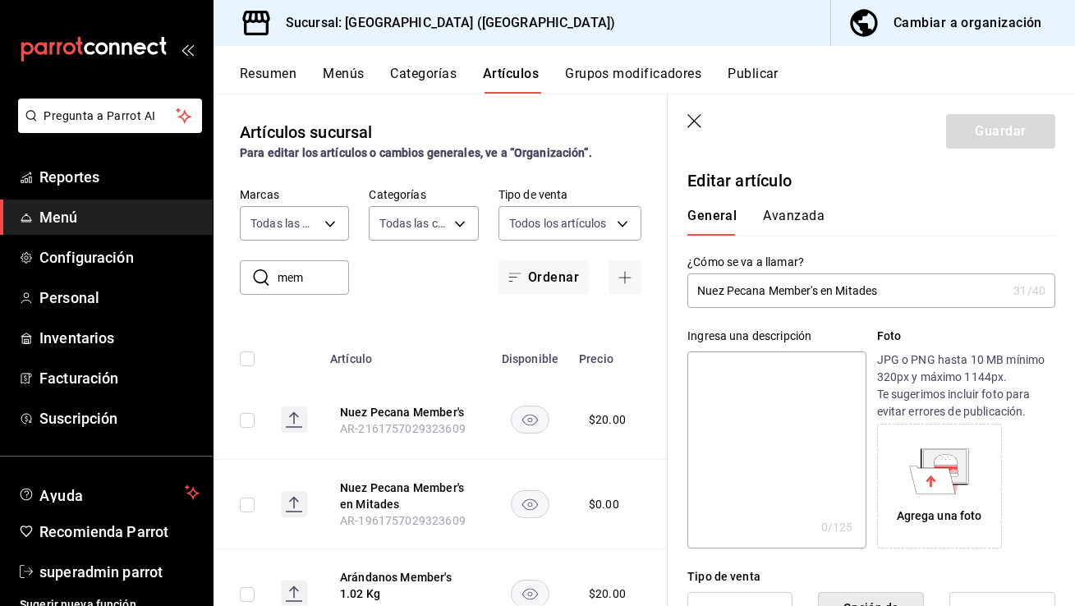
drag, startPoint x: 897, startPoint y: 287, endPoint x: 822, endPoint y: 291, distance: 74.8
click at [822, 291] on input "Nuez Pecana Member's en Mitades" at bounding box center [846, 290] width 319 height 33
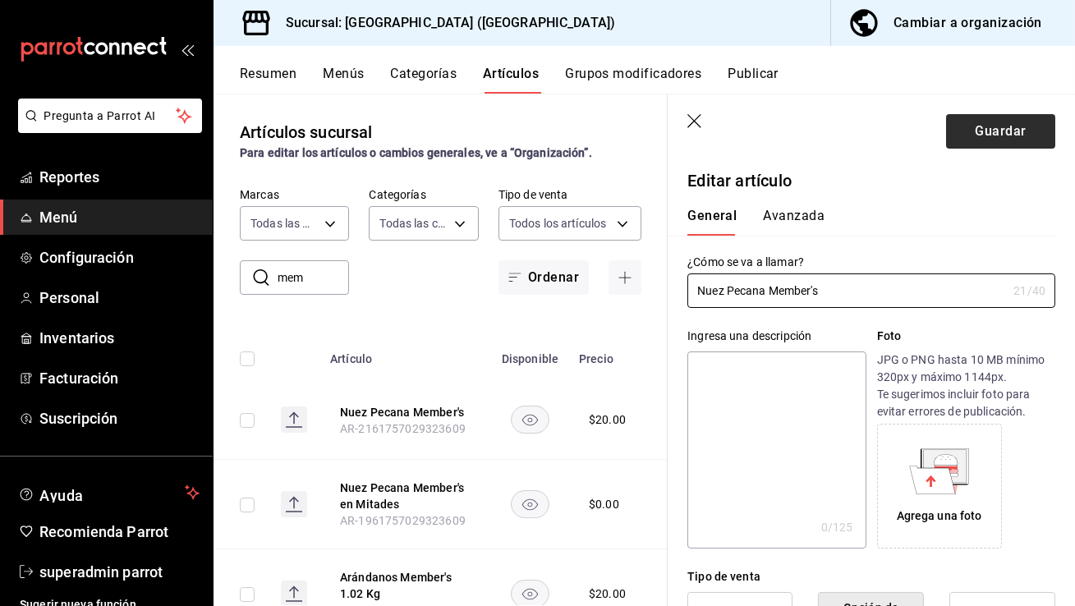
type input "Nuez Pecana Member's"
click at [989, 129] on button "Guardar" at bounding box center [1000, 131] width 109 height 34
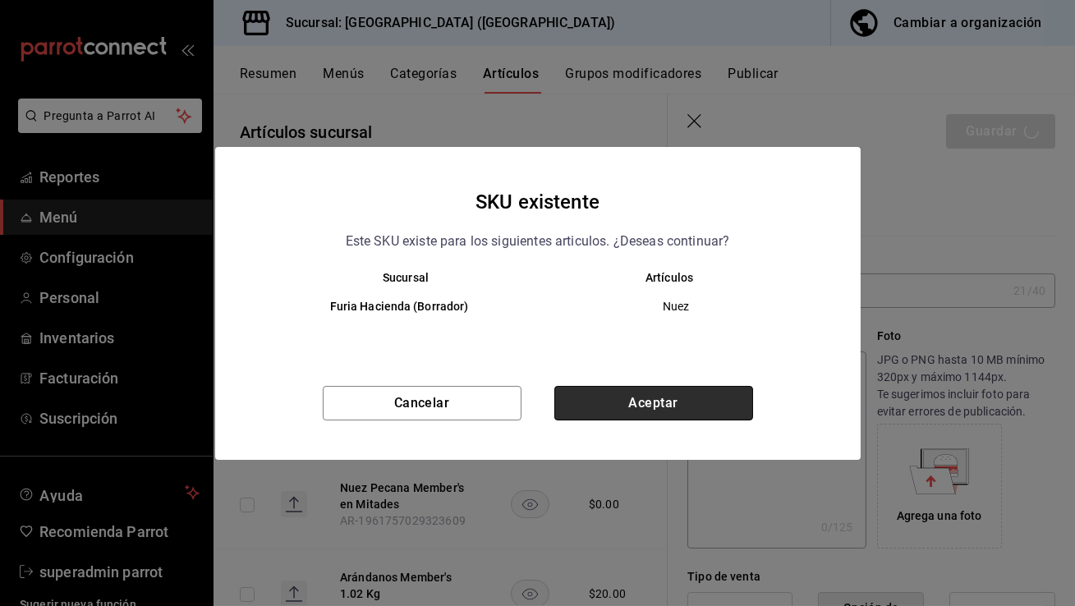
click at [691, 407] on button "Aceptar" at bounding box center [653, 403] width 199 height 34
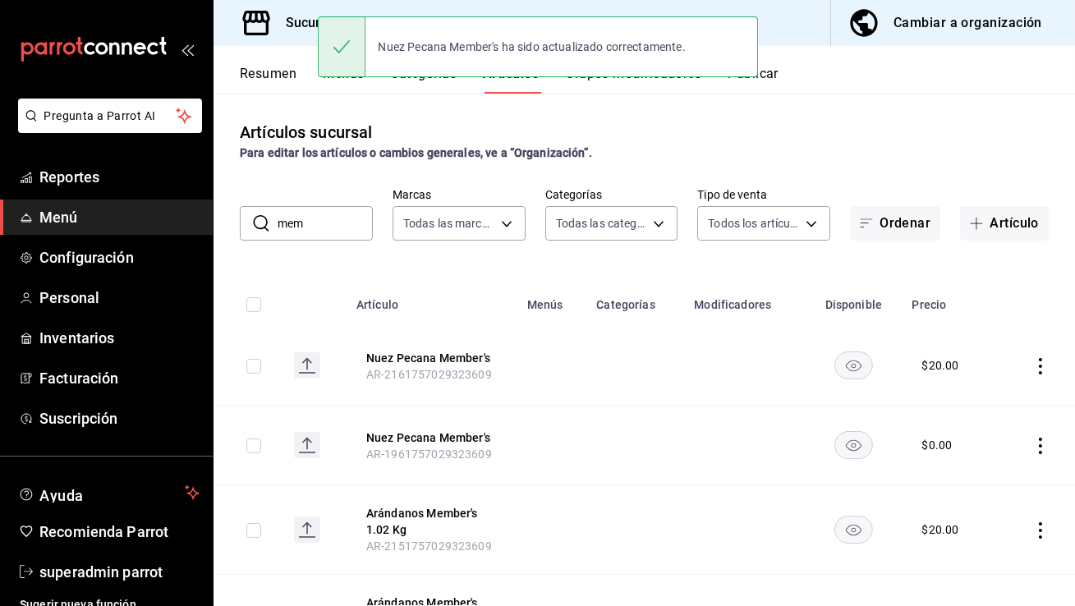
click at [768, 68] on button "Publicar" at bounding box center [752, 80] width 51 height 28
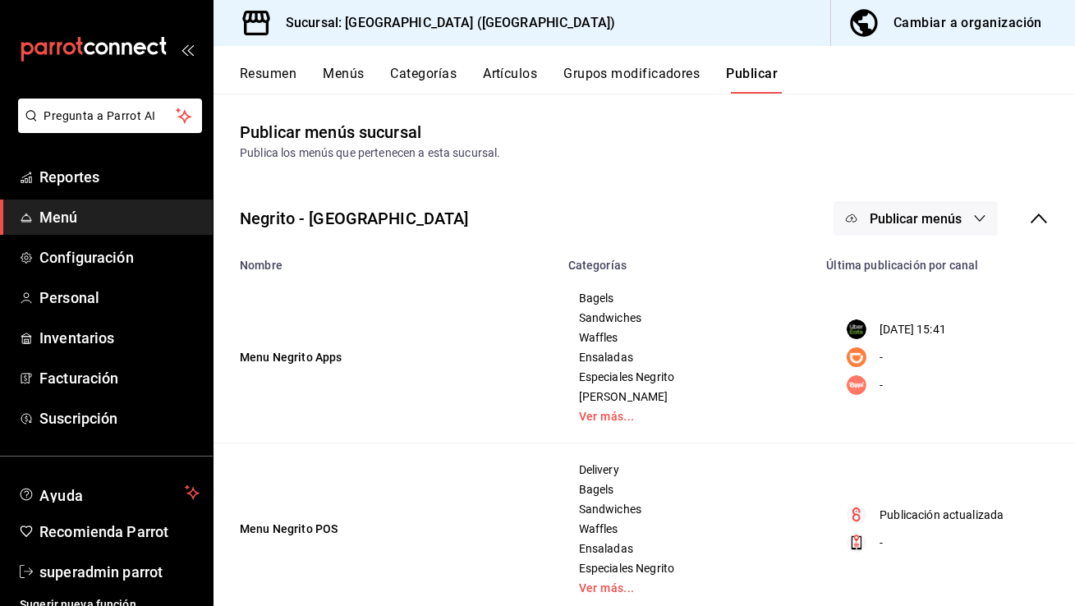
click at [896, 218] on span "Publicar menús" at bounding box center [916, 219] width 92 height 16
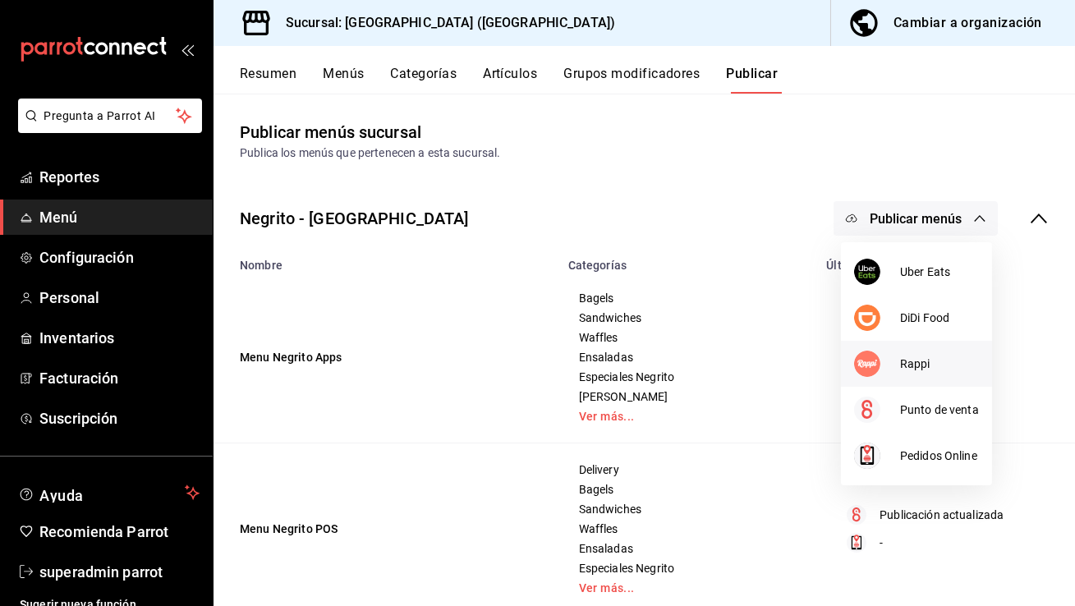
click at [888, 368] on div at bounding box center [877, 364] width 46 height 26
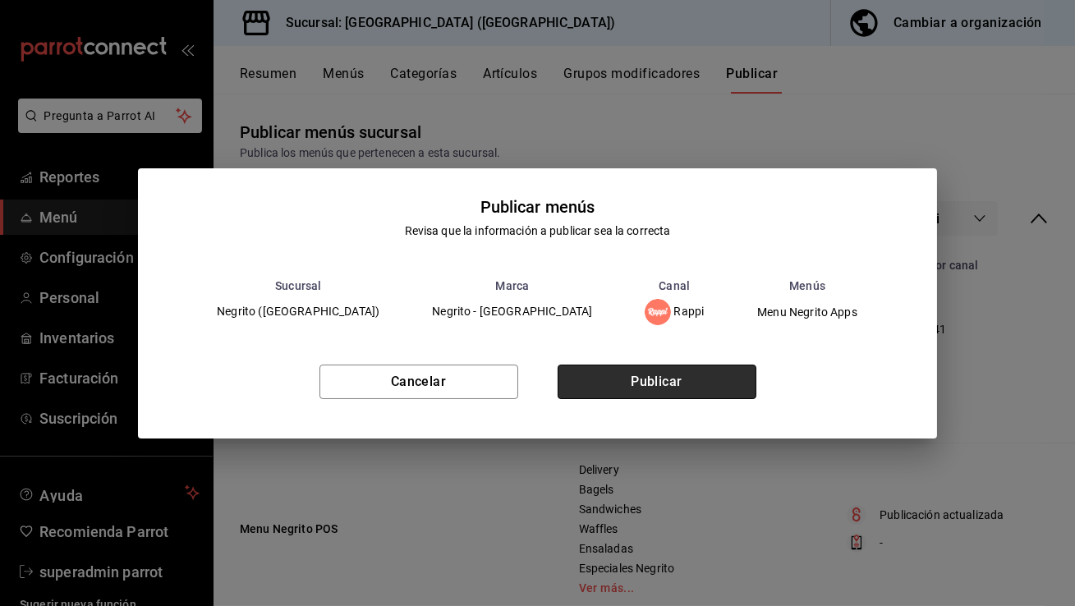
click at [660, 365] on button "Publicar" at bounding box center [657, 382] width 199 height 34
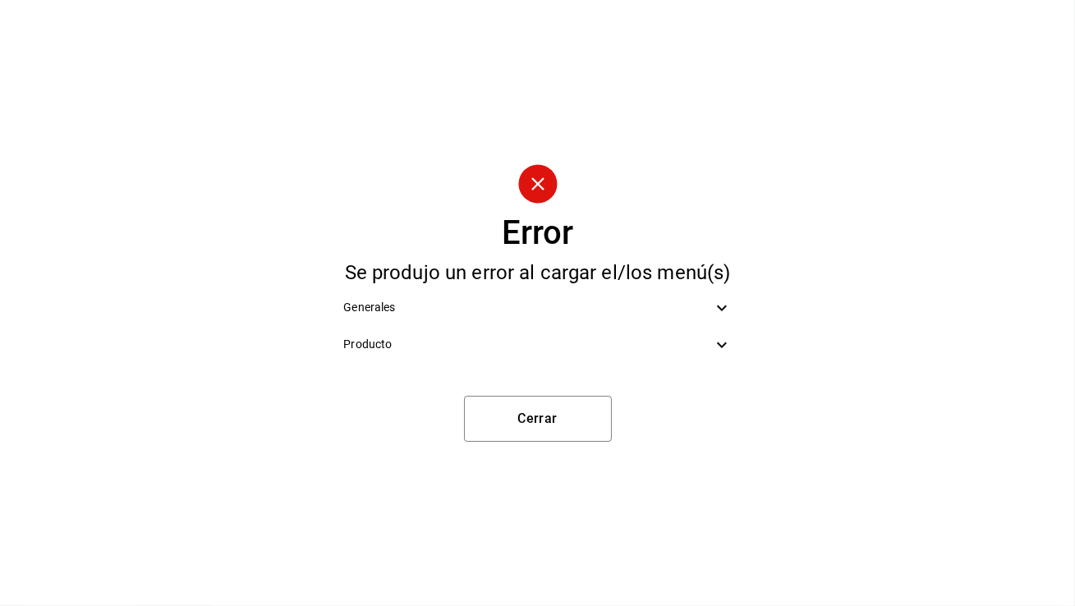
click at [564, 358] on div "Producto" at bounding box center [537, 344] width 414 height 37
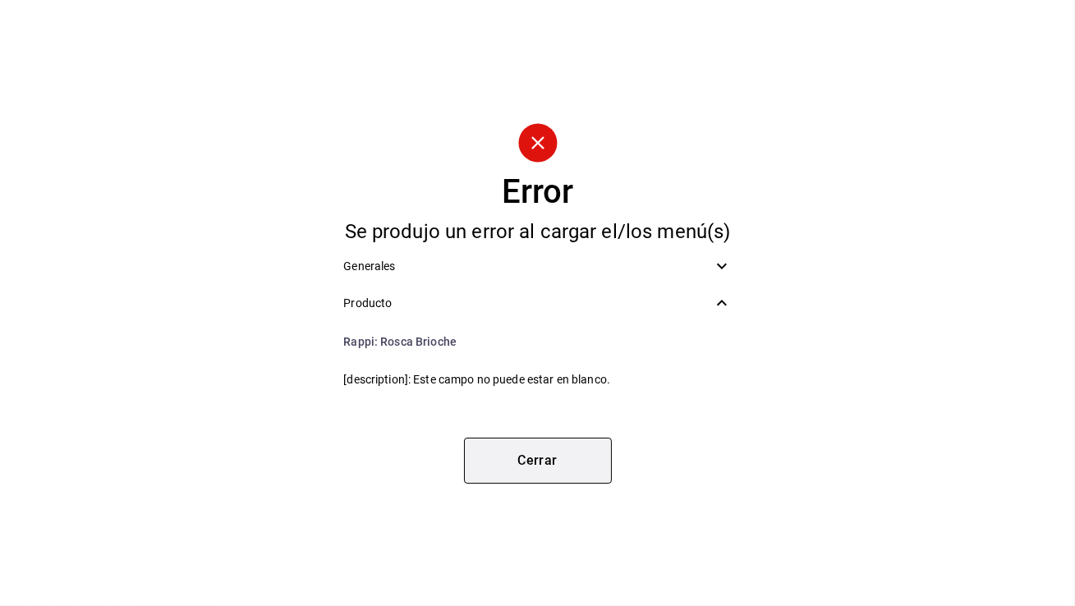
click at [566, 472] on button "Cerrar" at bounding box center [538, 461] width 148 height 46
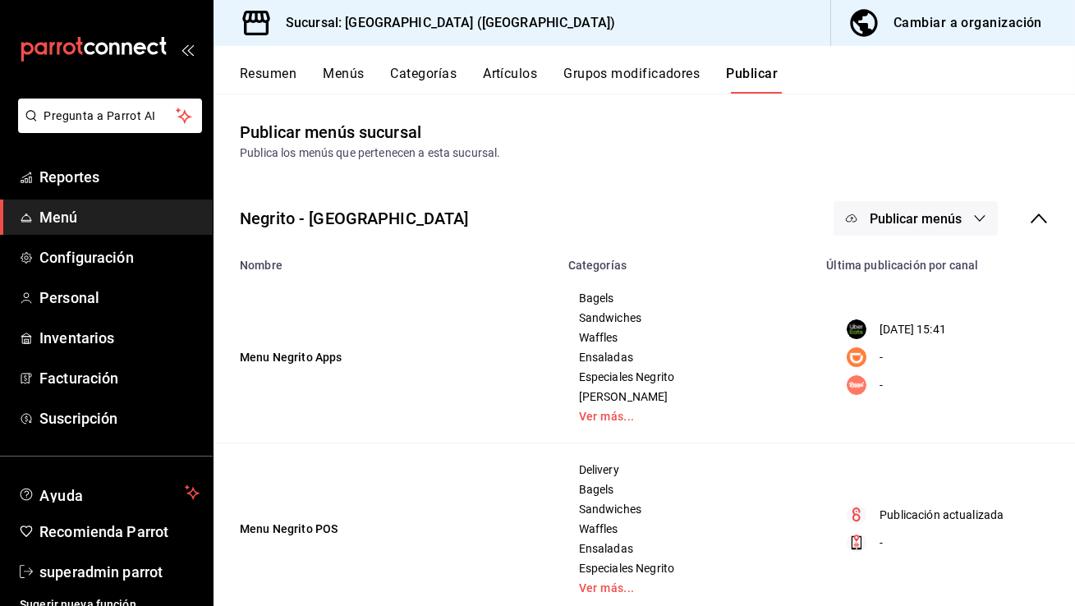
click at [512, 71] on button "Artículos" at bounding box center [510, 80] width 54 height 28
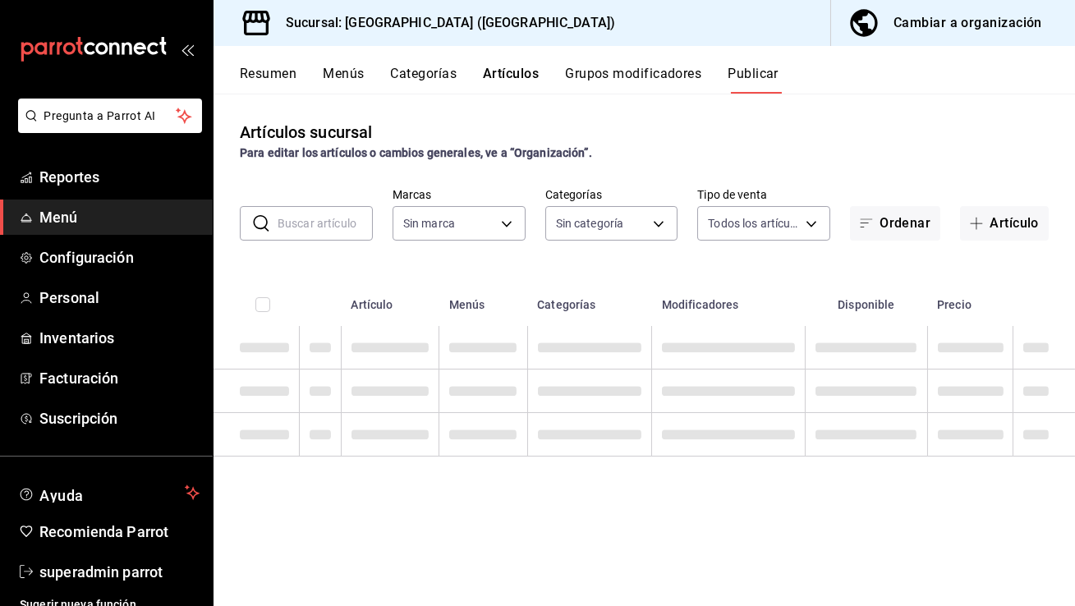
type input "287774e0-f4ba-4ef7-b69d-38b7dbe72ed9"
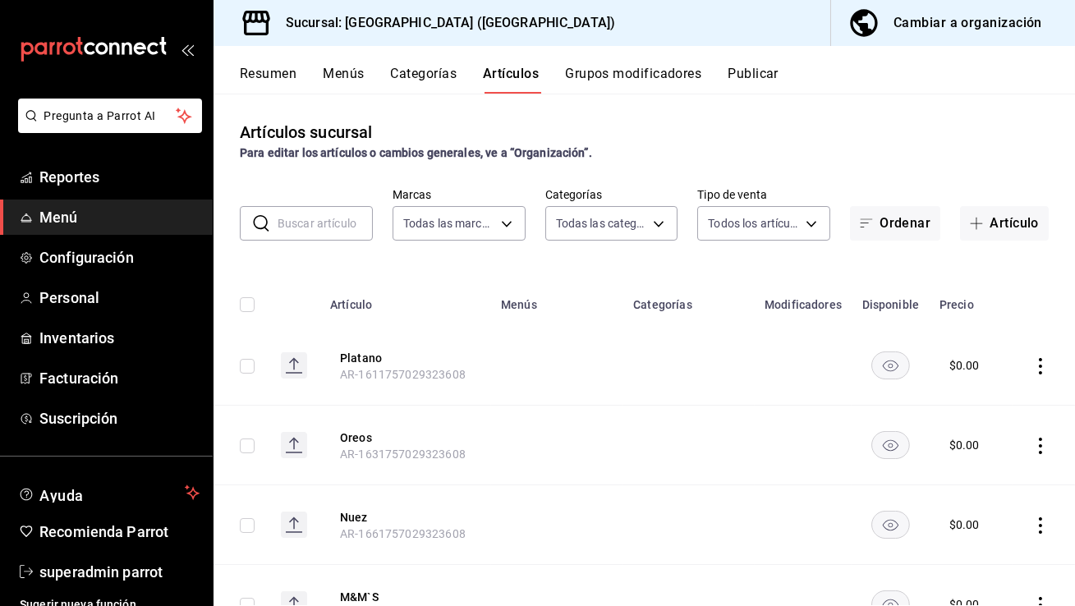
type input "287774e0-f4ba-4ef7-b69d-38b7dbe72ed9"
type input "780cf2b8-6edb-44f2-84cf-ffddcd253d93,7f0251e9-3bf6-4b32-a438-3799d135fbdb,3483e…"
click at [309, 229] on input "text" at bounding box center [325, 223] width 95 height 33
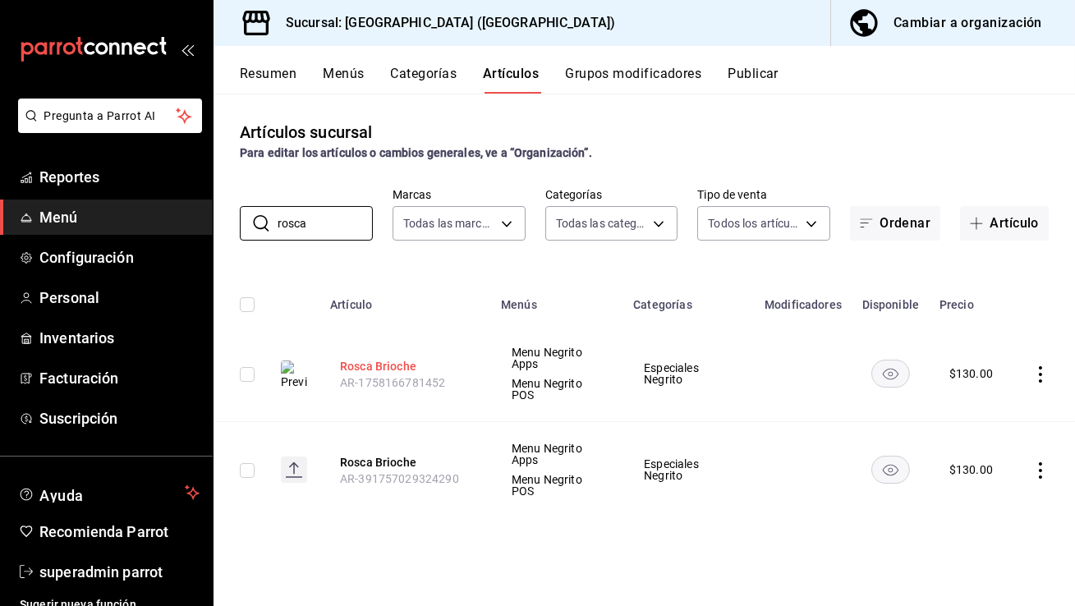
type input "rosca"
click at [370, 369] on button "Rosca Brioche" at bounding box center [405, 366] width 131 height 16
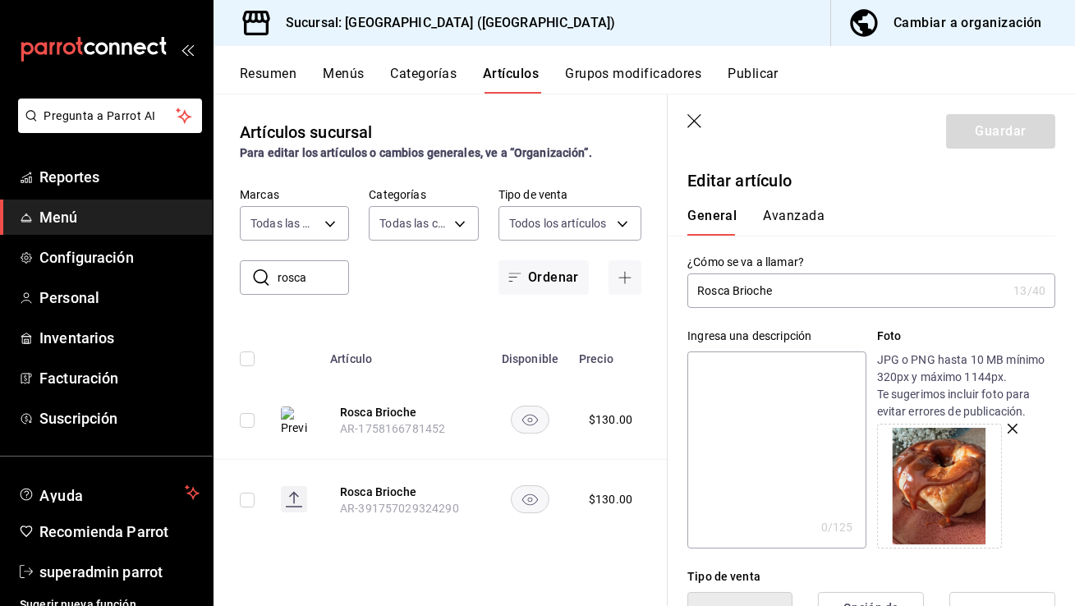
click at [819, 287] on input "Rosca Brioche" at bounding box center [846, 290] width 319 height 33
click at [770, 379] on textarea at bounding box center [776, 449] width 178 height 197
paste textarea "Rosca Brioche"
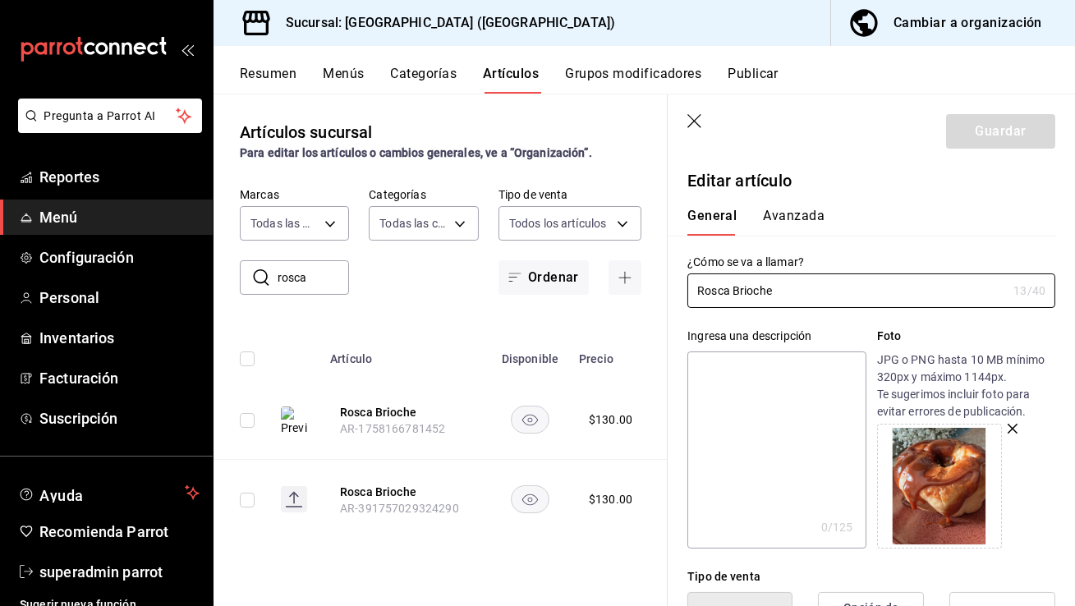
type textarea "Rosca Brioche"
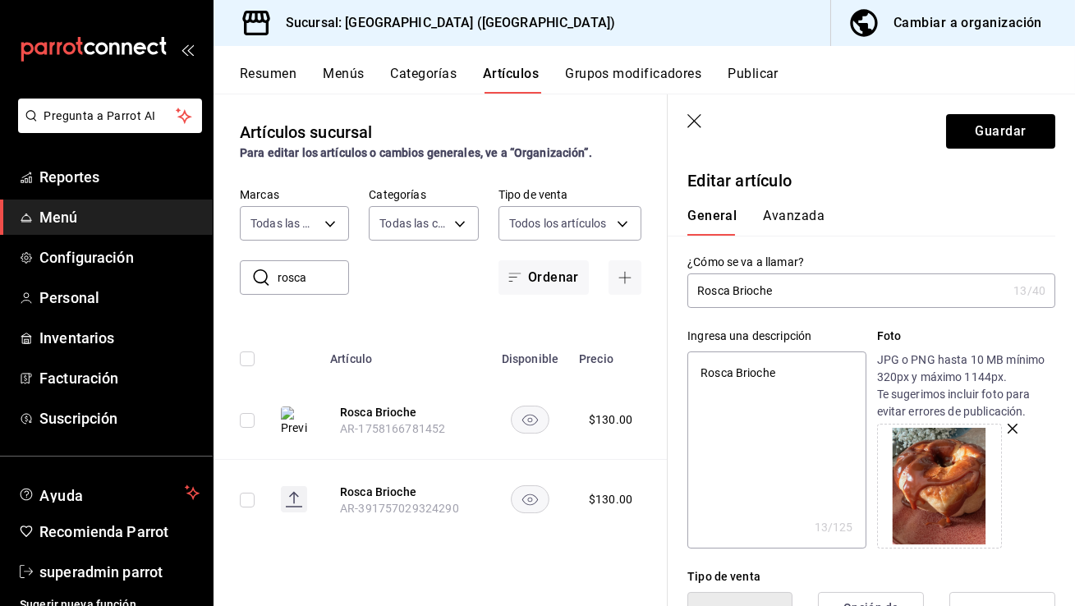
type textarea "x"
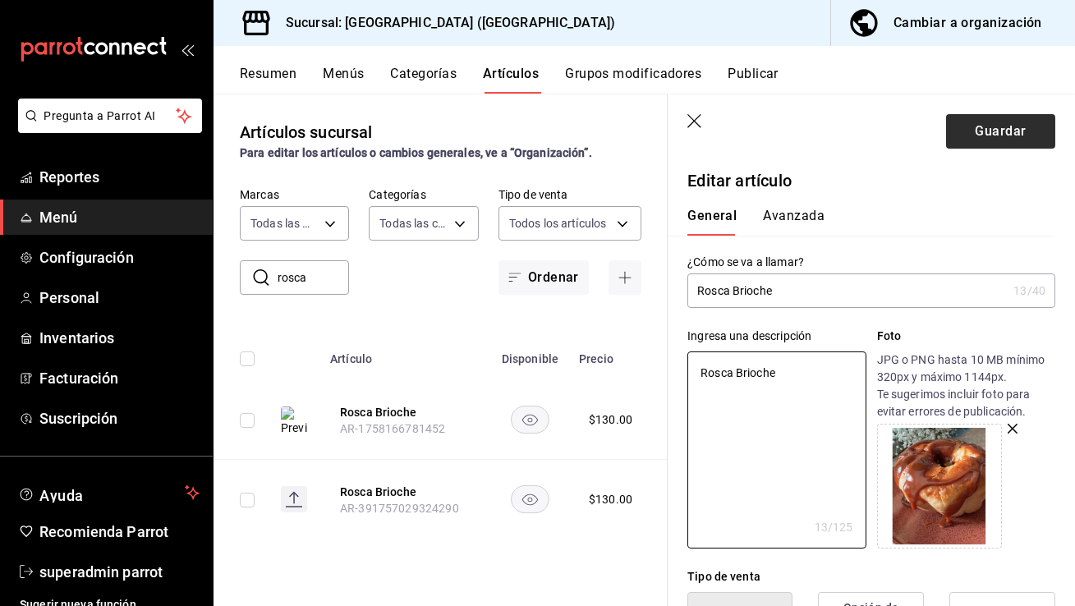
type textarea "Rosca Brioche"
click at [996, 131] on button "Guardar" at bounding box center [1000, 131] width 109 height 34
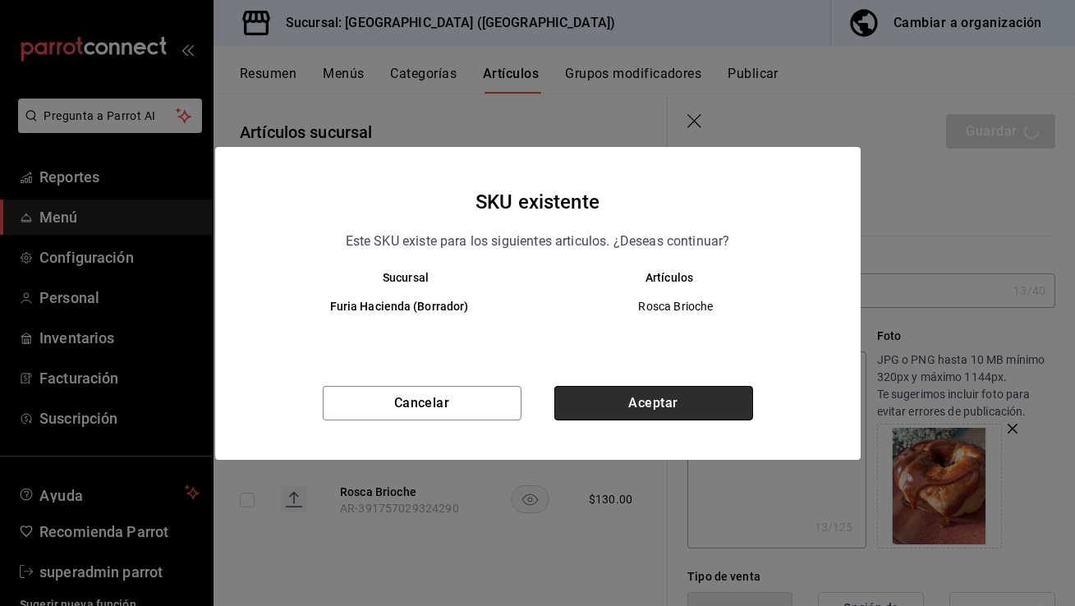
click at [677, 397] on button "Aceptar" at bounding box center [653, 403] width 199 height 34
type textarea "x"
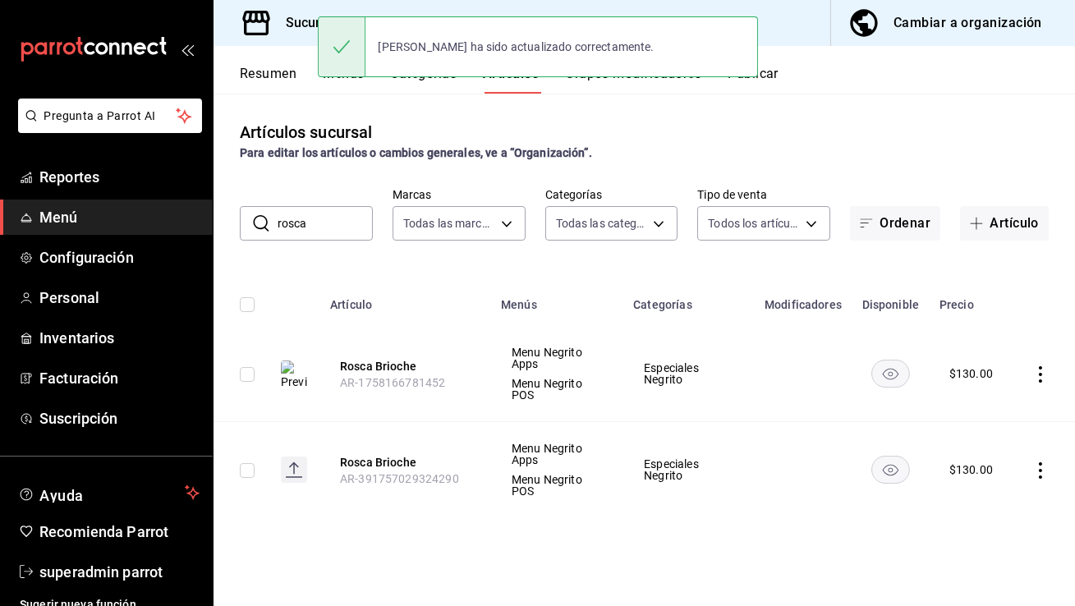
click at [755, 75] on div "[PERSON_NAME] ha sido actualizado correctamente." at bounding box center [538, 46] width 440 height 61
click at [768, 75] on button "Publicar" at bounding box center [752, 80] width 51 height 28
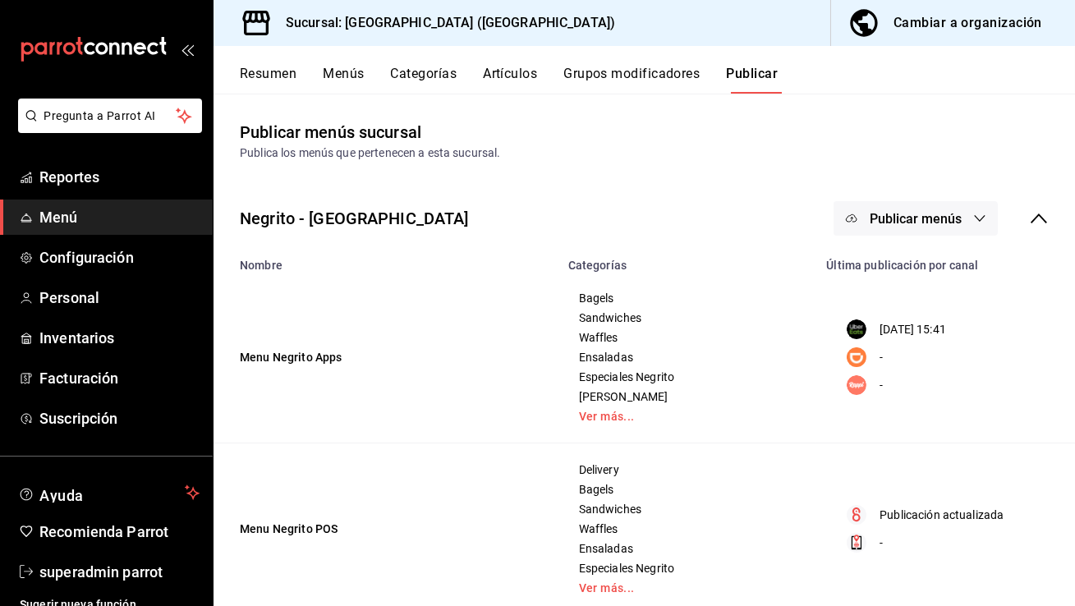
click at [928, 219] on span "Publicar menús" at bounding box center [916, 219] width 92 height 16
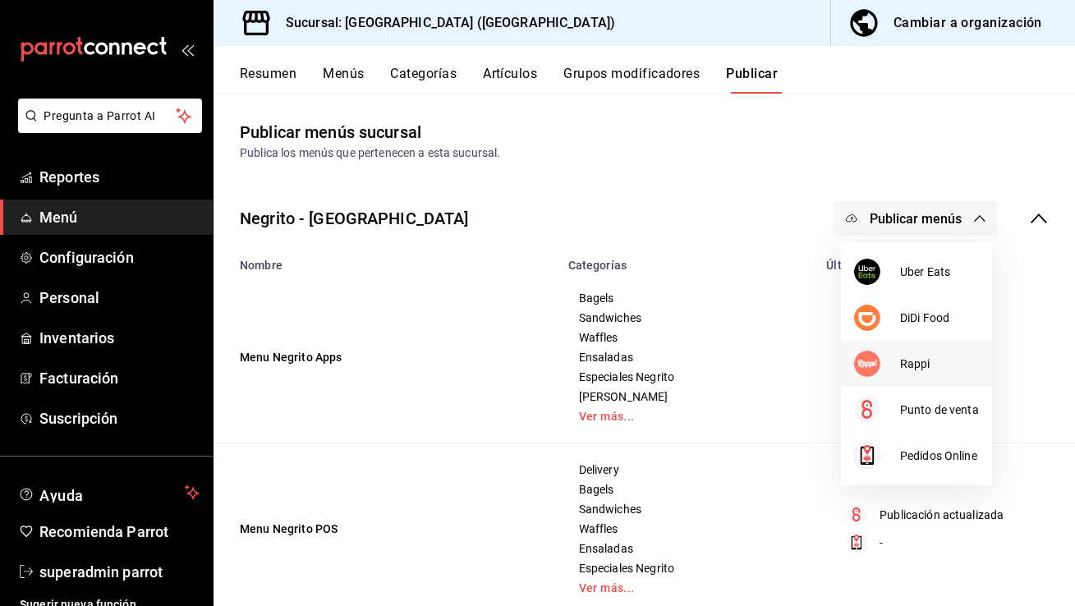
click at [899, 354] on div at bounding box center [877, 364] width 46 height 26
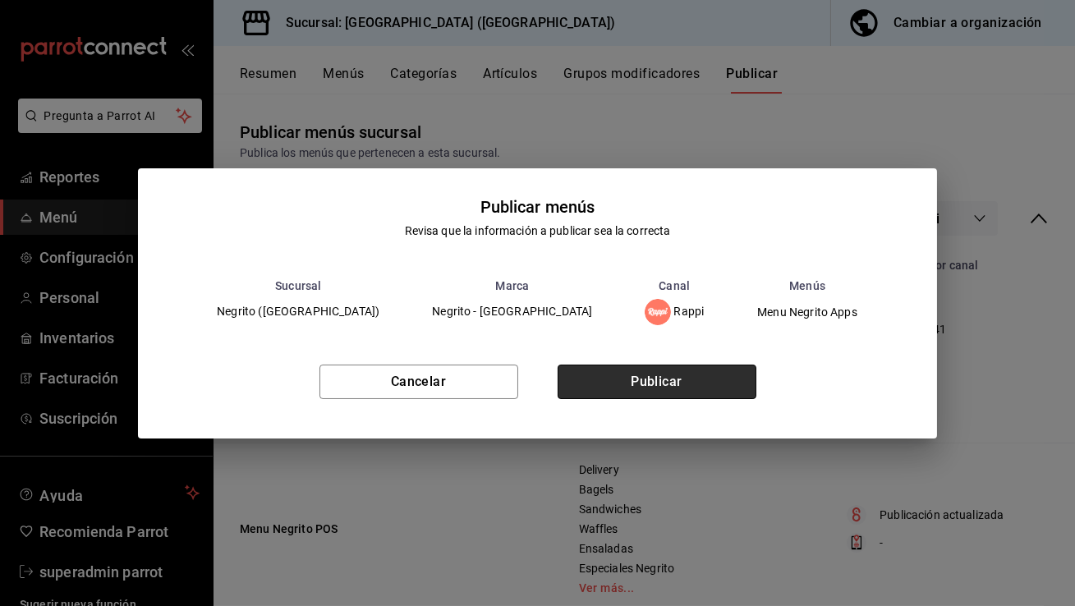
click at [685, 375] on button "Publicar" at bounding box center [657, 382] width 199 height 34
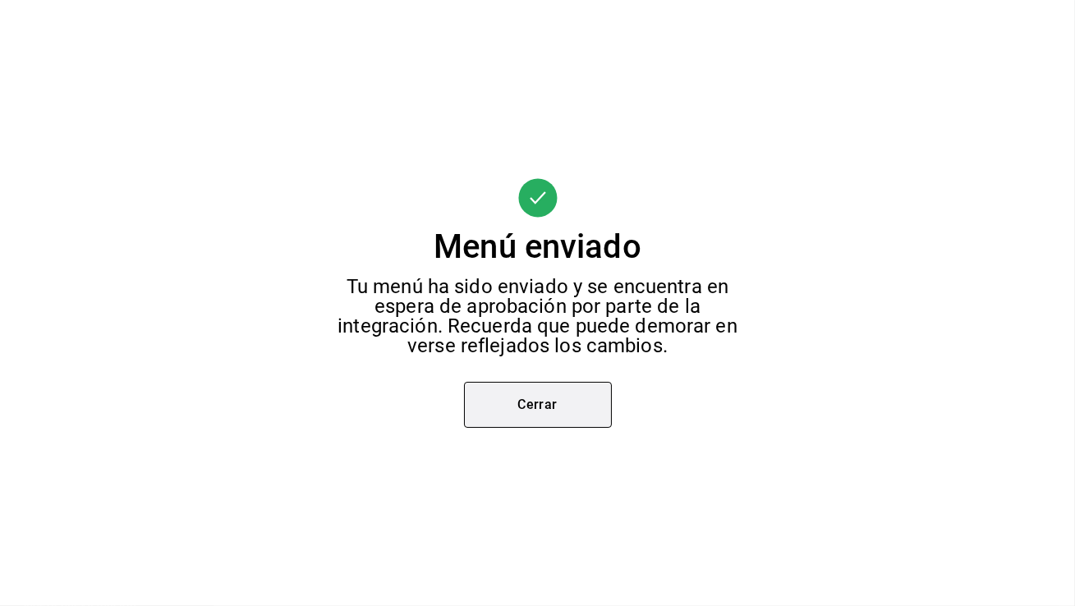
click at [517, 407] on button "Cerrar" at bounding box center [538, 405] width 148 height 46
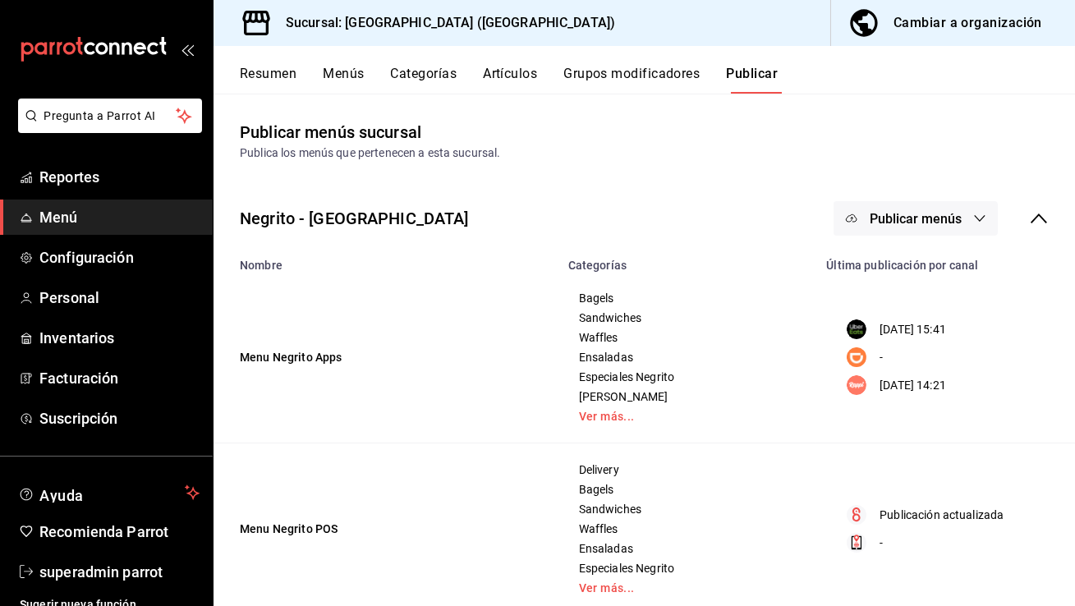
click at [918, 213] on span "Publicar menús" at bounding box center [916, 219] width 92 height 16
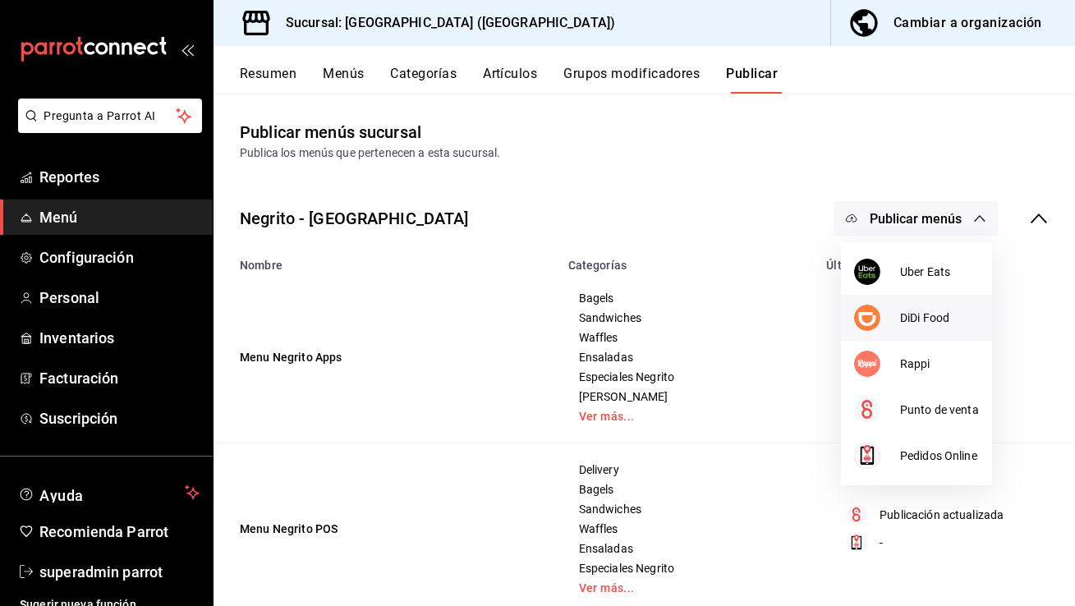
click at [905, 337] on li "DiDi Food" at bounding box center [916, 318] width 151 height 46
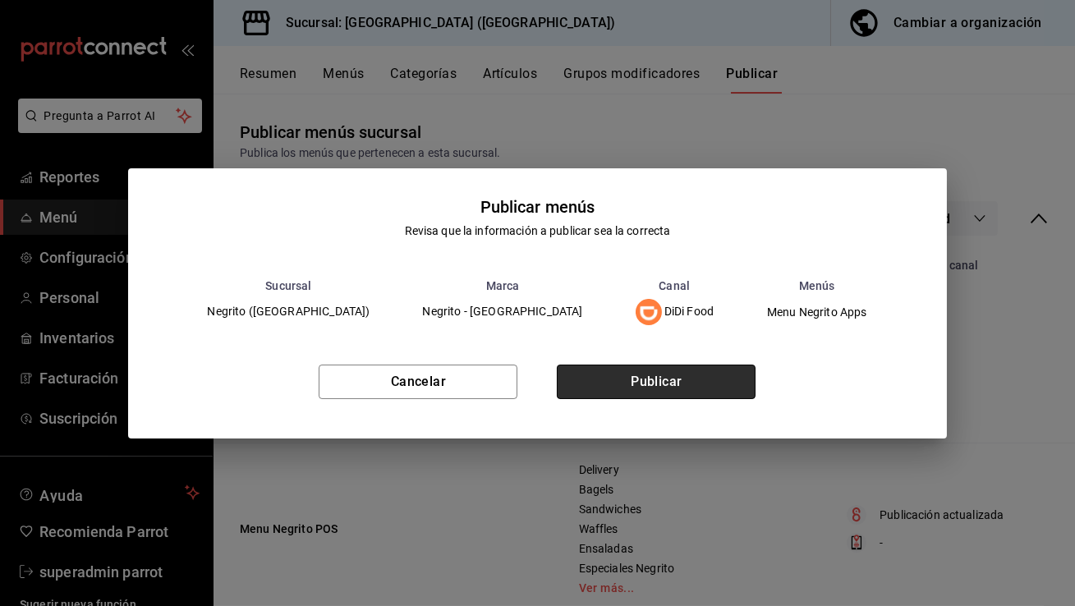
click at [682, 380] on button "Publicar" at bounding box center [656, 382] width 199 height 34
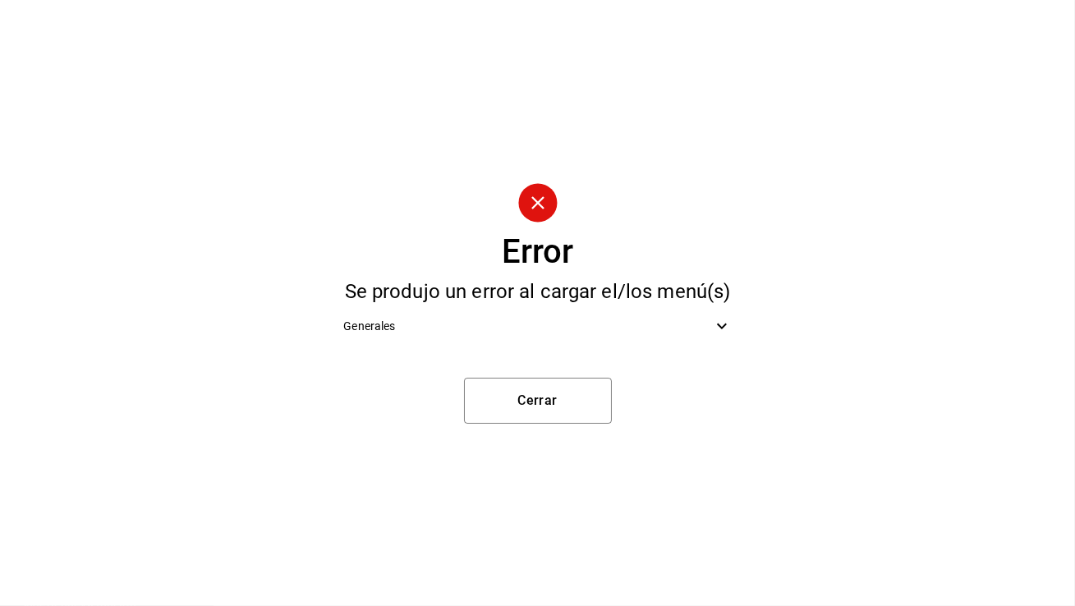
click at [551, 328] on span "Generales" at bounding box center [527, 326] width 368 height 17
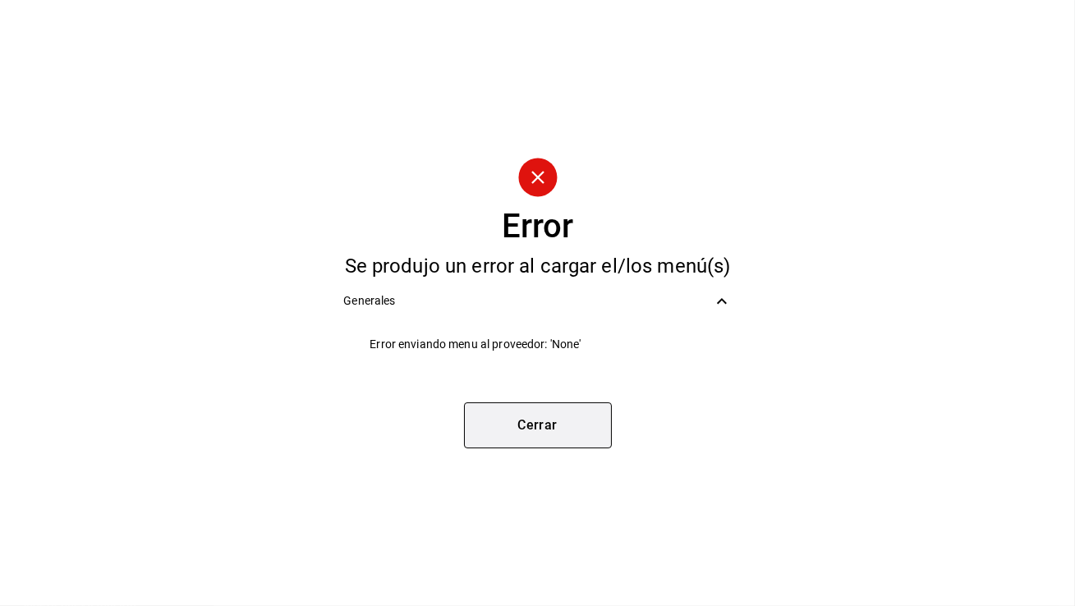
click at [554, 415] on button "Cerrar" at bounding box center [538, 425] width 148 height 46
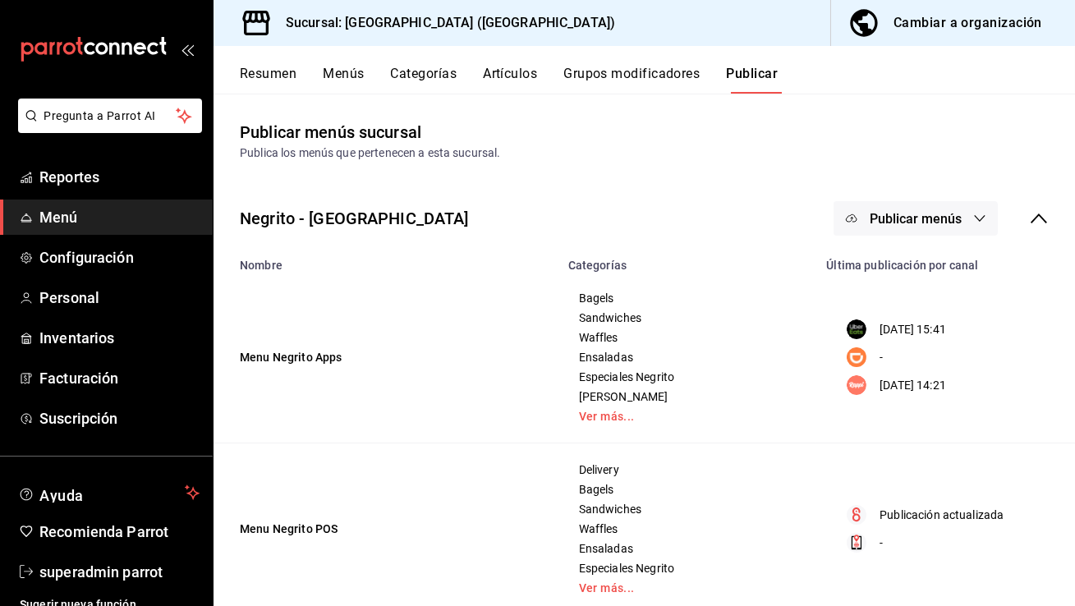
click at [921, 211] on span "Publicar menús" at bounding box center [916, 219] width 92 height 16
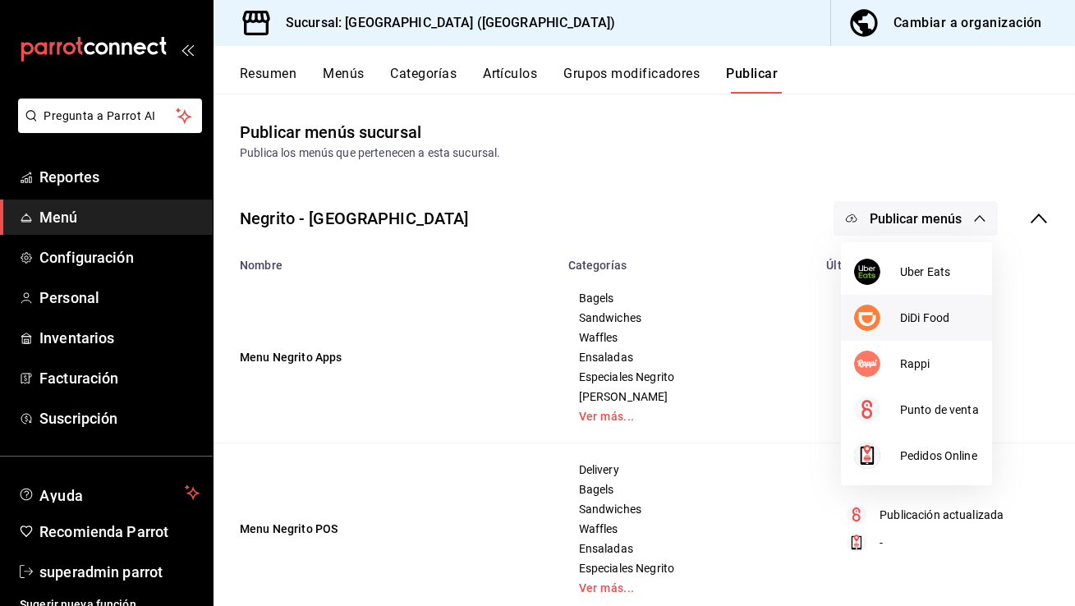
click at [893, 332] on li "DiDi Food" at bounding box center [916, 318] width 151 height 46
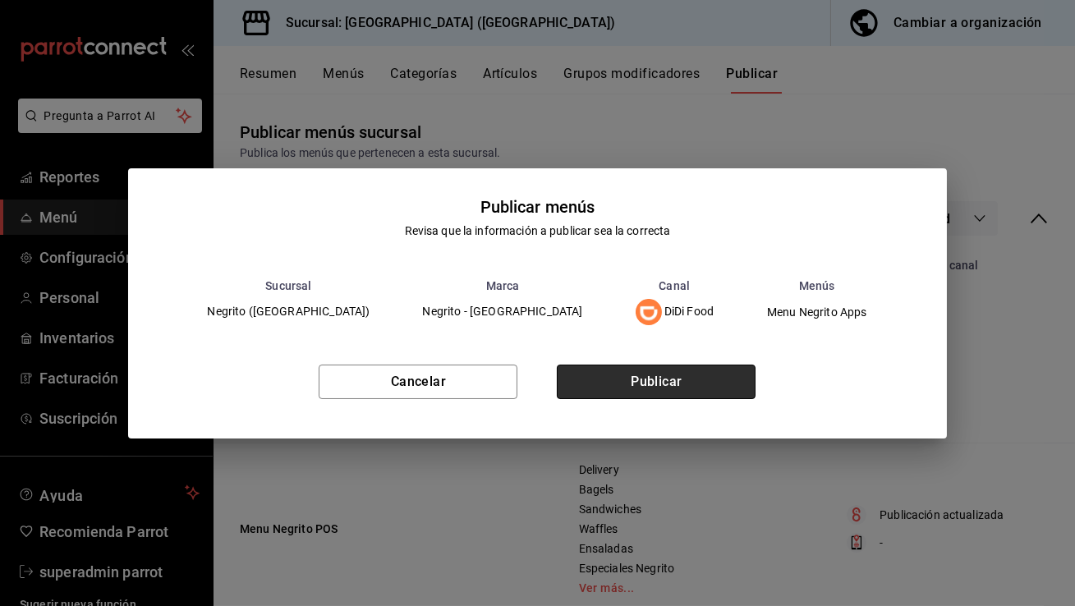
click at [698, 372] on button "Publicar" at bounding box center [656, 382] width 199 height 34
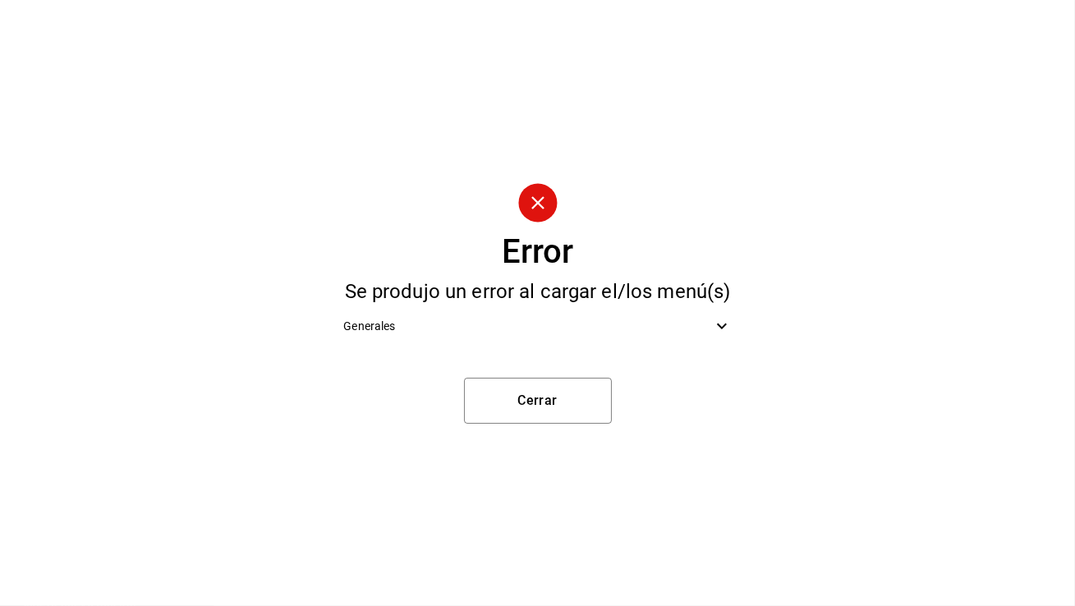
click at [544, 319] on span "Generales" at bounding box center [527, 326] width 368 height 17
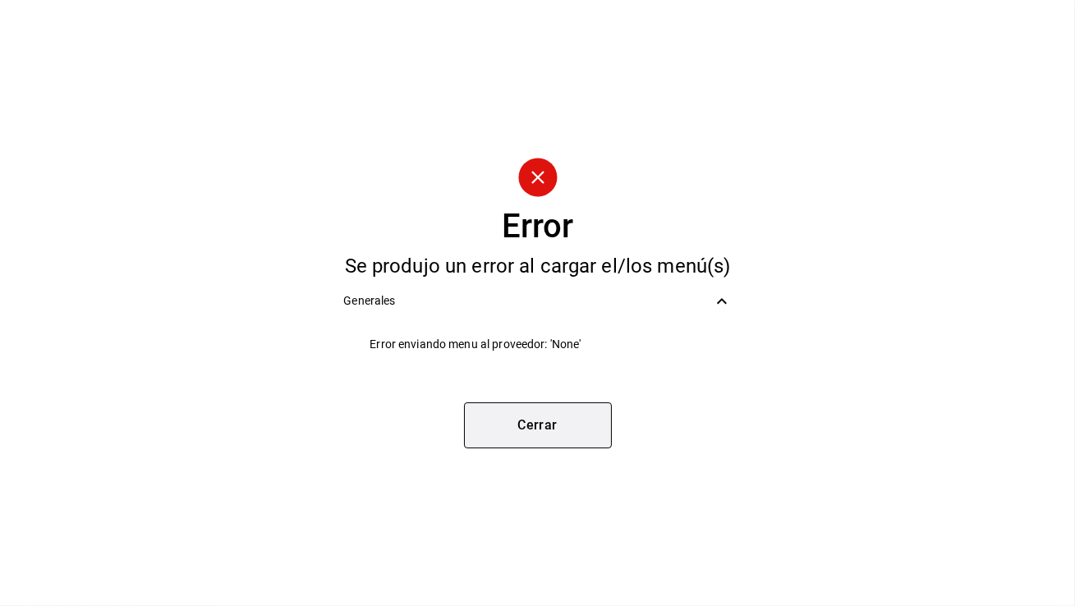
click at [516, 420] on button "Cerrar" at bounding box center [538, 425] width 148 height 46
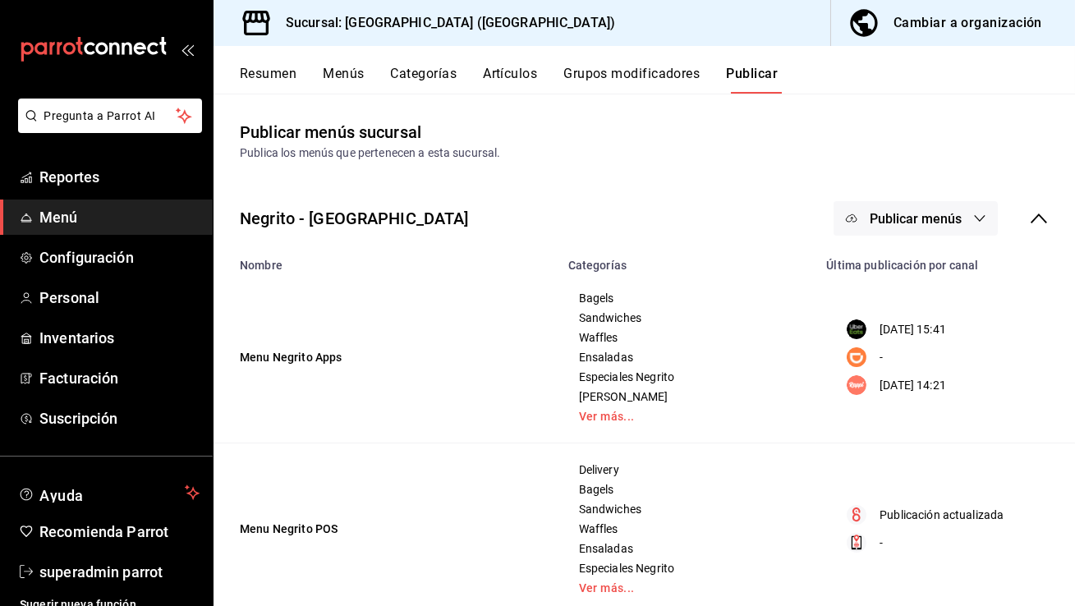
click at [898, 222] on span "Publicar menús" at bounding box center [916, 219] width 92 height 16
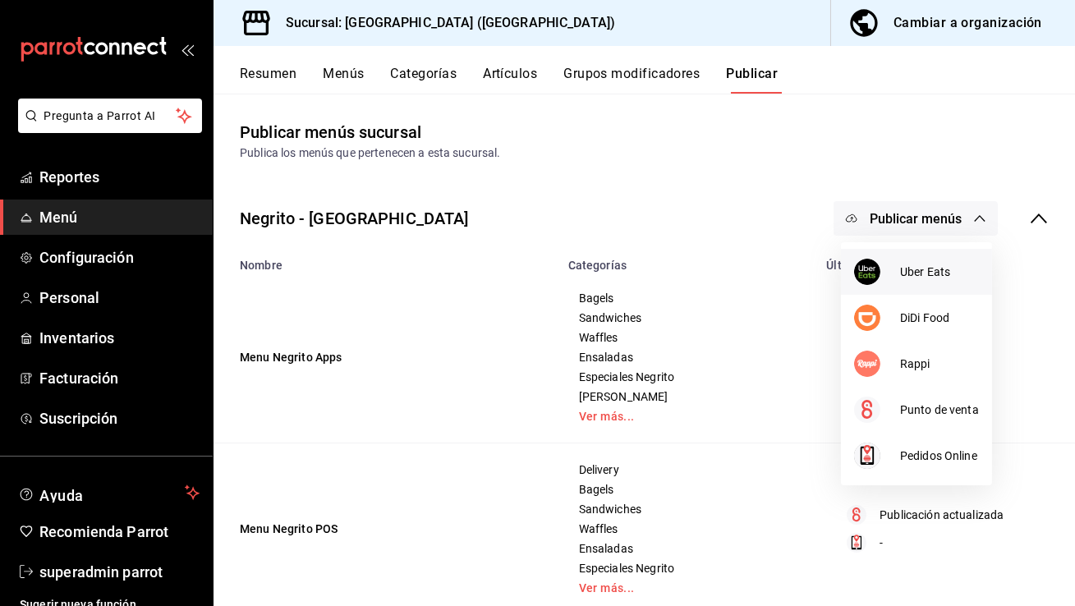
click at [914, 272] on span "Uber Eats" at bounding box center [939, 272] width 79 height 17
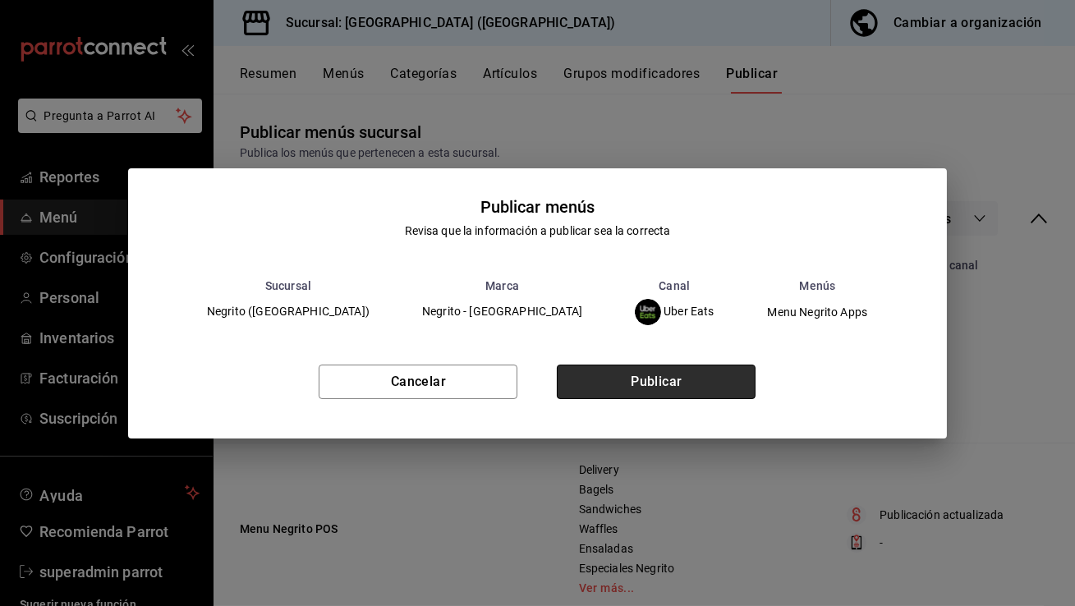
click at [603, 396] on button "Publicar" at bounding box center [656, 382] width 199 height 34
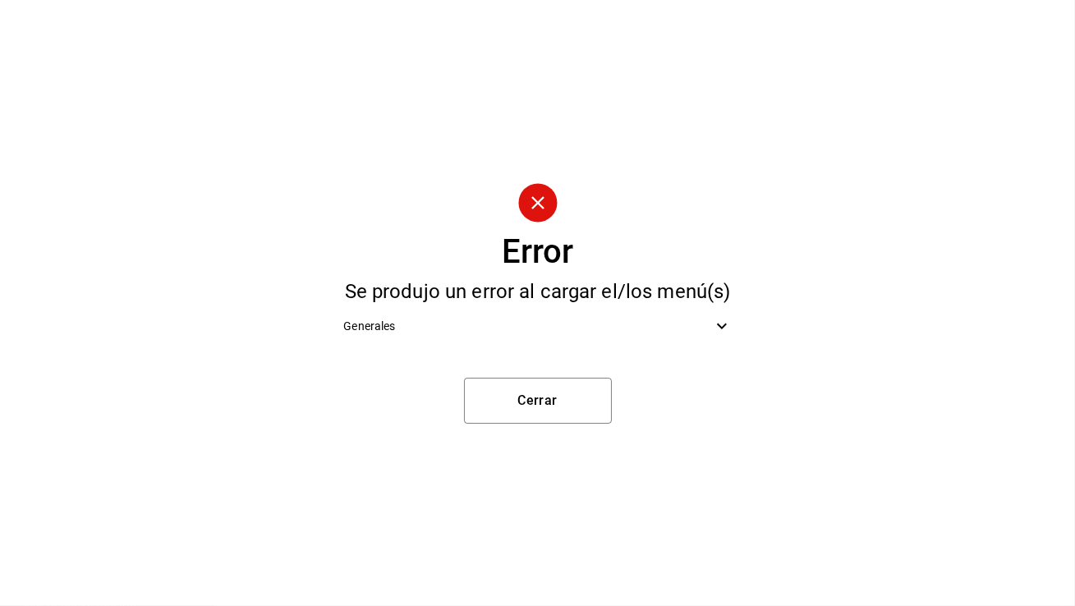
click at [544, 324] on span "Generales" at bounding box center [527, 326] width 368 height 17
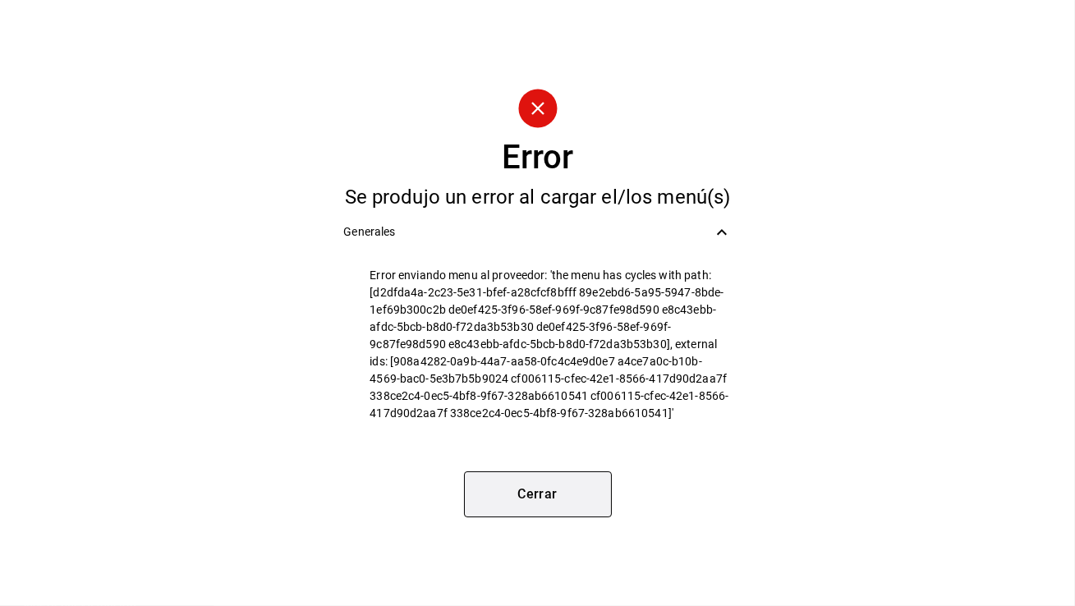
click at [510, 481] on button "Cerrar" at bounding box center [538, 494] width 148 height 46
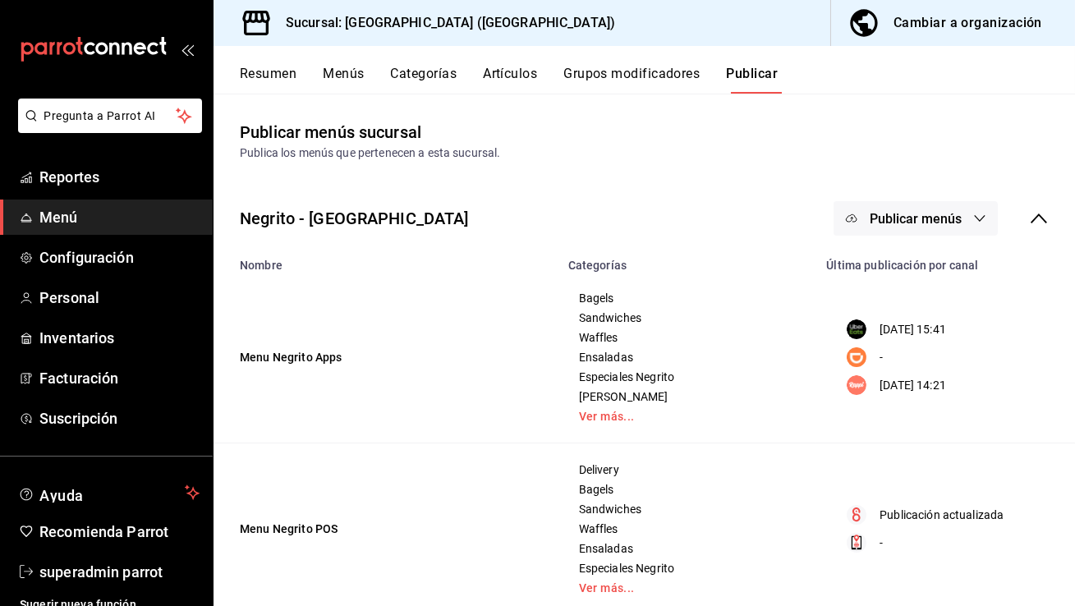
click at [252, 71] on button "Resumen" at bounding box center [268, 80] width 57 height 28
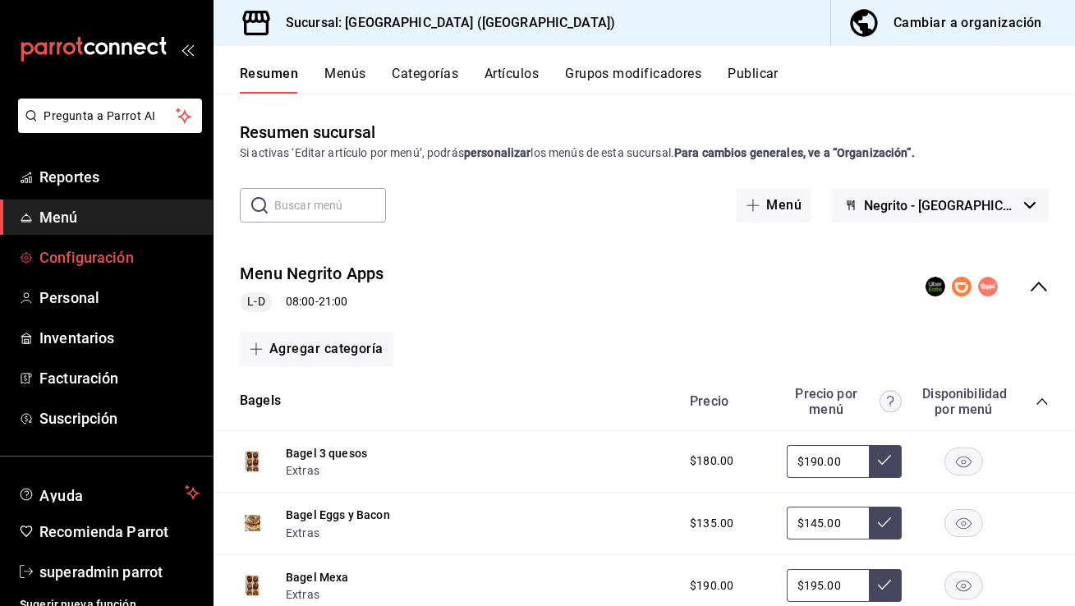
click at [135, 273] on link "Configuración" at bounding box center [106, 257] width 213 height 35
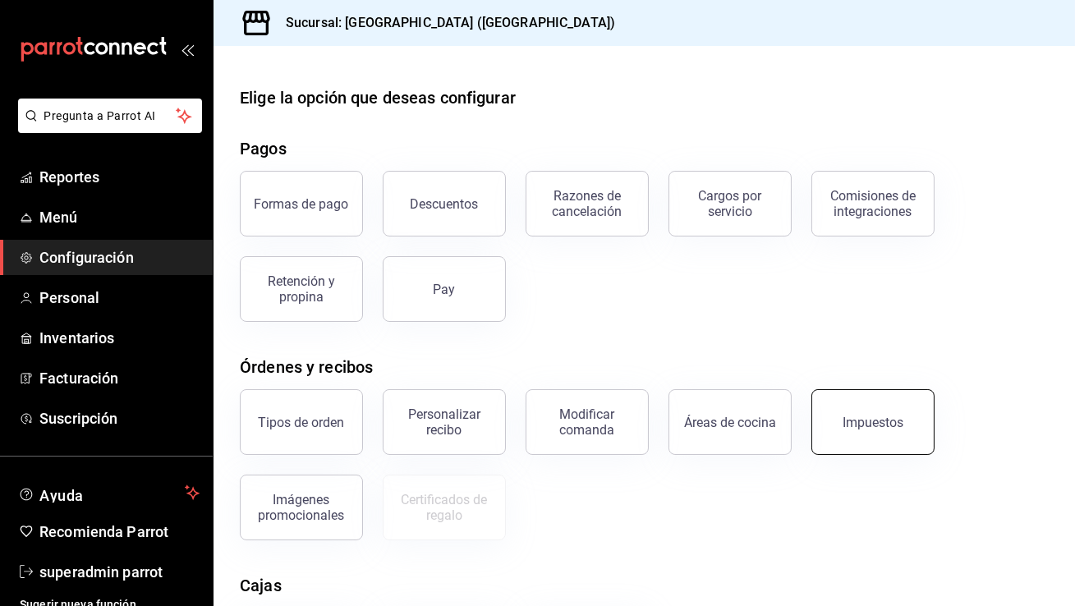
click at [857, 420] on div "Impuestos" at bounding box center [872, 423] width 61 height 16
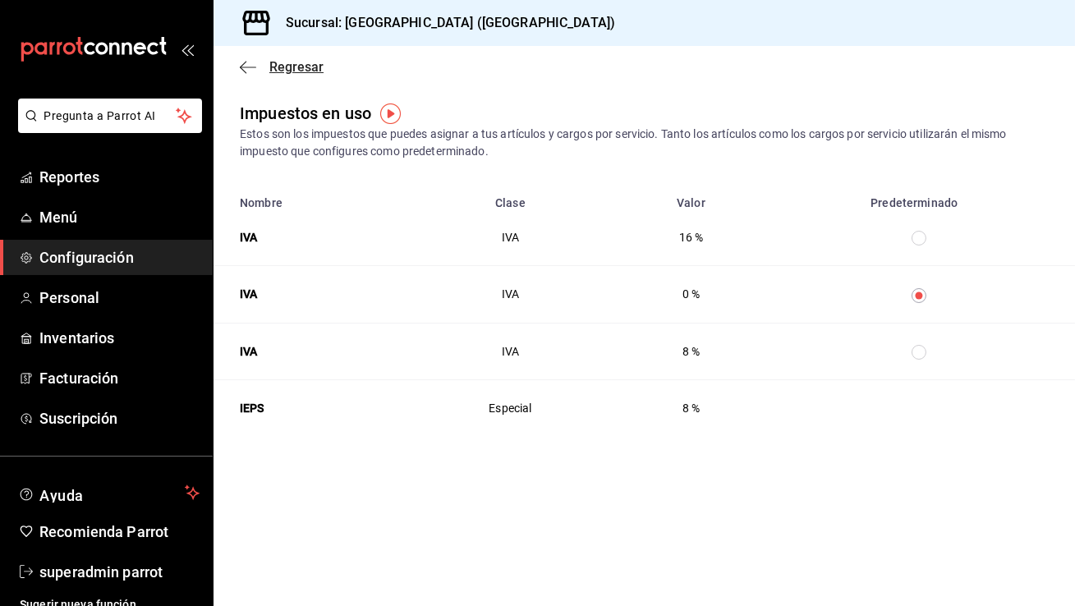
click at [257, 73] on span "Regresar" at bounding box center [282, 67] width 84 height 16
